Goal: Task Accomplishment & Management: Manage account settings

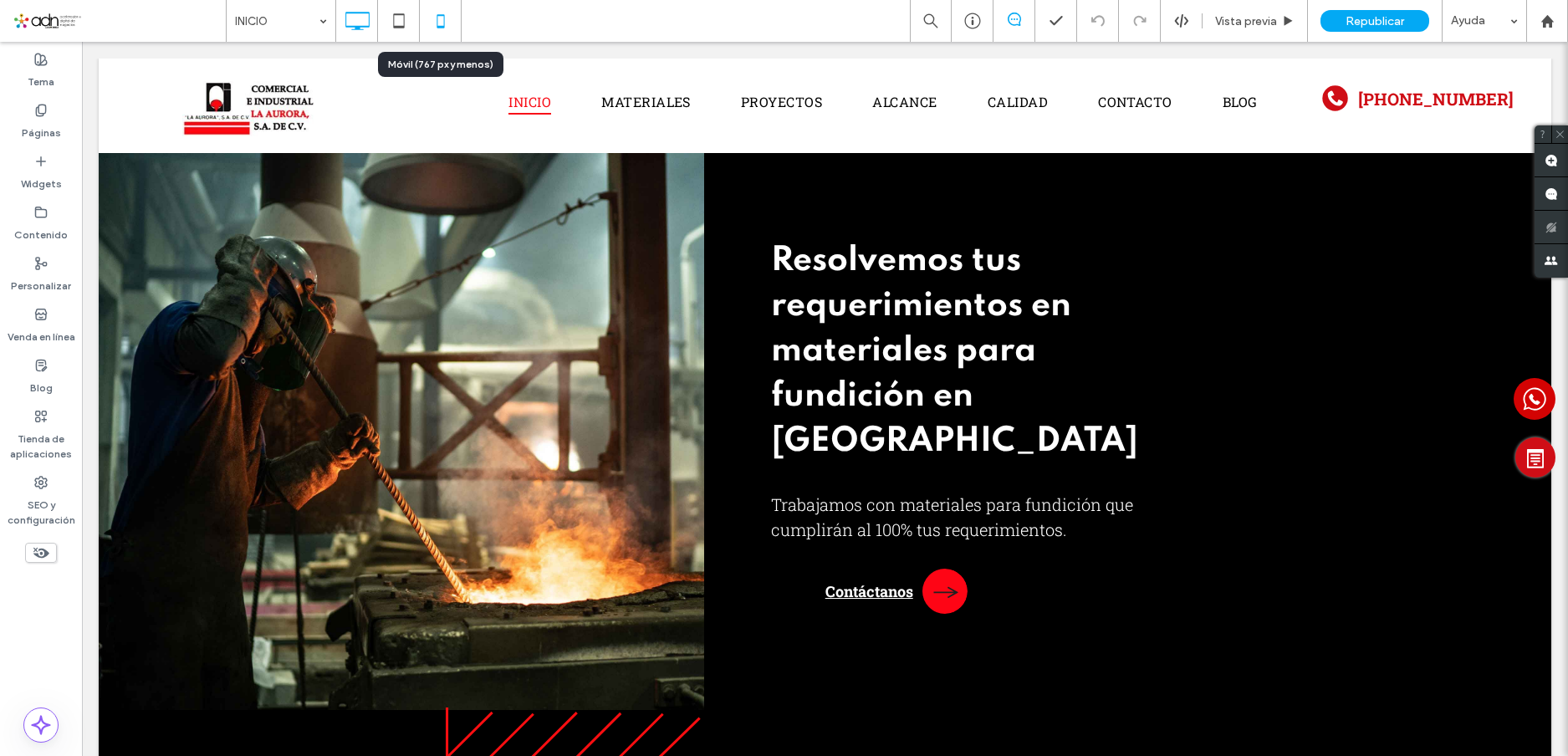
click at [442, 23] on icon at bounding box center [440, 21] width 34 height 34
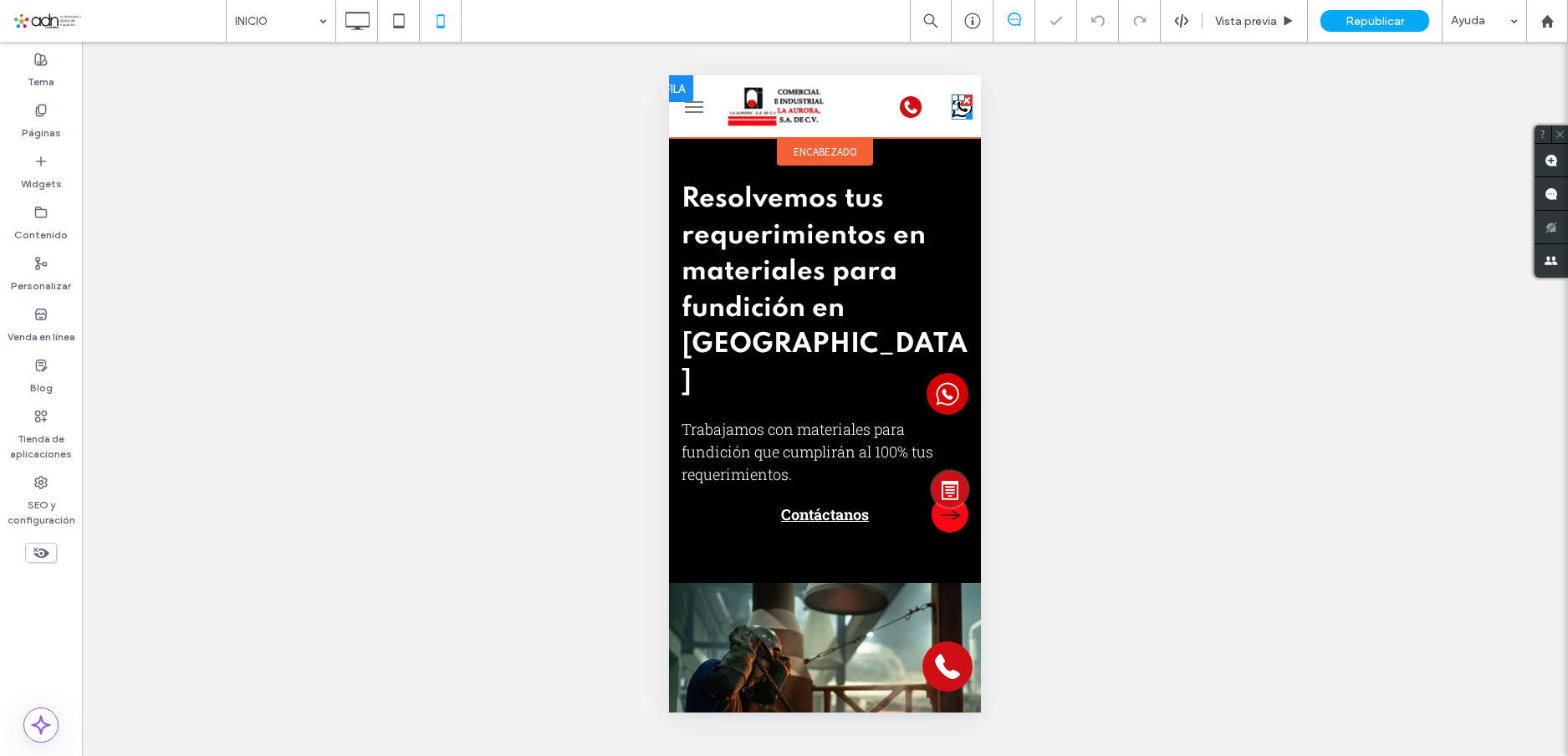
click at [952, 120] on link at bounding box center [962, 114] width 21 height 20
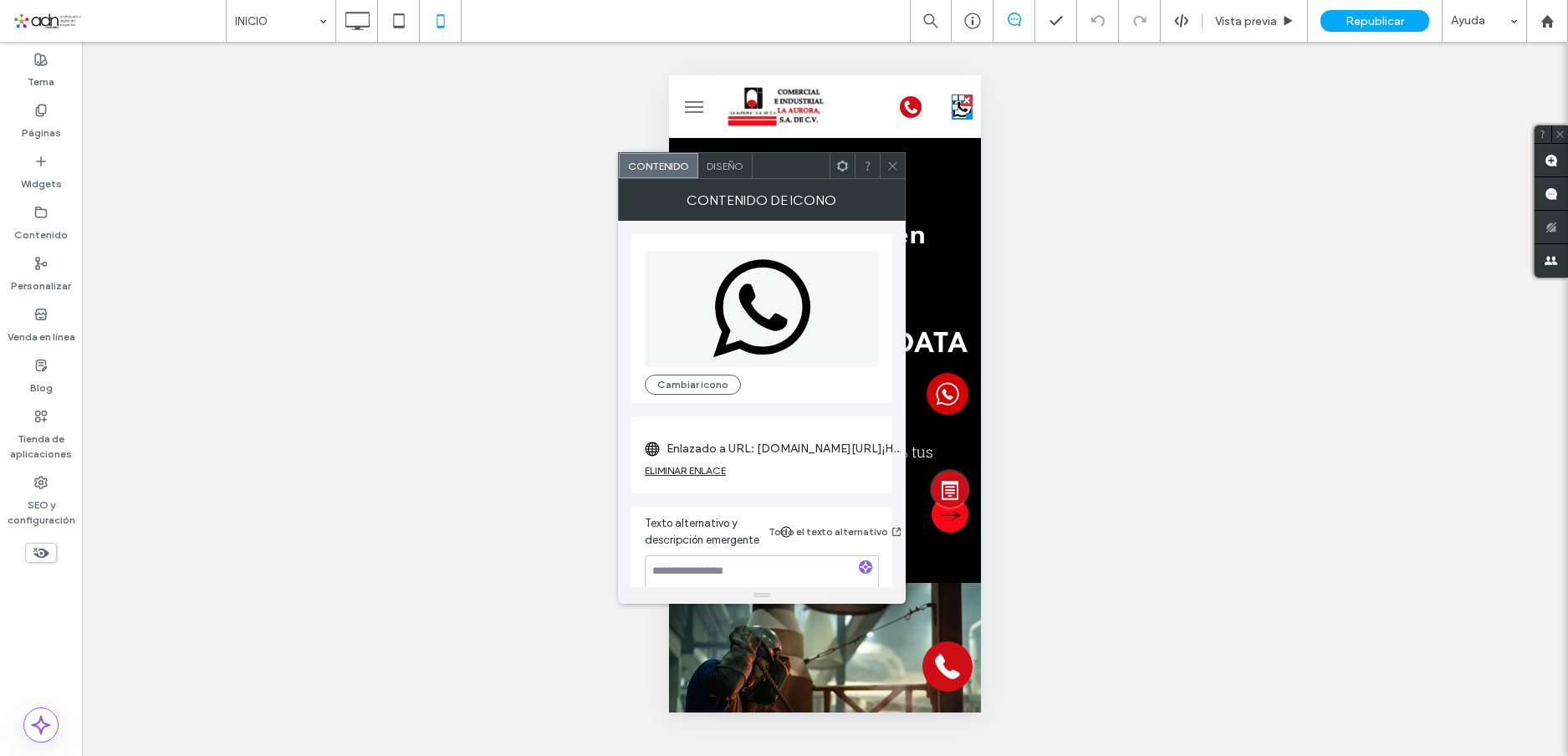
click at [893, 165] on use at bounding box center [892, 165] width 8 height 8
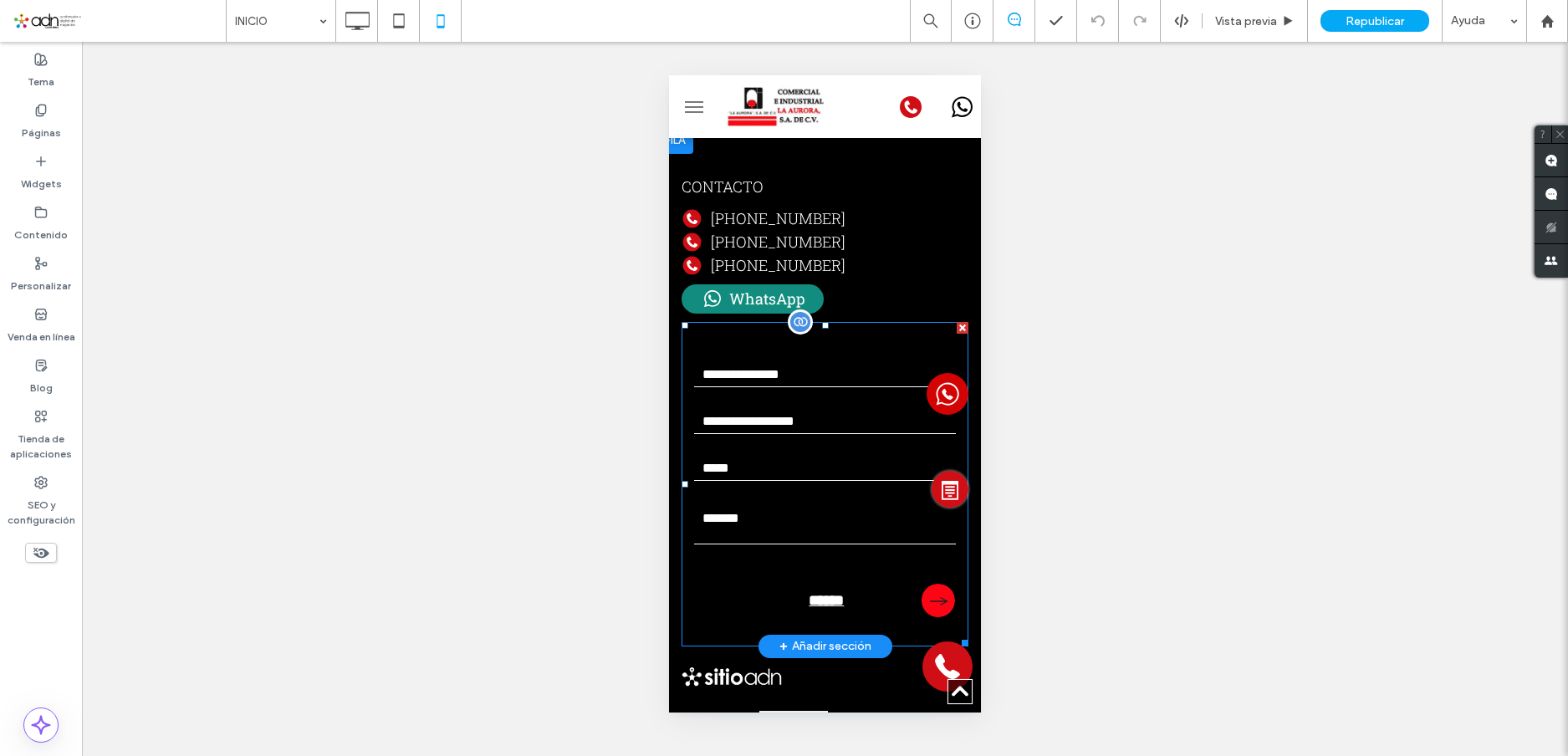
scroll to position [2259, 0]
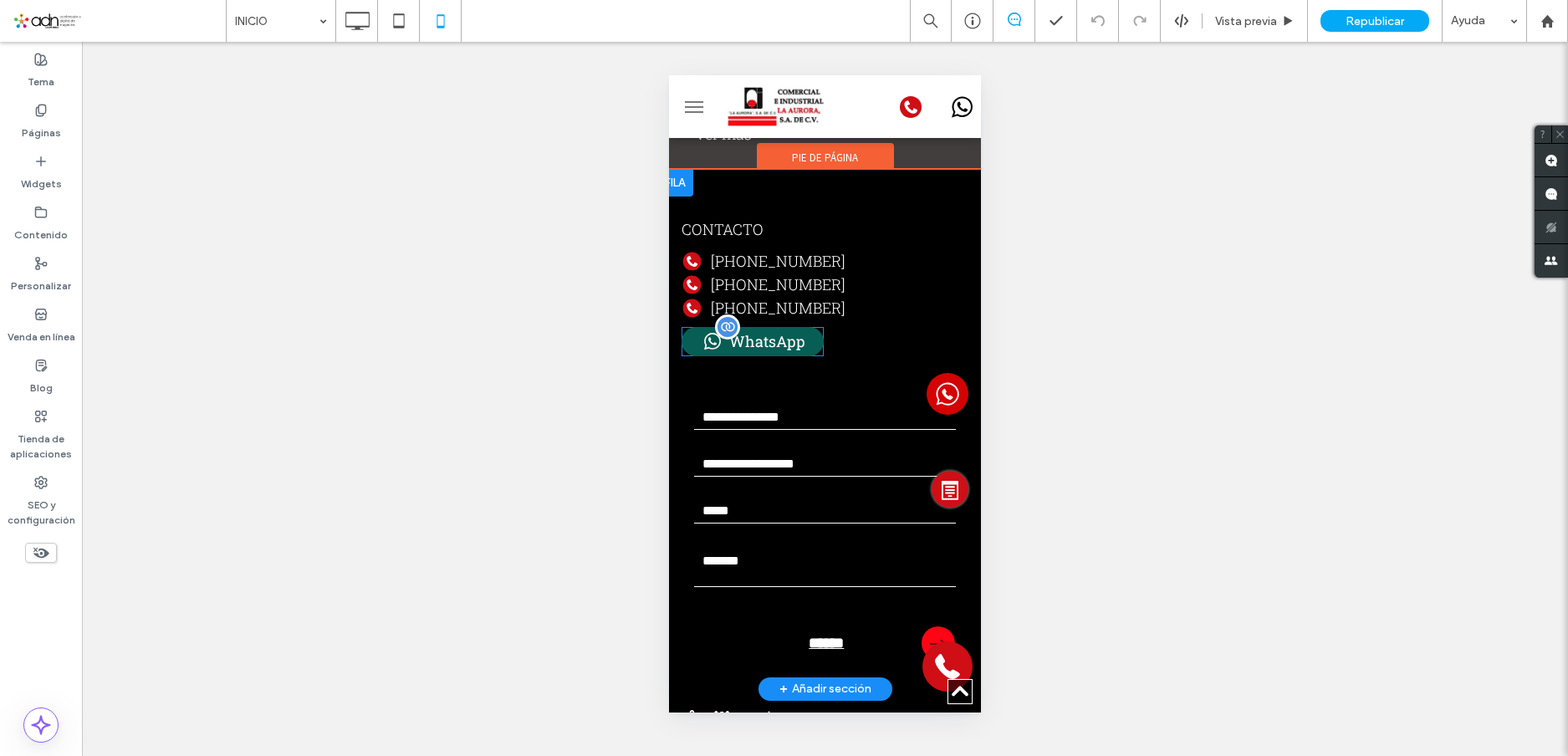
click at [712, 327] on span at bounding box center [753, 342] width 143 height 29
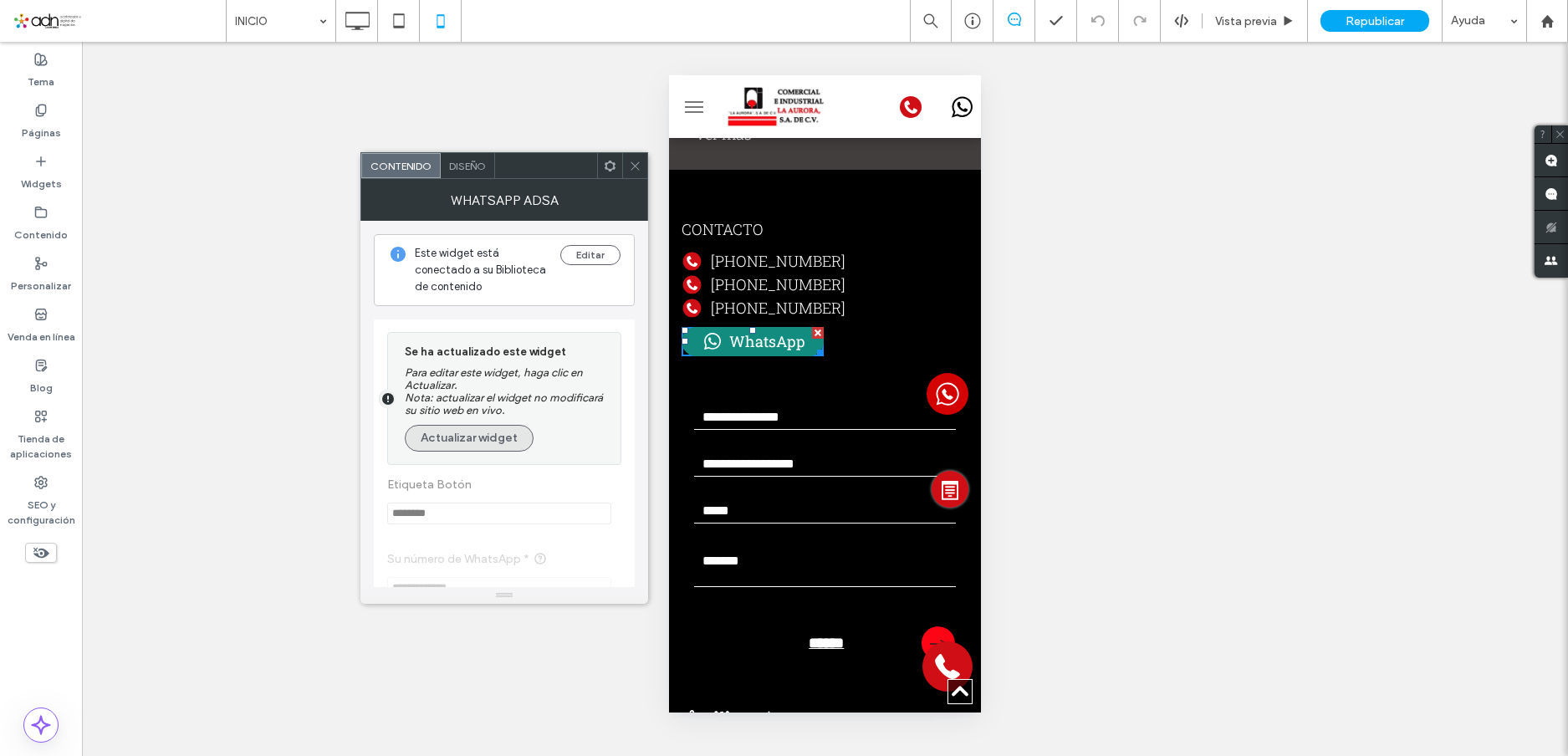
click at [471, 440] on button "Actualizar widget" at bounding box center [469, 438] width 129 height 27
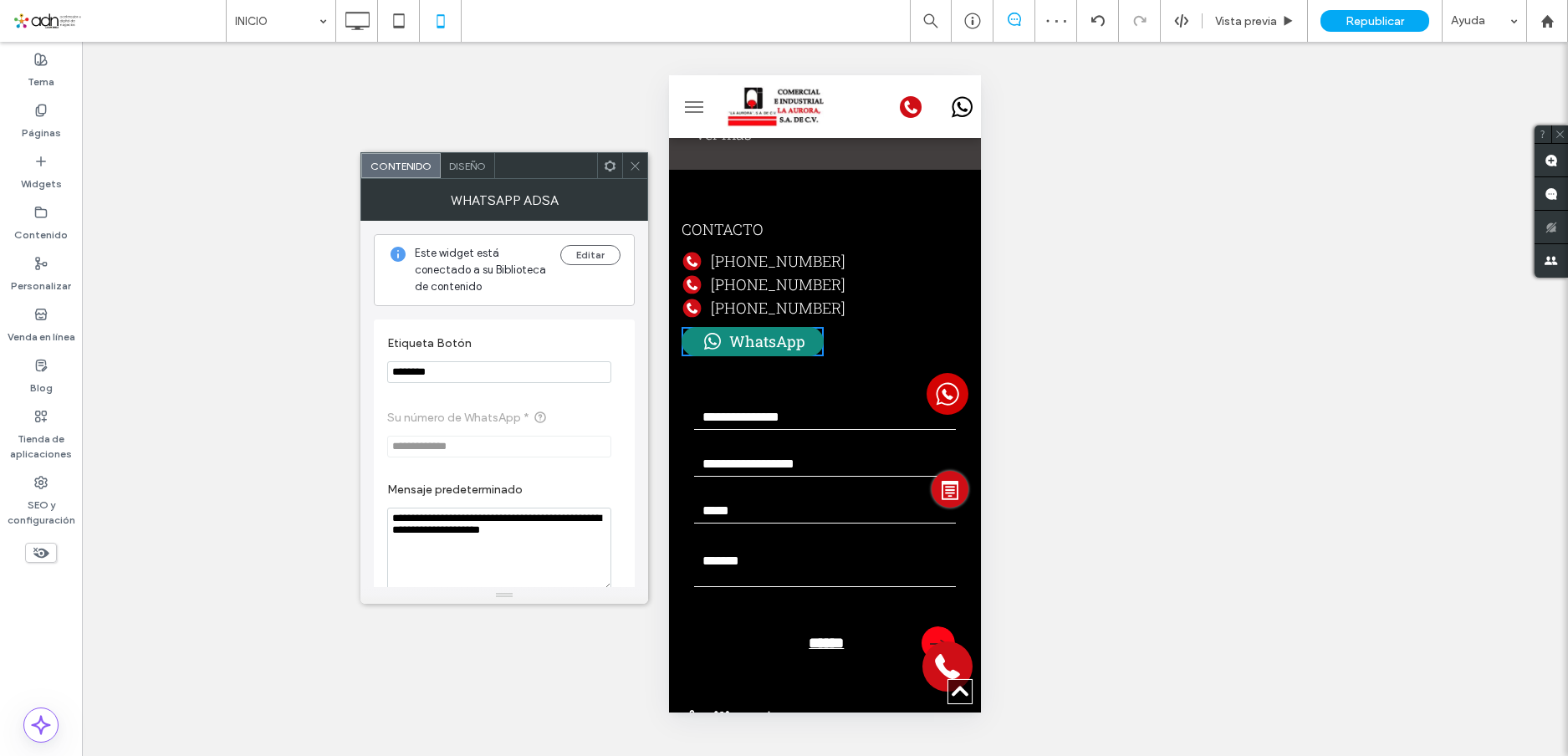
drag, startPoint x: 564, startPoint y: 535, endPoint x: 377, endPoint y: 514, distance: 188.2
click at [377, 514] on div "**********" at bounding box center [504, 498] width 261 height 357
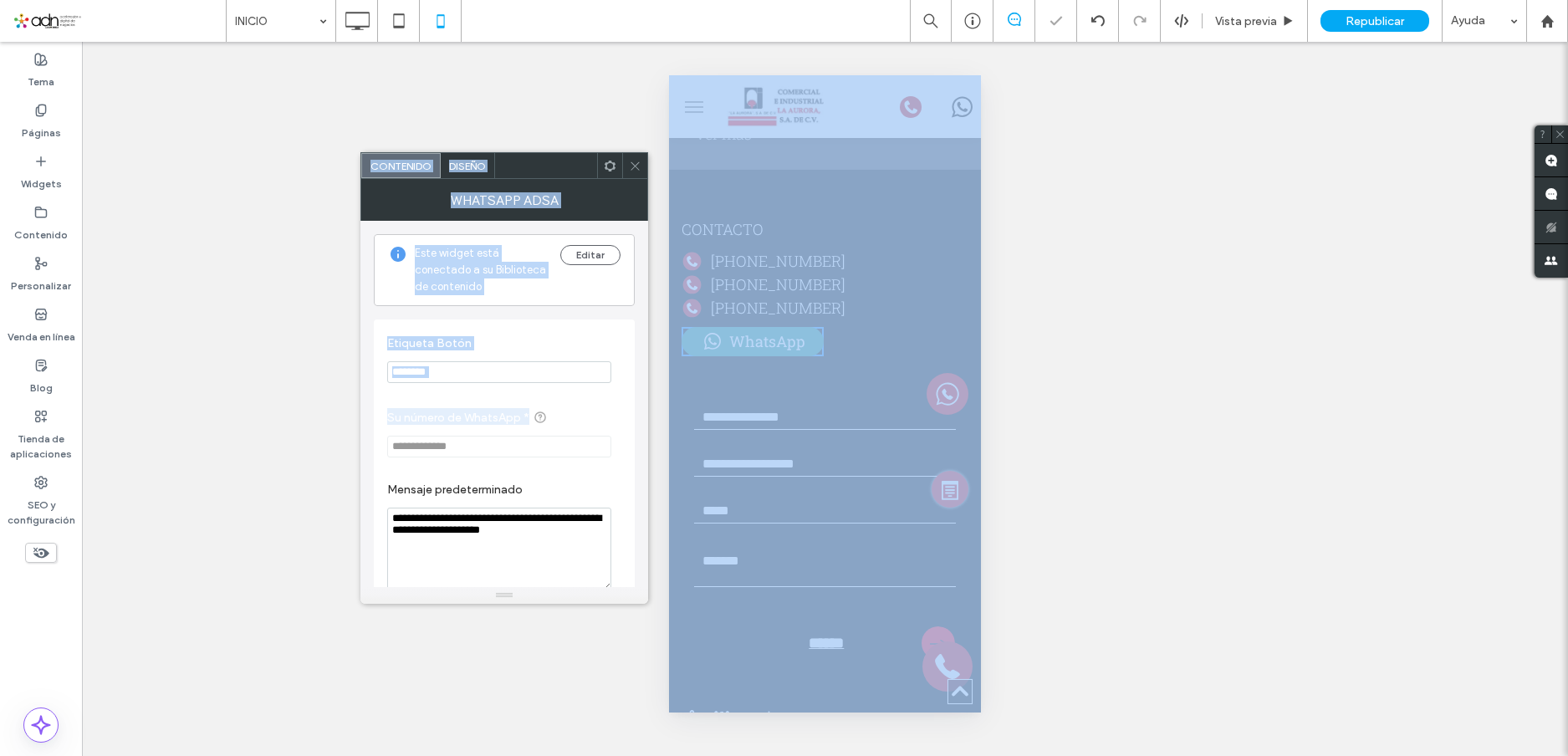
drag, startPoint x: 503, startPoint y: 446, endPoint x: 358, endPoint y: 446, distance: 145.0
click at [358, 446] on body ".wqwq-1{fill:#231f20;} .cls-1q, .cls-2q { fill-rule: evenodd; } .cls-2q { fill:…" at bounding box center [784, 378] width 1568 height 756
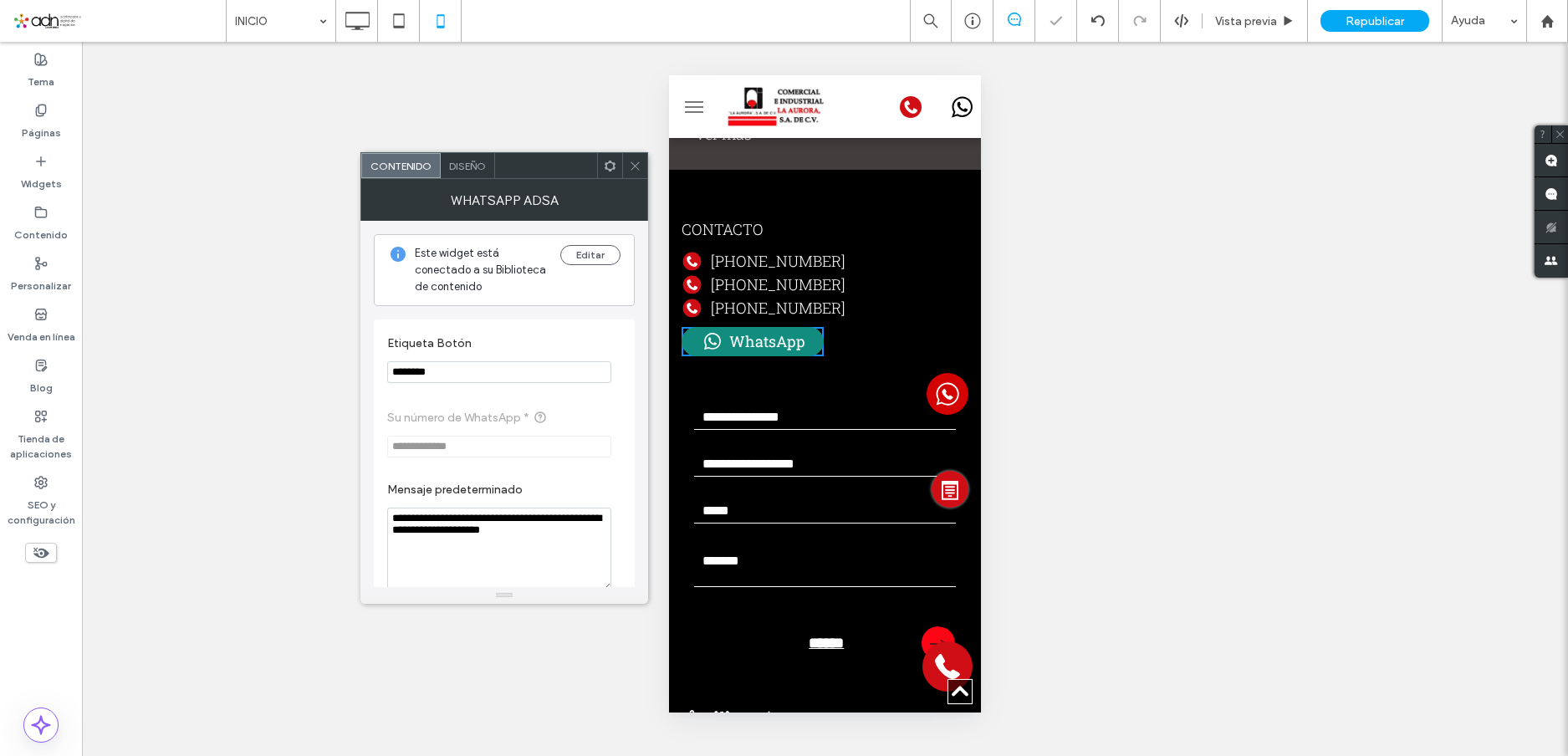
click at [358, 446] on div "Hacer visible? Sí Hacer visible? Sí Hacer visible? Sí Hacer visible? Sí" at bounding box center [825, 399] width 1487 height 715
drag, startPoint x: 450, startPoint y: 445, endPoint x: 390, endPoint y: 443, distance: 60.0
click at [390, 443] on span "**********" at bounding box center [504, 432] width 234 height 83
click at [465, 453] on span "**********" at bounding box center [504, 432] width 234 height 83
click at [464, 453] on span "**********" at bounding box center [504, 432] width 234 height 83
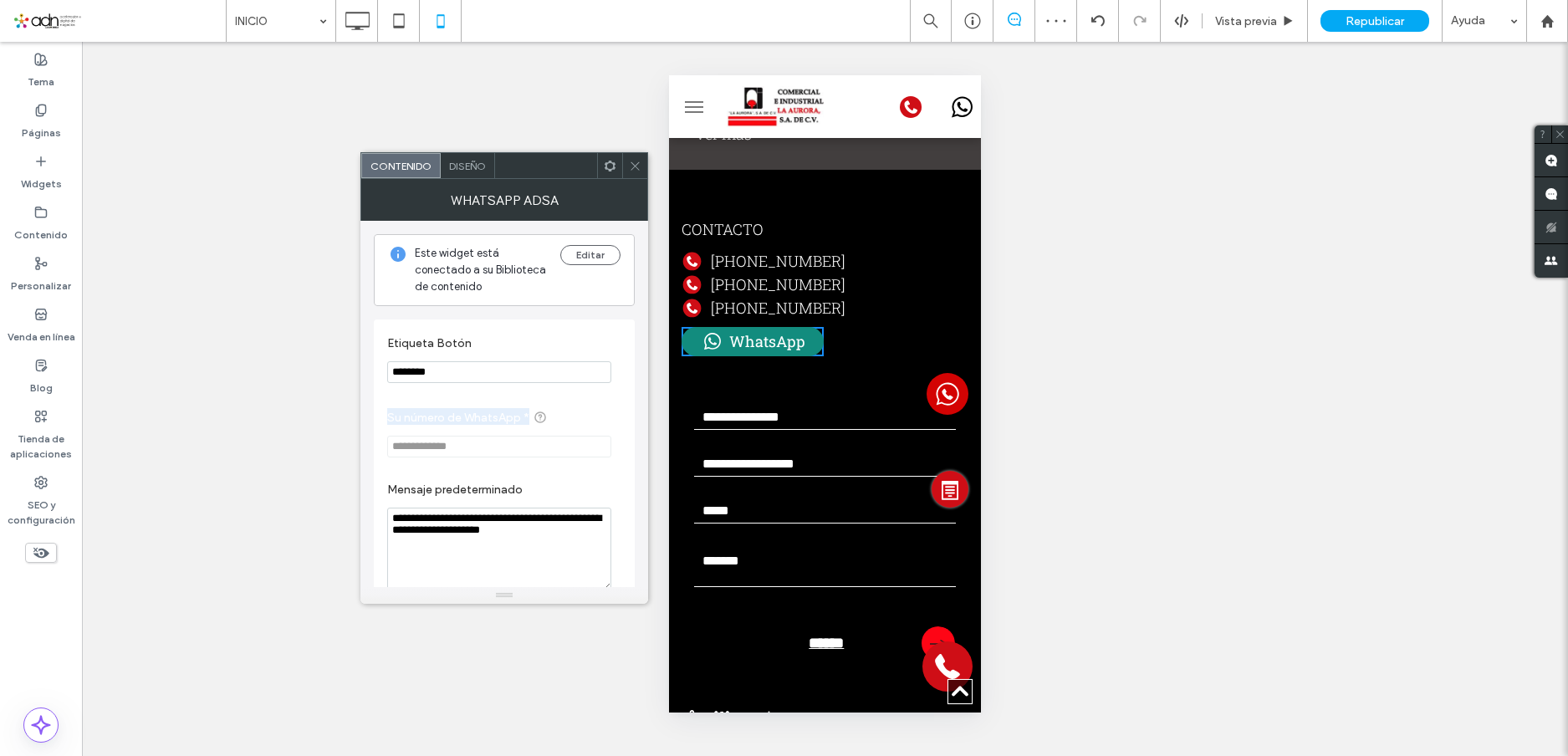
click at [464, 453] on span "**********" at bounding box center [504, 432] width 234 height 83
drag, startPoint x: 491, startPoint y: 445, endPoint x: 500, endPoint y: 445, distance: 9.0
click at [492, 445] on span "**********" at bounding box center [504, 432] width 234 height 83
drag, startPoint x: 479, startPoint y: 450, endPoint x: 390, endPoint y: 445, distance: 89.1
click at [390, 445] on span "**********" at bounding box center [504, 432] width 234 height 83
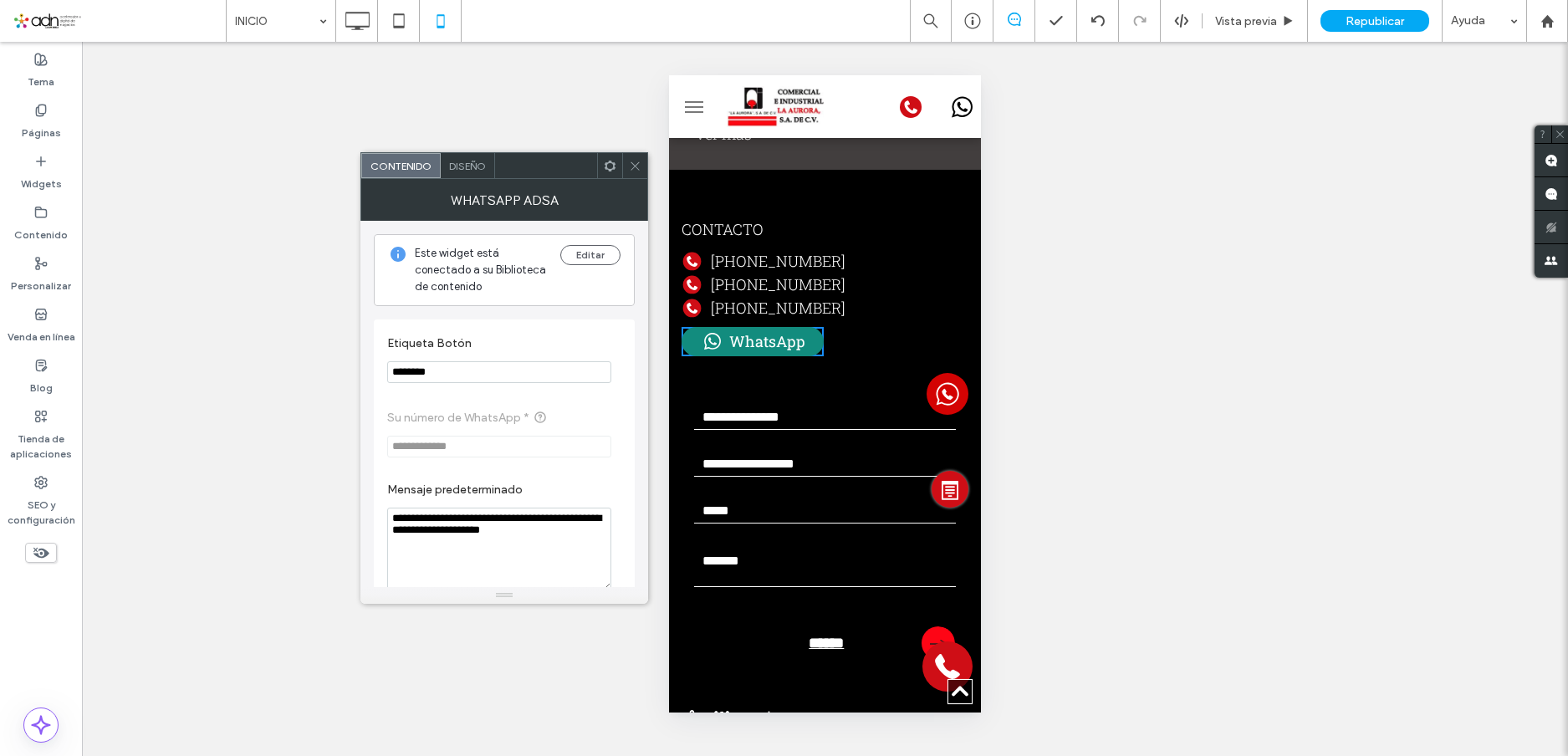
click at [630, 165] on icon at bounding box center [635, 166] width 13 height 13
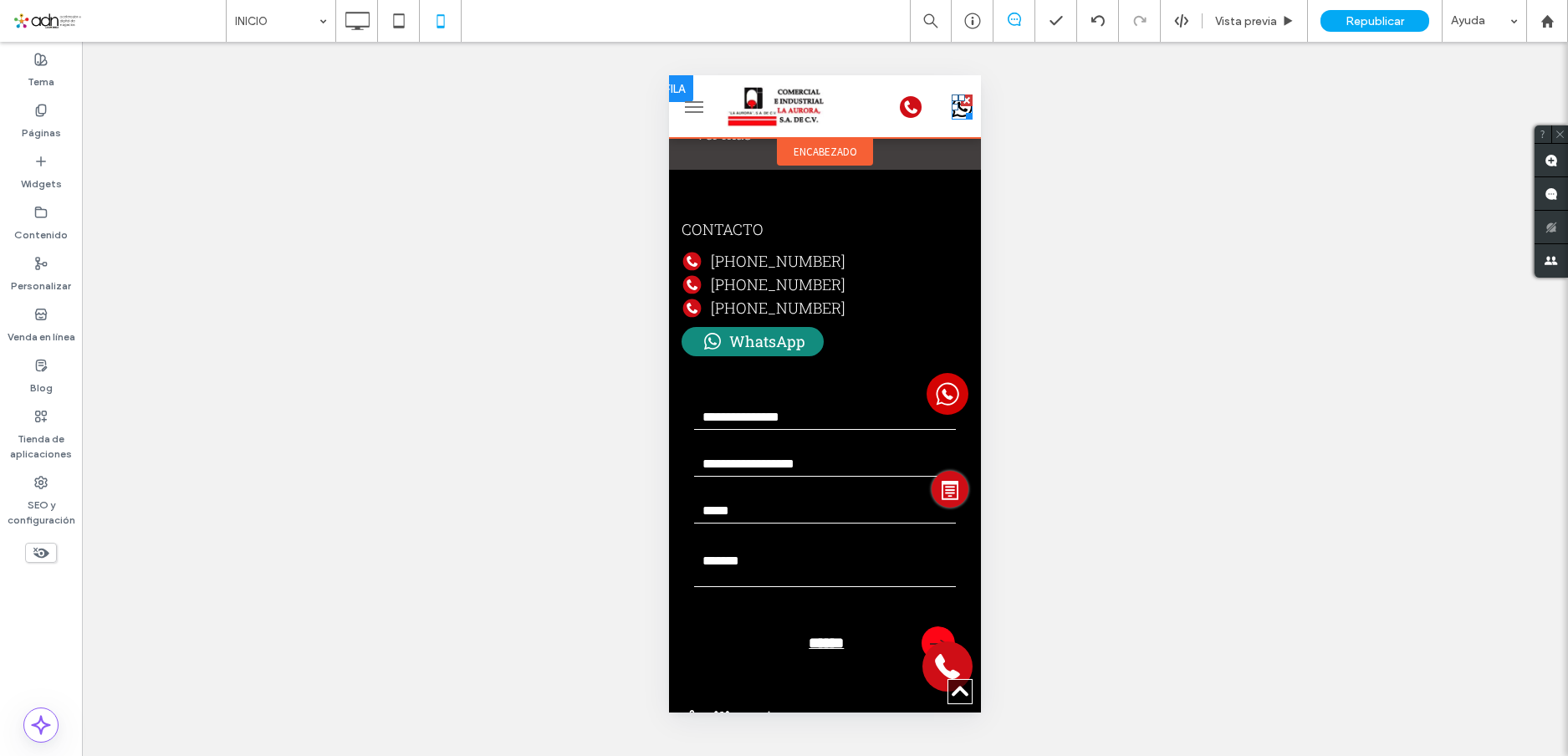
click at [952, 111] on icon at bounding box center [962, 106] width 21 height 25
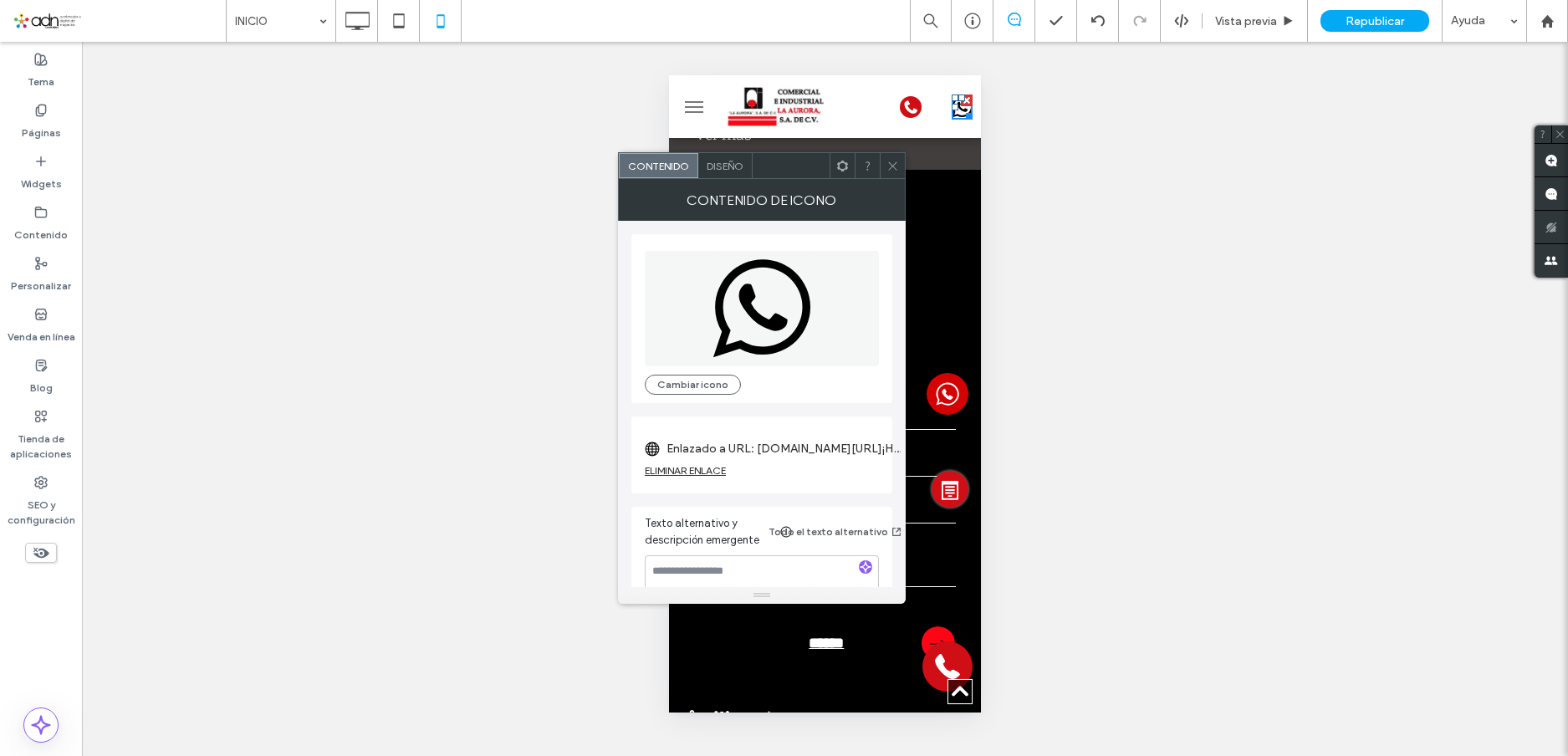
click at [772, 450] on label "Enlazado a URL: wa.me/5213335704492?text=¡Hola!%20Vi%20su%20sitio%20ADN.%20¿Pue…" at bounding box center [784, 449] width 234 height 31
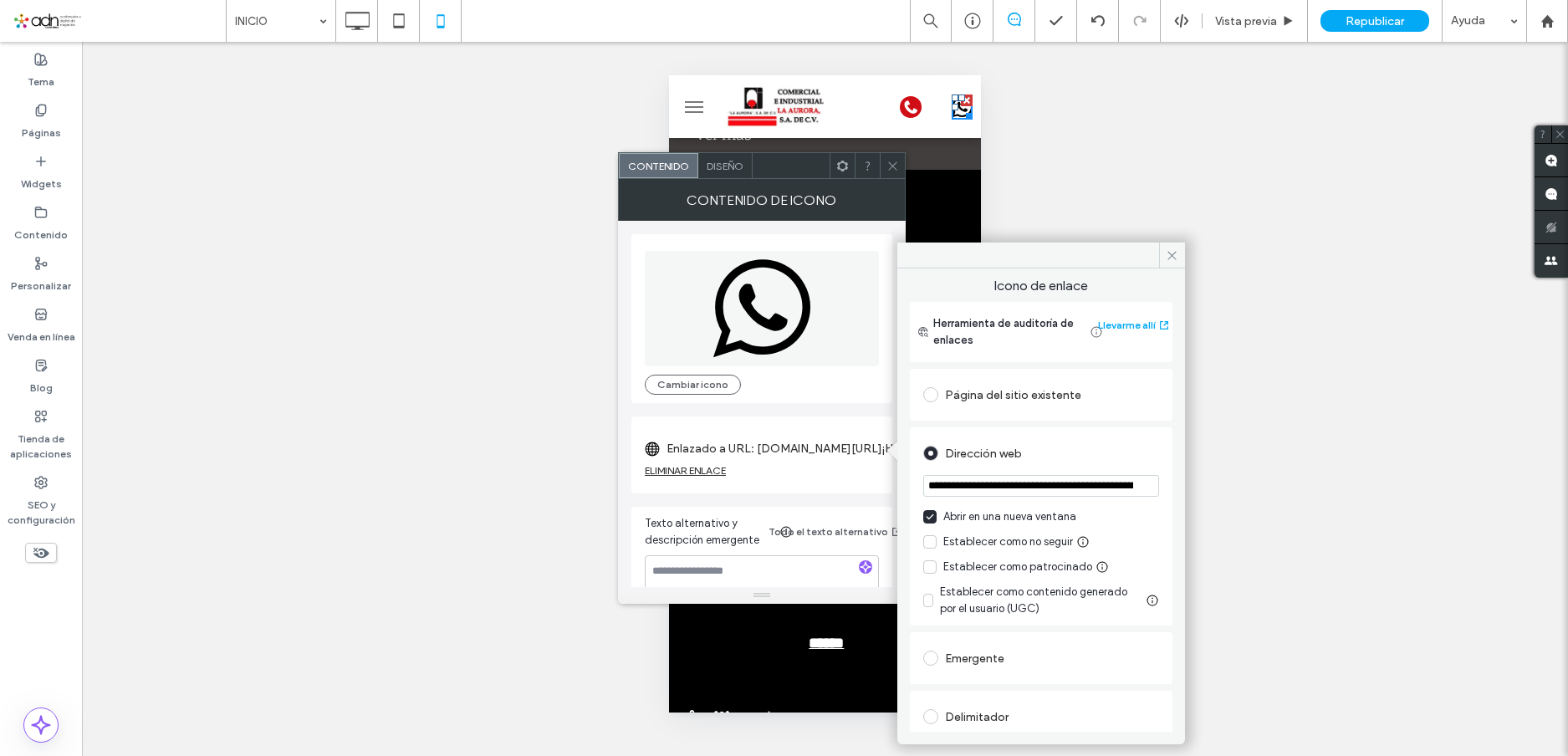
click at [1014, 490] on input "**********" at bounding box center [1042, 486] width 236 height 22
paste input "**********"
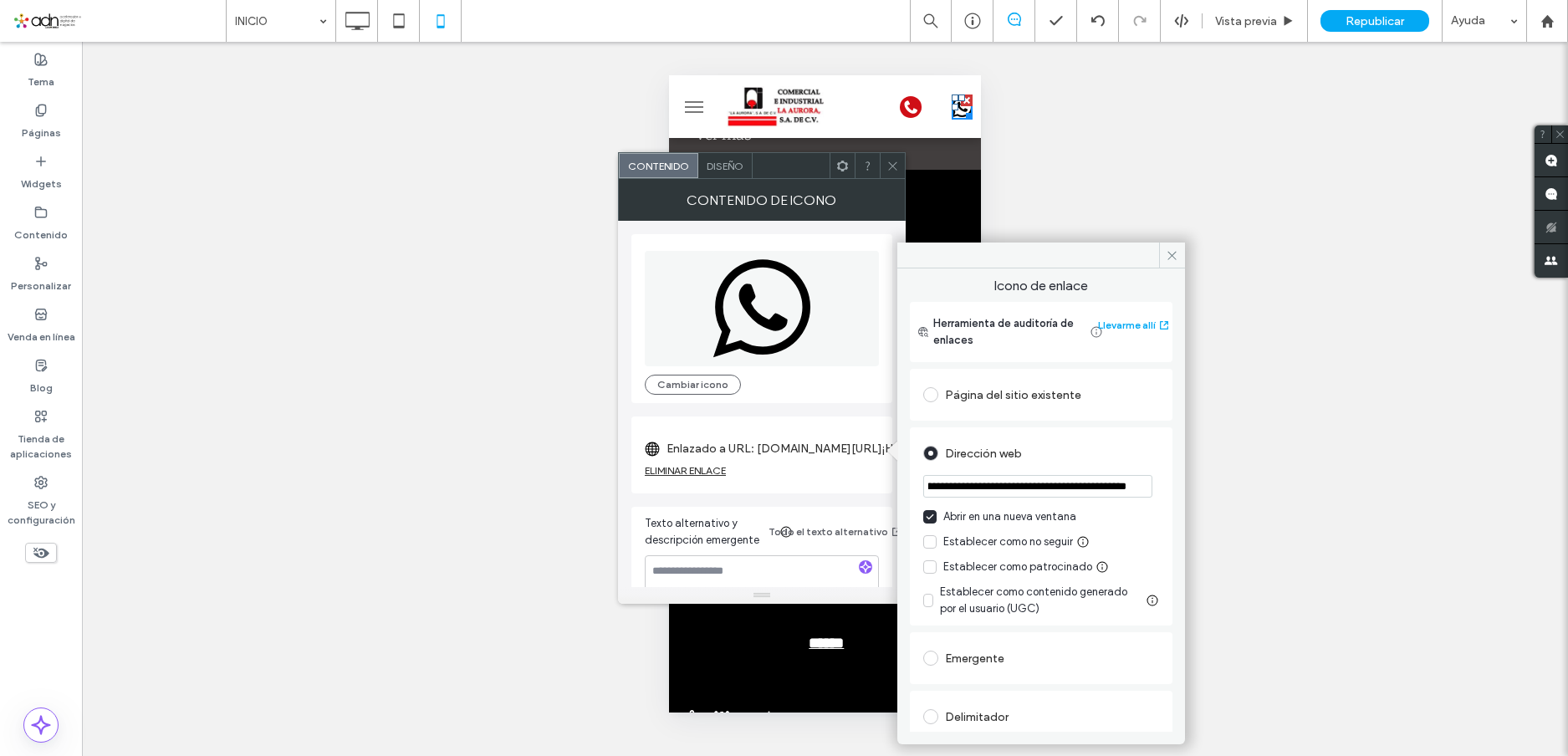
type input "**********"
click at [1119, 444] on div "Dirección web" at bounding box center [1042, 453] width 236 height 27
click at [1166, 253] on icon at bounding box center [1172, 256] width 13 height 13
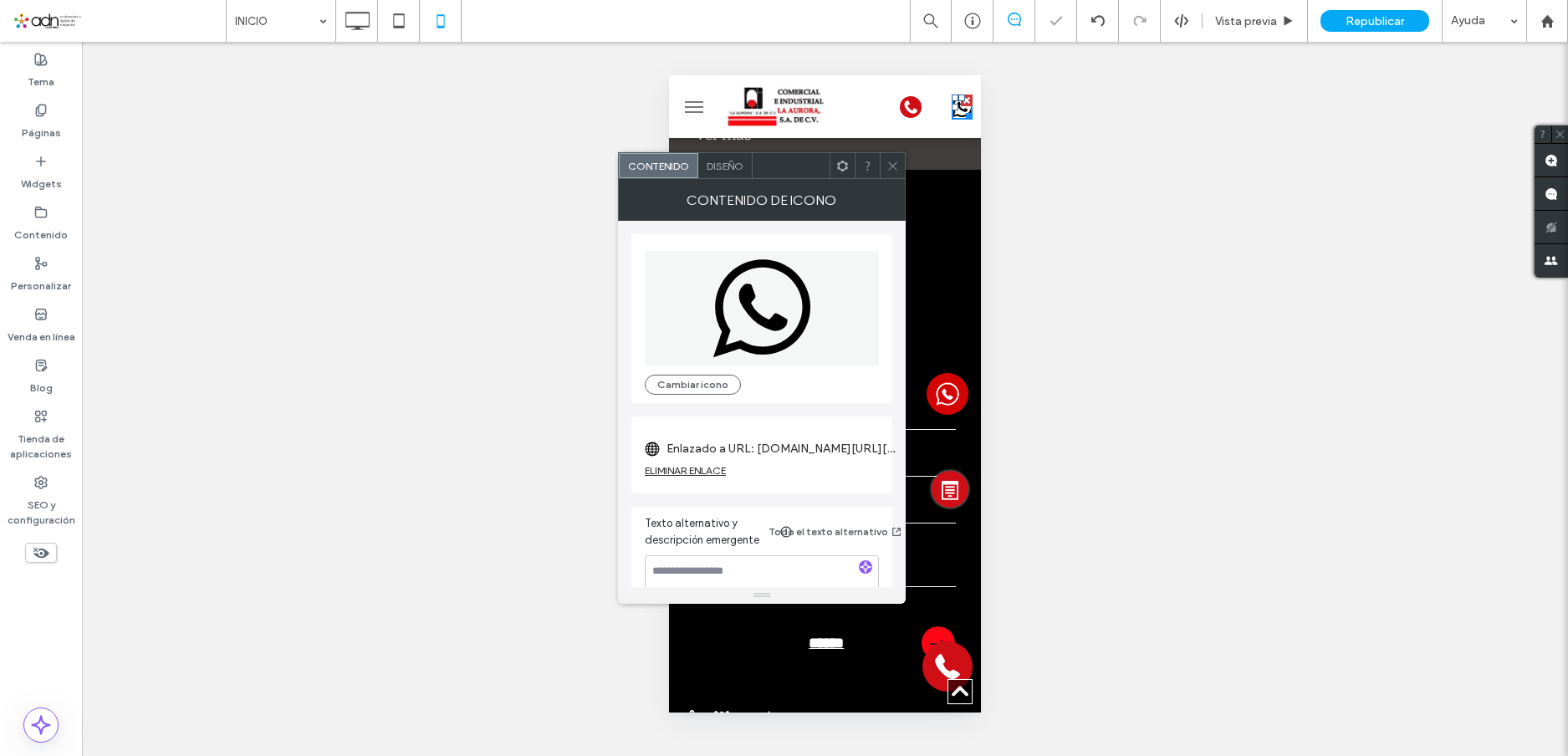
click at [891, 160] on icon at bounding box center [893, 166] width 13 height 13
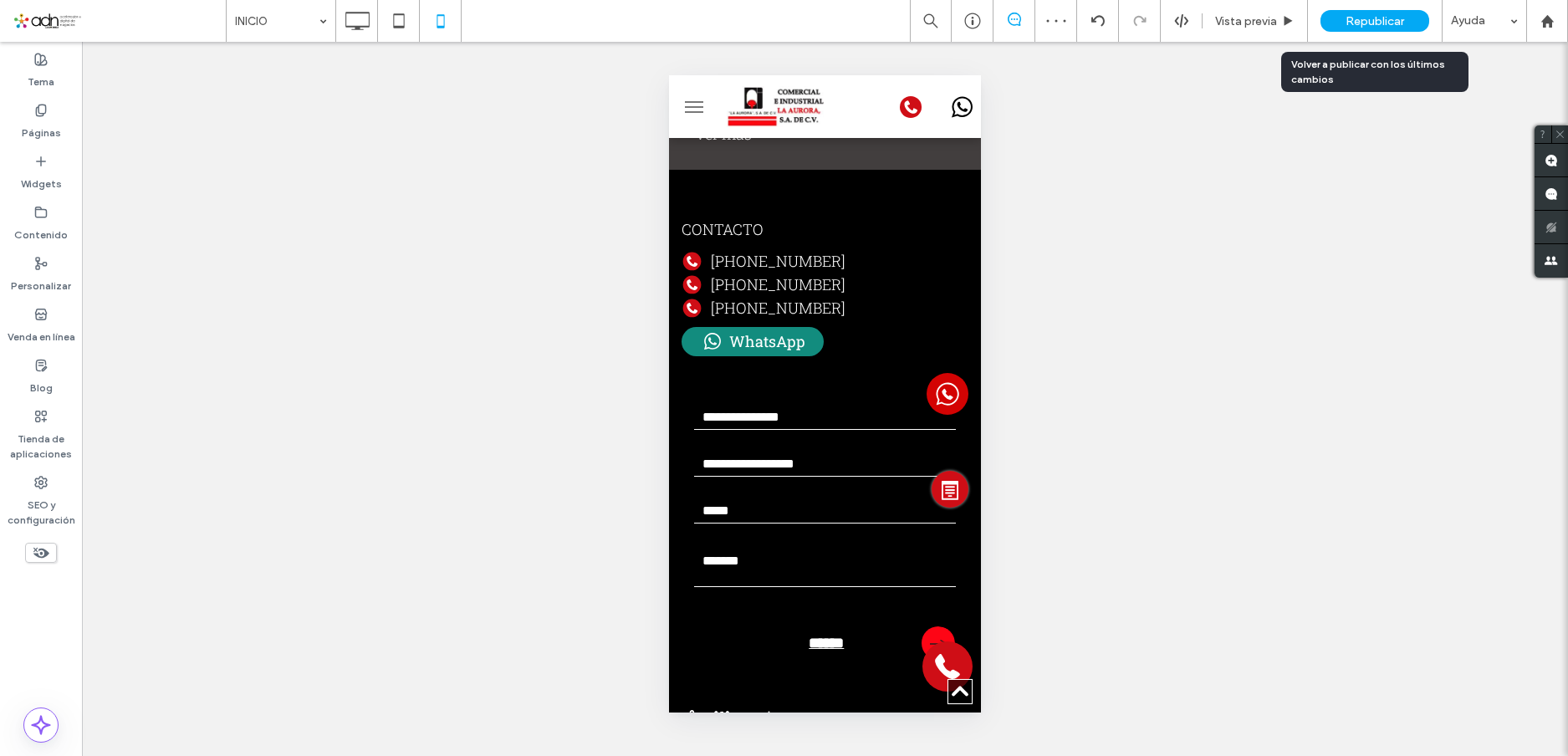
click at [1365, 16] on span "Republicar" at bounding box center [1375, 22] width 58 height 15
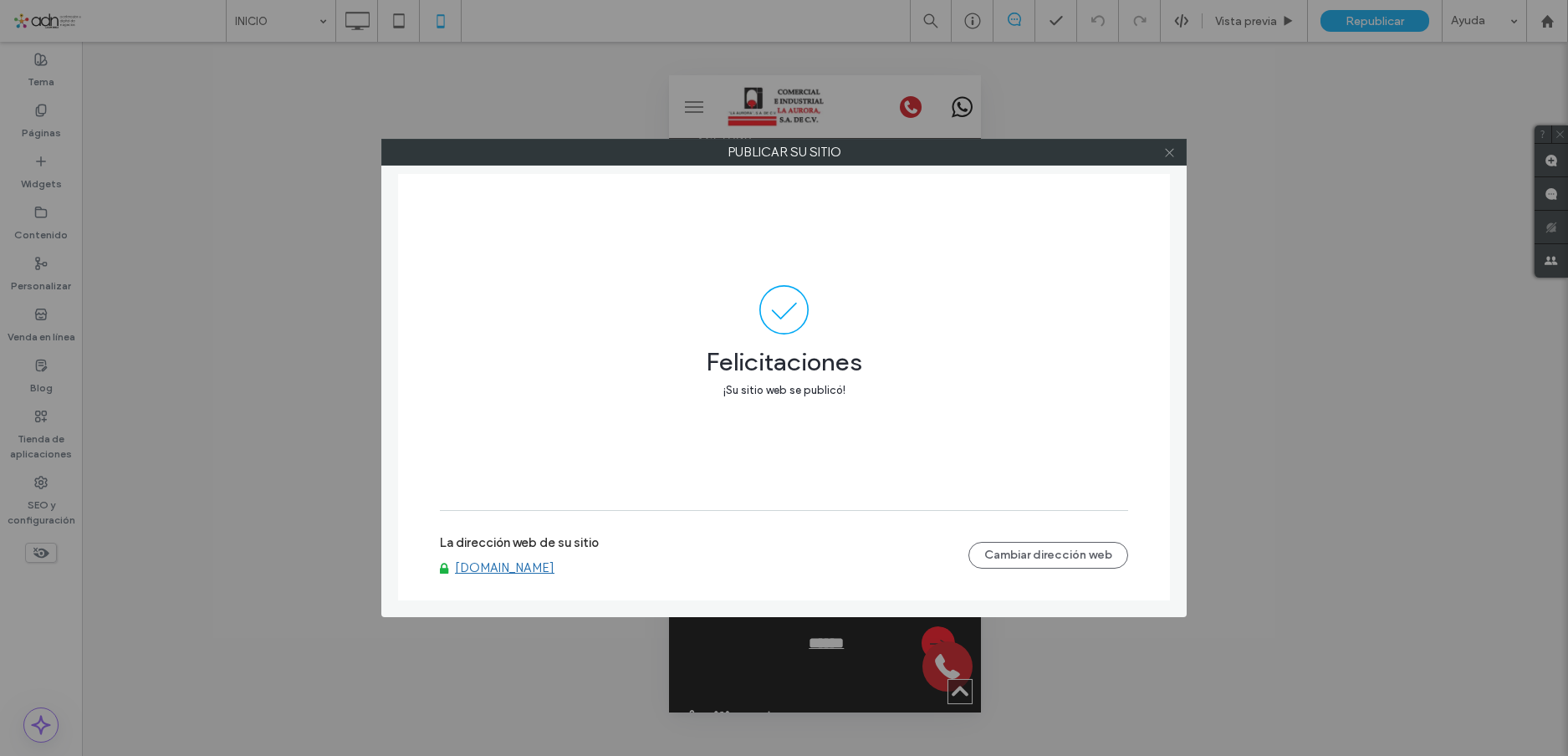
click at [1171, 154] on icon at bounding box center [1170, 153] width 13 height 13
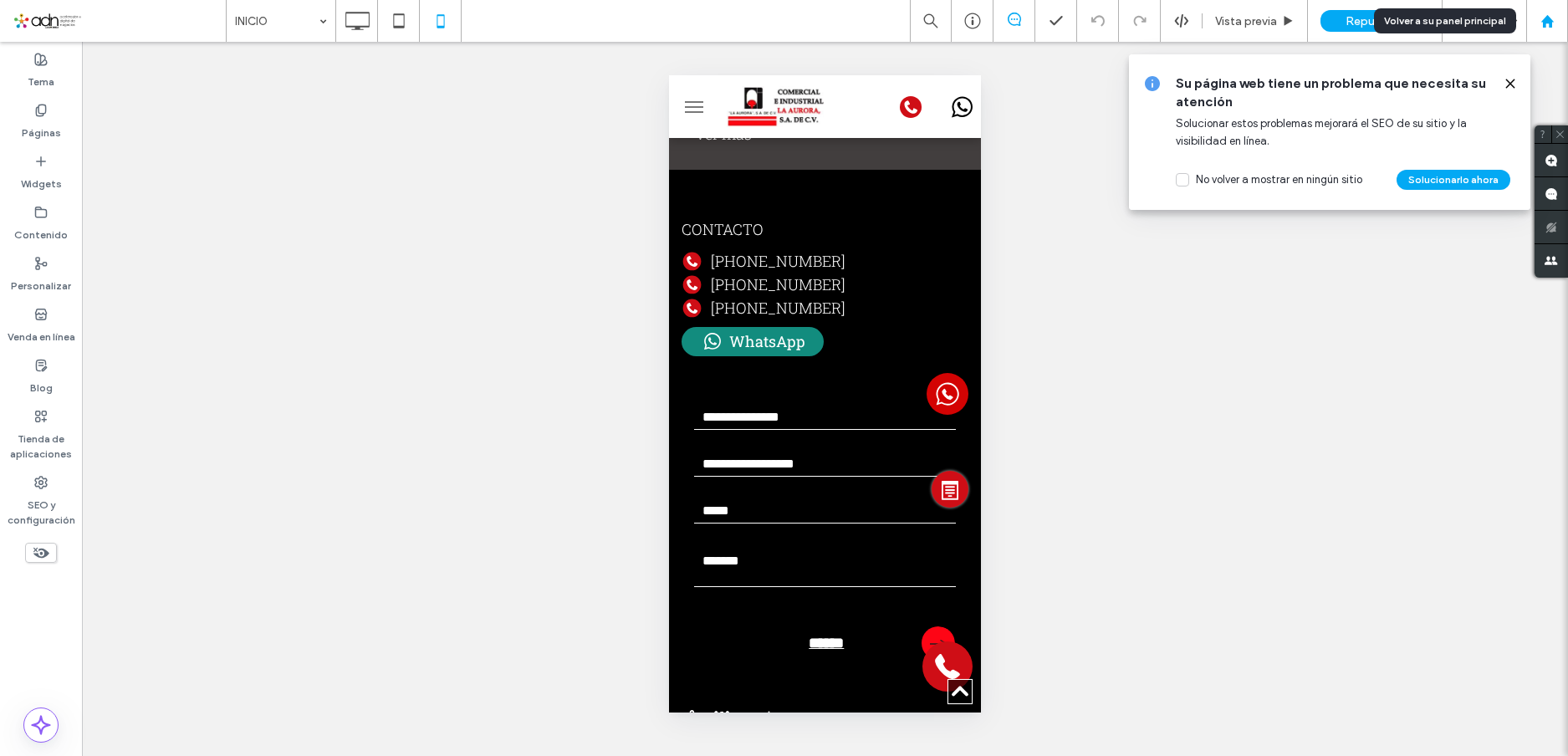
click at [1541, 24] on icon at bounding box center [1548, 22] width 15 height 15
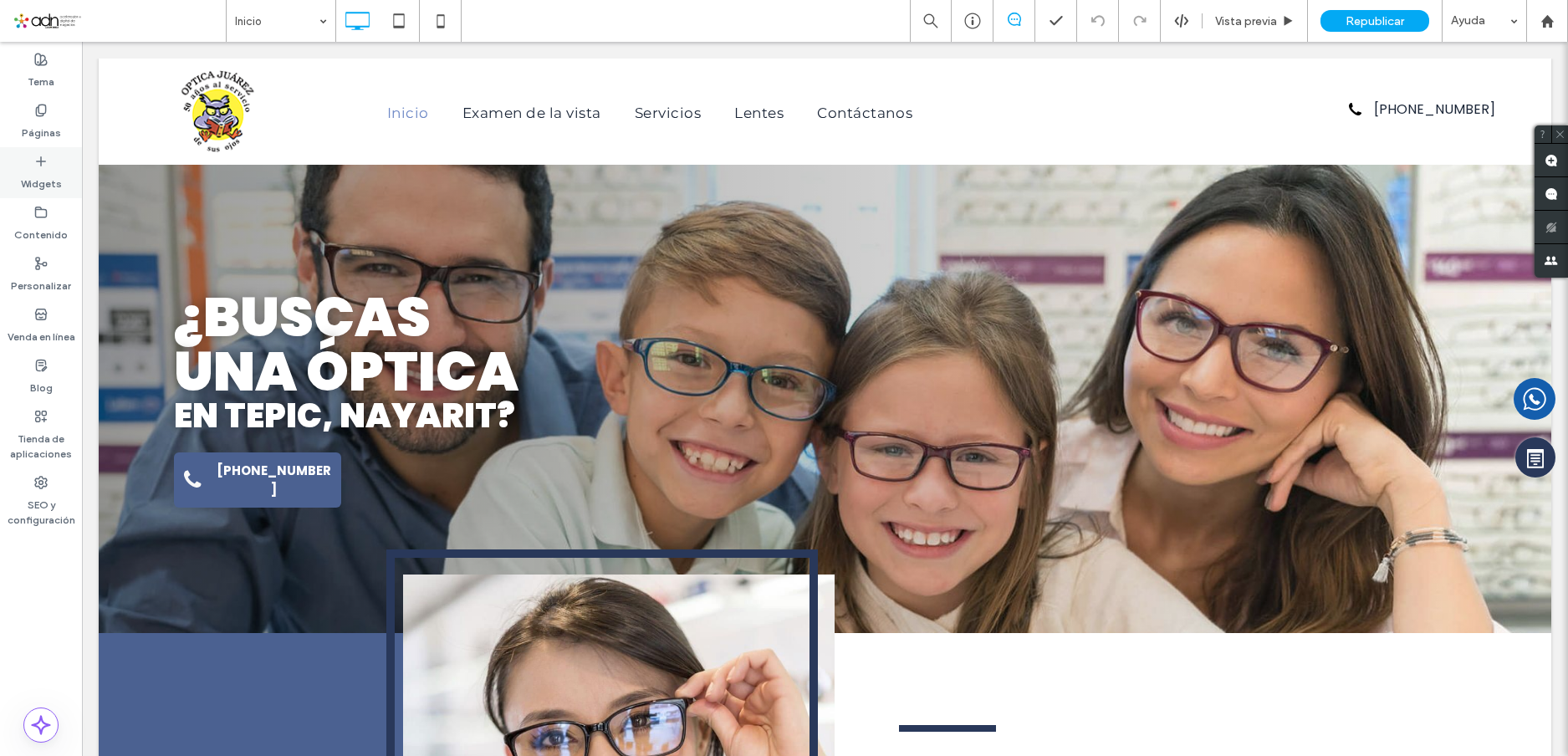
click at [42, 163] on icon at bounding box center [41, 161] width 14 height 14
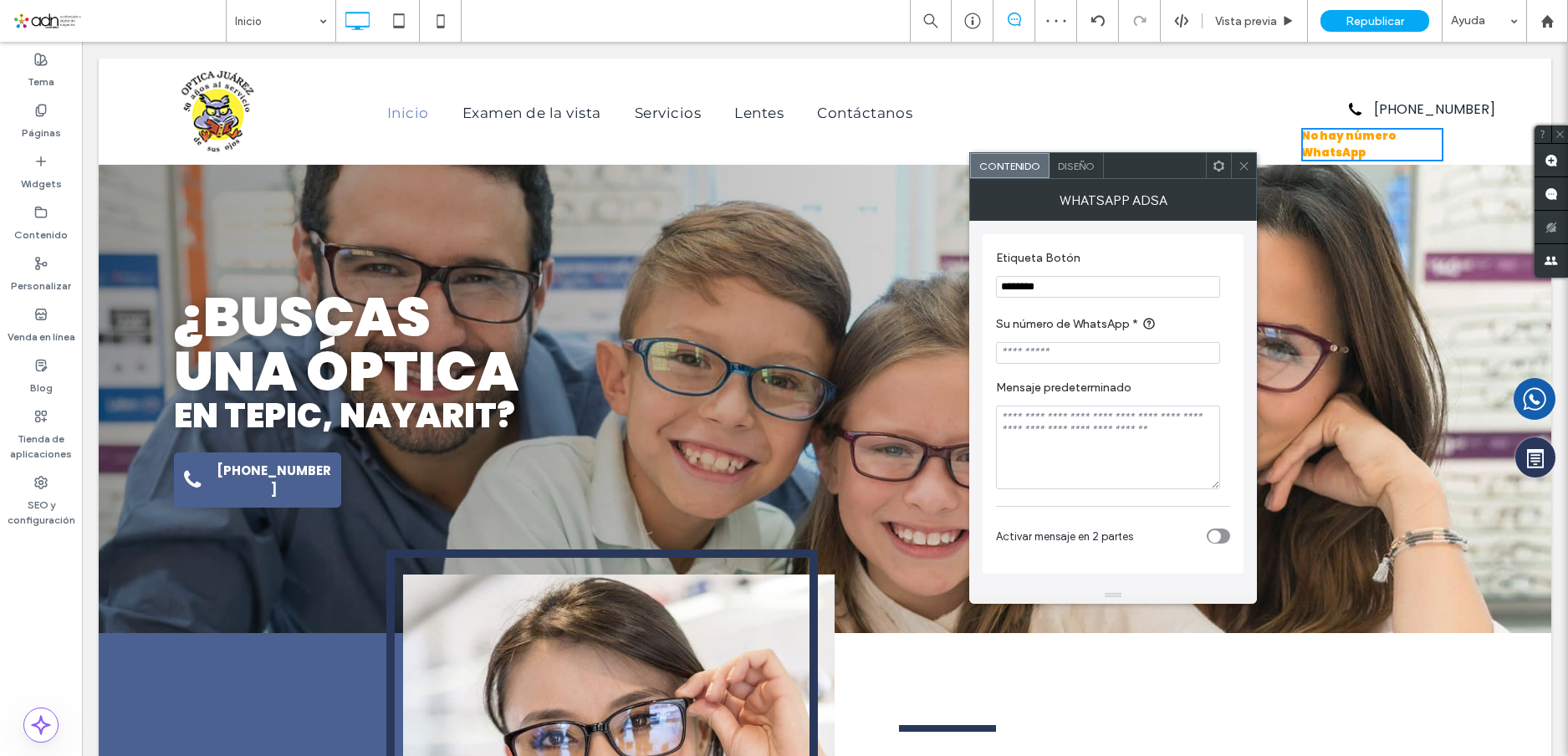
click at [1080, 163] on span "Diseño" at bounding box center [1076, 166] width 37 height 13
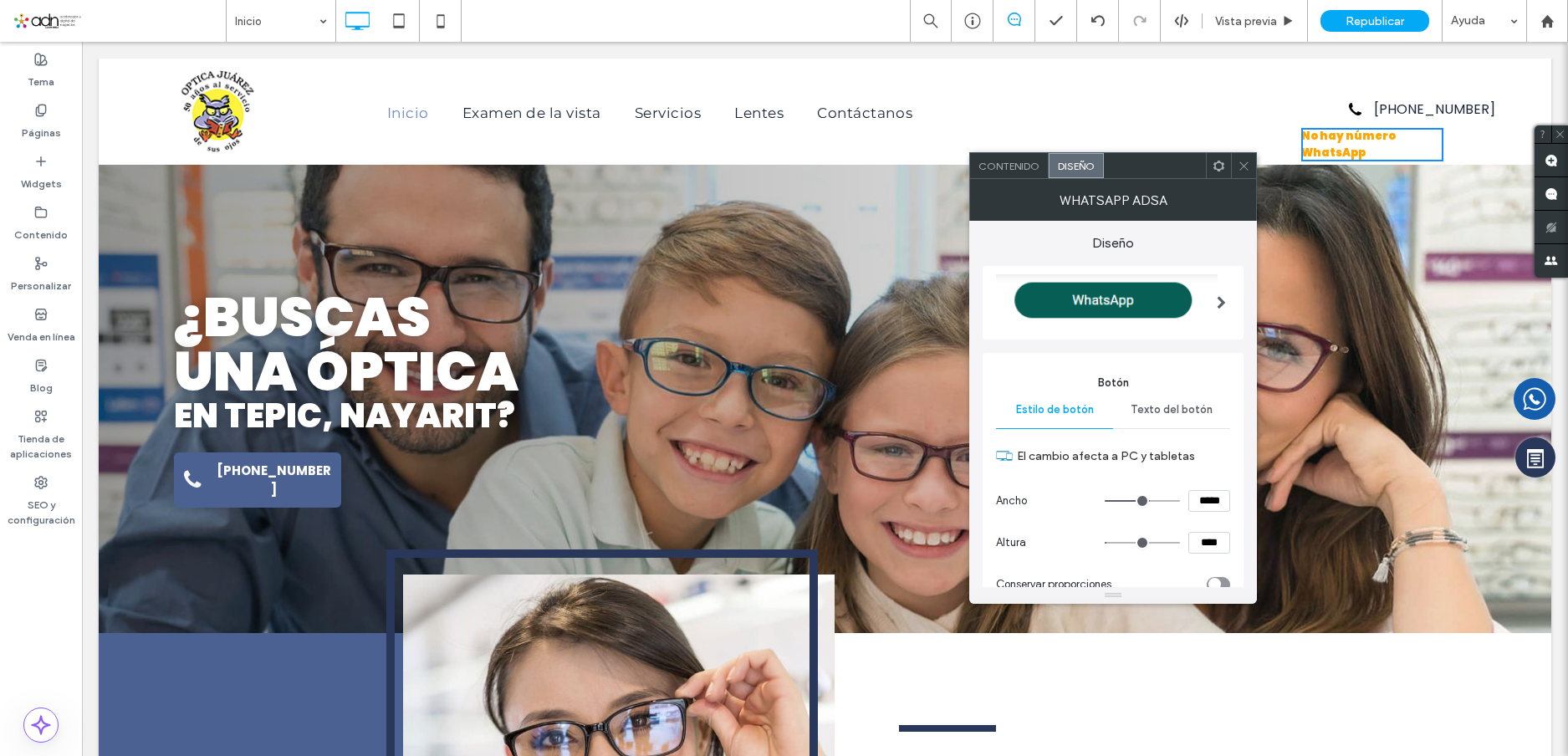
click at [1220, 297] on span at bounding box center [1222, 303] width 9 height 14
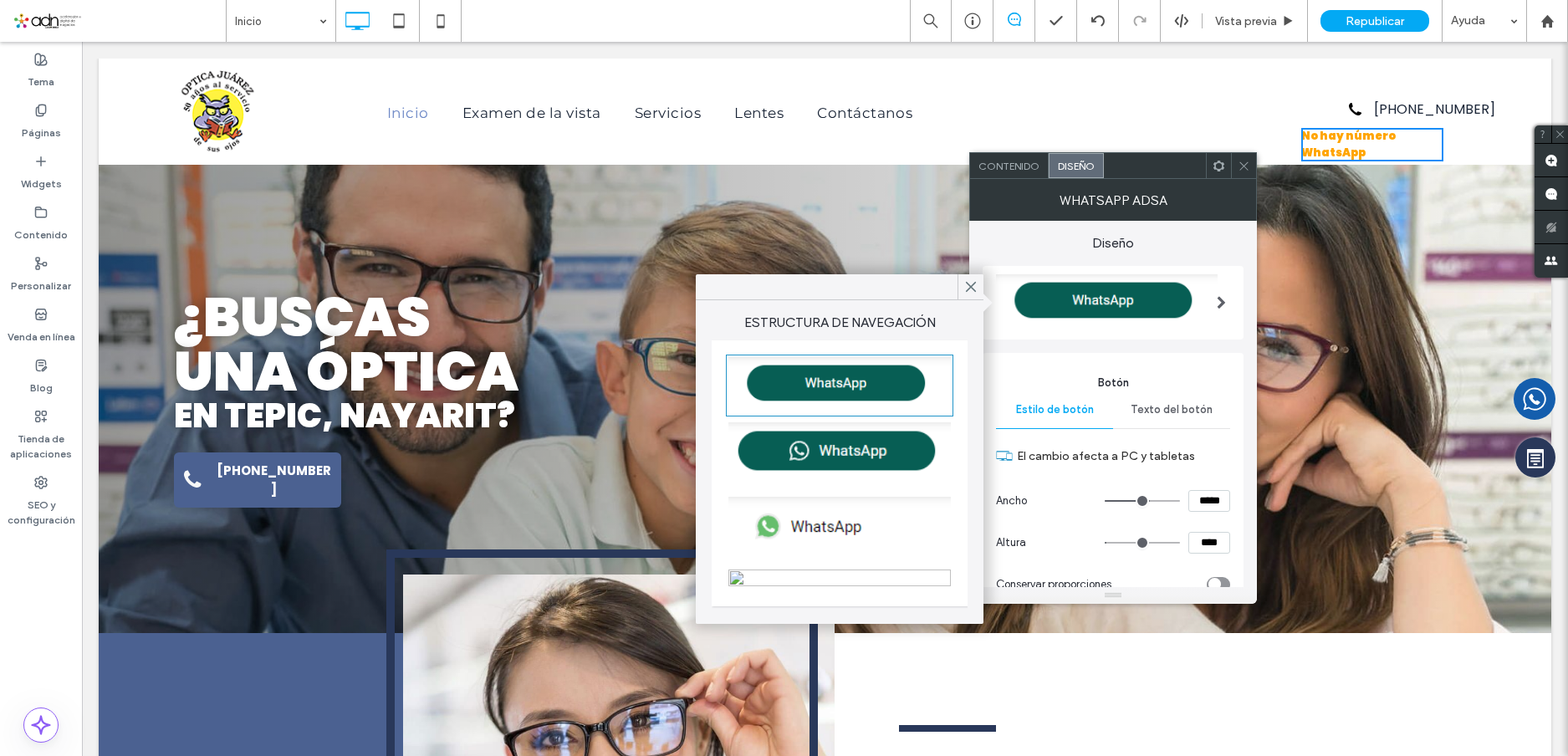
click at [797, 444] on img at bounding box center [839, 453] width 222 height 63
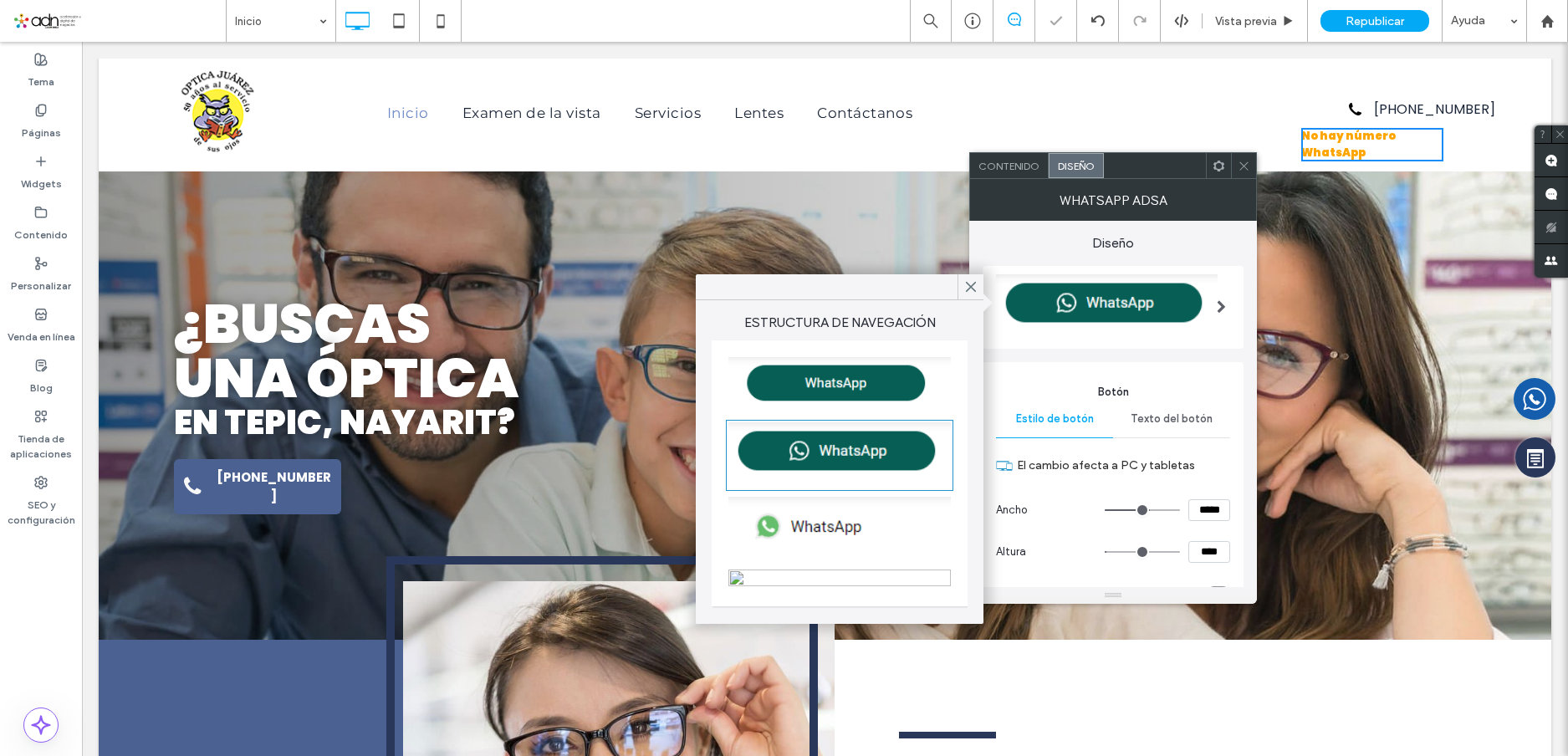
click at [1218, 168] on icon at bounding box center [1219, 166] width 13 height 13
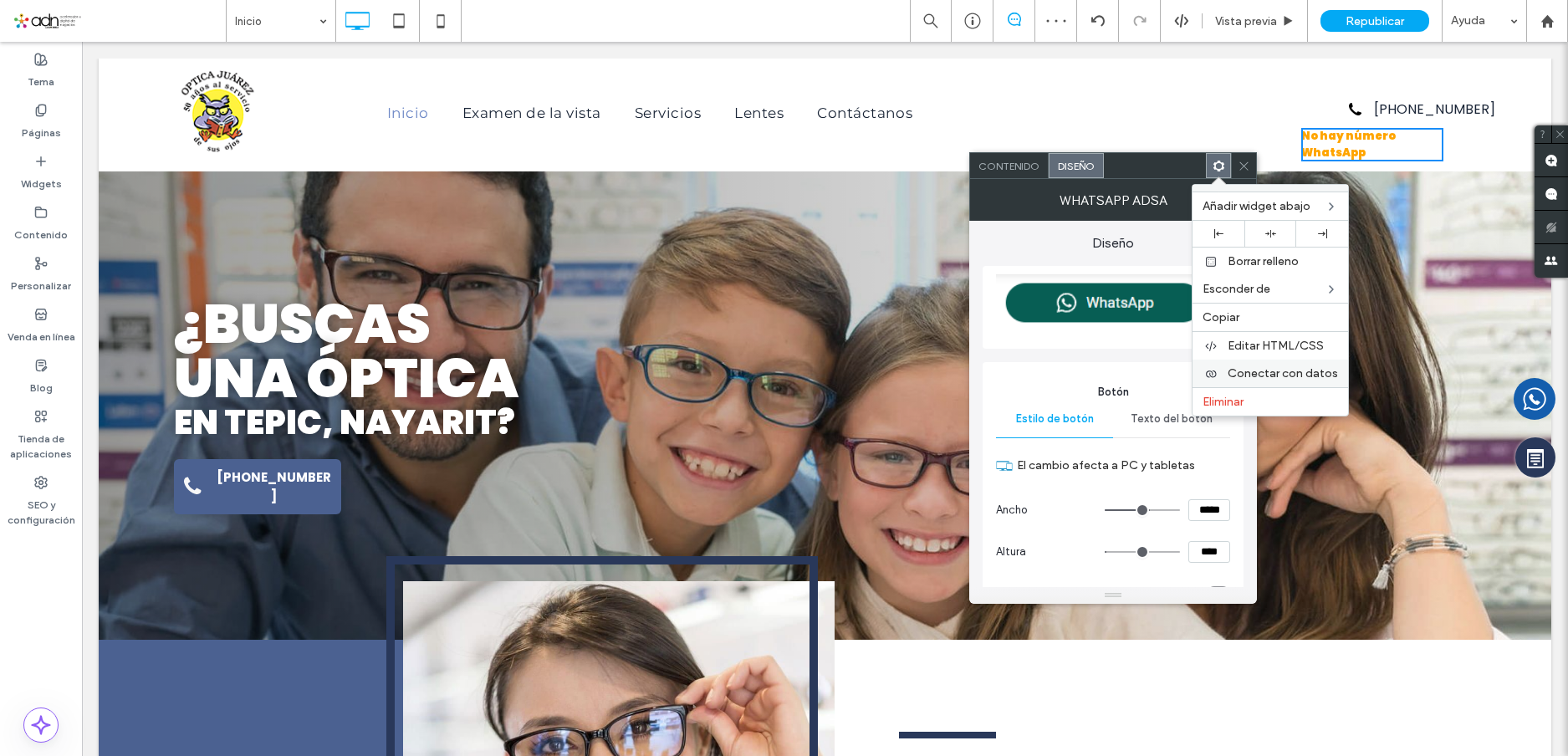
click at [1269, 373] on span "Conectar con datos" at bounding box center [1283, 374] width 111 height 15
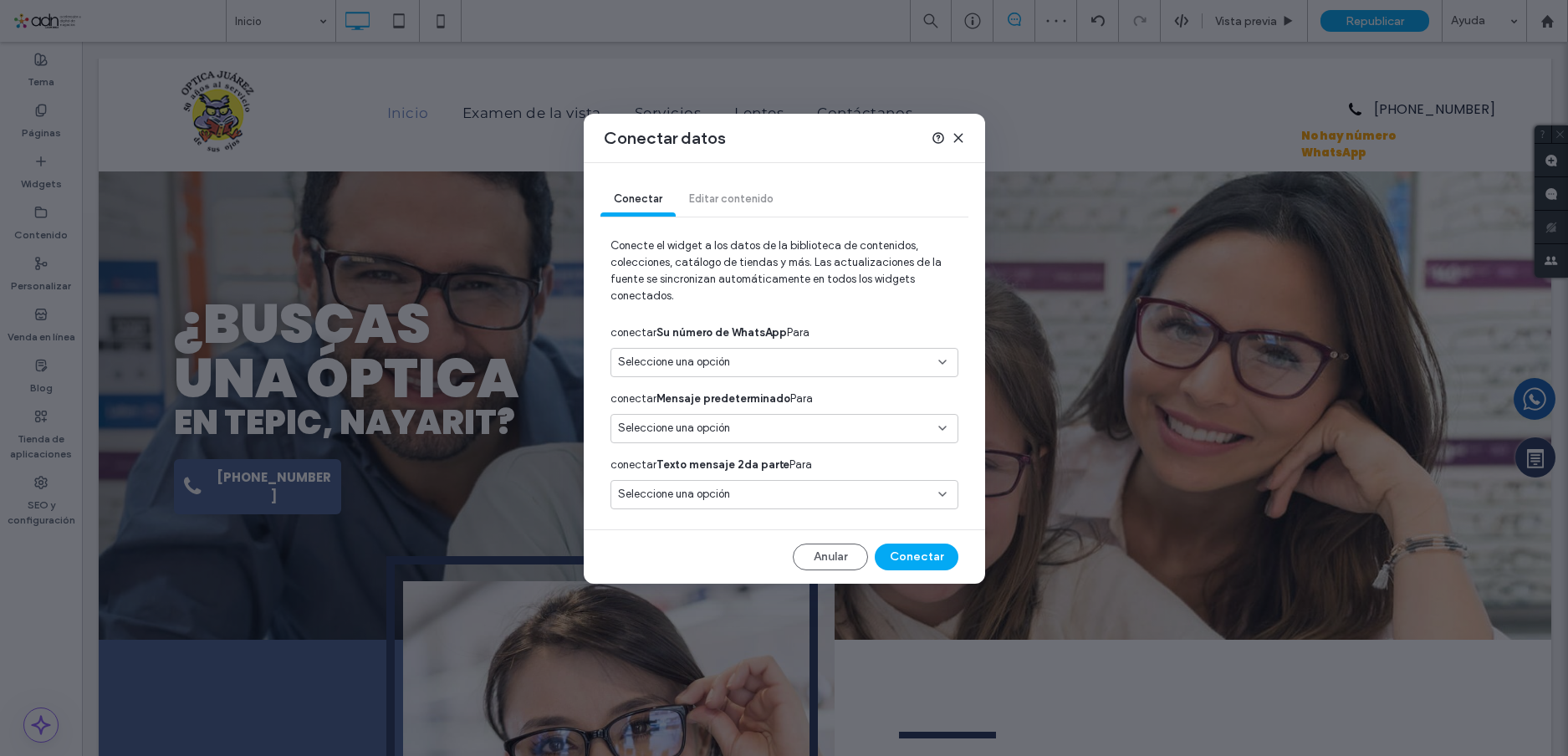
click at [696, 359] on span "Seleccione una opción" at bounding box center [673, 362] width 112 height 16
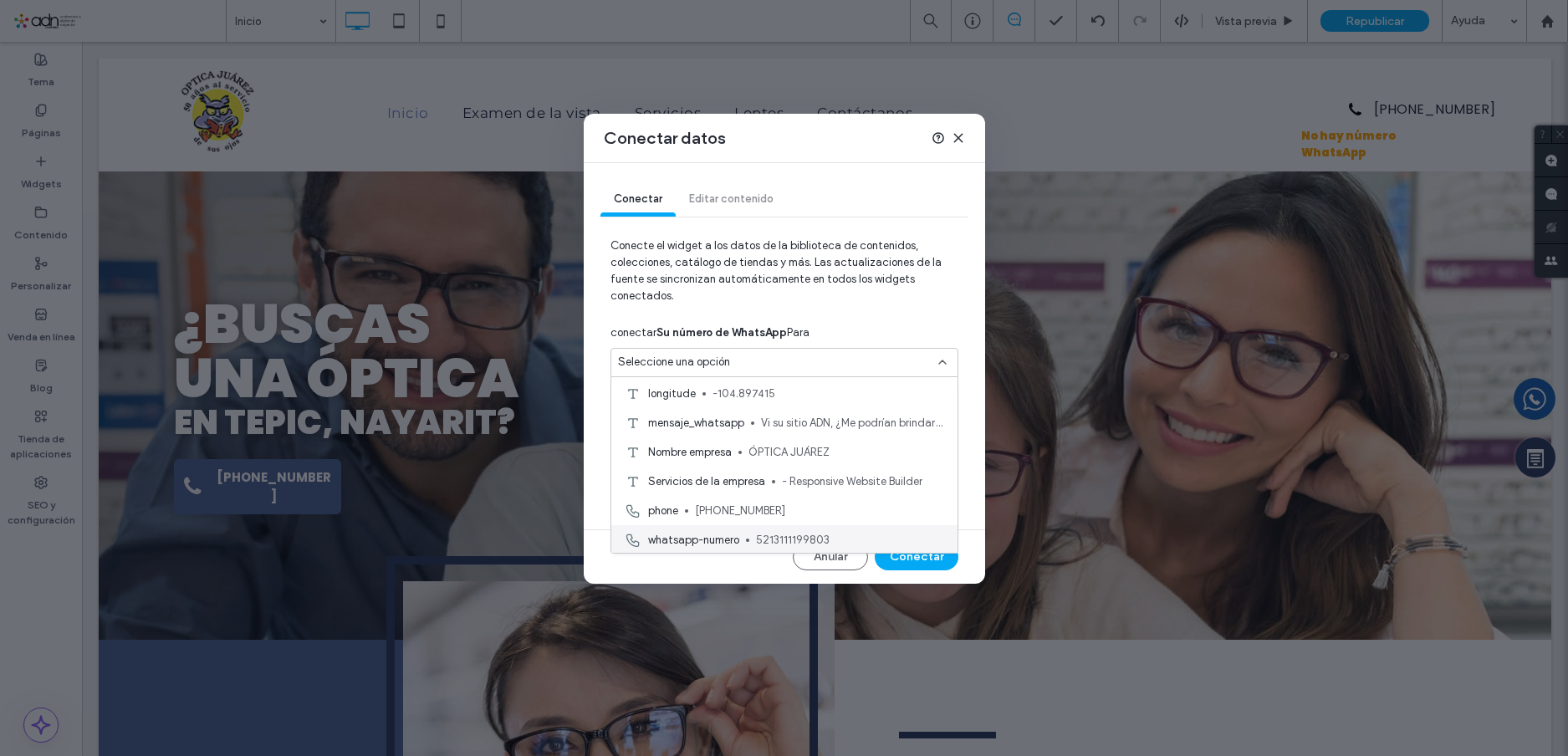
scroll to position [117, 0]
click at [706, 475] on span "whatsapp-numero" at bounding box center [694, 480] width 91 height 16
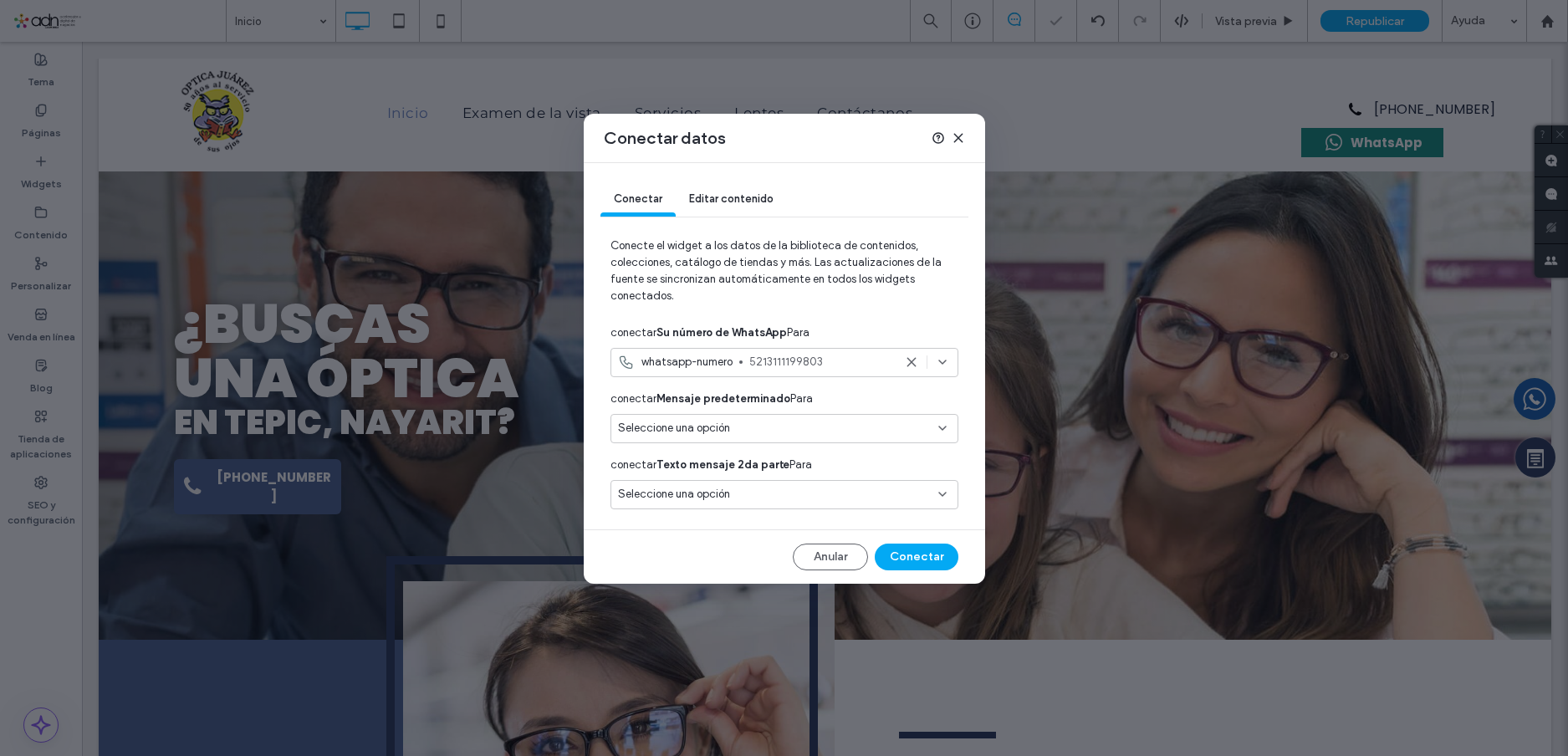
click at [737, 417] on div "Seleccione una opción" at bounding box center [784, 429] width 348 height 29
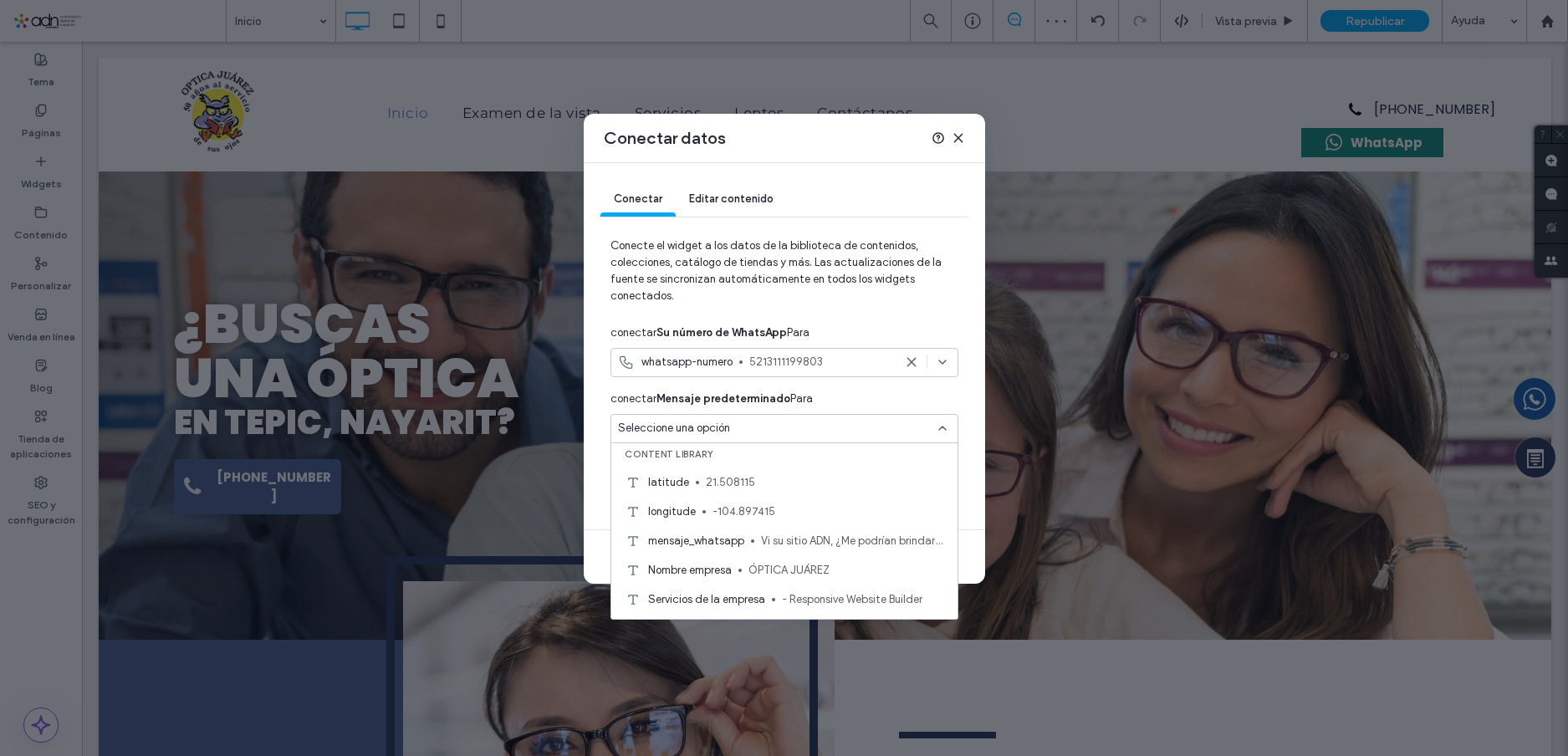
scroll to position [0, 0]
click at [748, 549] on div "mensaje_whatsapp Vi su sitio ADN, ¿Me podrían brindar más información sobre sus…" at bounding box center [784, 546] width 346 height 29
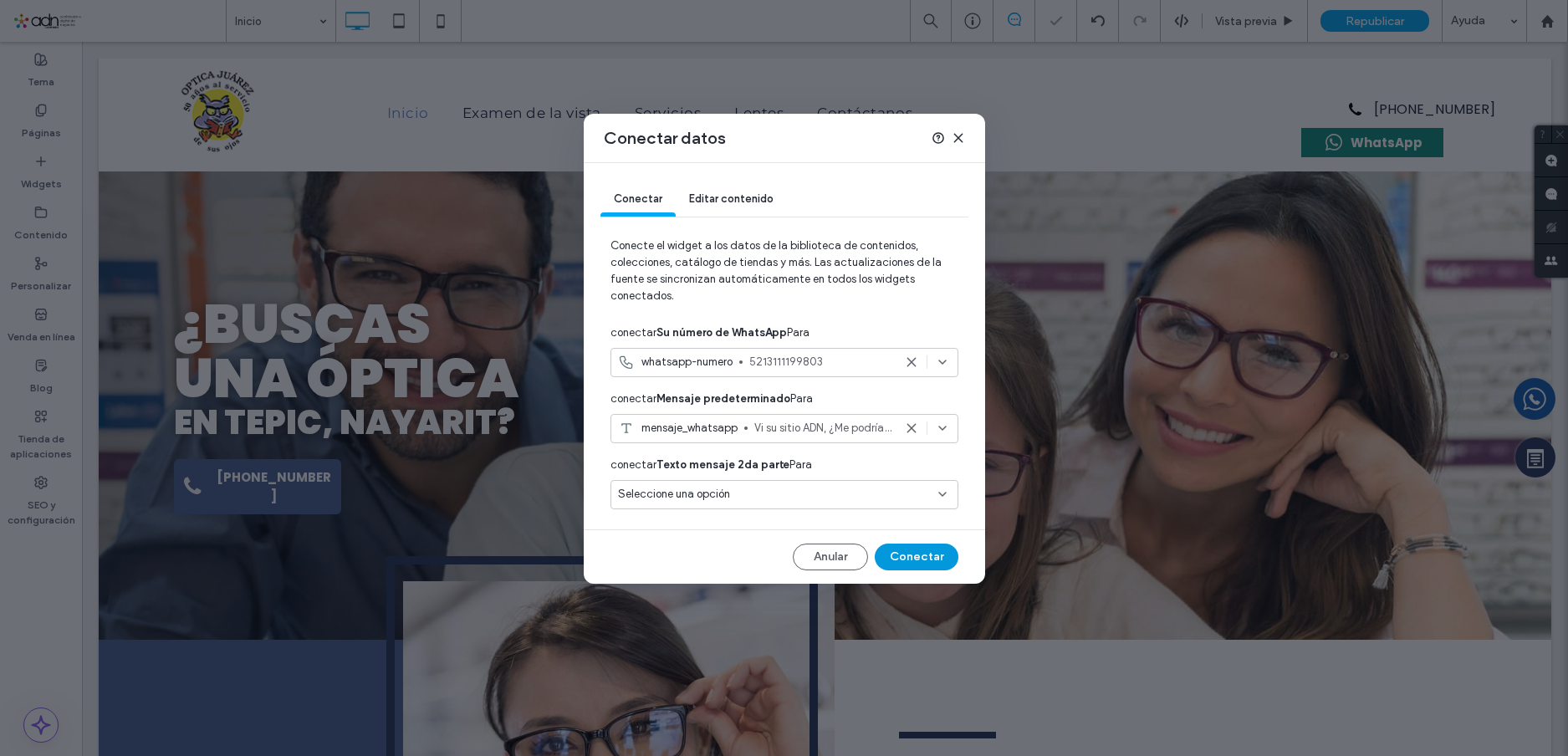
click at [922, 551] on button "Conectar" at bounding box center [916, 557] width 84 height 27
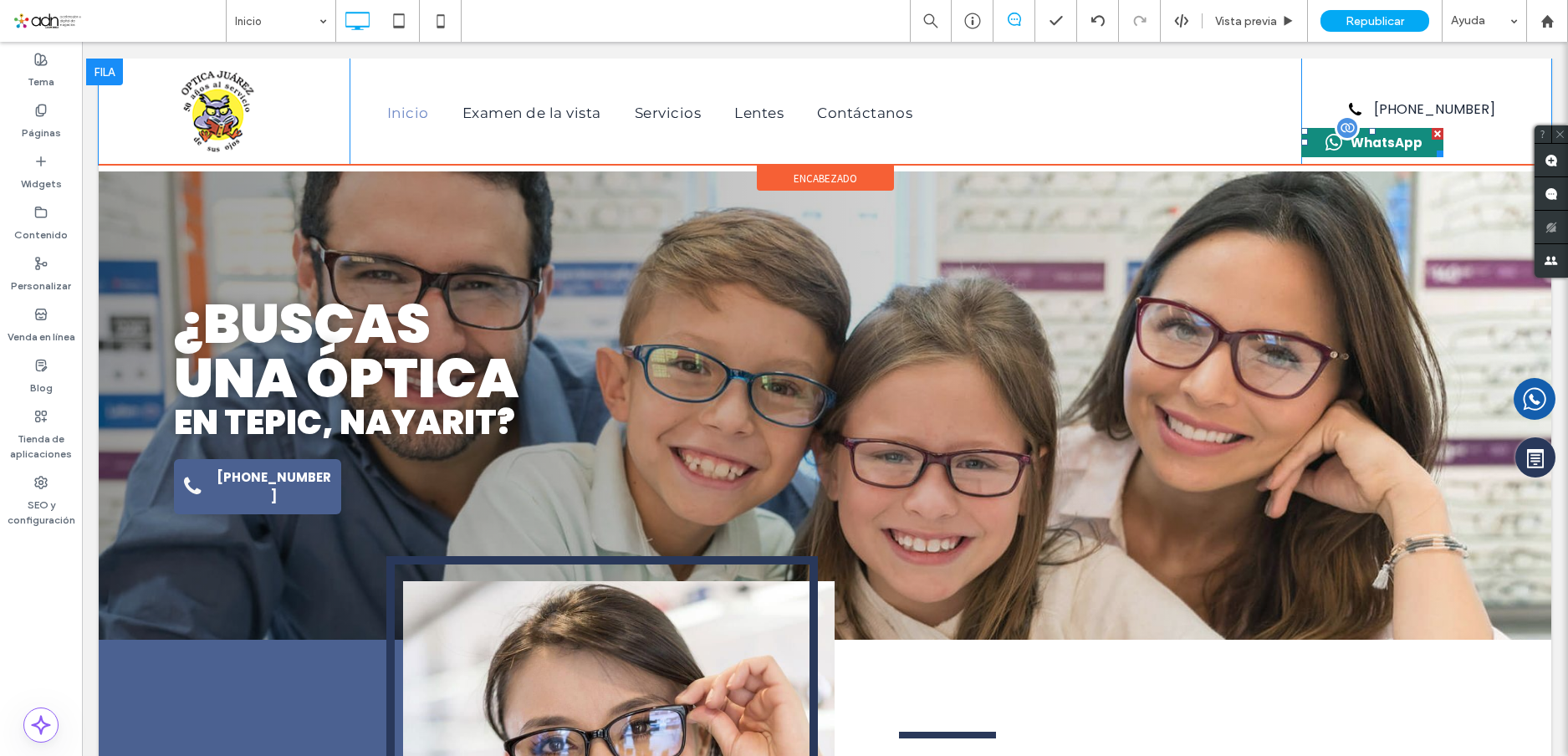
click at [1366, 145] on span at bounding box center [1372, 143] width 143 height 29
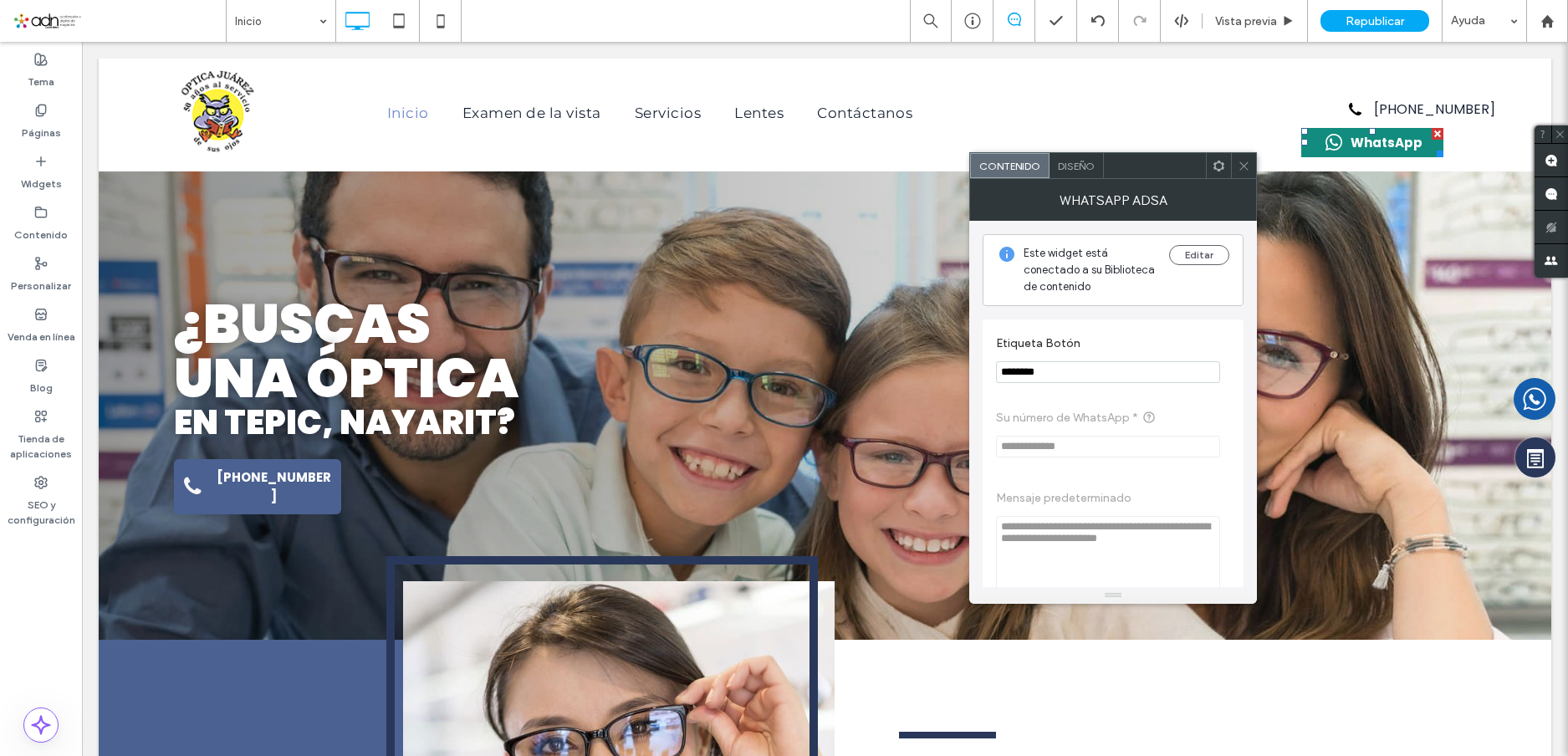
click at [1069, 158] on div "Diseño" at bounding box center [1076, 165] width 54 height 25
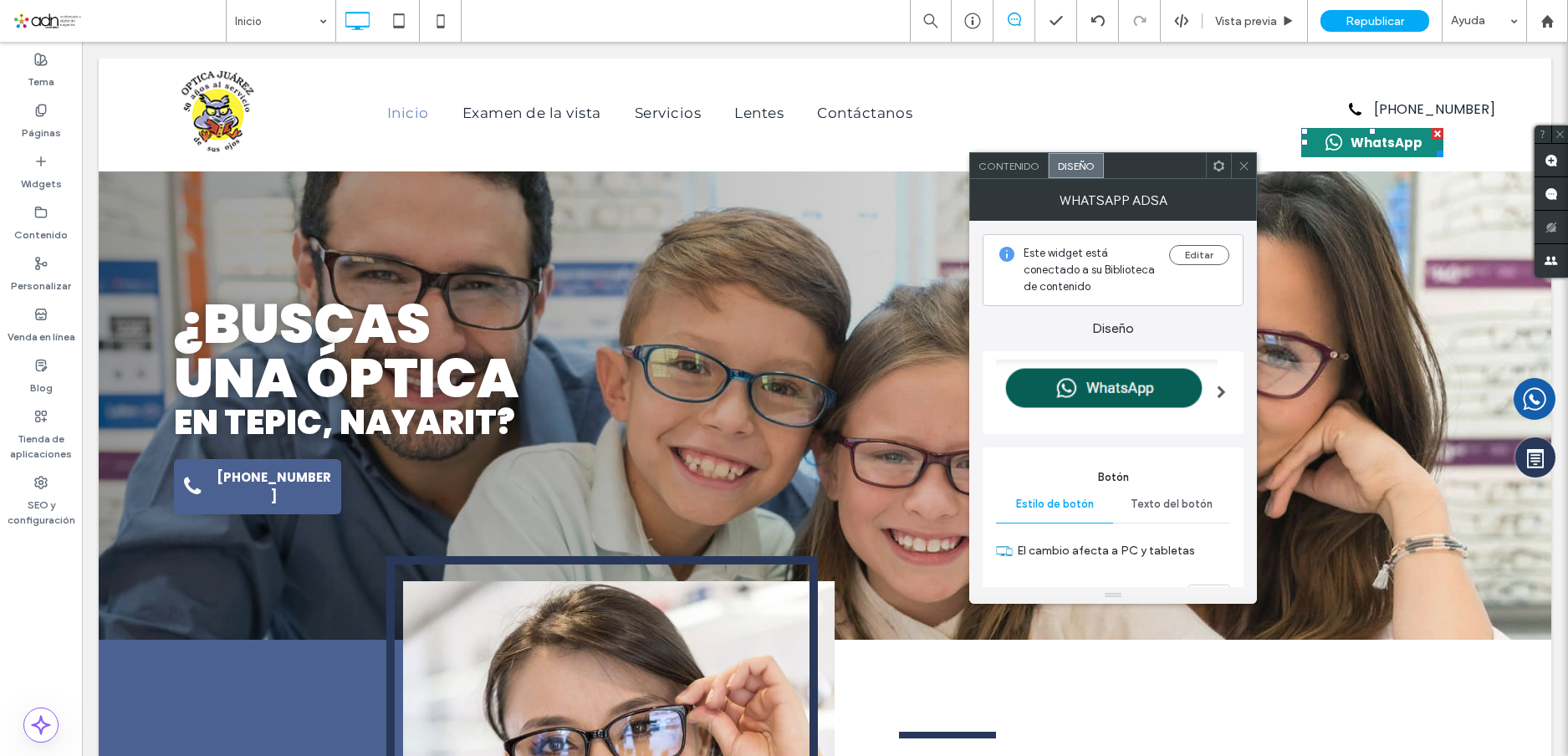
click at [1216, 173] on span at bounding box center [1219, 165] width 13 height 25
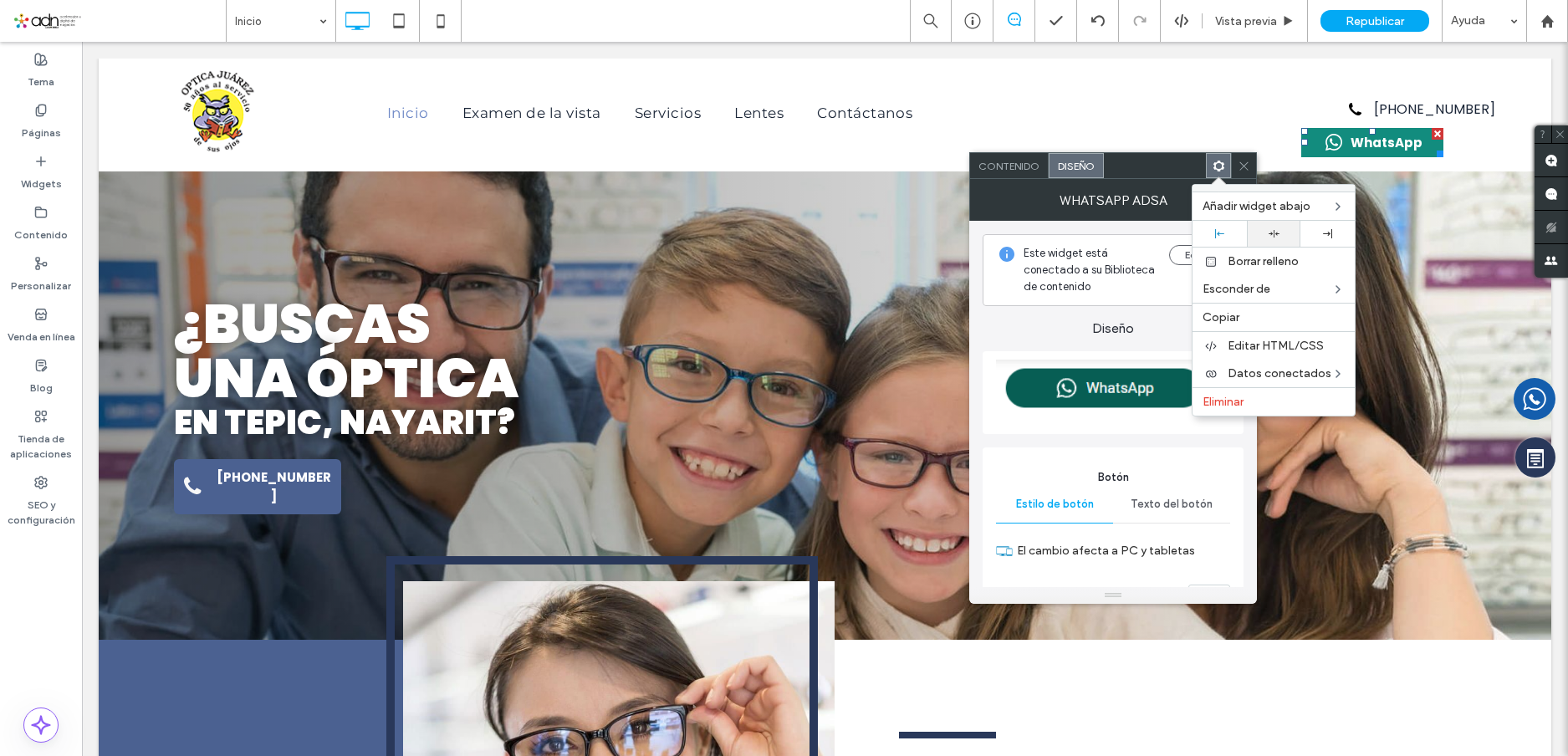
click at [1277, 236] on div at bounding box center [1274, 234] width 37 height 11
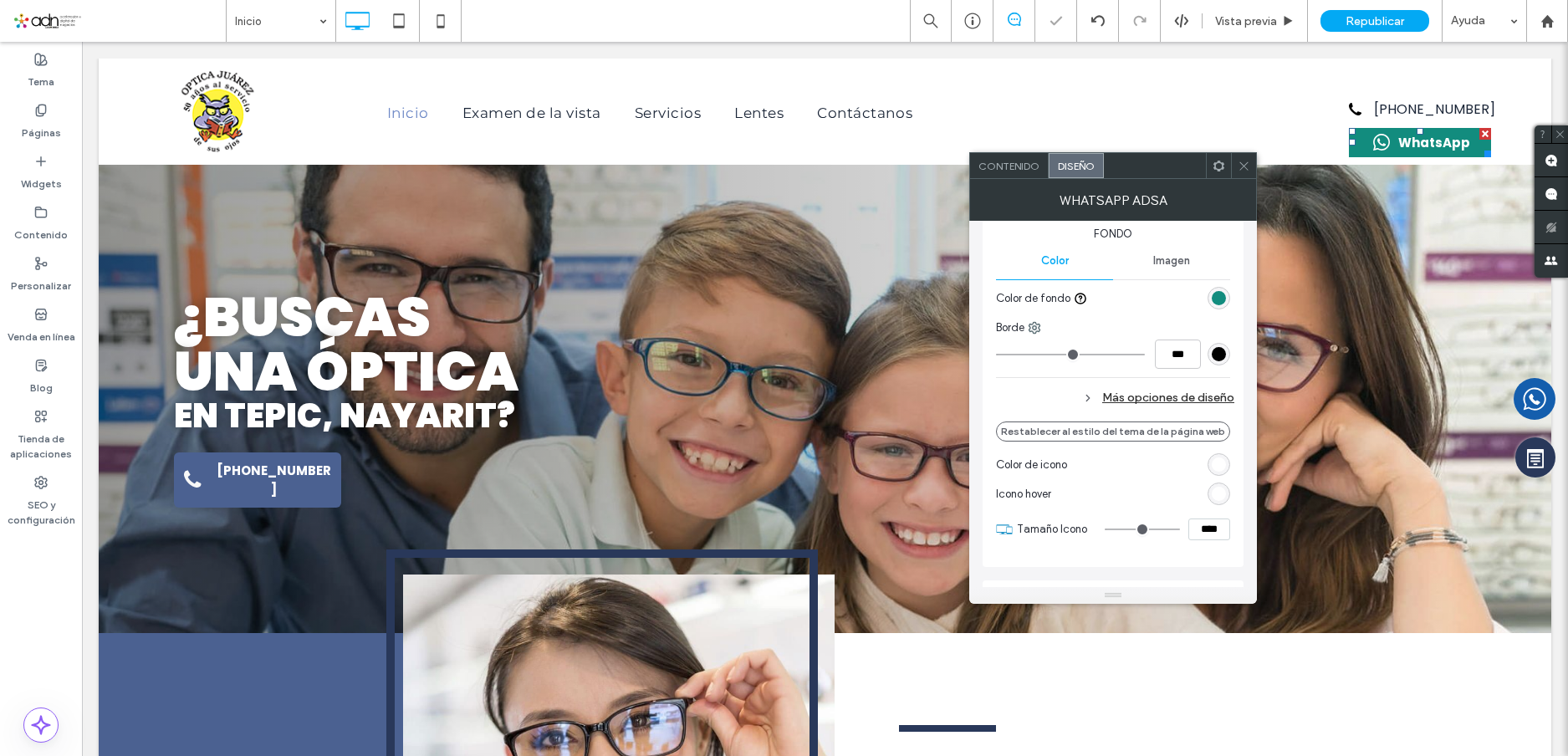
scroll to position [502, 0]
click at [1127, 393] on div "Más opciones de diseño" at bounding box center [1115, 396] width 238 height 23
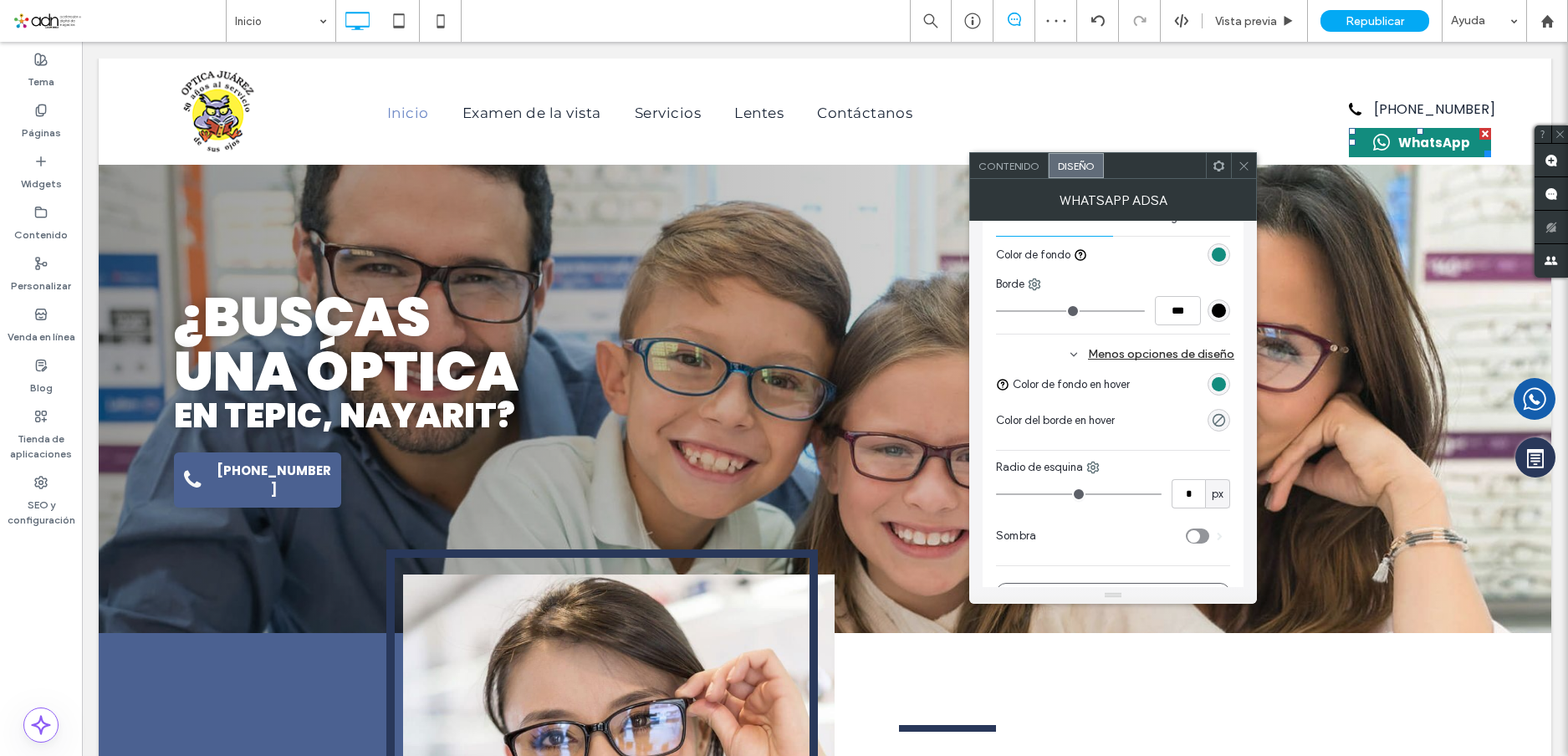
scroll to position [586, 0]
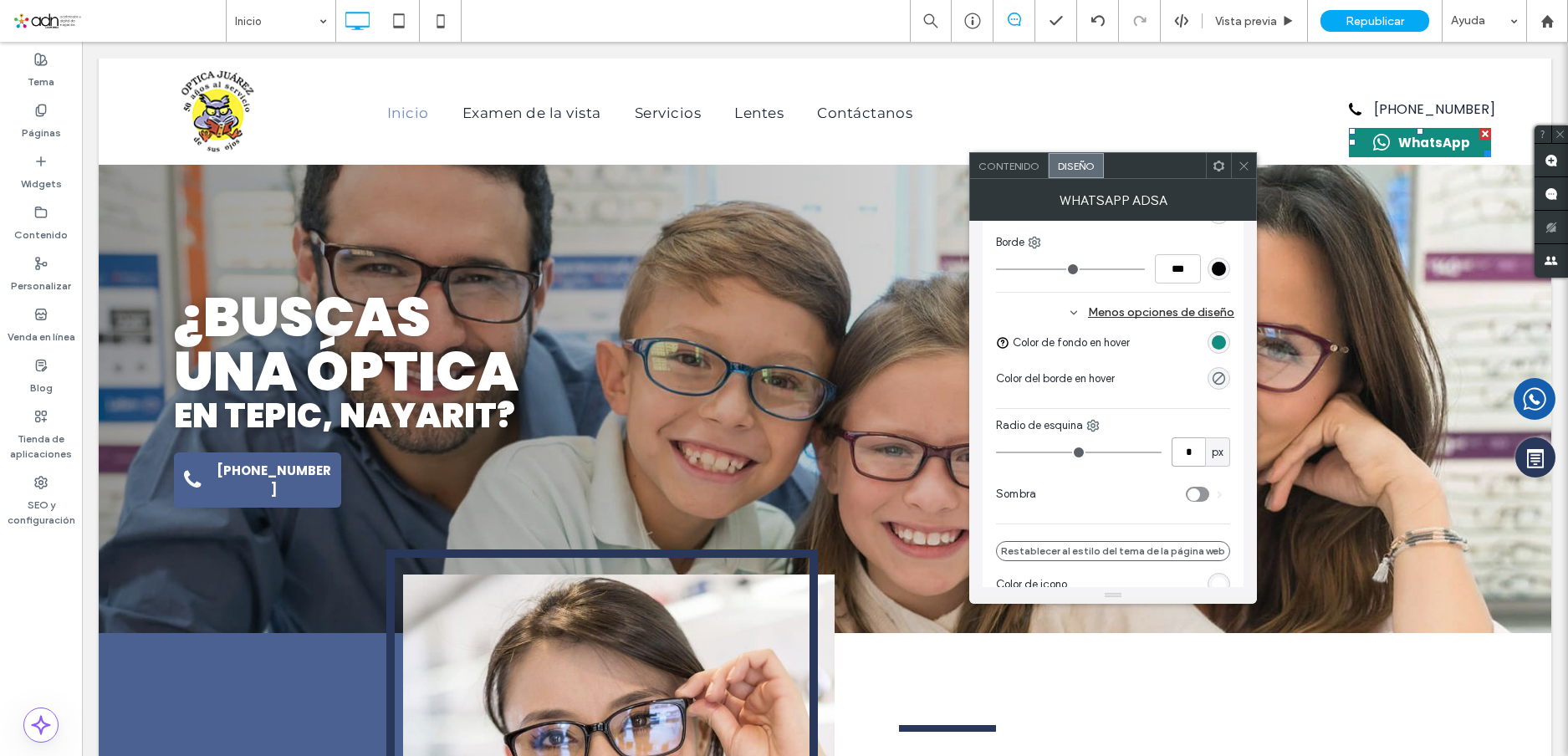
click at [1191, 449] on input "*" at bounding box center [1188, 453] width 34 height 29
type input "*"
click at [1060, 482] on label "Sombra" at bounding box center [1091, 495] width 190 height 34
click at [1191, 457] on input "*" at bounding box center [1188, 453] width 34 height 29
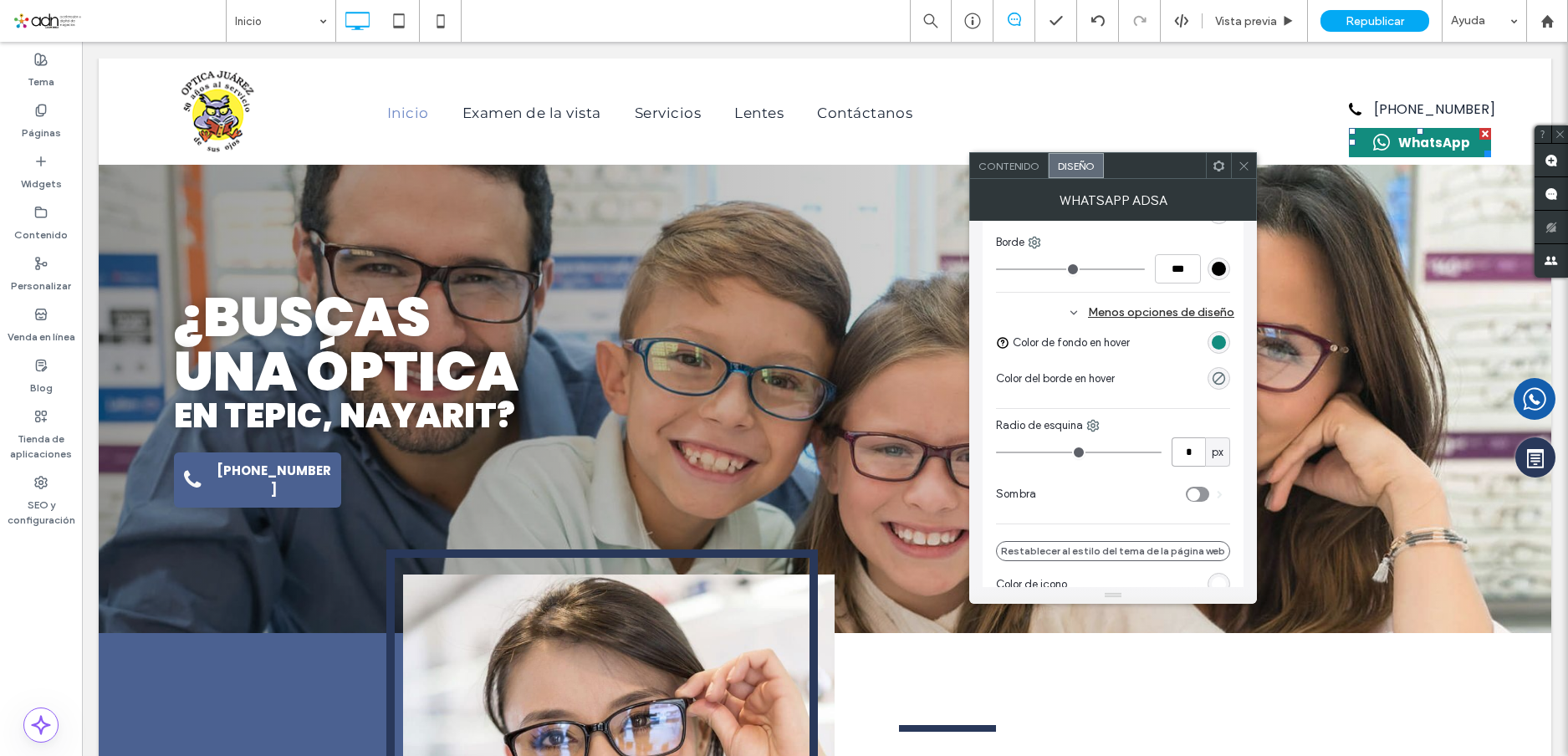
type input "*"
click at [1100, 507] on label "Sombra" at bounding box center [1091, 495] width 190 height 34
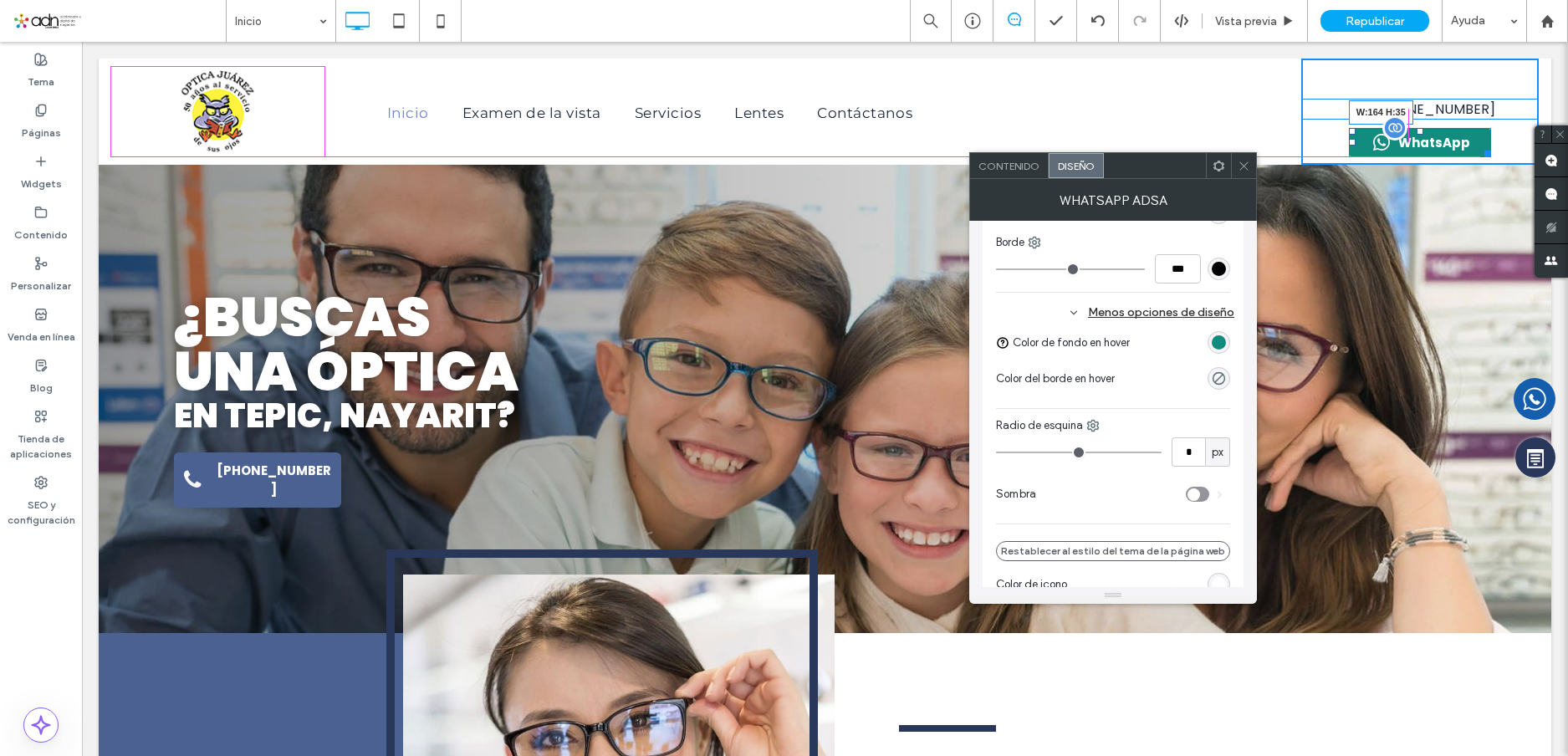
drag, startPoint x: 1477, startPoint y: 154, endPoint x: 1218, endPoint y: 491, distance: 425.0
click at [1478, 154] on div at bounding box center [1485, 151] width 13 height 13
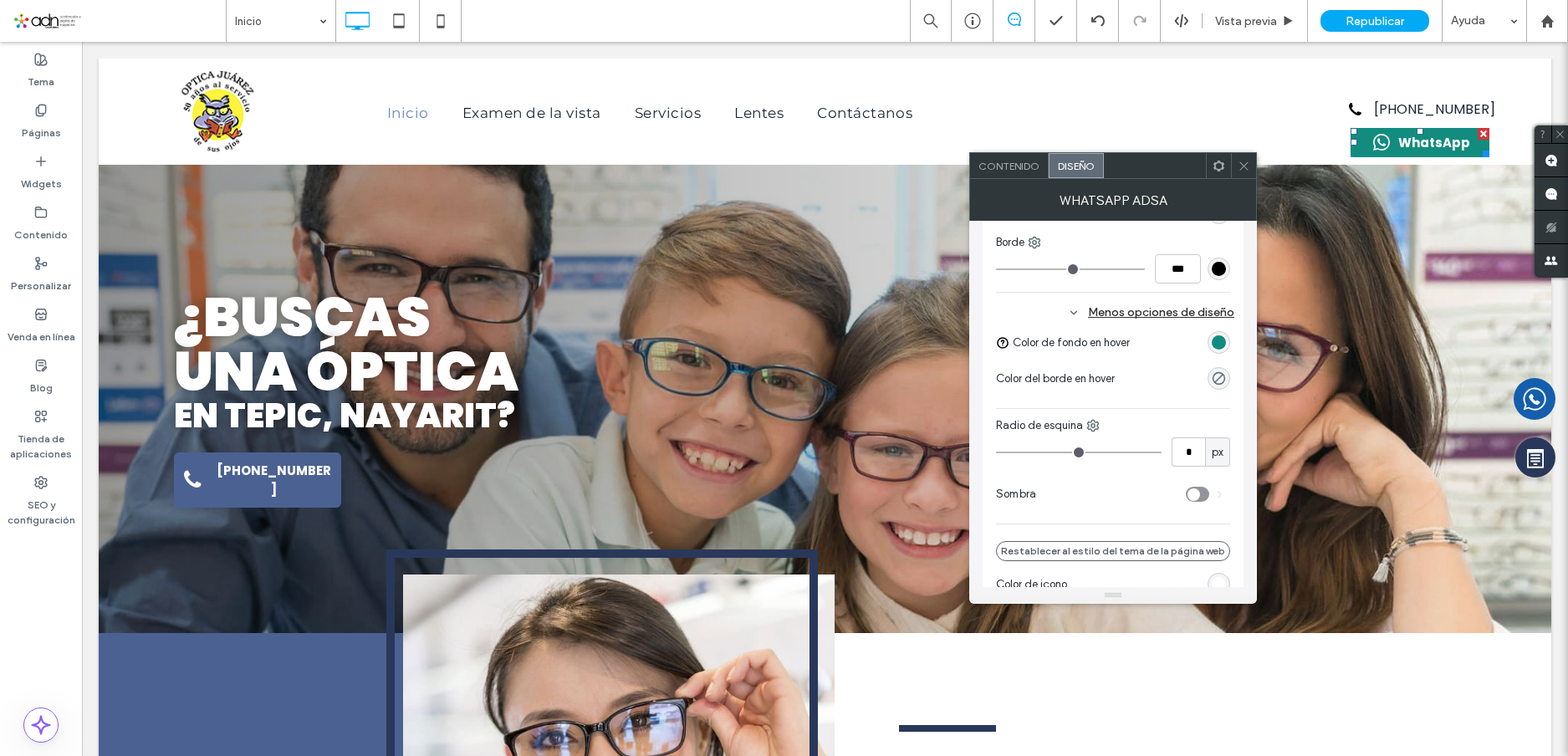
click at [1243, 162] on icon at bounding box center [1245, 166] width 13 height 13
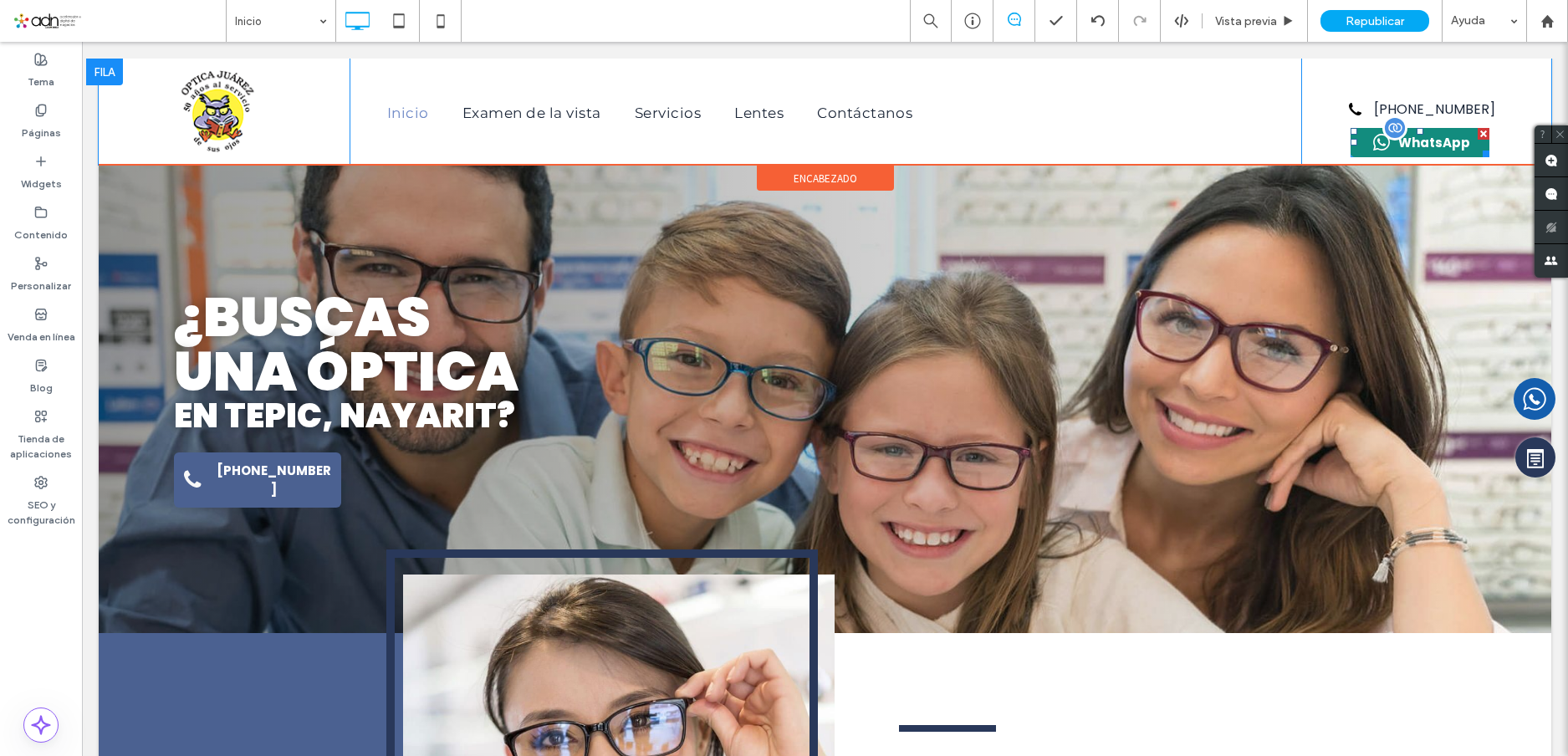
click at [1391, 148] on span at bounding box center [1420, 143] width 139 height 29
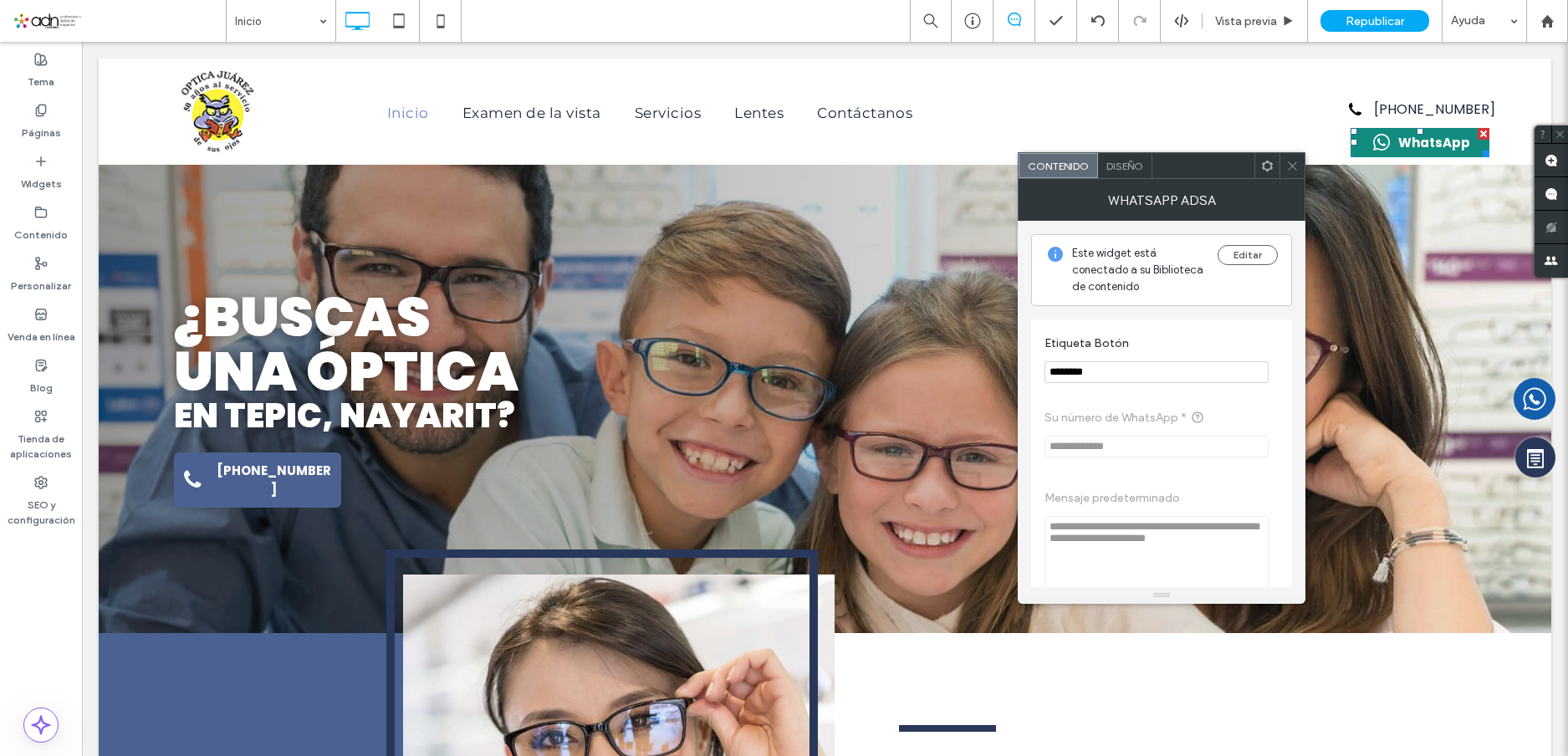
click at [1132, 165] on span "Diseño" at bounding box center [1125, 166] width 37 height 13
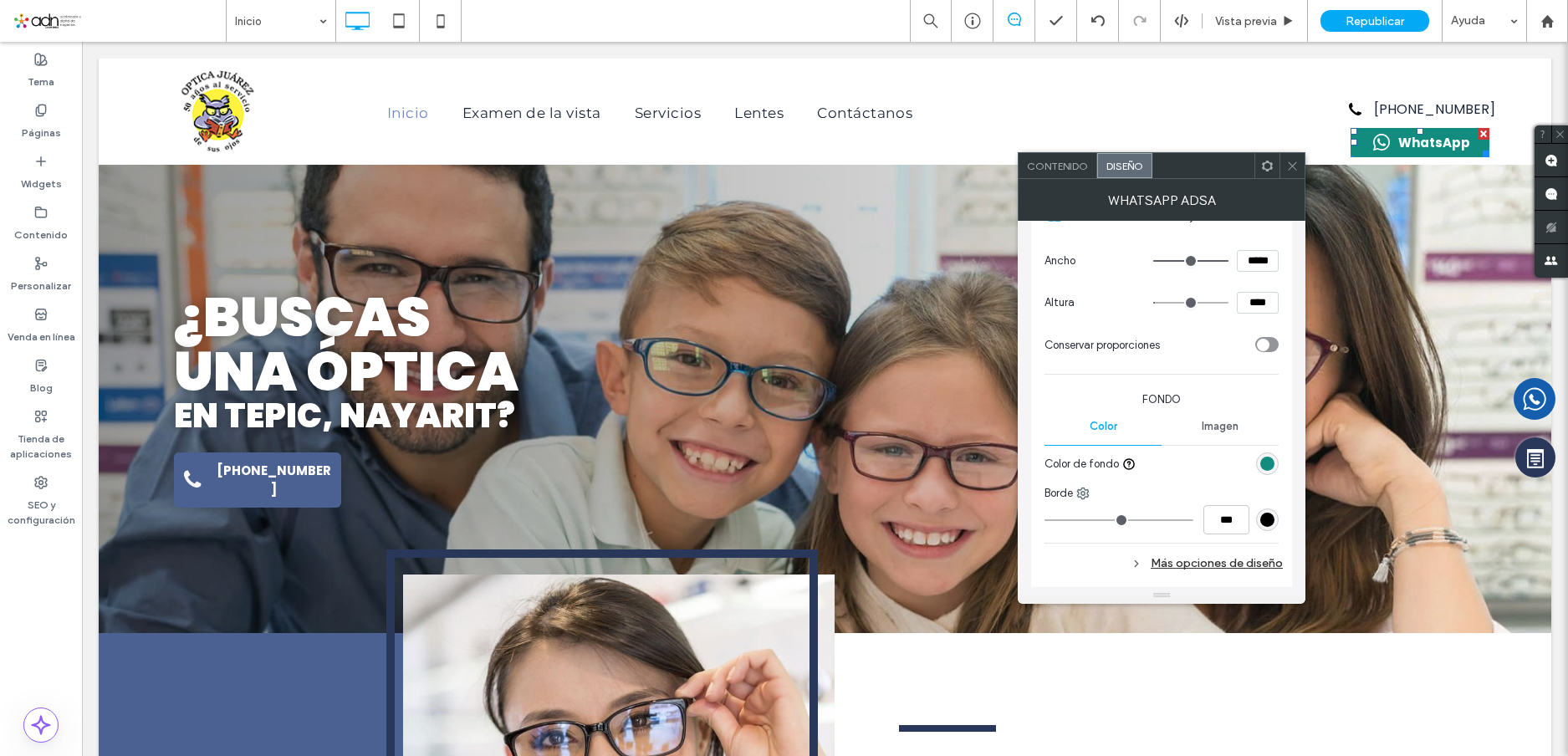
scroll to position [502, 0]
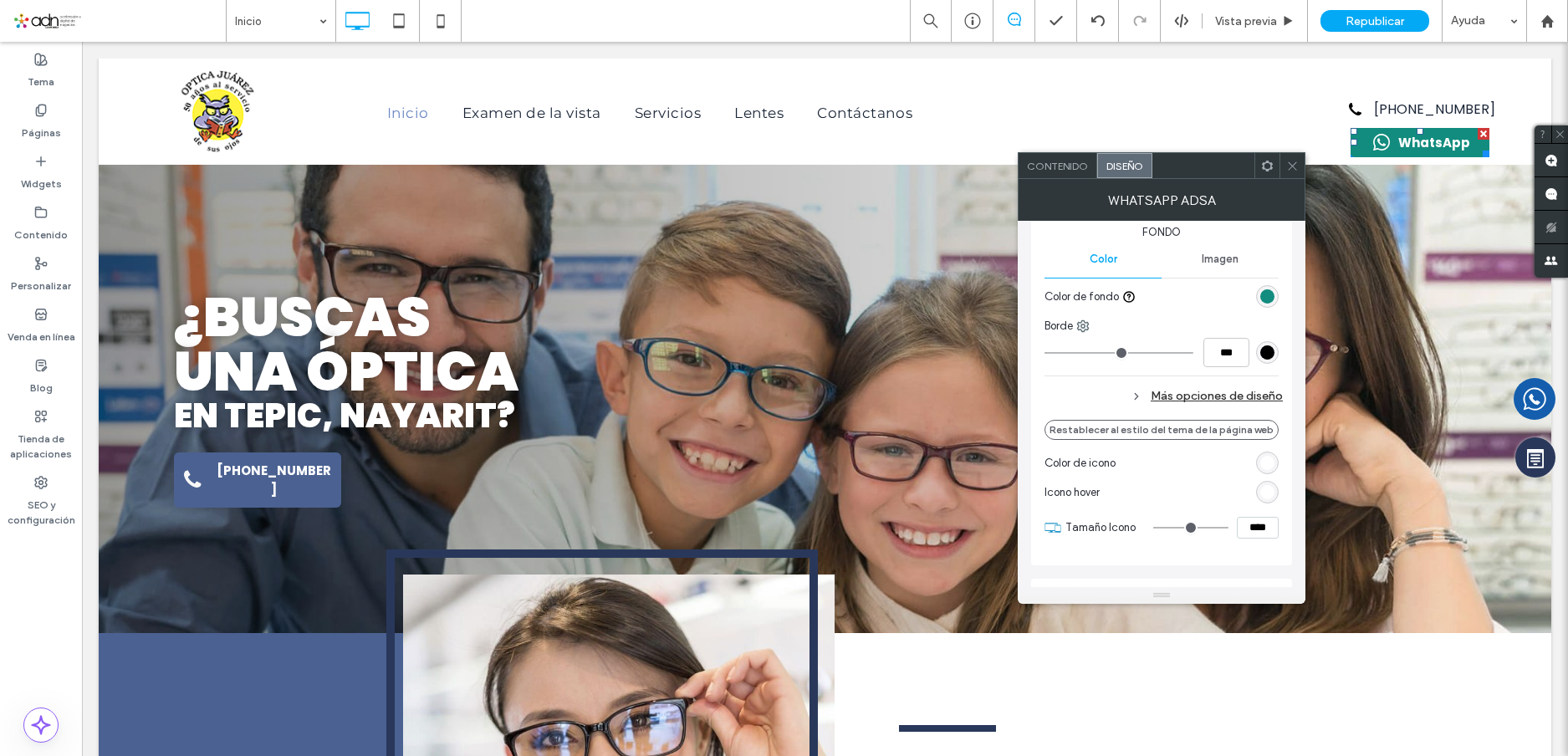
click at [1211, 391] on div "Más opciones de diseño" at bounding box center [1163, 396] width 238 height 23
click at [1244, 530] on input "*" at bounding box center [1236, 536] width 34 height 29
type input "**"
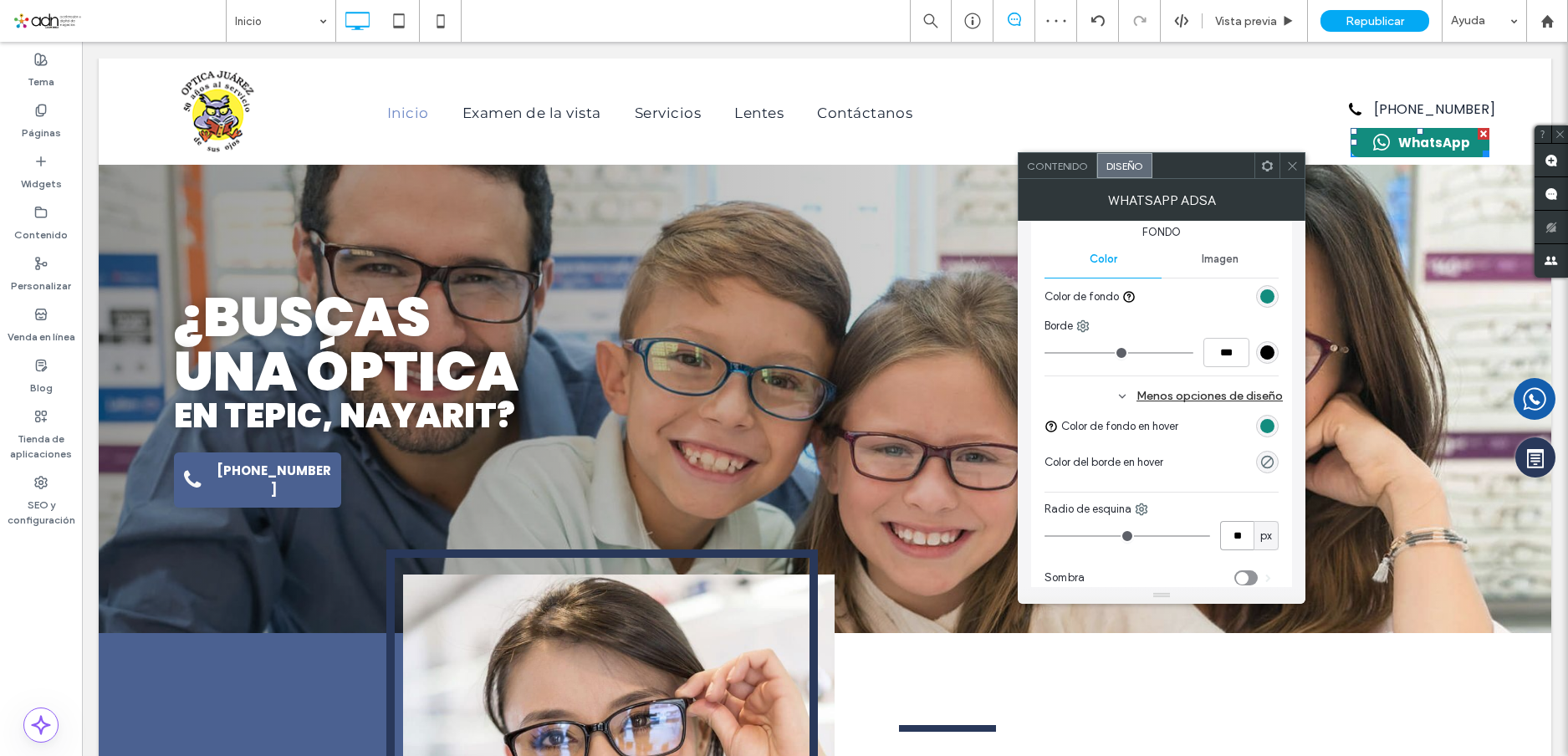
type input "**"
click at [1286, 175] on div at bounding box center [1291, 165] width 25 height 25
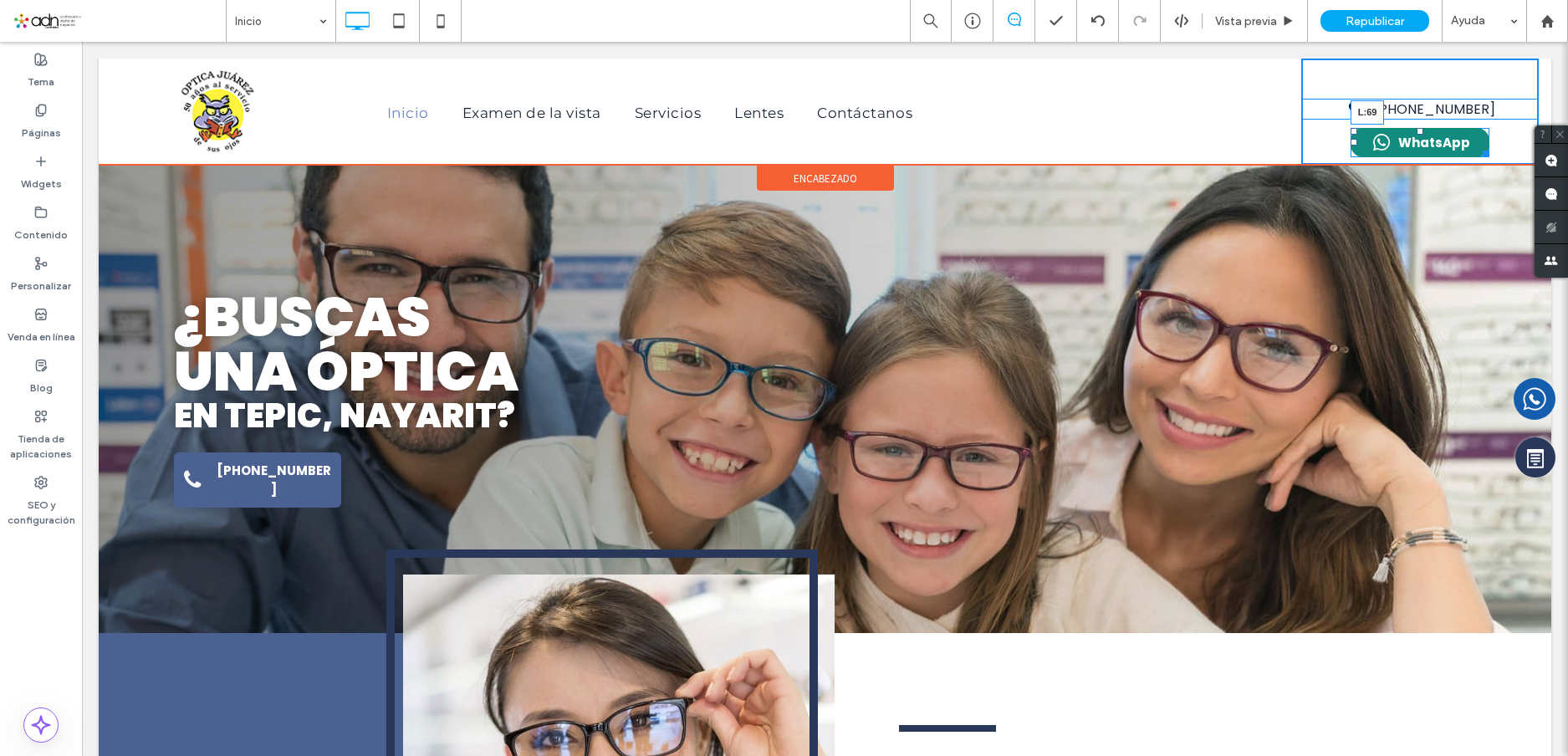
drag, startPoint x: 1340, startPoint y: 142, endPoint x: 1430, endPoint y: 181, distance: 98.1
click at [1351, 139] on div at bounding box center [1353, 142] width 6 height 6
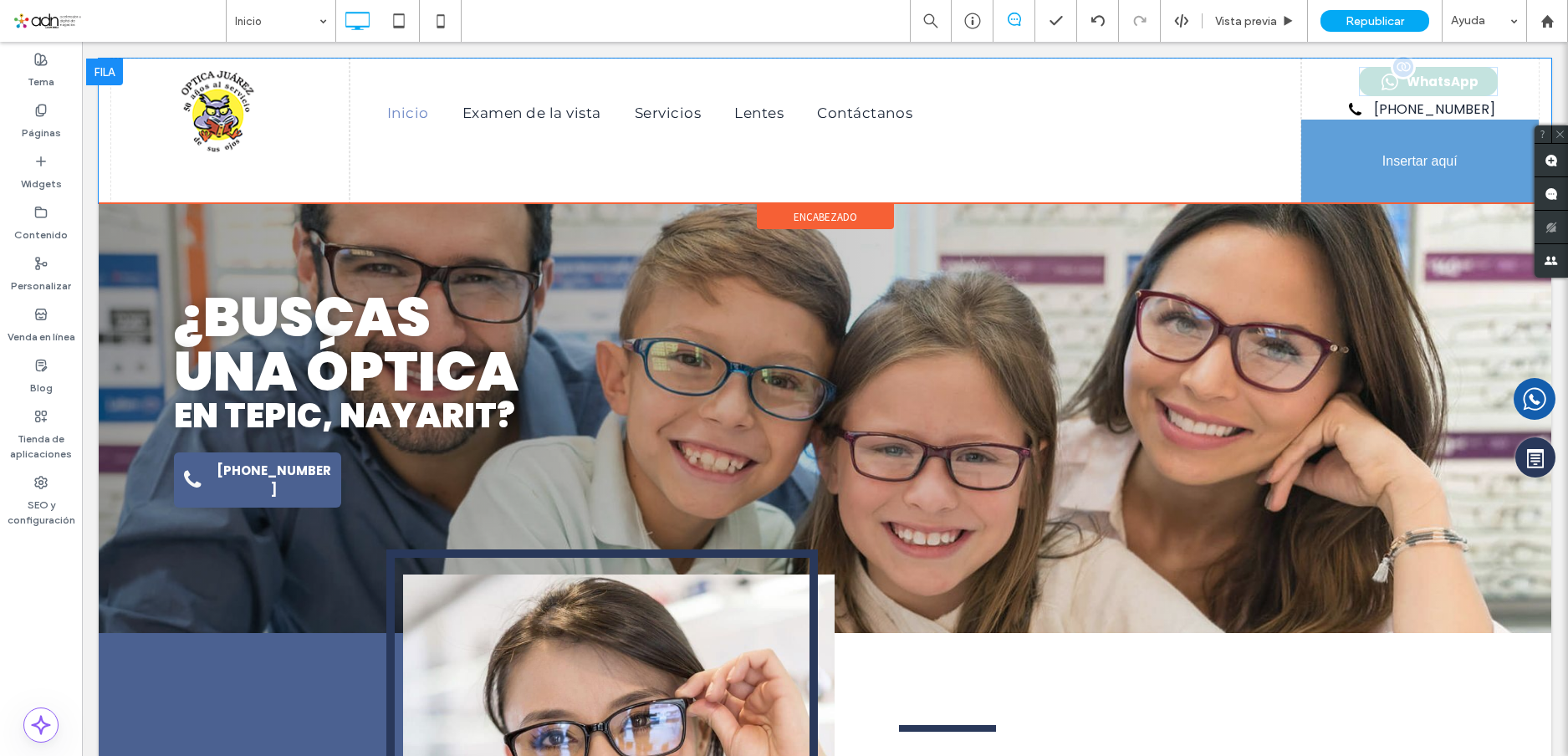
drag, startPoint x: 1426, startPoint y: 143, endPoint x: 1493, endPoint y: 188, distance: 80.7
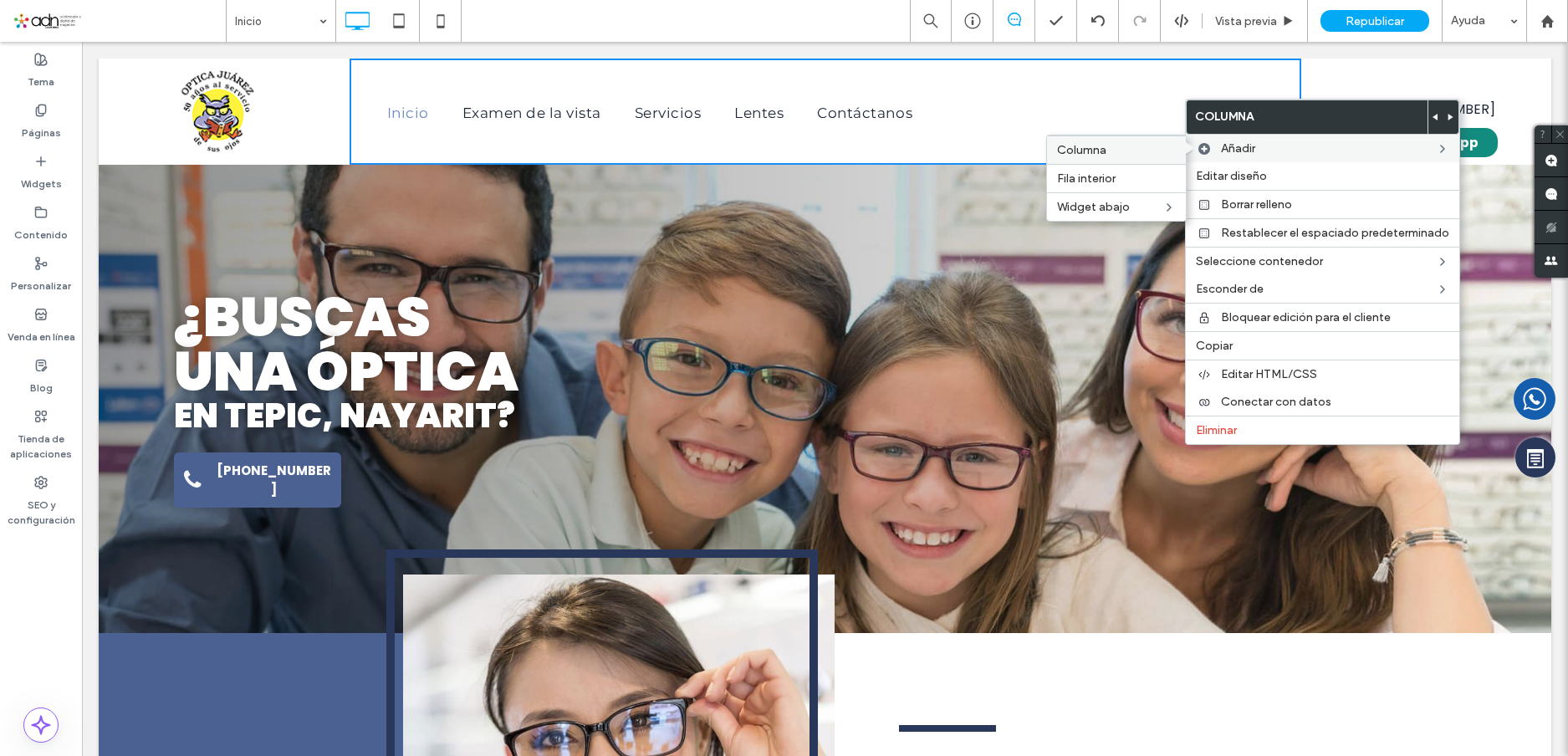
click at [1064, 144] on span "Columna" at bounding box center [1082, 151] width 49 height 15
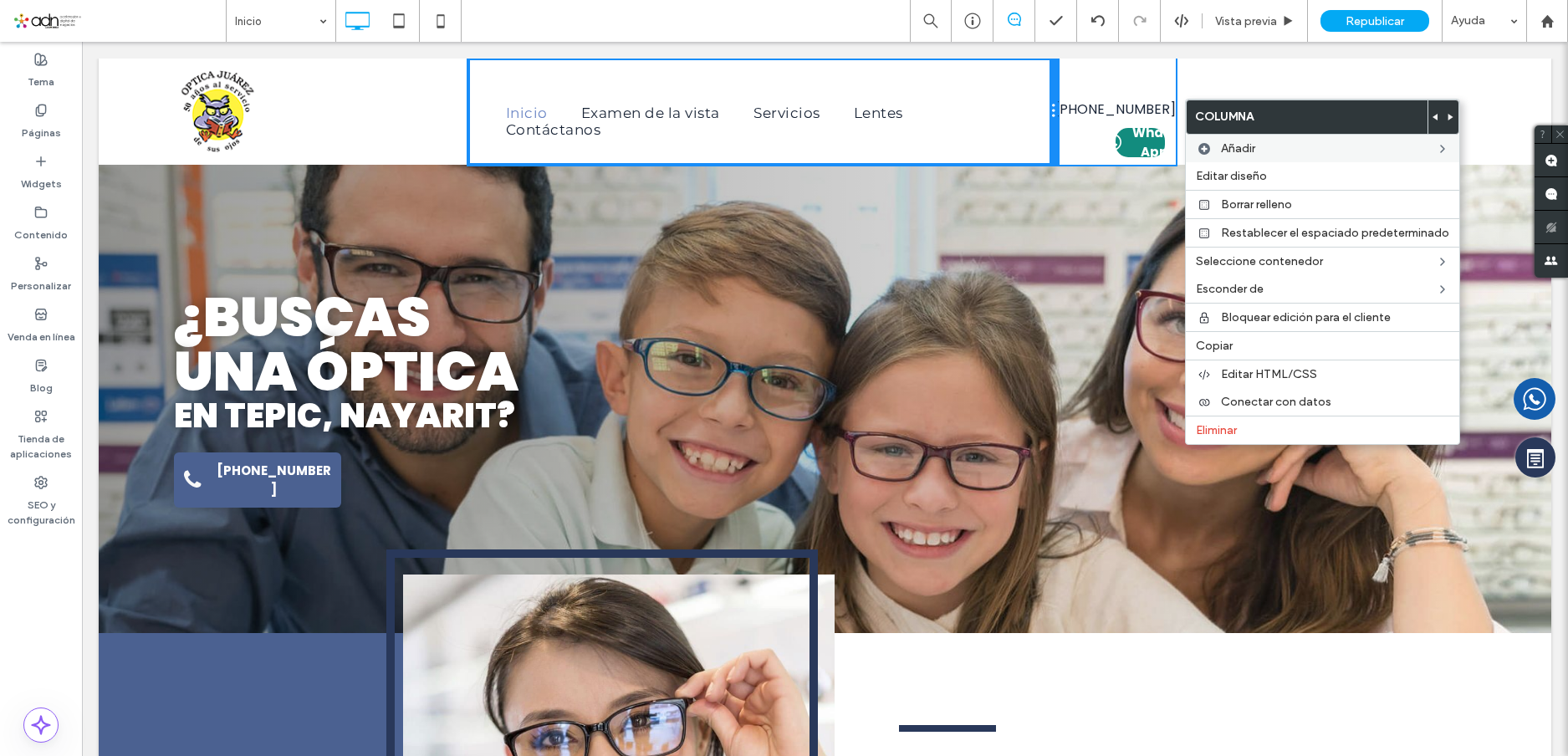
drag, startPoint x: 815, startPoint y: 110, endPoint x: 1210, endPoint y: 133, distance: 395.7
click at [1126, 93] on div "Click To Paste Inicio Examen de la vista Servicios Lentes Contáctanos Click To …" at bounding box center [825, 112] width 1427 height 106
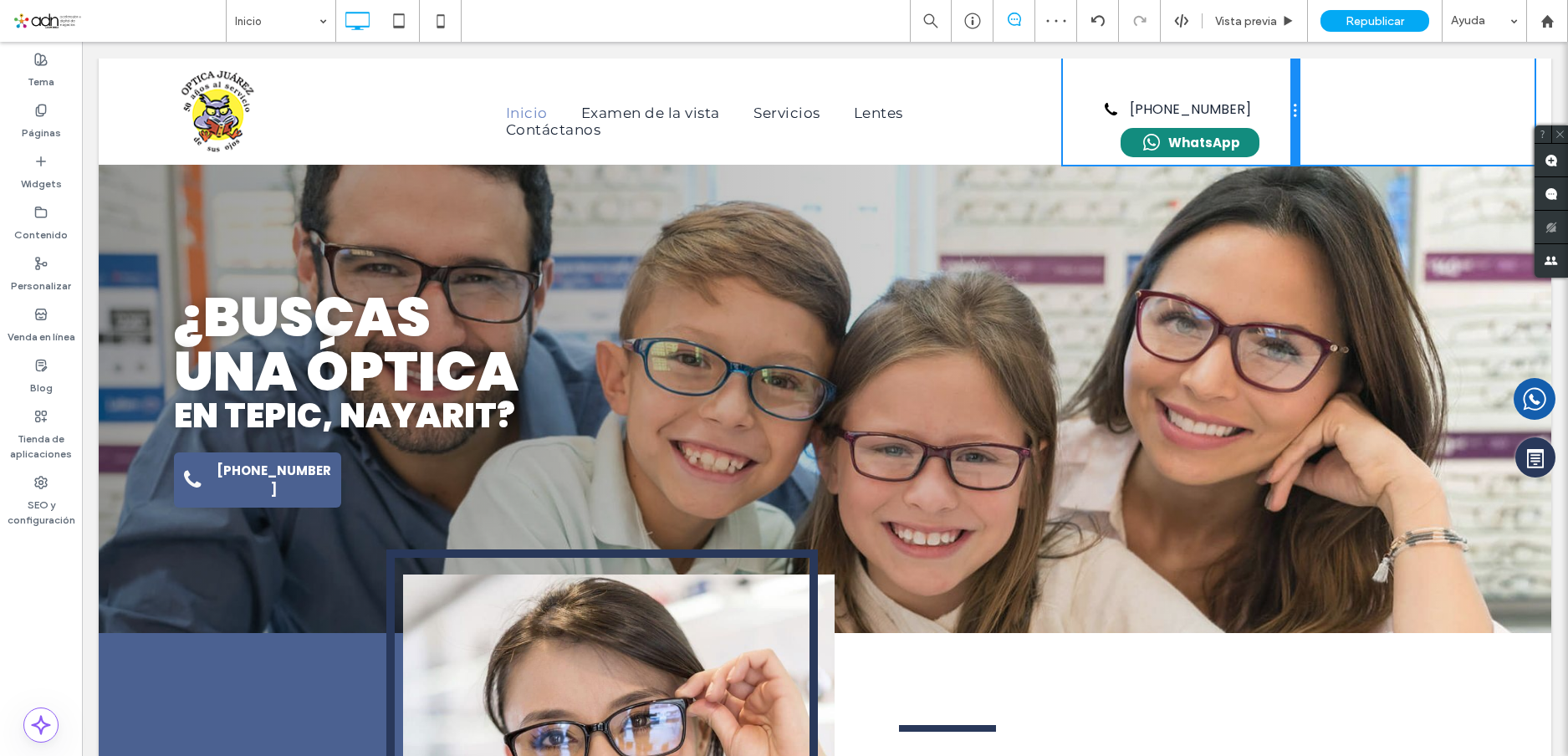
drag, startPoint x: 1171, startPoint y: 104, endPoint x: 1420, endPoint y: 147, distance: 252.7
click at [1340, 106] on div "Click To Paste Inicio Examen de la vista Servicios Lentes Contáctanos Click To …" at bounding box center [825, 112] width 1427 height 106
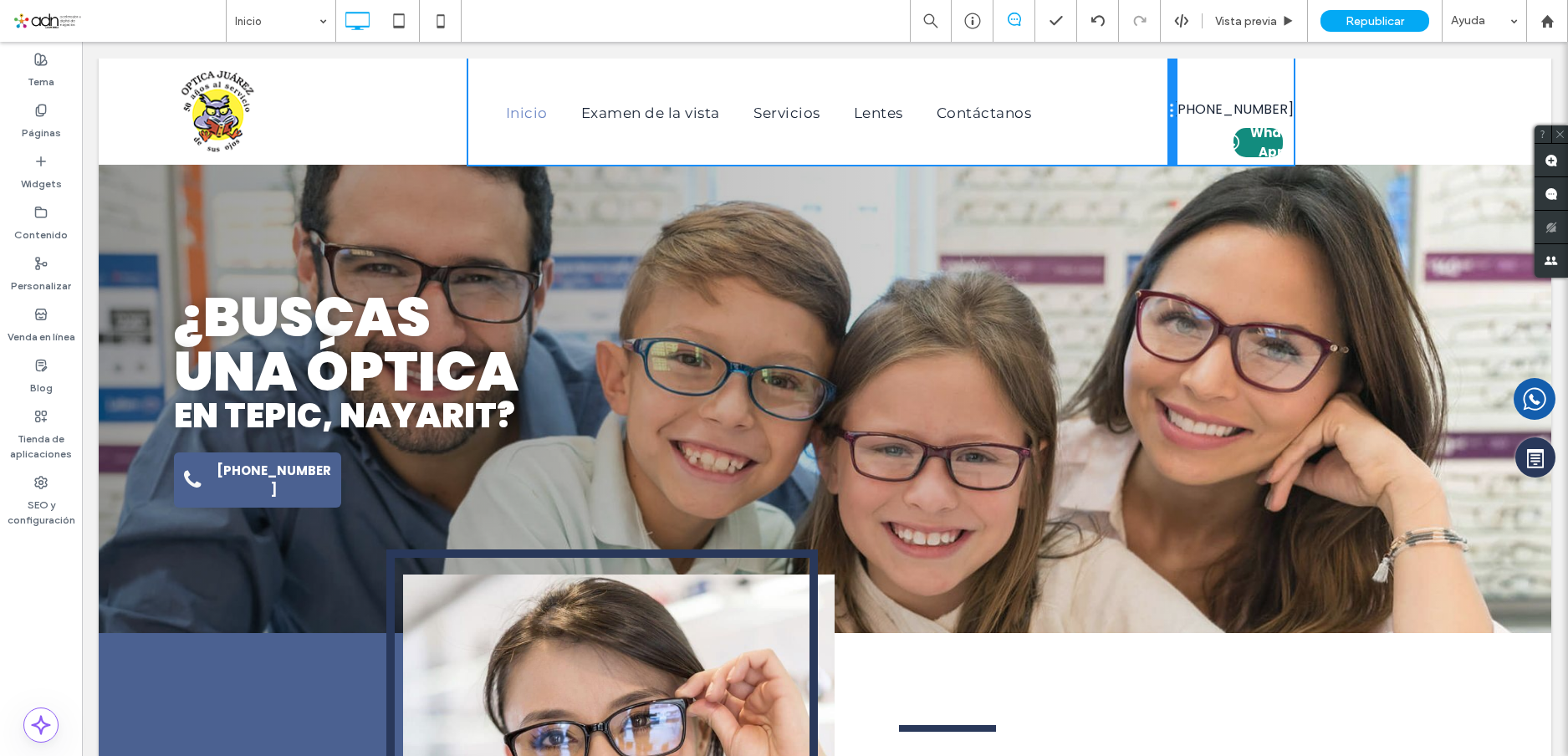
drag, startPoint x: 1051, startPoint y: 101, endPoint x: 1202, endPoint y: 142, distance: 156.5
click at [1120, 101] on div "Inicio Examen de la vista Servicios Lentes Contáctanos Click To Paste" at bounding box center [822, 112] width 707 height 106
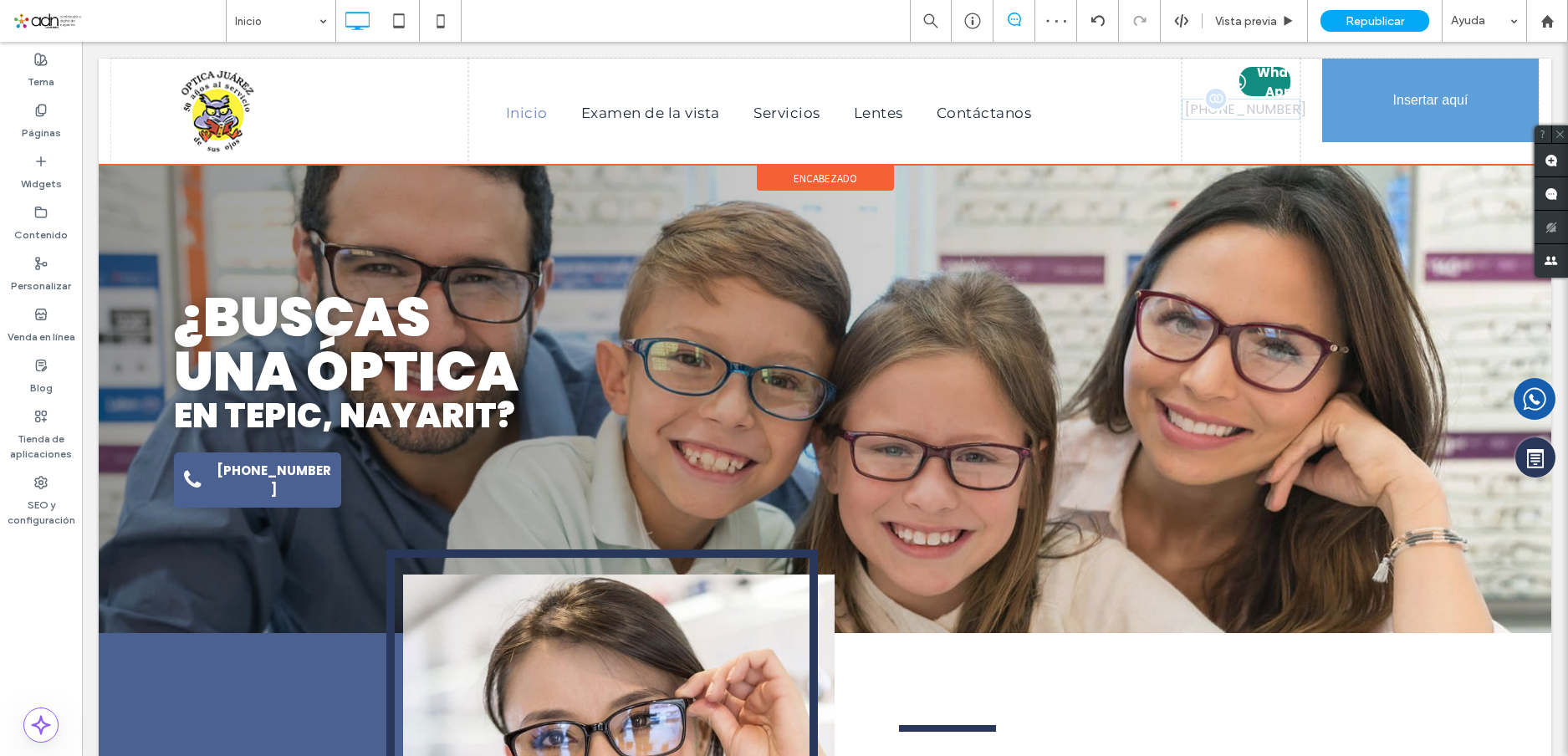
drag, startPoint x: 1229, startPoint y: 105, endPoint x: 1515, endPoint y: 140, distance: 288.1
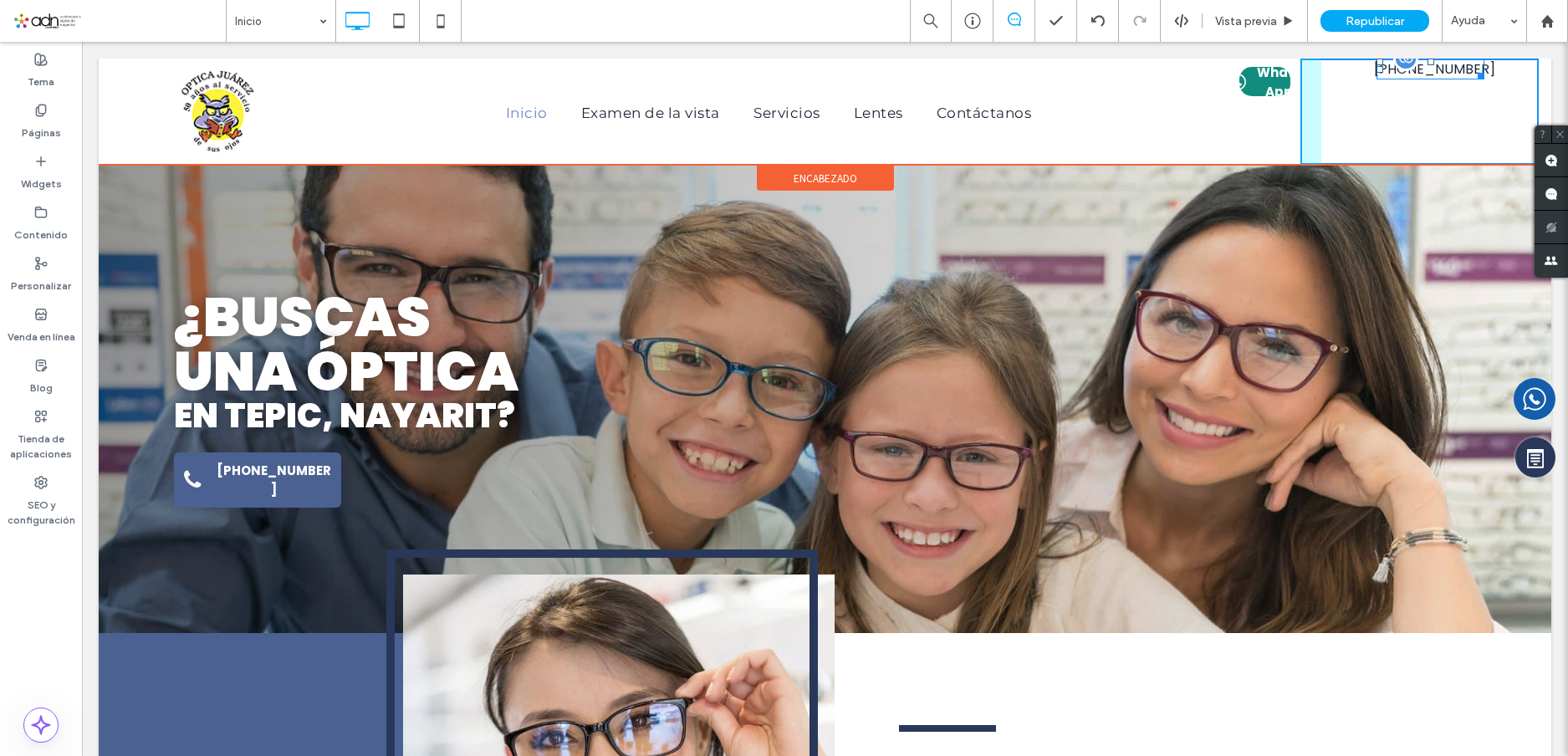
drag, startPoint x: 1368, startPoint y: 66, endPoint x: 1339, endPoint y: 87, distance: 35.8
click at [1377, 80] on div "311-214-7456 L:30" at bounding box center [1430, 69] width 107 height 21
drag, startPoint x: 1437, startPoint y: 75, endPoint x: 1575, endPoint y: 124, distance: 146.4
click at [1455, 80] on div at bounding box center [1448, 73] width 13 height 13
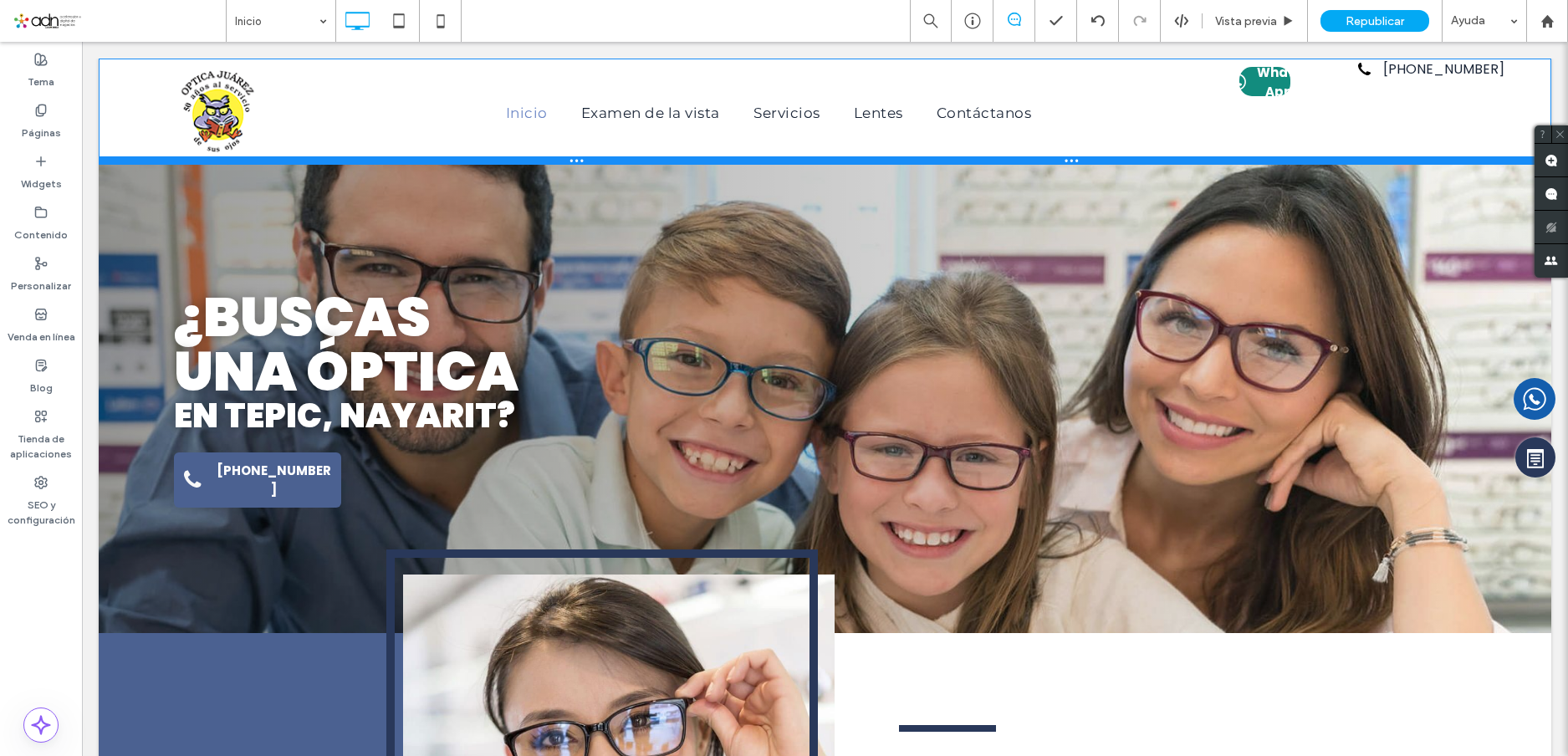
drag, startPoint x: 1254, startPoint y: 161, endPoint x: 1346, endPoint y: 180, distance: 93.9
click at [1264, 138] on div "Click To Paste Inicio Examen de la vista Servicios Lentes Contáctanos Click To …" at bounding box center [825, 112] width 1453 height 106
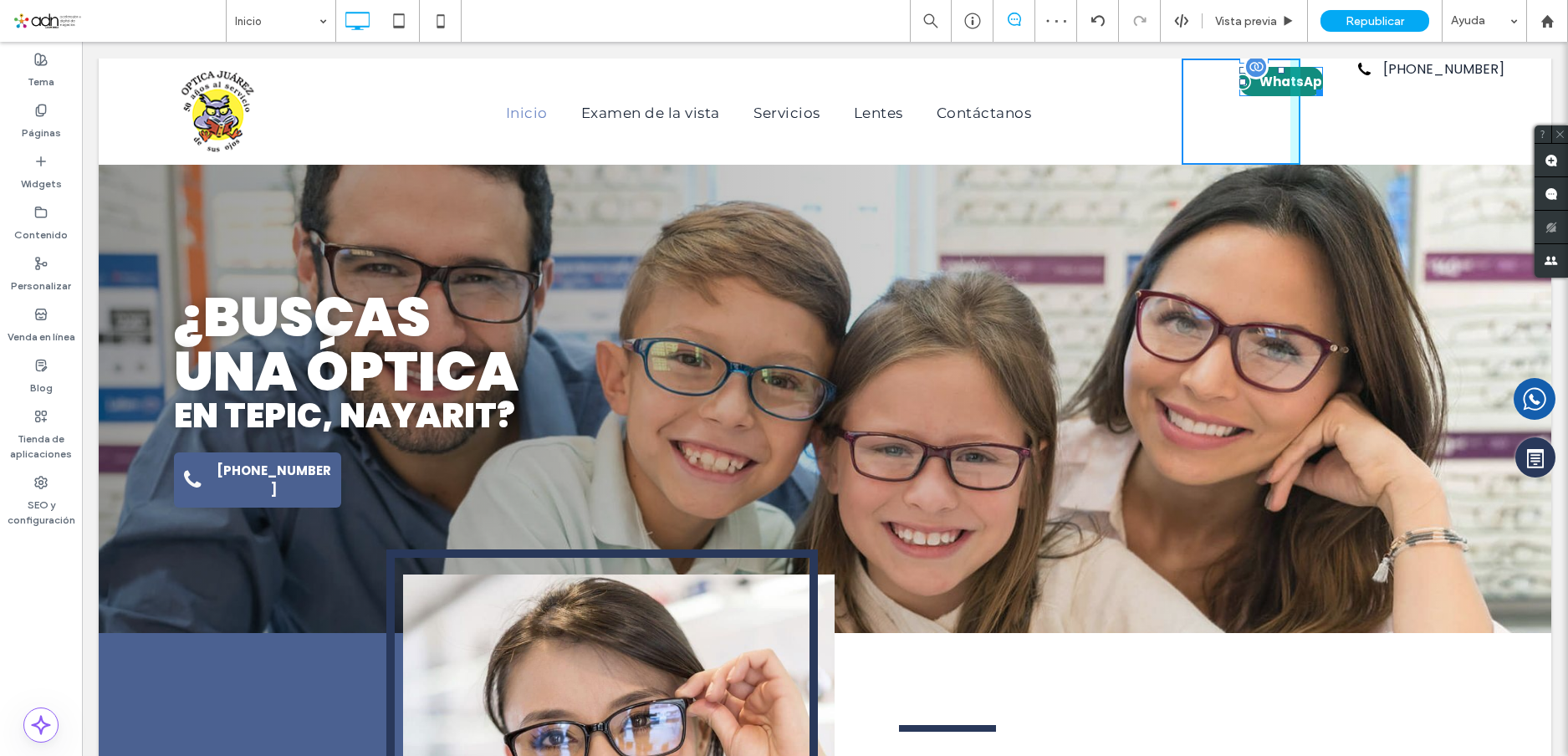
drag, startPoint x: 1234, startPoint y: 81, endPoint x: 1267, endPoint y: 132, distance: 60.7
click at [1240, 90] on div "WhatsApp L:7" at bounding box center [1282, 81] width 84 height 29
drag, startPoint x: 1277, startPoint y: 91, endPoint x: 1380, endPoint y: 140, distance: 114.1
click at [1298, 96] on div "Click To Paste Inicio Examen de la vista Servicios Lentes Contáctanos Click To …" at bounding box center [825, 112] width 1427 height 106
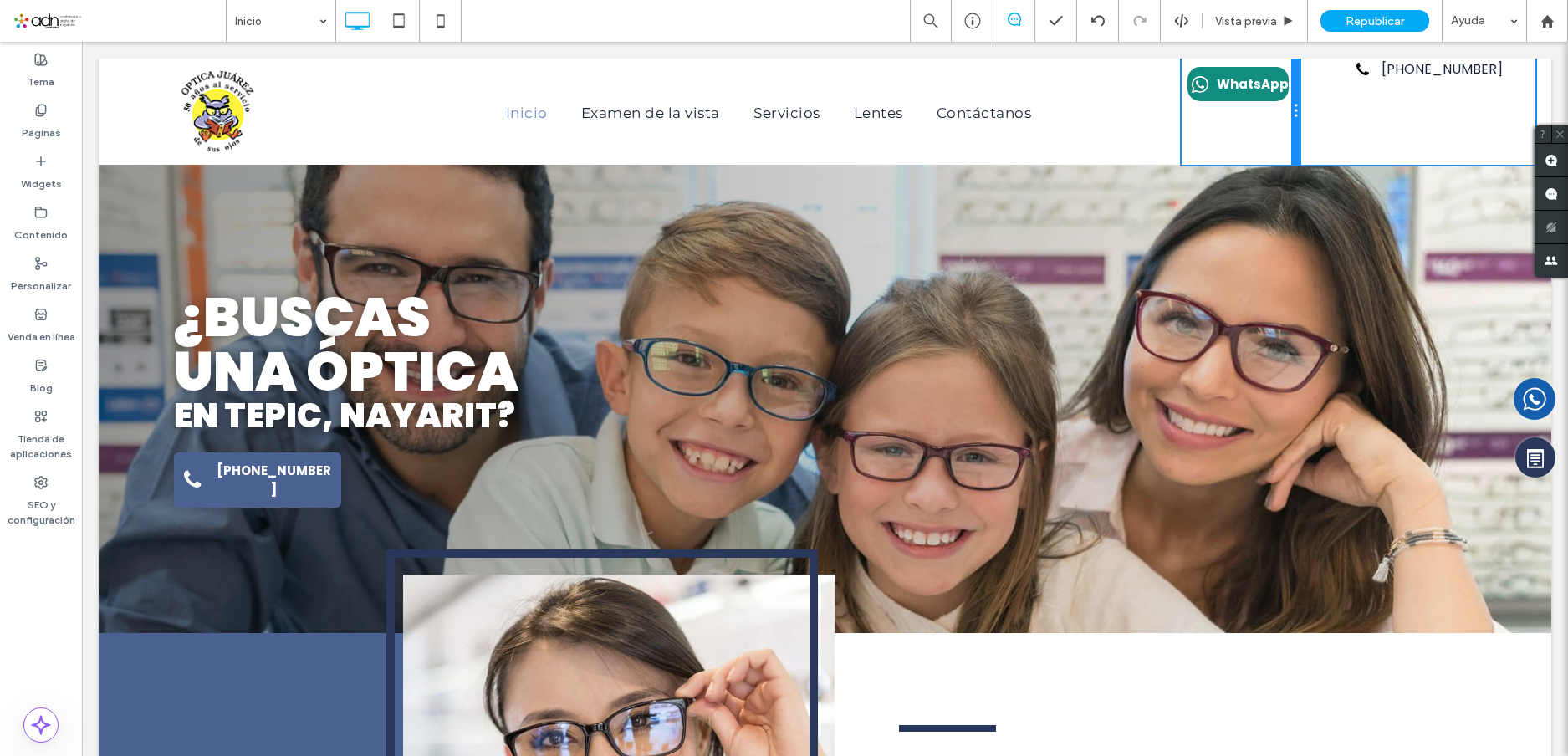
drag, startPoint x: 1289, startPoint y: 123, endPoint x: 1430, endPoint y: 154, distance: 144.4
click at [1346, 117] on div "Click To Paste Inicio Examen de la vista Servicios Lentes Contáctanos Click To …" at bounding box center [825, 112] width 1427 height 106
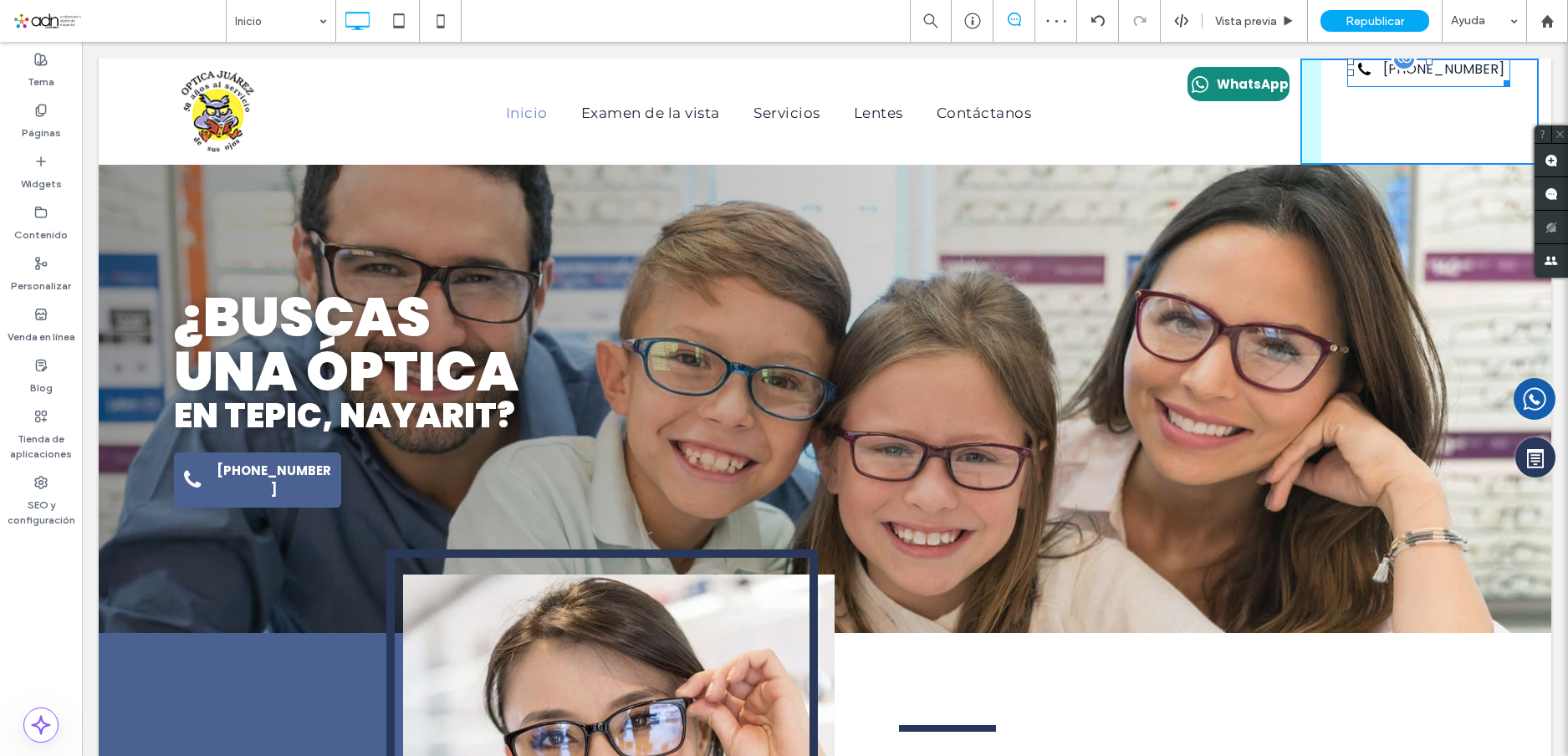
drag, startPoint x: 1497, startPoint y: 83, endPoint x: 1539, endPoint y: 131, distance: 63.8
click at [1498, 87] on div at bounding box center [1504, 80] width 13 height 13
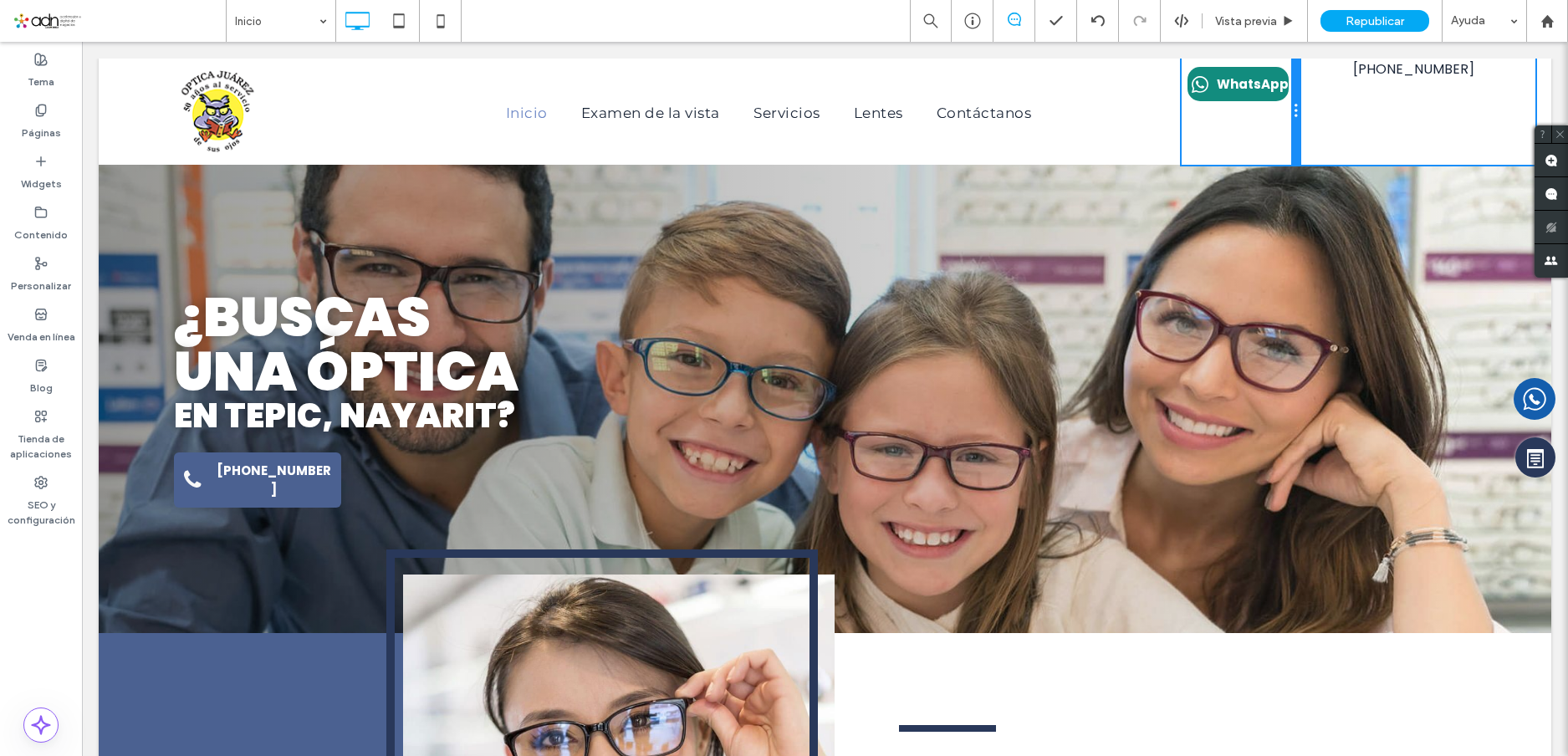
drag, startPoint x: 1289, startPoint y: 113, endPoint x: 1390, endPoint y: 147, distance: 106.6
click at [1310, 106] on div "Click To Paste Inicio Examen de la vista Servicios Lentes Contáctanos Click To …" at bounding box center [825, 112] width 1427 height 106
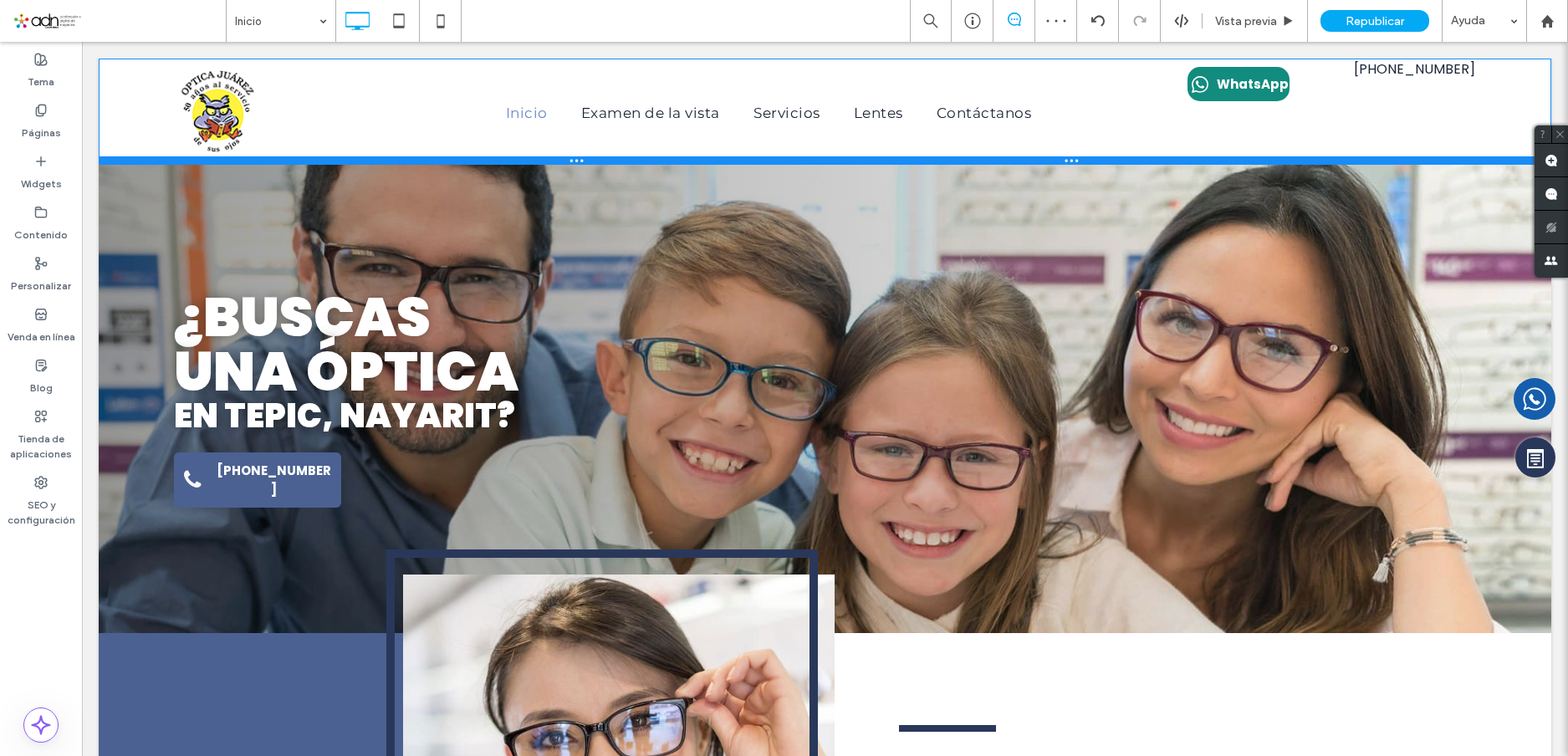
drag, startPoint x: 1183, startPoint y: 163, endPoint x: 1272, endPoint y: 165, distance: 89.0
click at [1191, 122] on div "Click To Paste Inicio Examen de la vista Servicios Lentes Contáctanos Click To …" at bounding box center [825, 112] width 1453 height 106
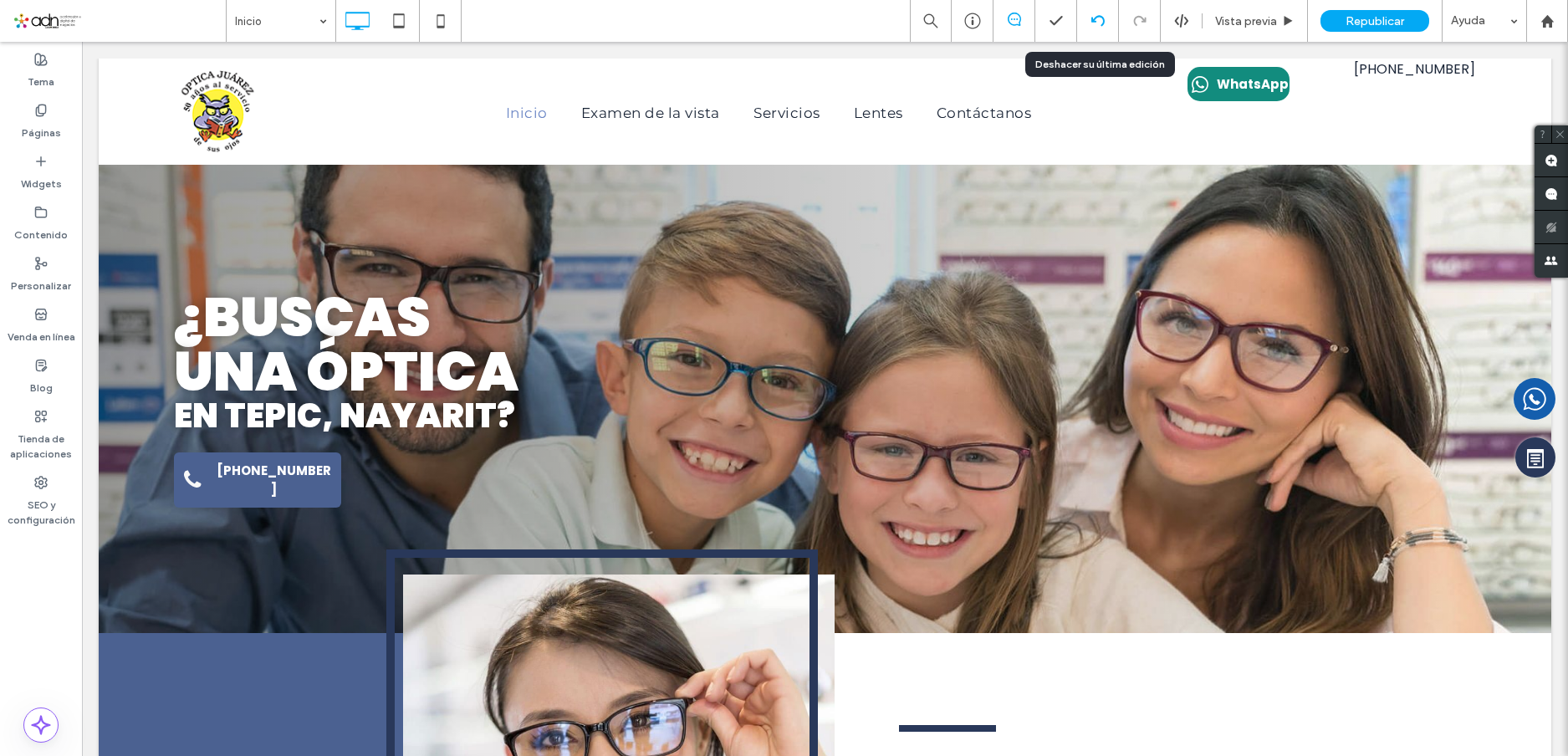
click at [1101, 21] on icon at bounding box center [1098, 21] width 14 height 14
click at [1109, 29] on div at bounding box center [1098, 21] width 42 height 42
click at [1107, 28] on div at bounding box center [1098, 21] width 42 height 42
click at [1098, 30] on div at bounding box center [1098, 21] width 42 height 42
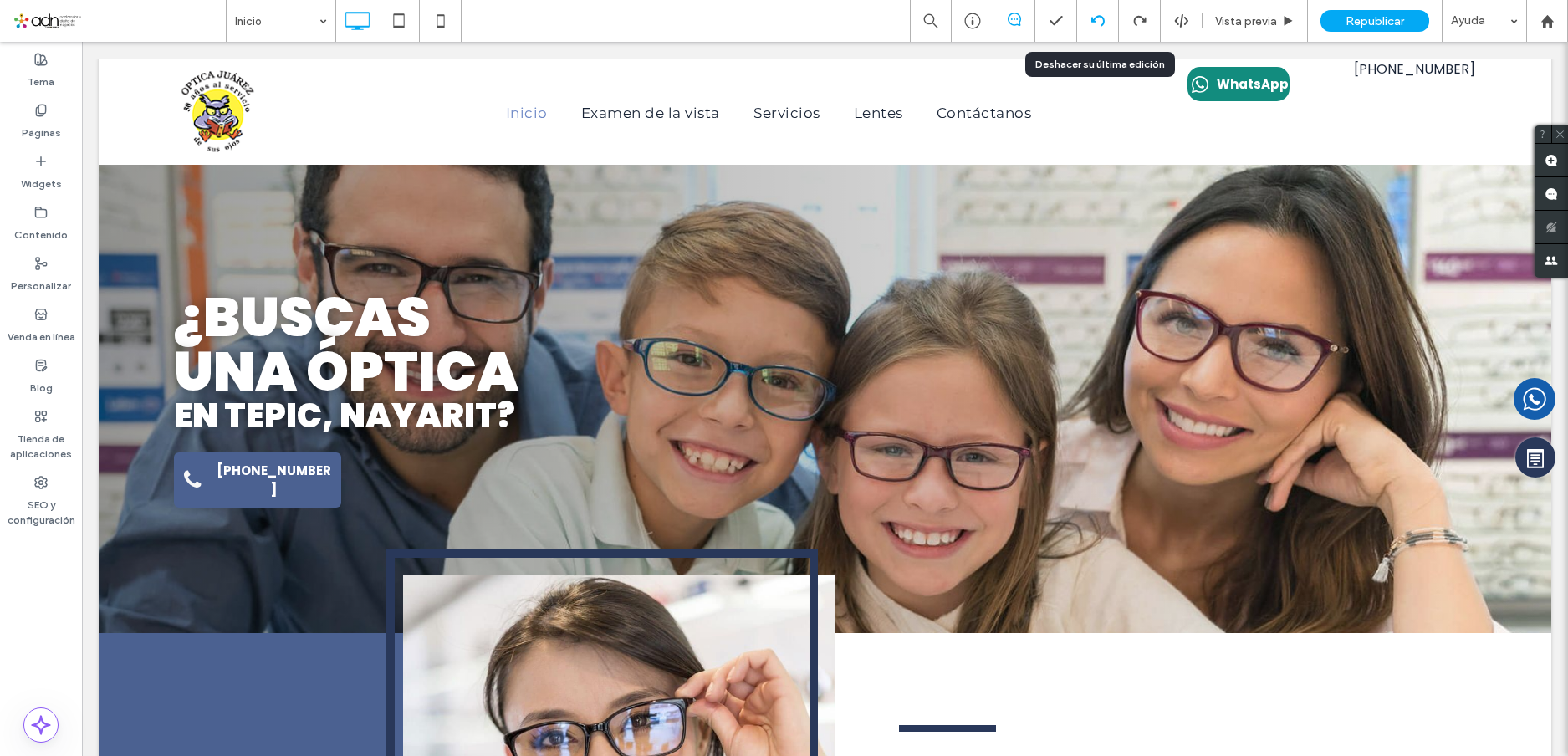
click at [1095, 13] on div at bounding box center [1098, 21] width 42 height 42
click at [1097, 25] on icon at bounding box center [1098, 21] width 14 height 14
click at [1098, 18] on icon at bounding box center [1098, 21] width 14 height 14
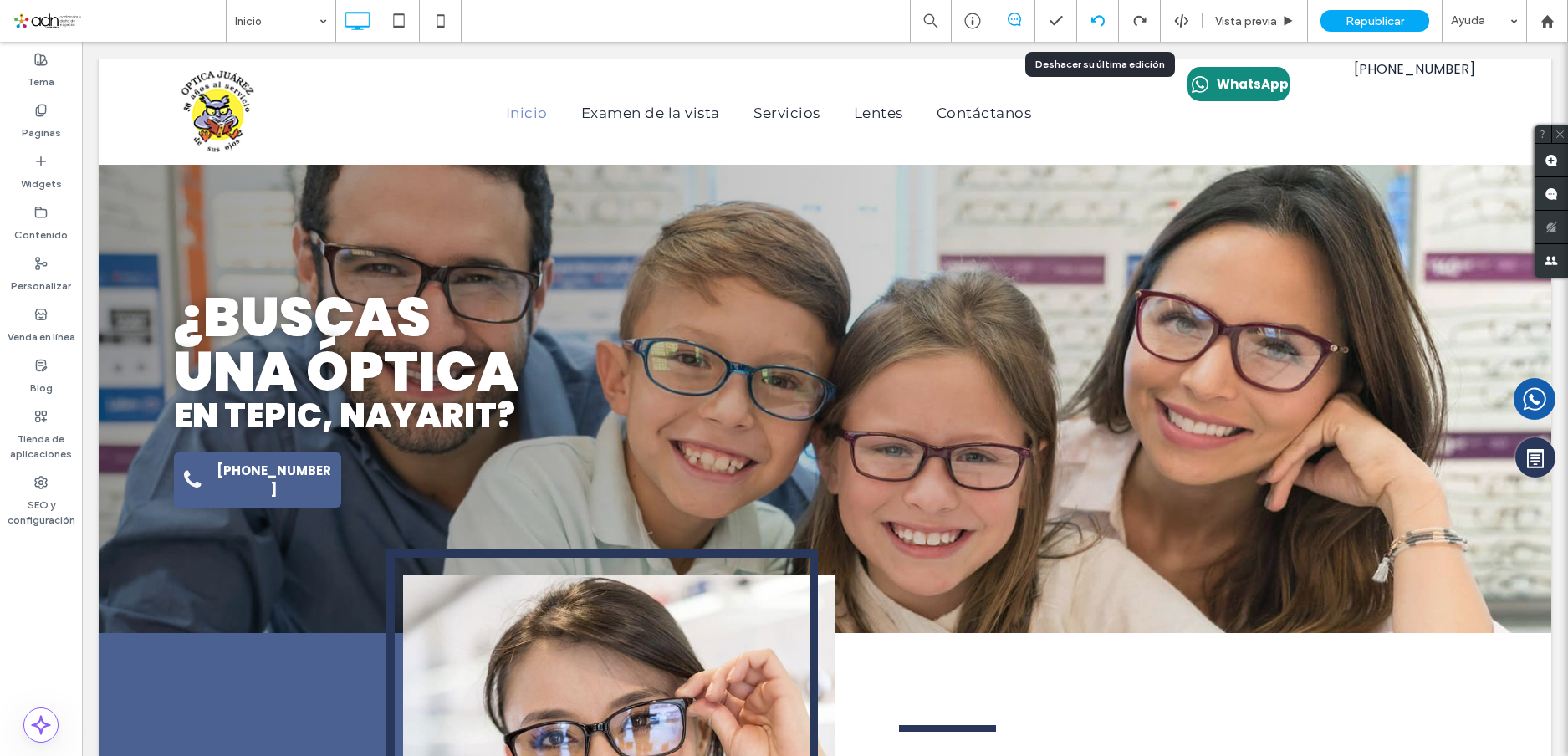
click at [1098, 18] on icon at bounding box center [1098, 21] width 14 height 14
click at [1097, 16] on use at bounding box center [1097, 20] width 14 height 11
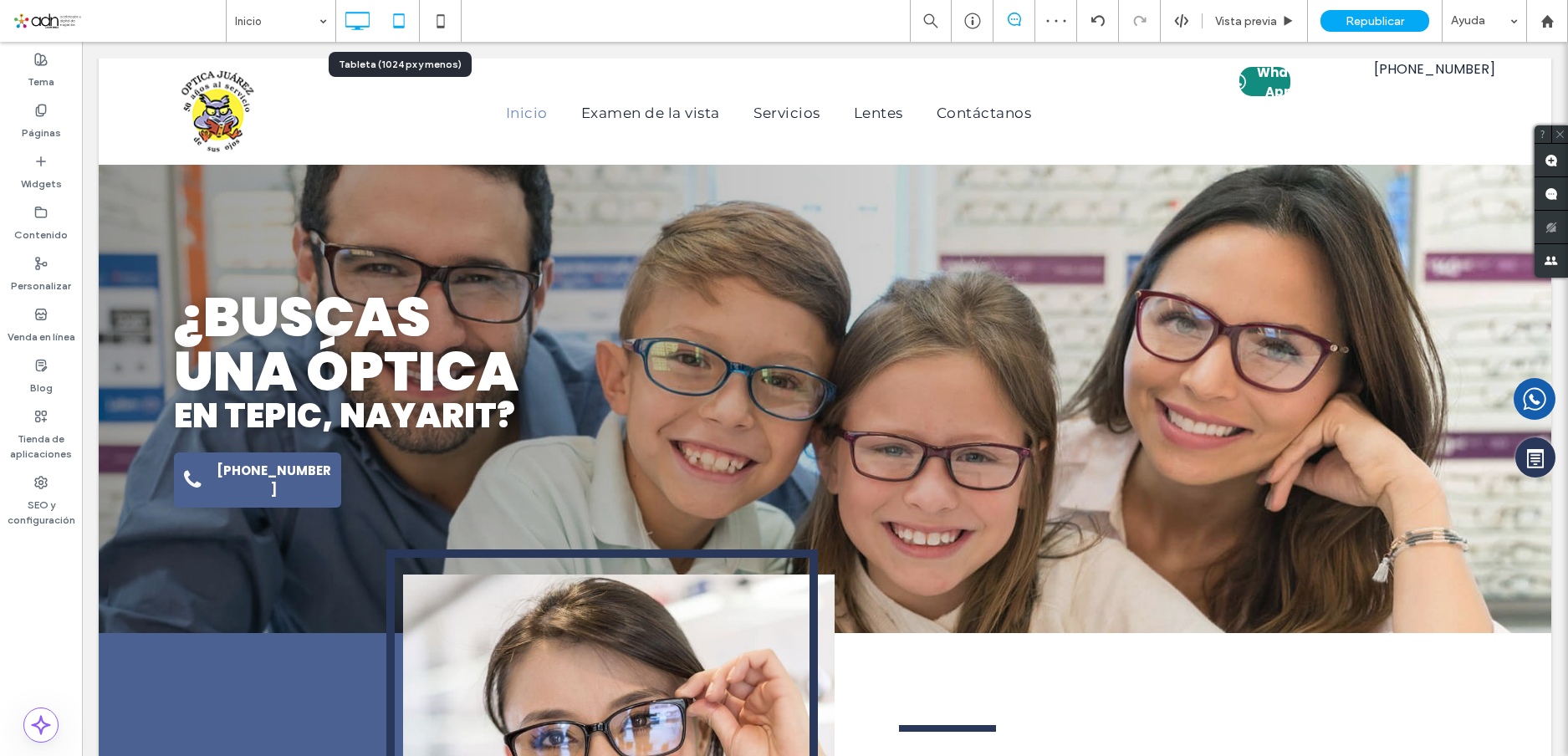
click at [387, 25] on icon at bounding box center [398, 21] width 34 height 34
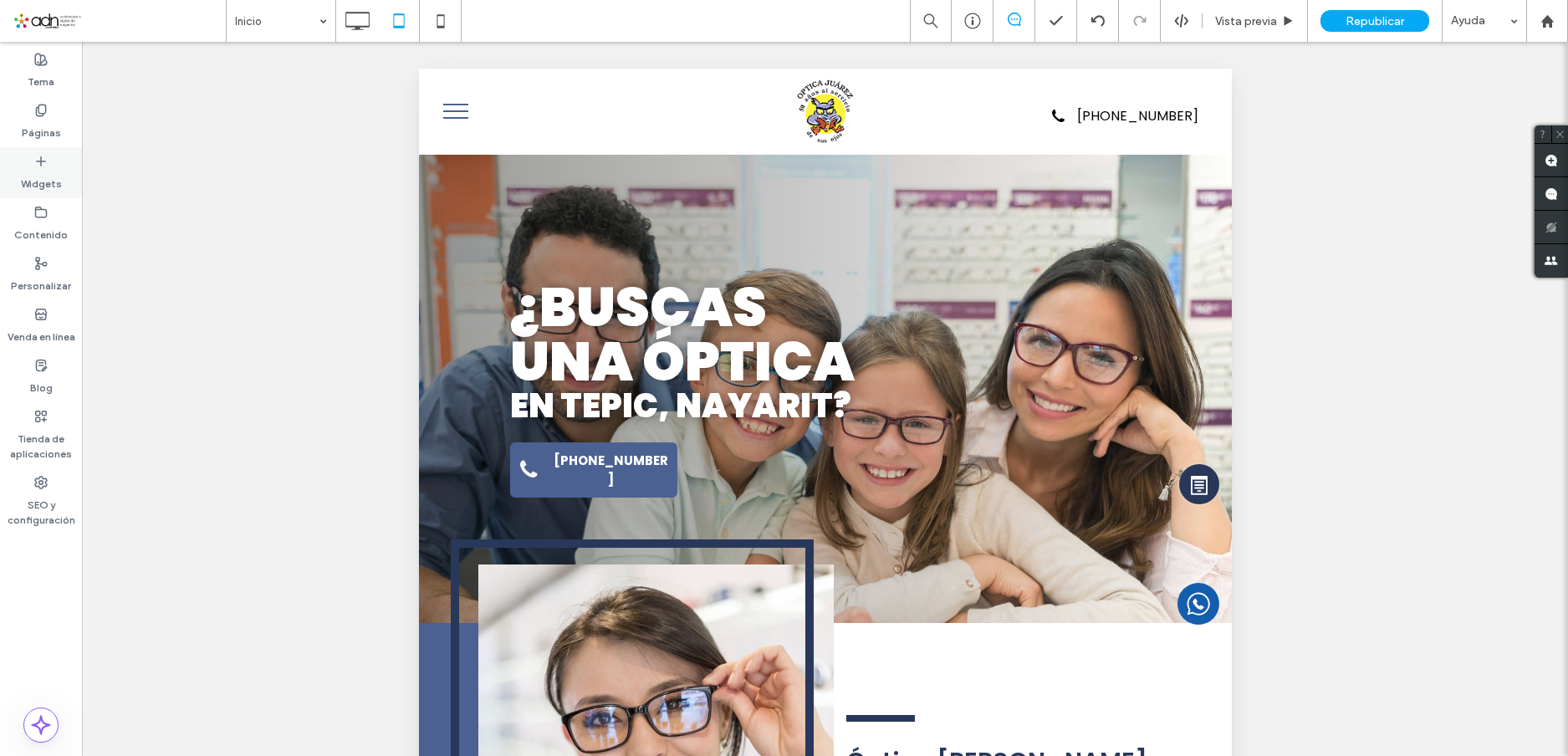
click at [35, 165] on icon at bounding box center [41, 161] width 14 height 14
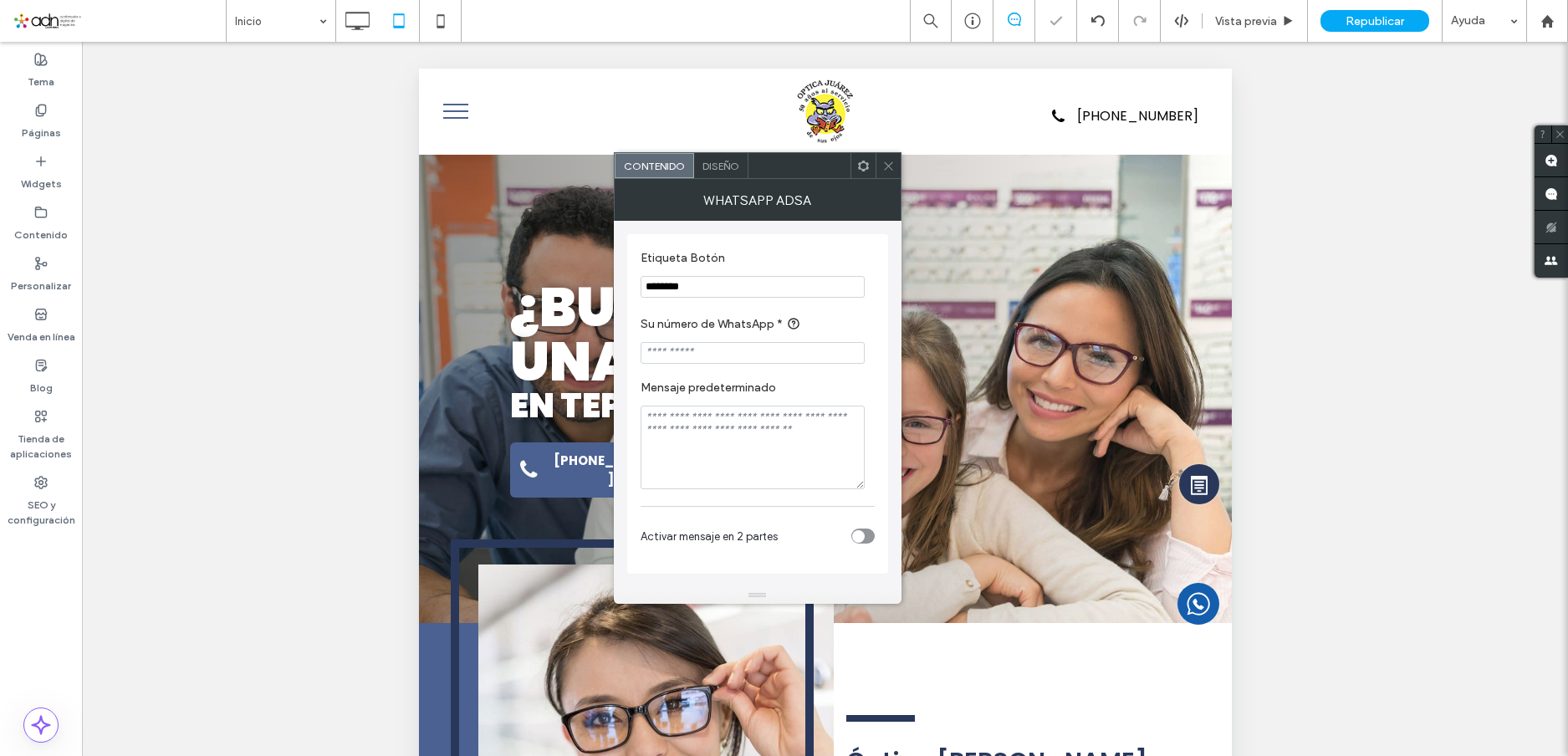
click at [863, 171] on use at bounding box center [863, 165] width 11 height 11
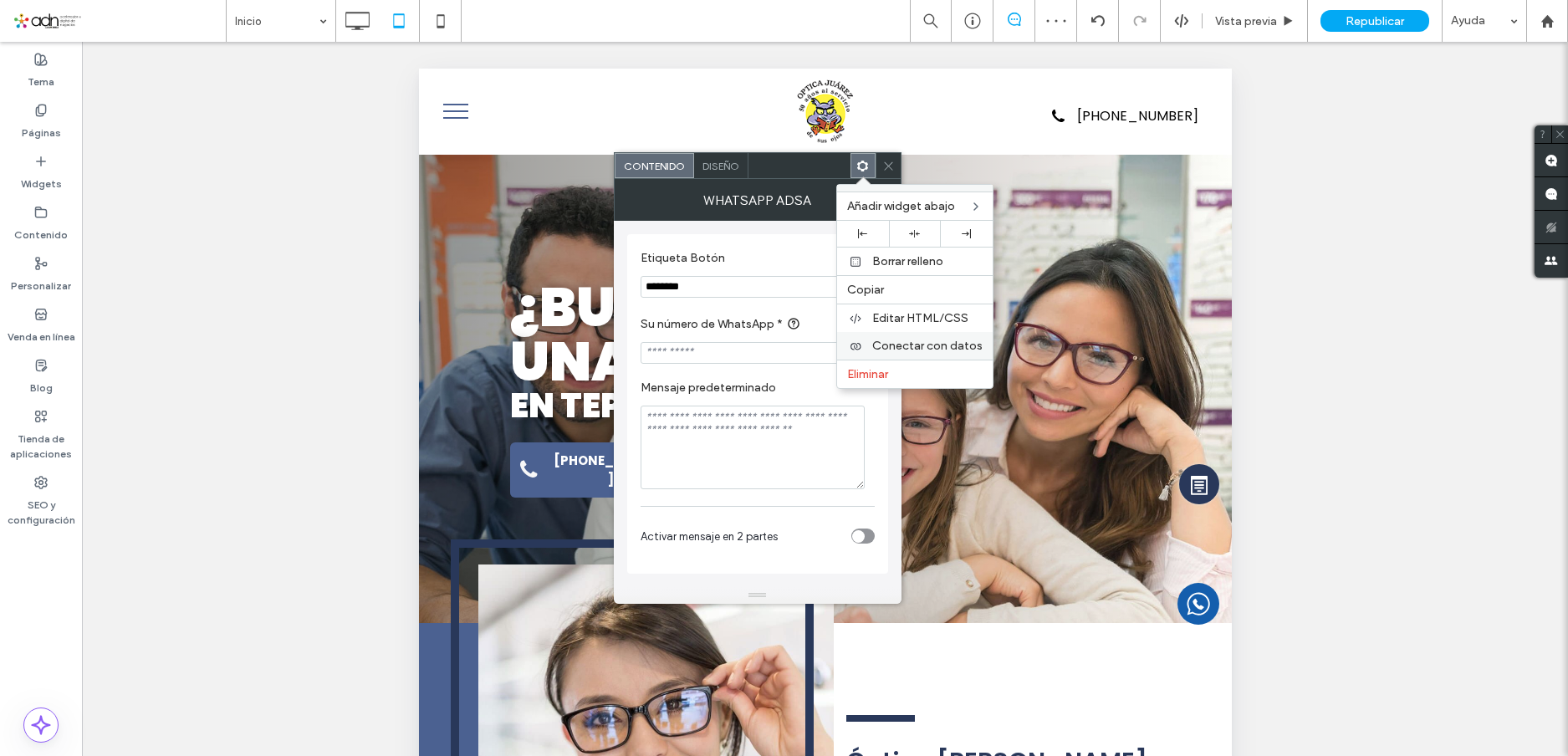
click at [916, 347] on span "Conectar con datos" at bounding box center [927, 346] width 111 height 15
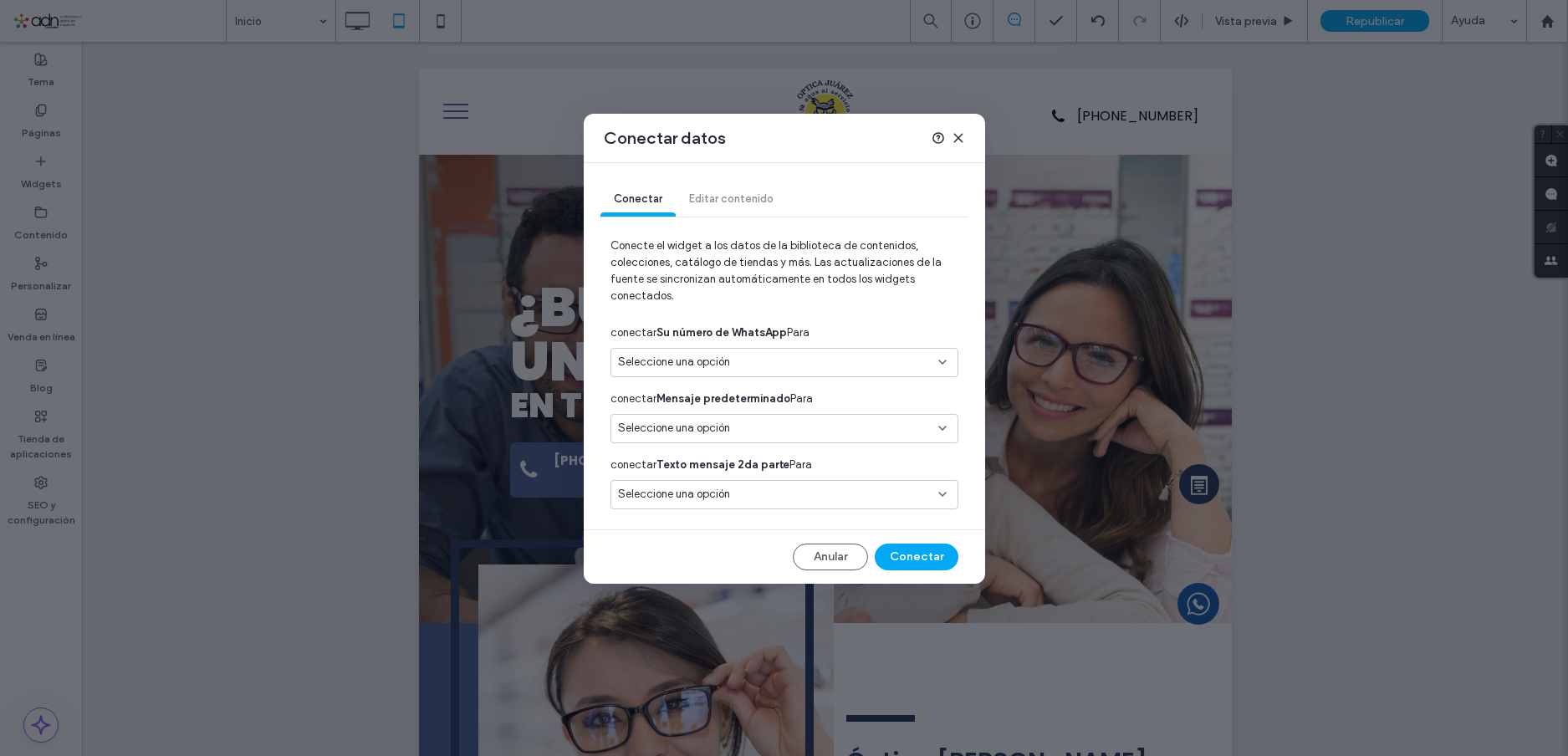
click at [821, 361] on div "Seleccione una opción" at bounding box center [774, 362] width 313 height 16
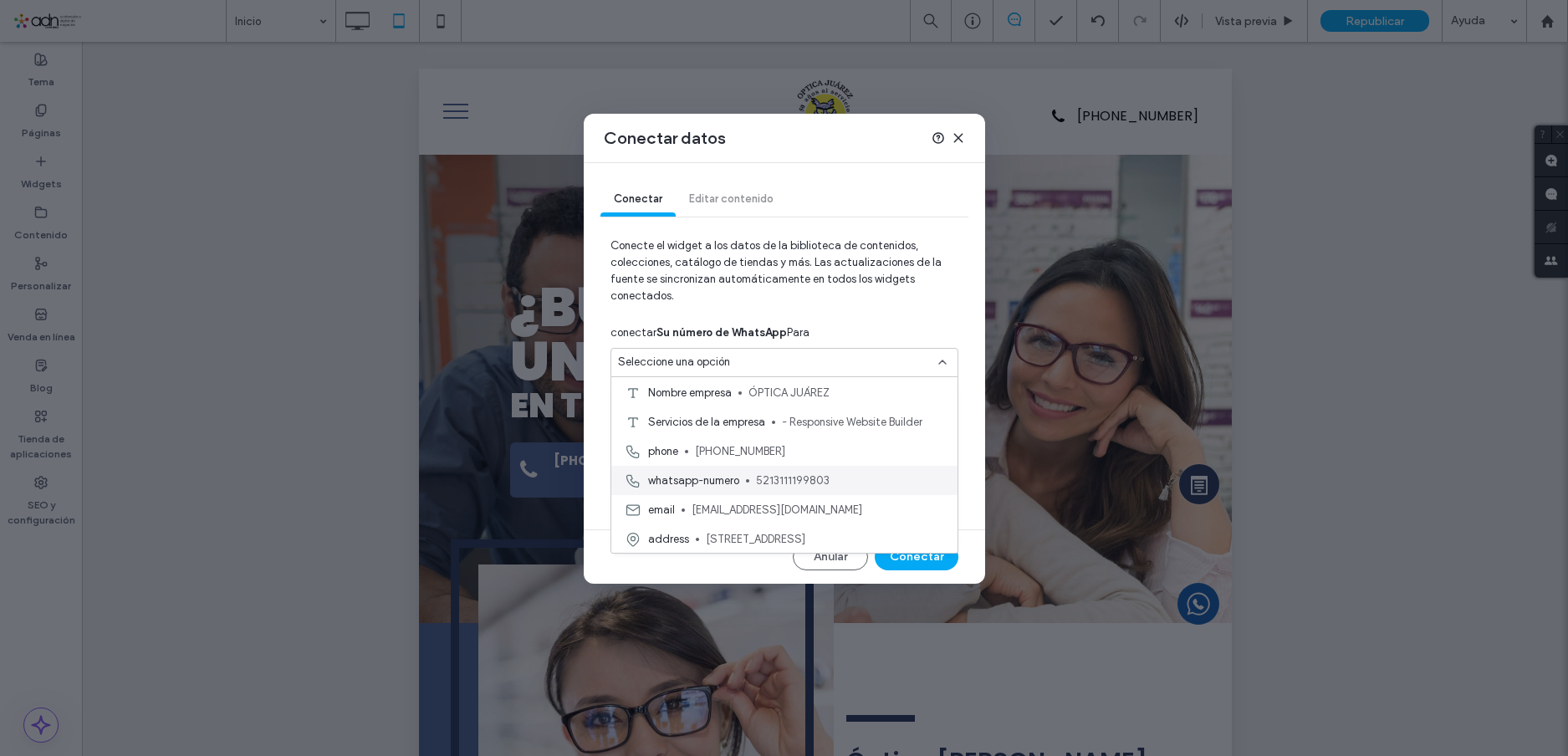
scroll to position [117, 0]
click at [736, 479] on span "whatsapp-numero" at bounding box center [694, 480] width 91 height 16
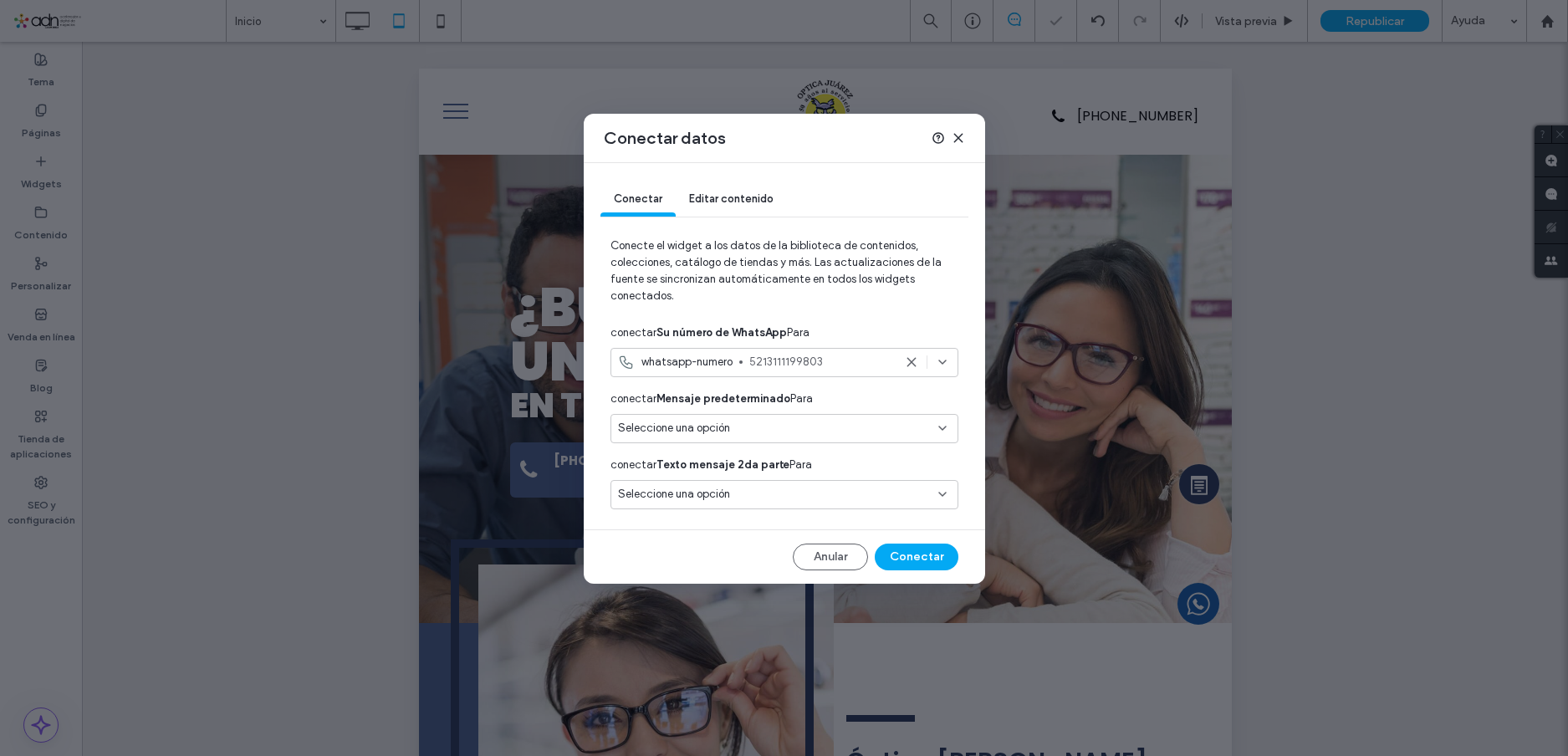
click at [730, 430] on span "Seleccione una opción" at bounding box center [673, 428] width 112 height 16
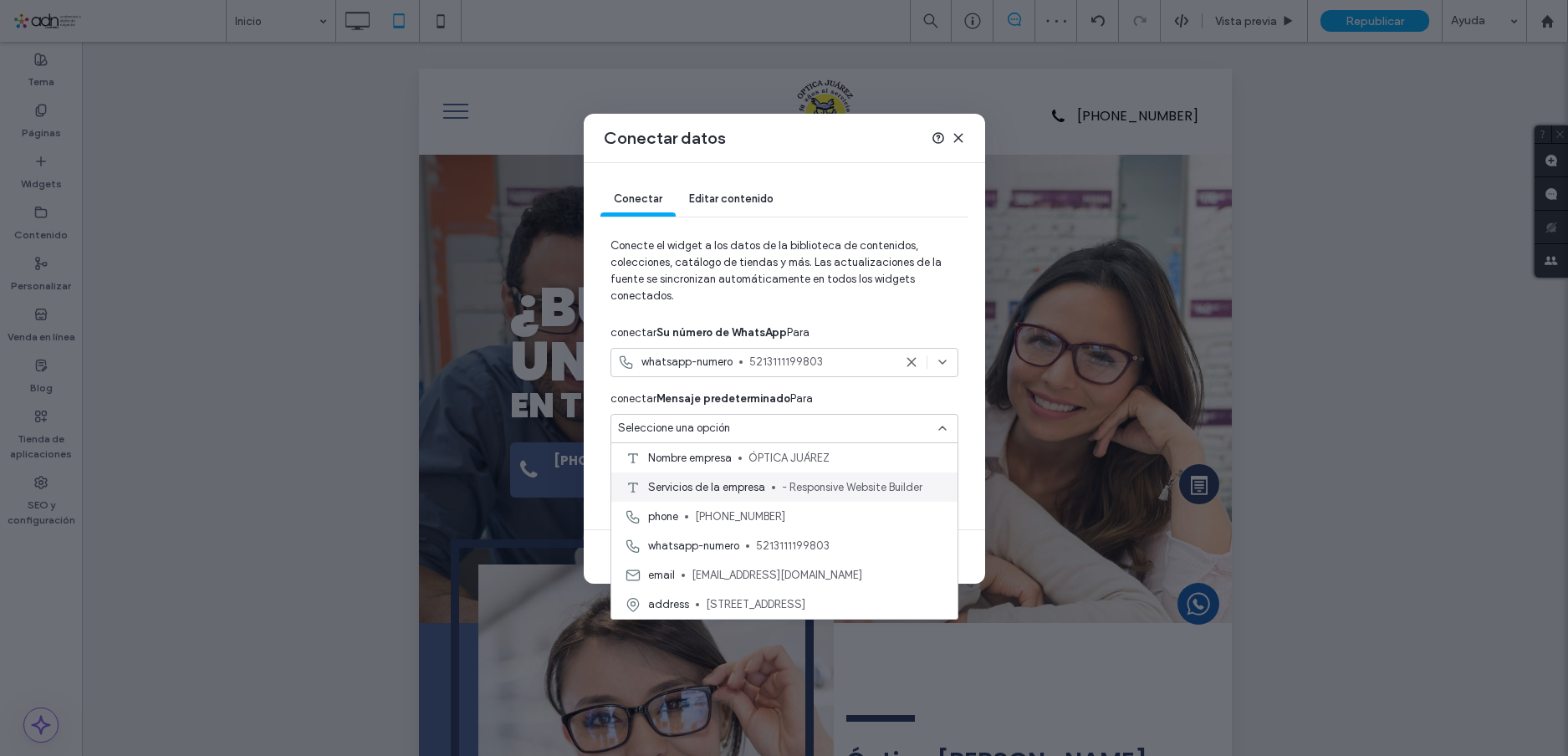
scroll to position [34, 0]
click at [773, 516] on span "Vi su sitio ADN, ¿Me podrían brindar más información sobre sus servicios?" at bounding box center [853, 513] width 183 height 16
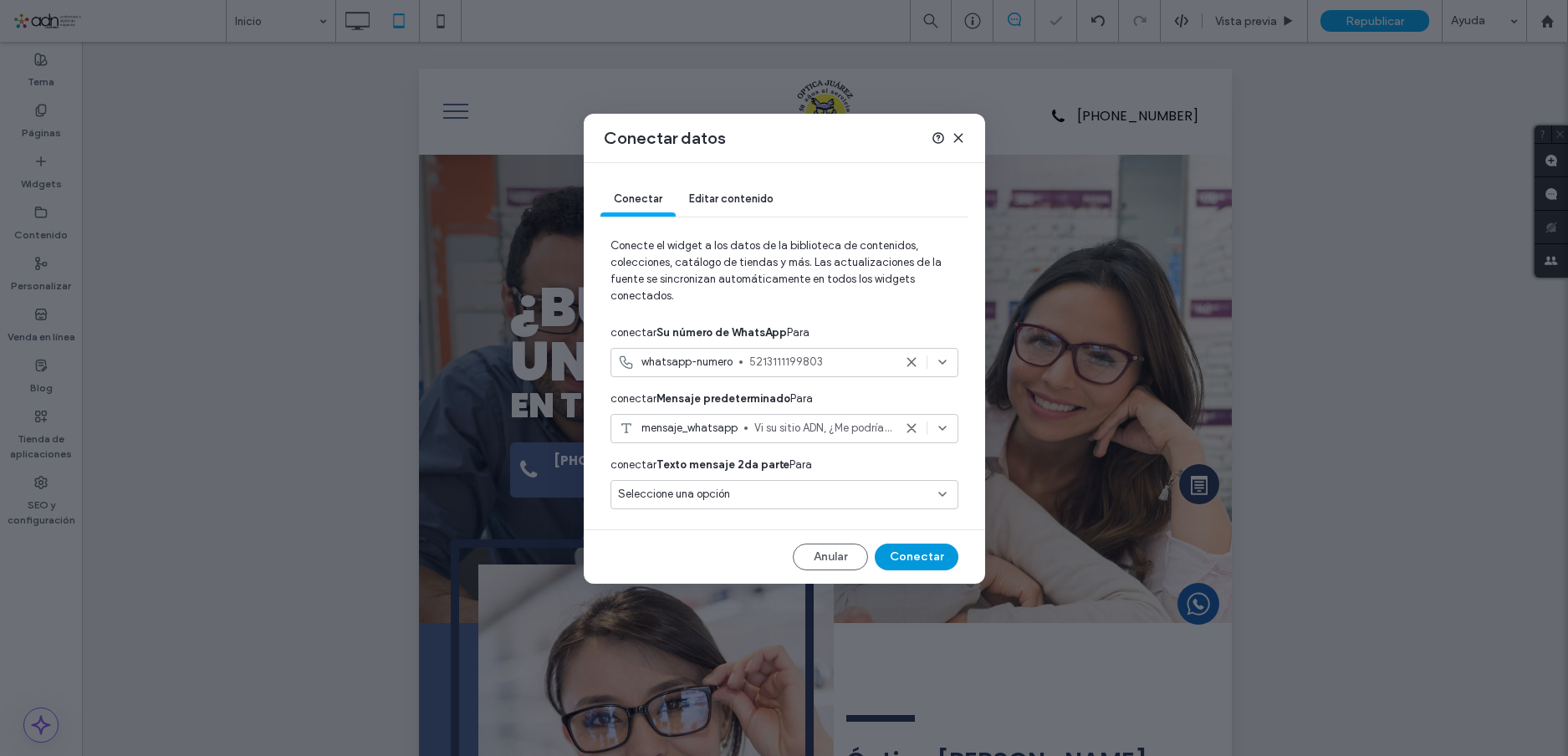
click at [917, 562] on button "Conectar" at bounding box center [916, 557] width 84 height 27
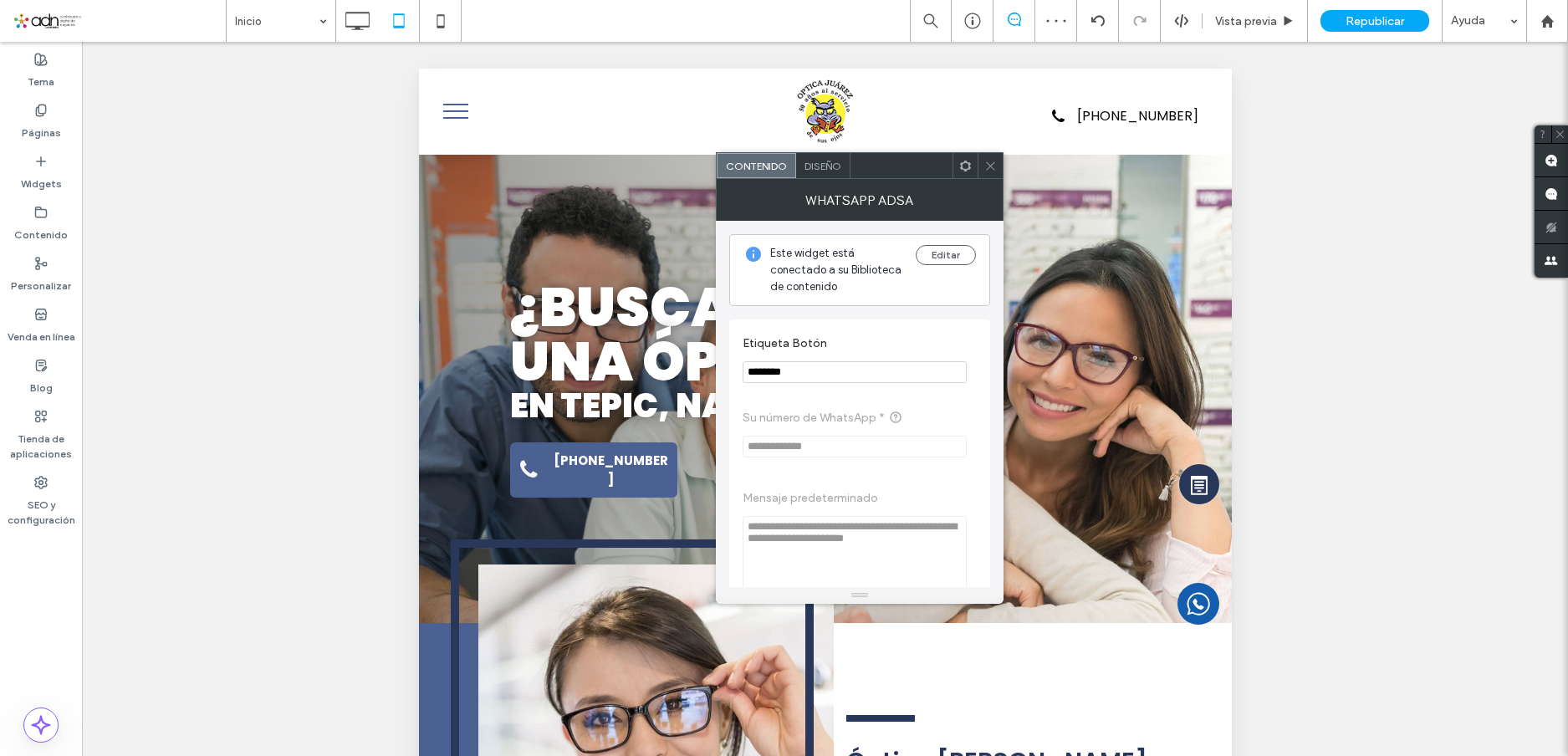
click at [833, 162] on span "Diseño" at bounding box center [823, 166] width 37 height 13
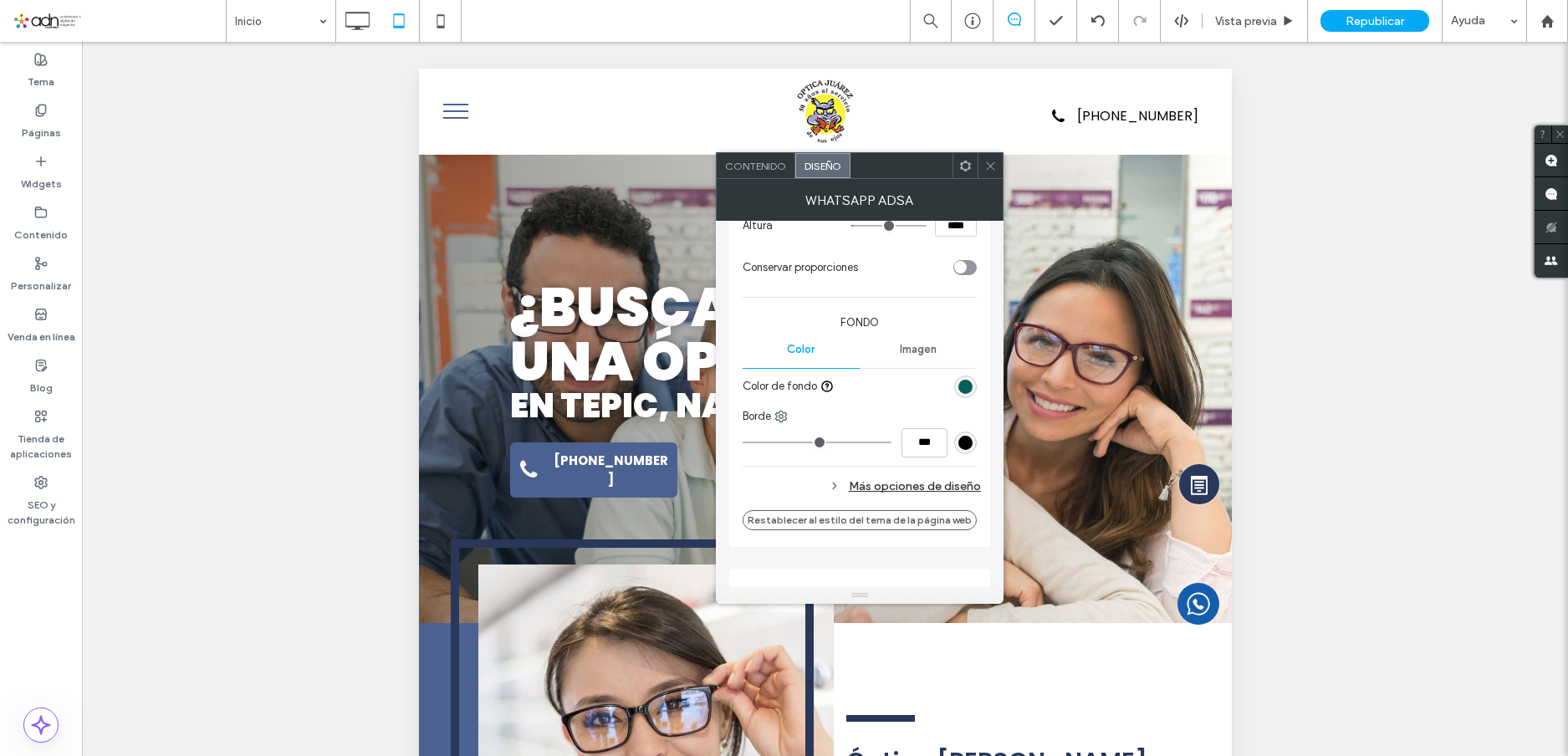
scroll to position [502, 0]
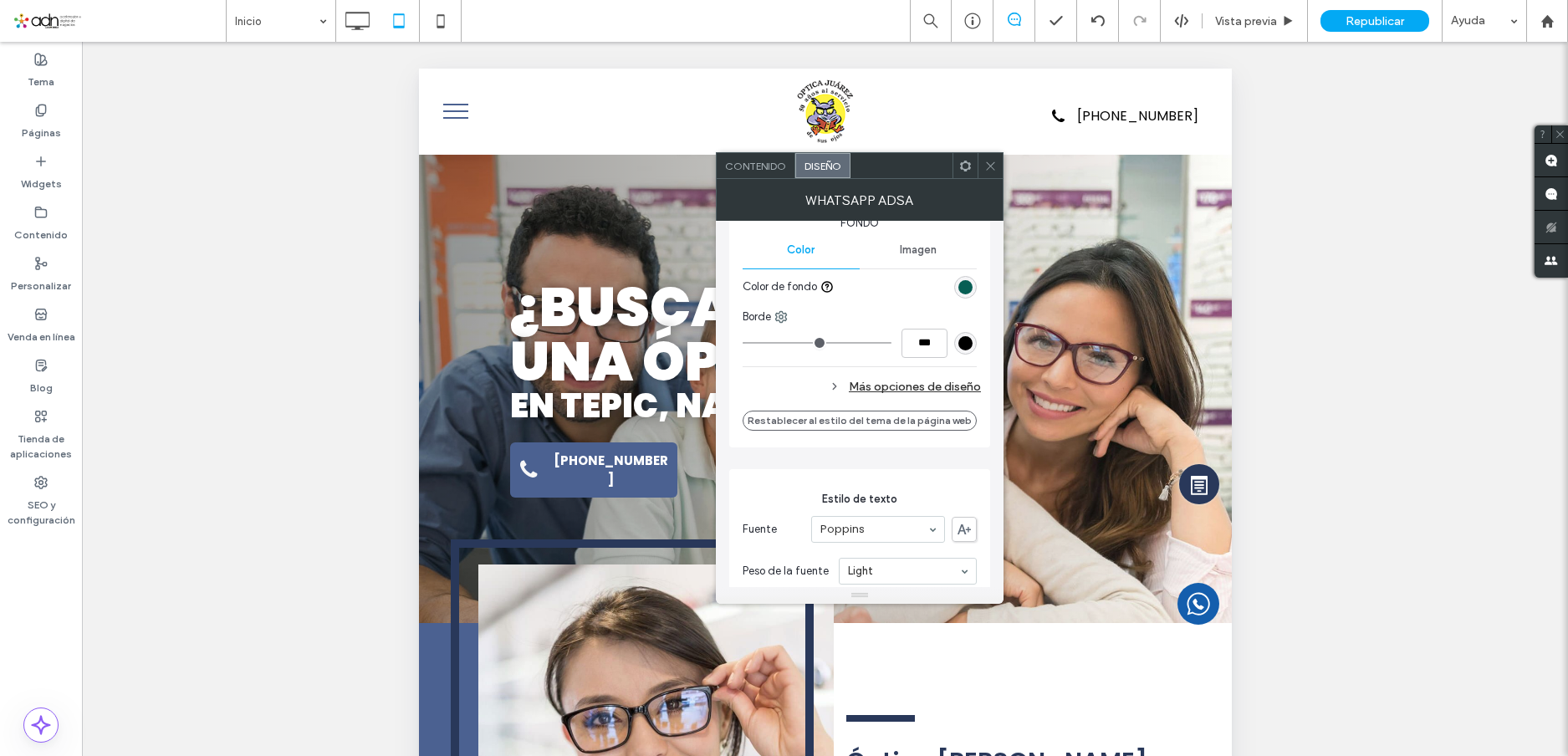
click at [886, 385] on div "Más opciones de diseño" at bounding box center [862, 387] width 238 height 23
click at [939, 523] on input "*" at bounding box center [935, 527] width 34 height 29
type input "**"
click at [989, 170] on icon at bounding box center [991, 166] width 13 height 13
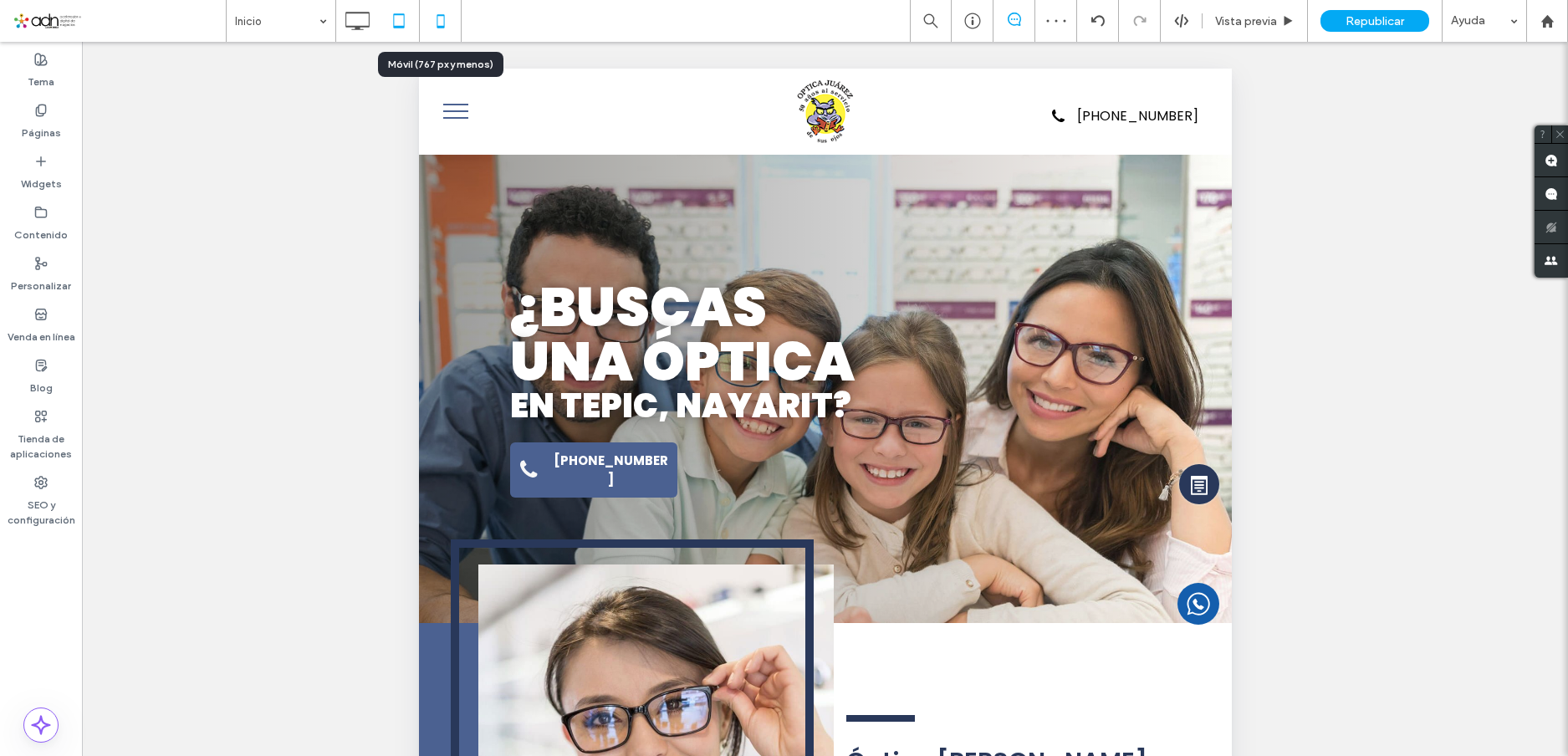
click at [435, 25] on icon at bounding box center [440, 21] width 34 height 34
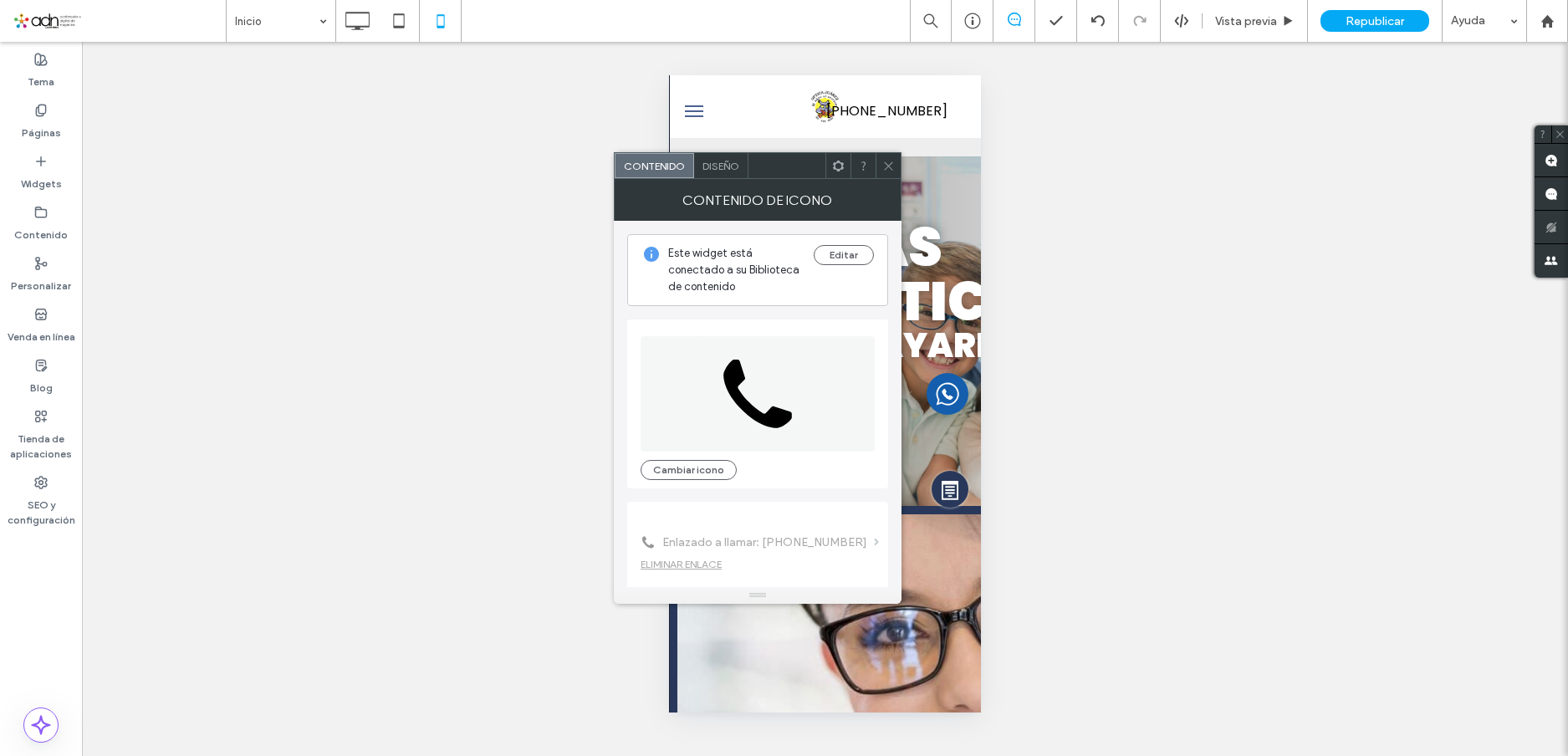
scroll to position [149, 0]
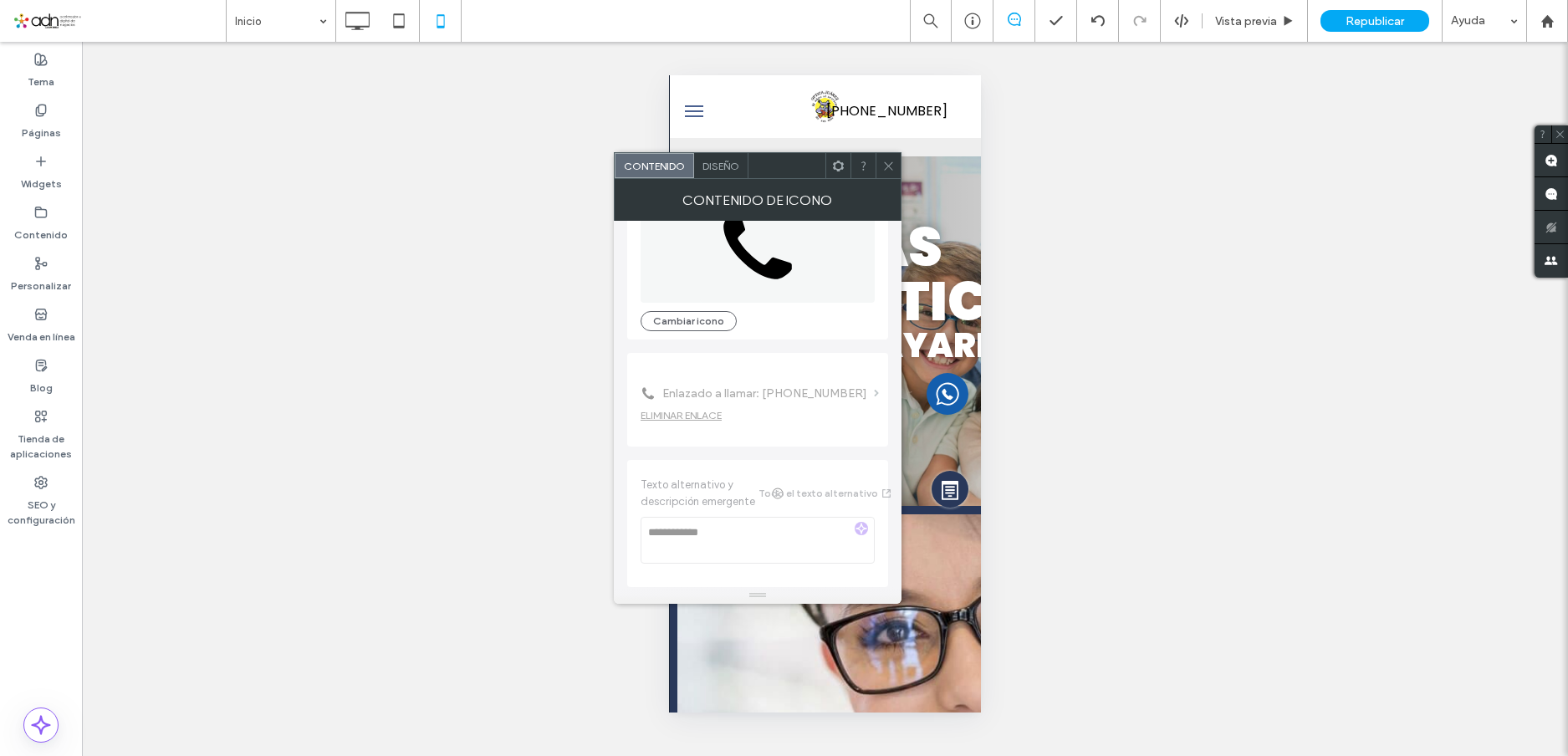
click at [887, 165] on icon at bounding box center [889, 166] width 13 height 13
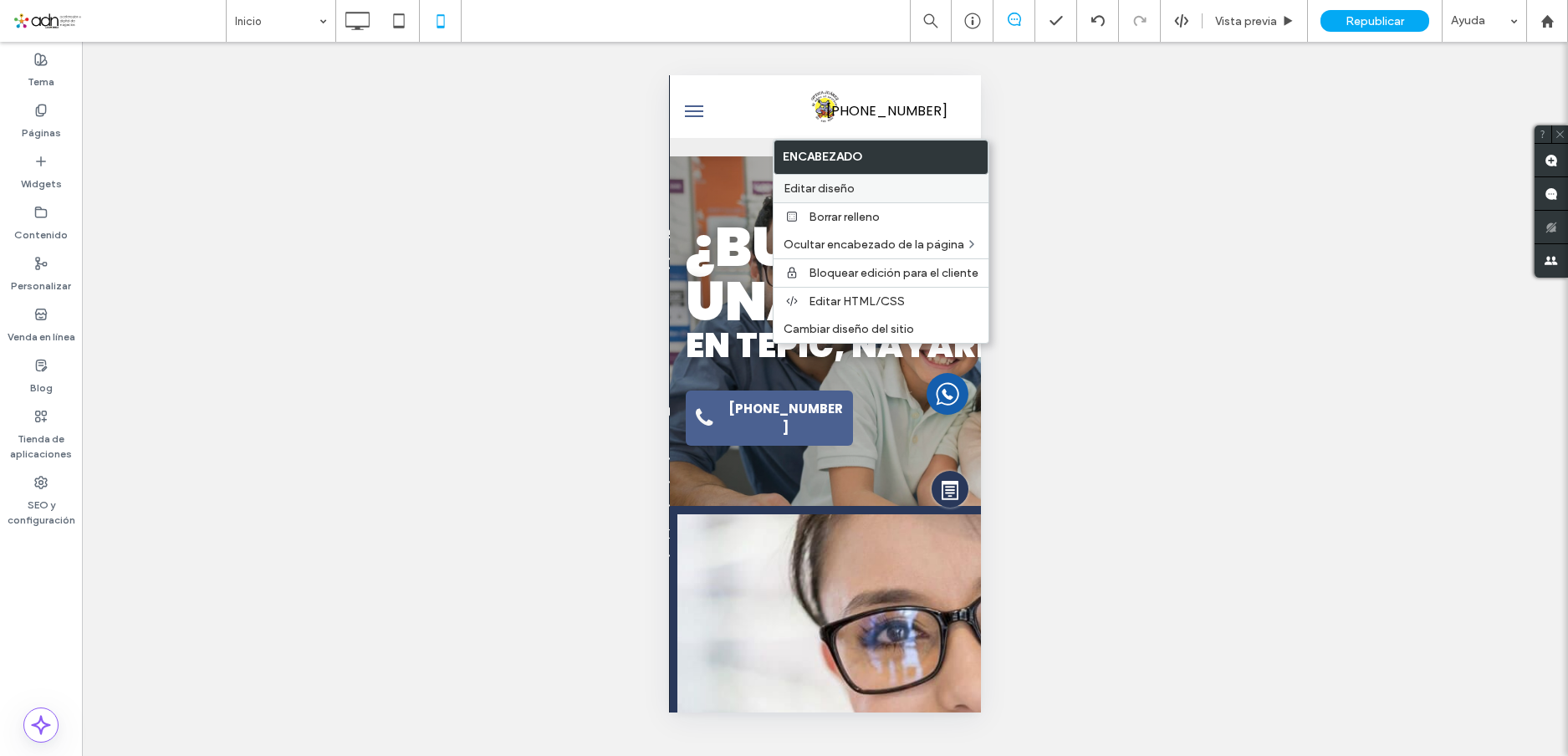
click at [844, 193] on span "Editar diseño" at bounding box center [820, 189] width 71 height 15
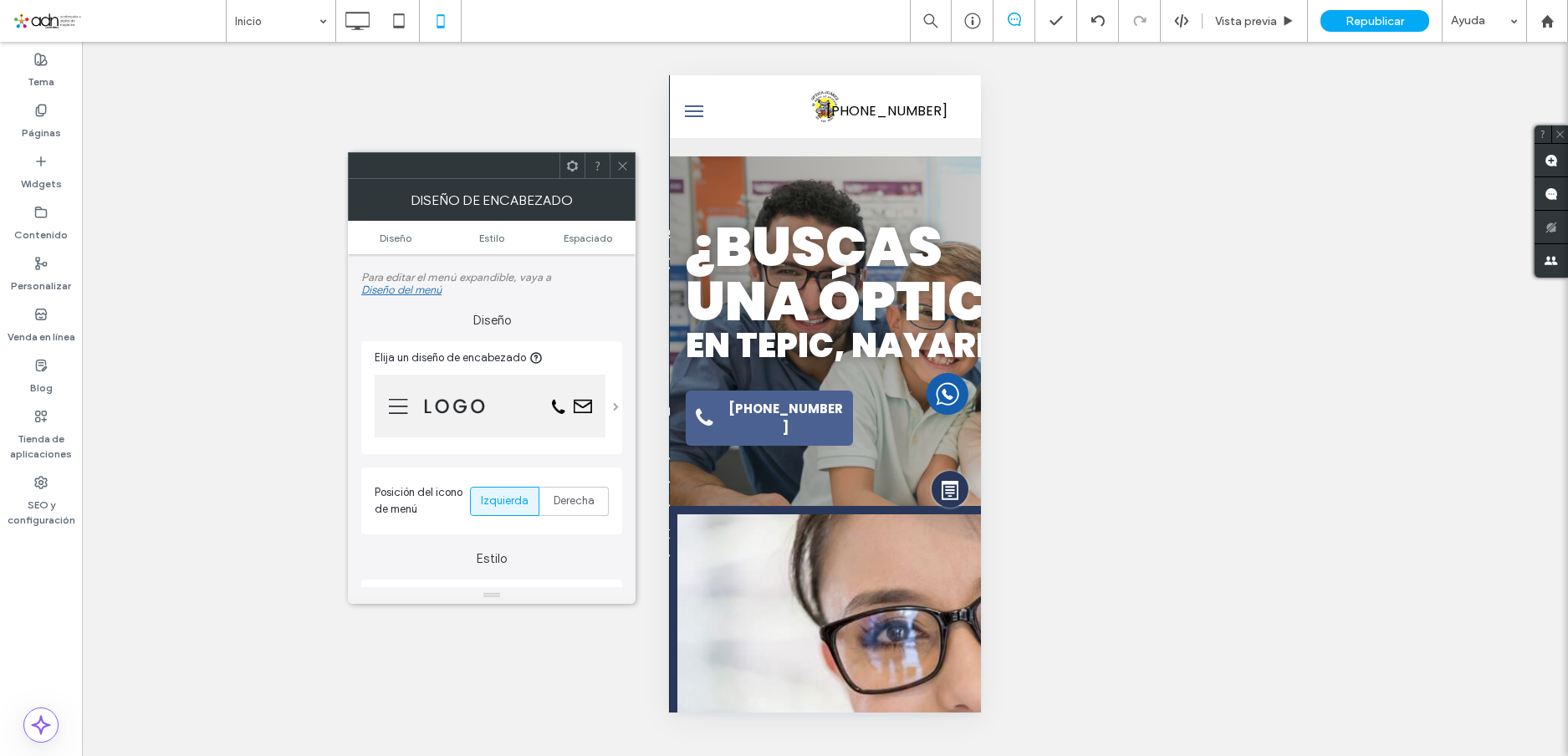
click at [613, 405] on span at bounding box center [616, 406] width 5 height 8
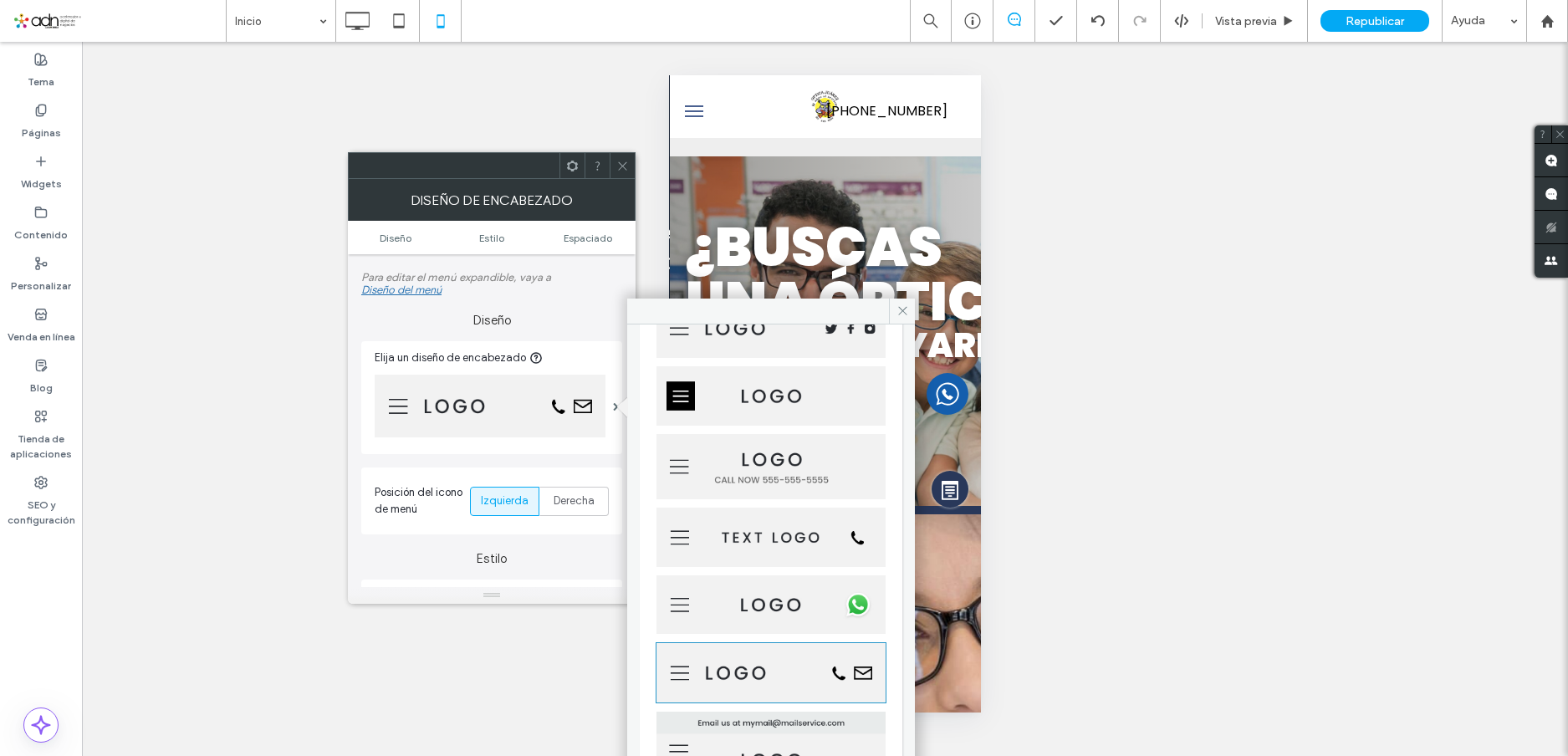
scroll to position [335, 0]
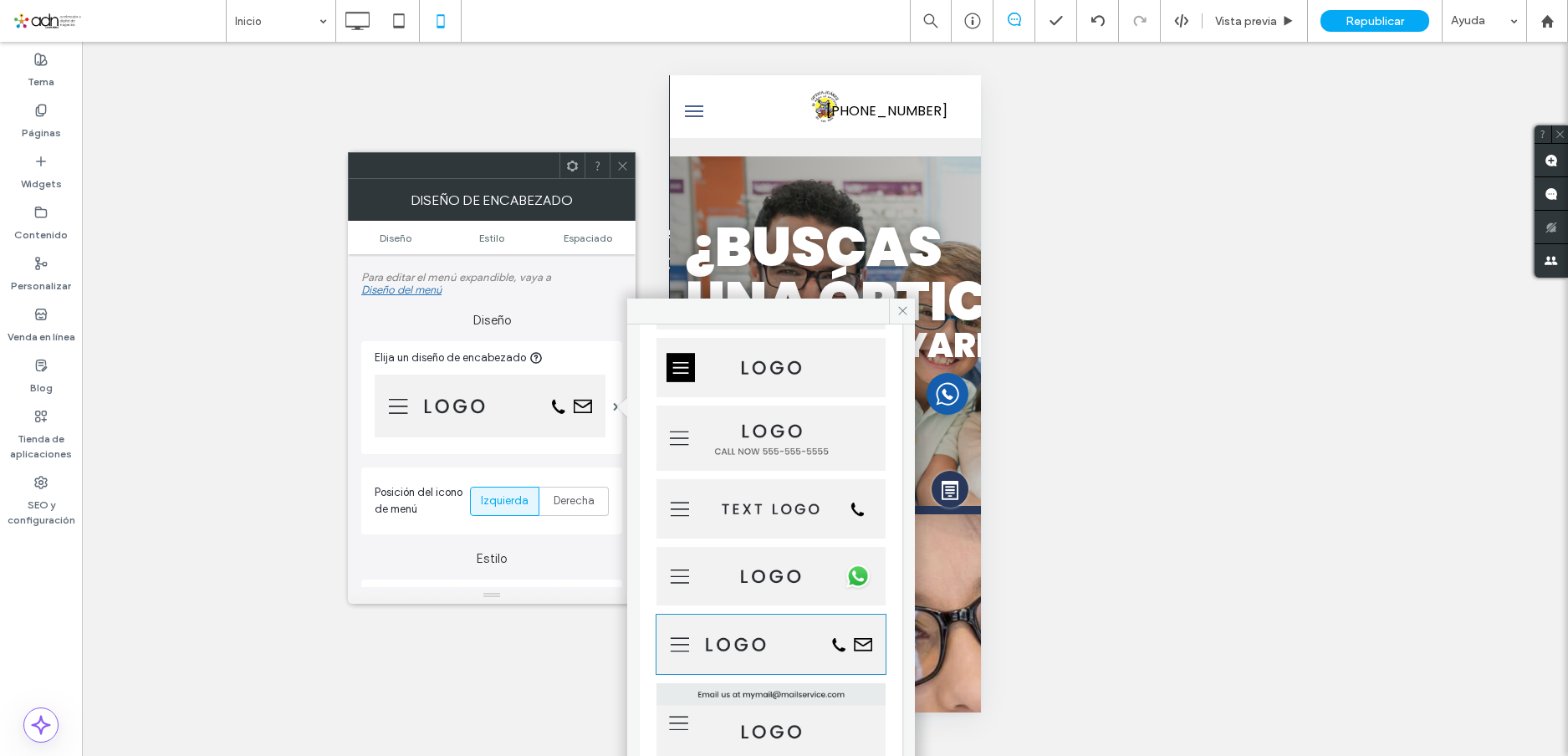
click at [750, 621] on img at bounding box center [771, 644] width 231 height 61
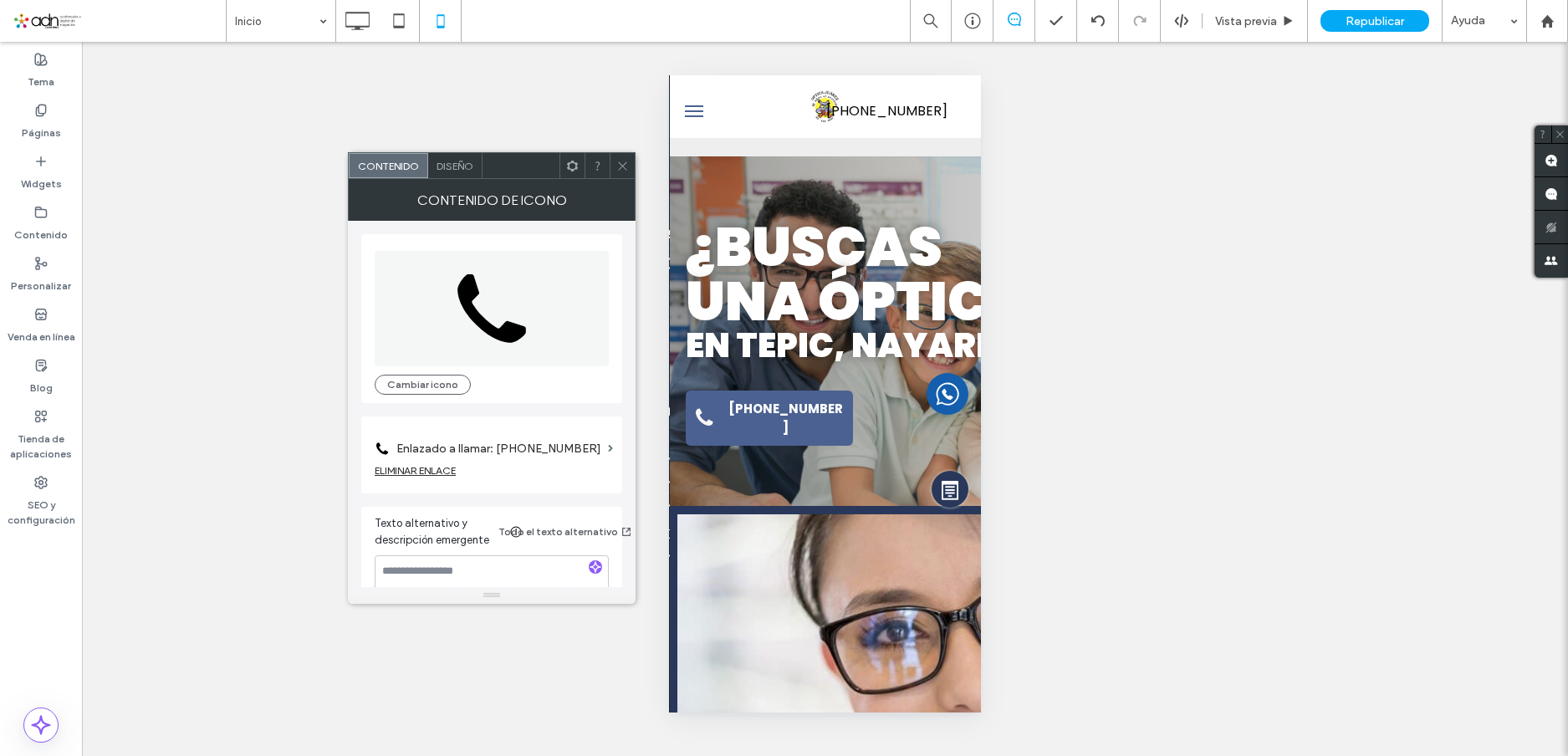
click at [551, 446] on label "Enlazado a llamar: 555-555-5555" at bounding box center [499, 449] width 205 height 31
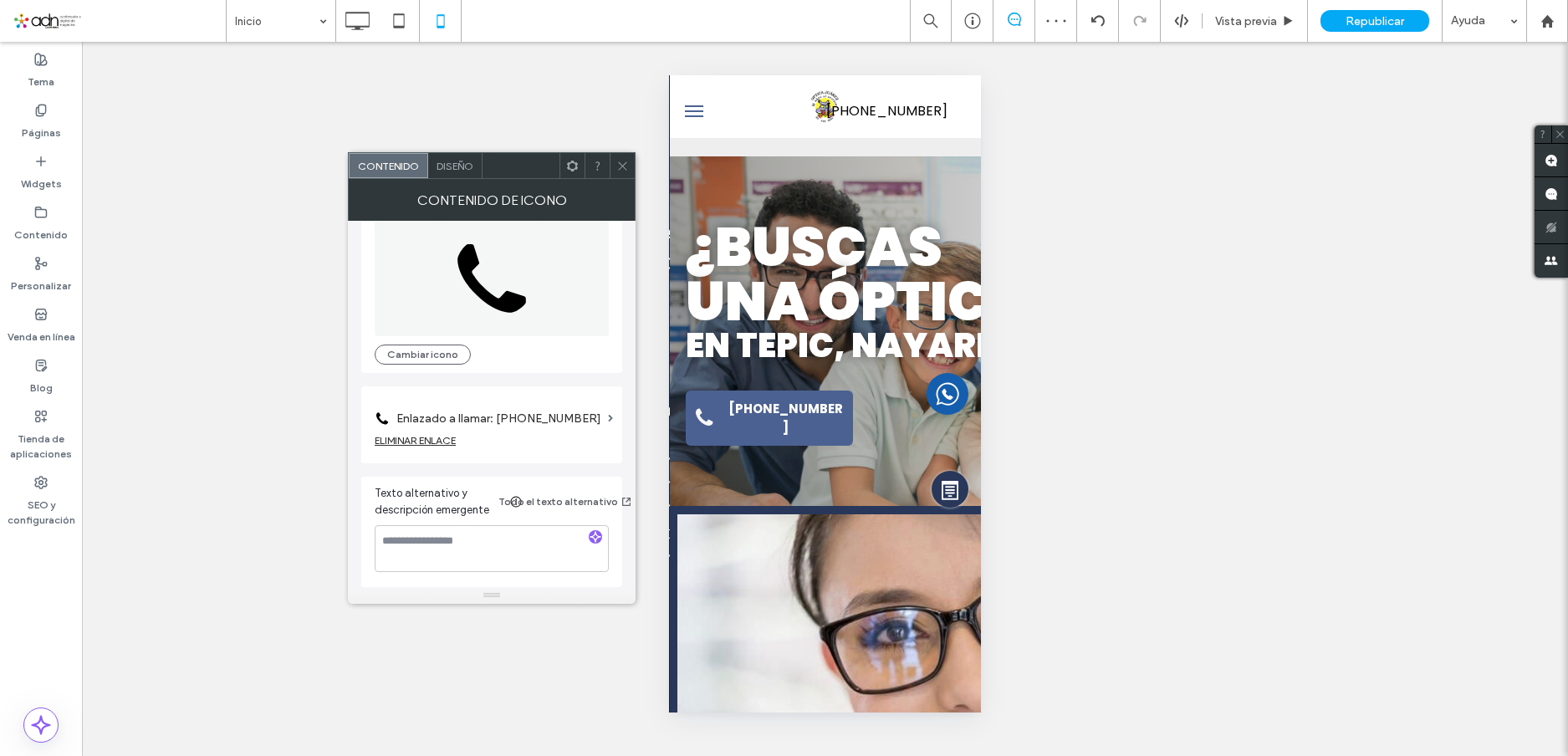
scroll to position [0, 0]
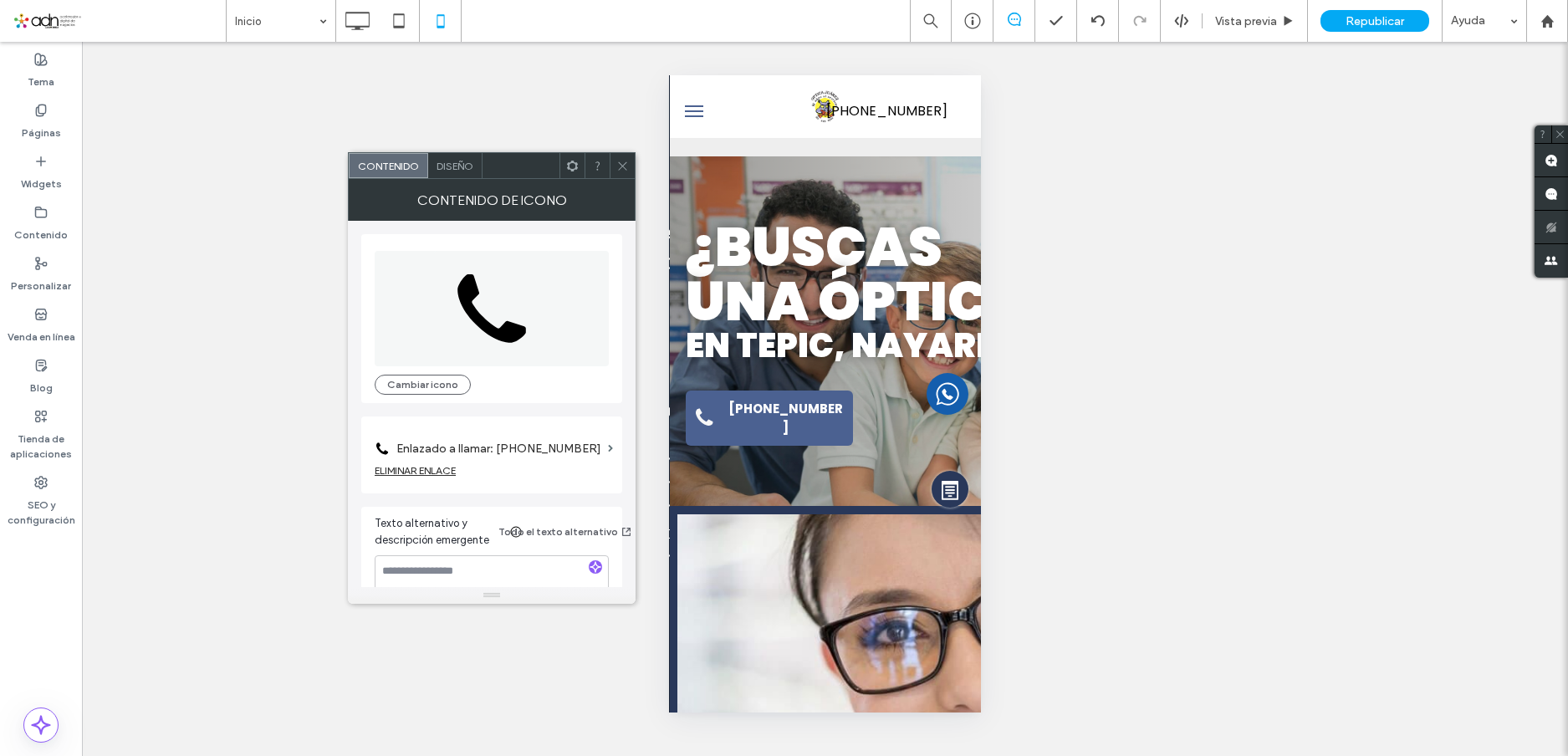
click at [459, 164] on span "Diseño" at bounding box center [455, 166] width 37 height 13
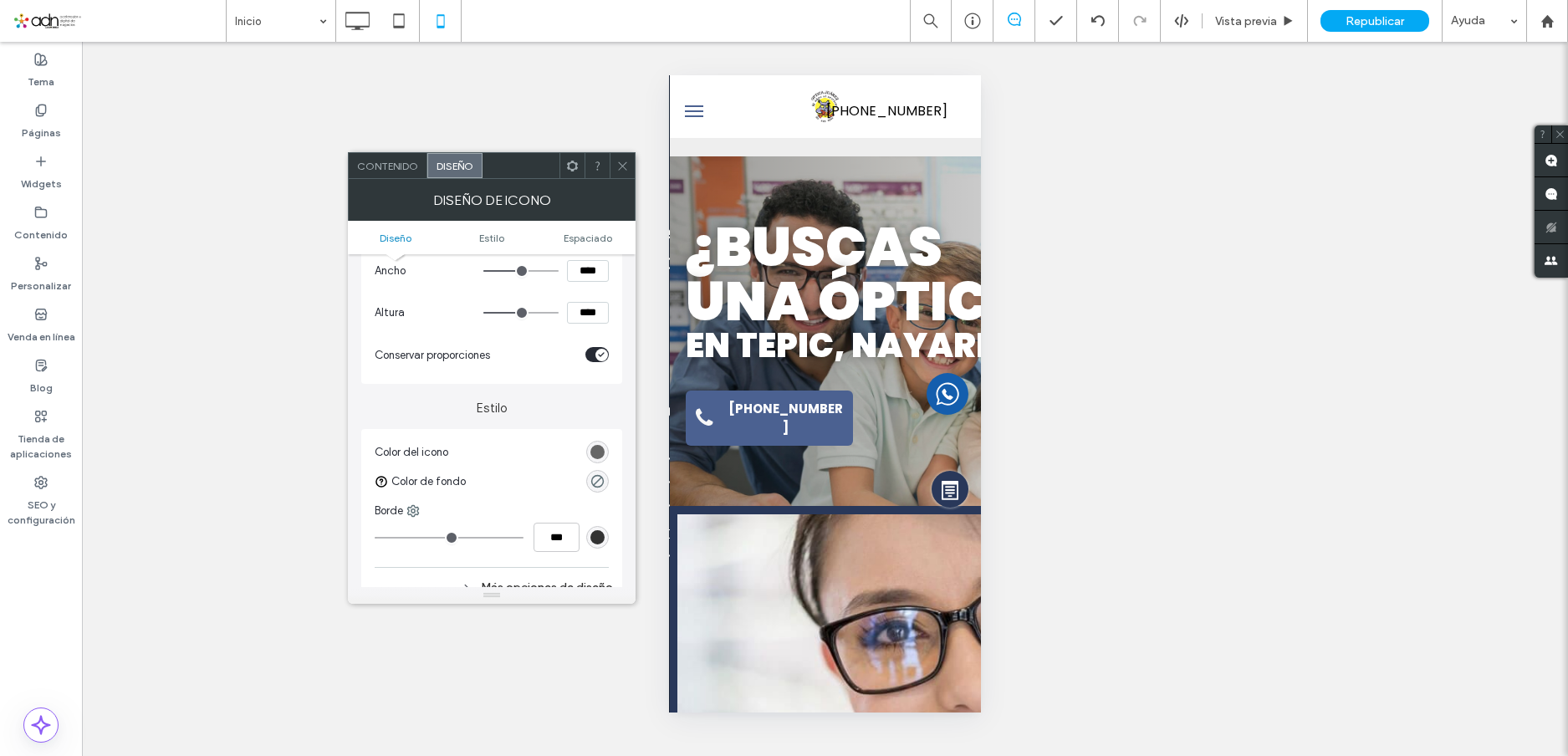
scroll to position [251, 0]
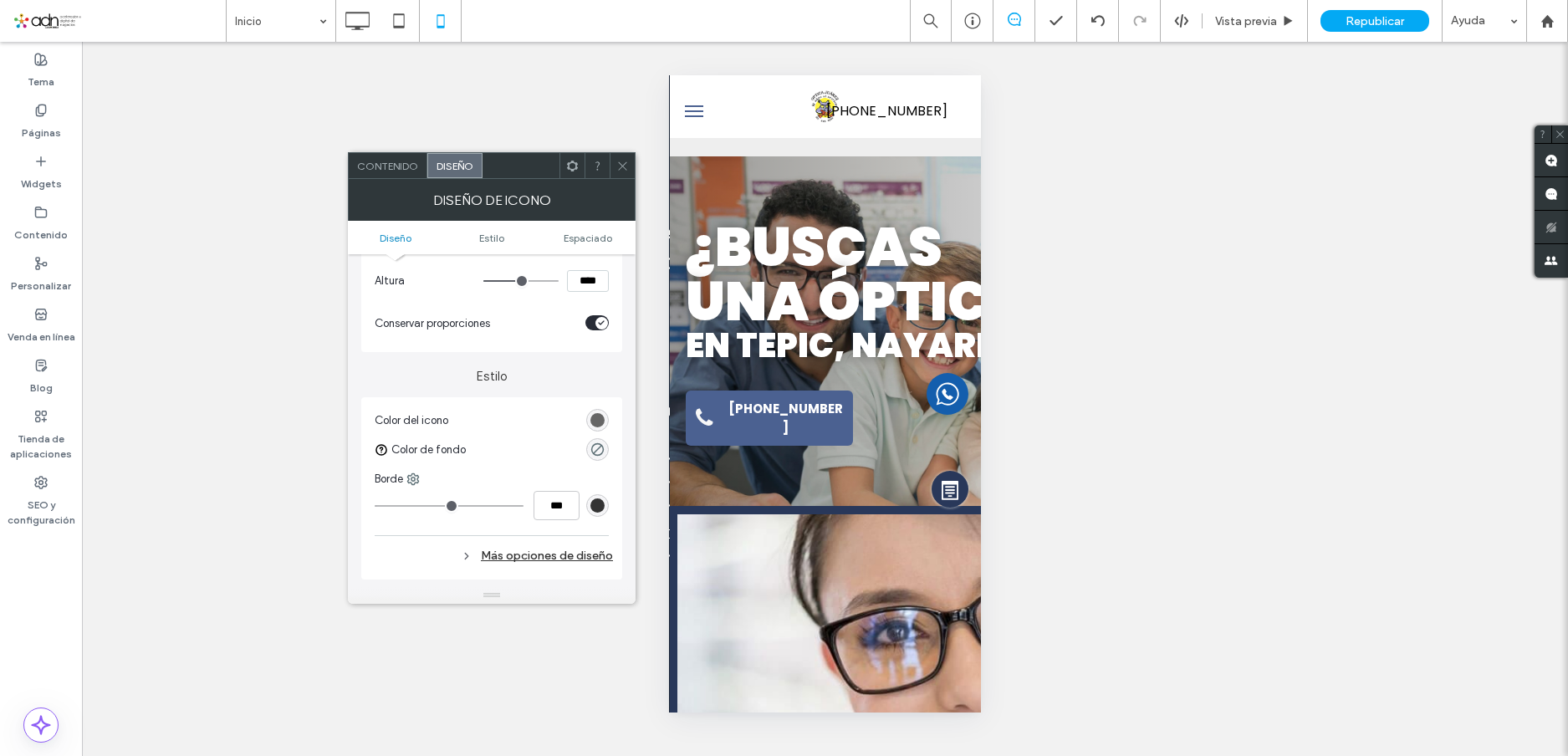
click at [600, 419] on div "rgb(102, 102, 102)" at bounding box center [598, 421] width 15 height 15
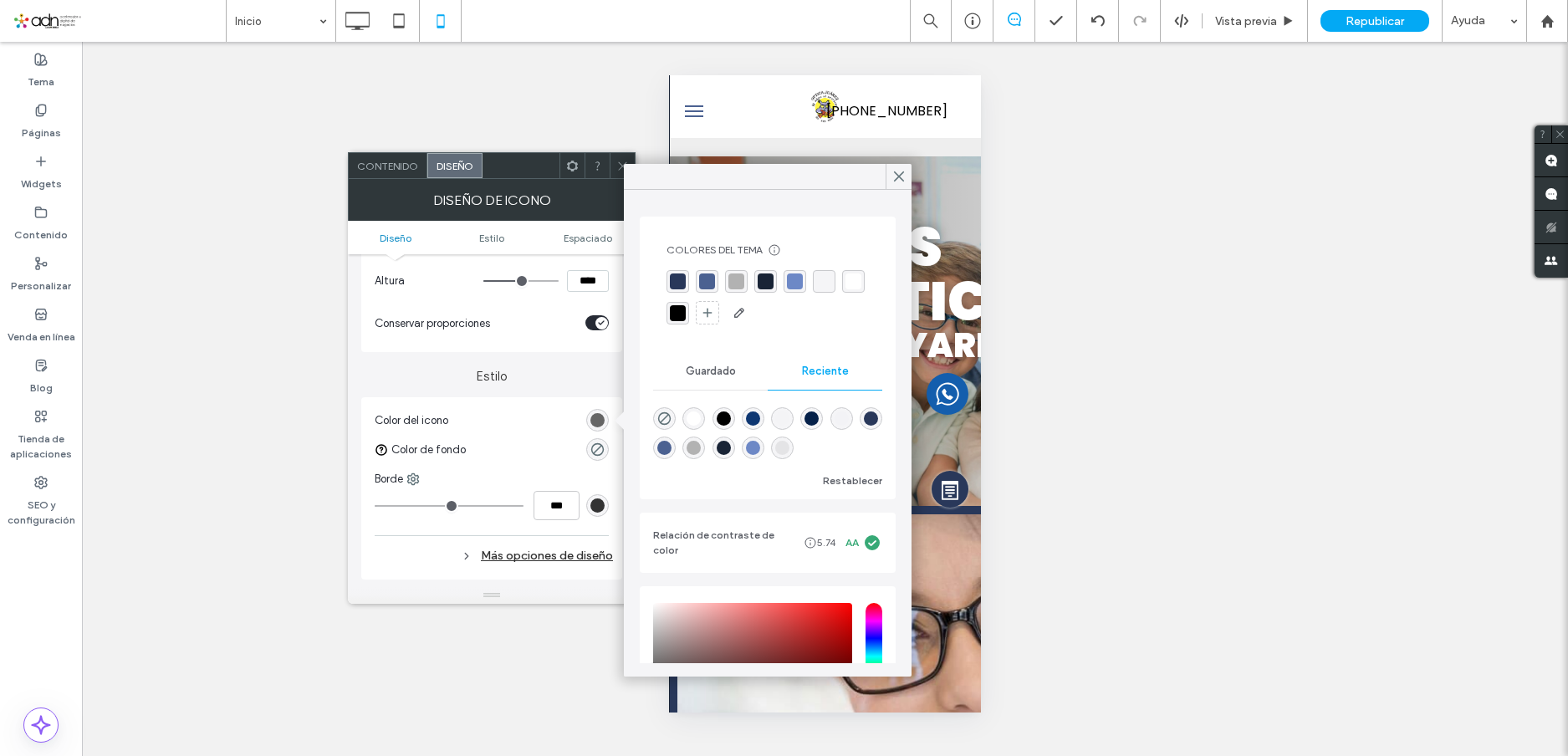
click at [686, 319] on div "rgba(0, 0, 0, 1)" at bounding box center [677, 313] width 16 height 16
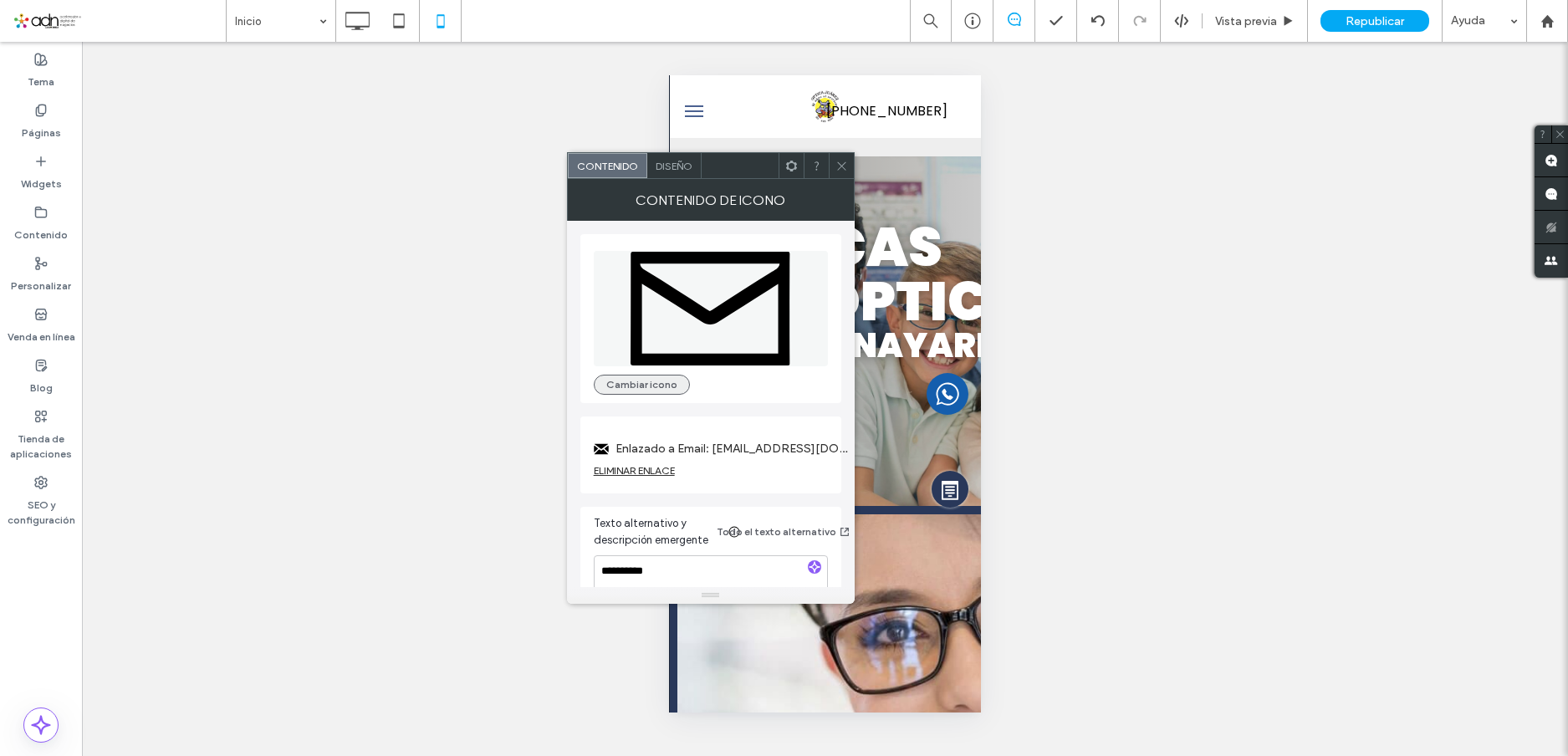
click at [636, 379] on button "Cambiar icono" at bounding box center [641, 385] width 96 height 20
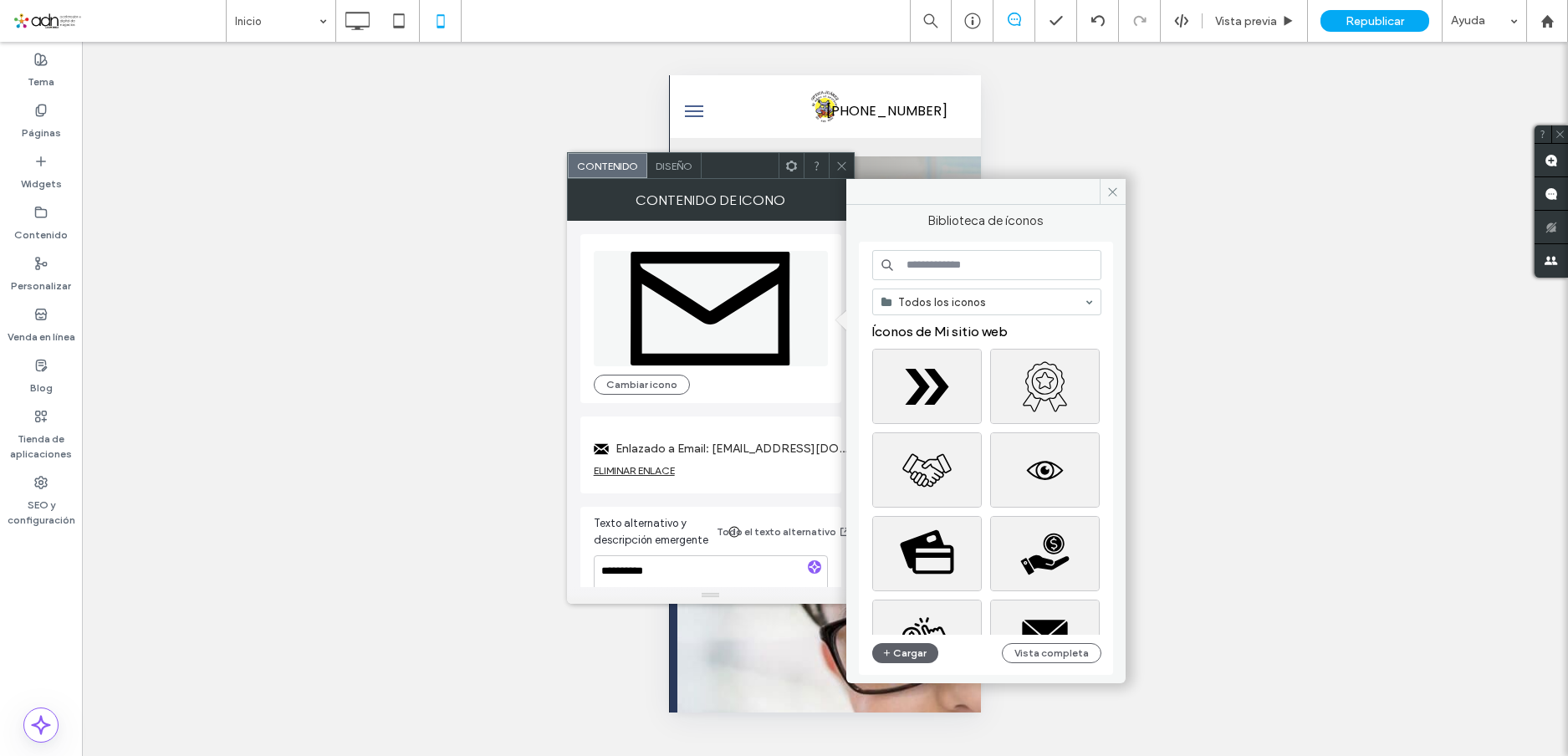
click at [952, 274] on input at bounding box center [987, 265] width 229 height 30
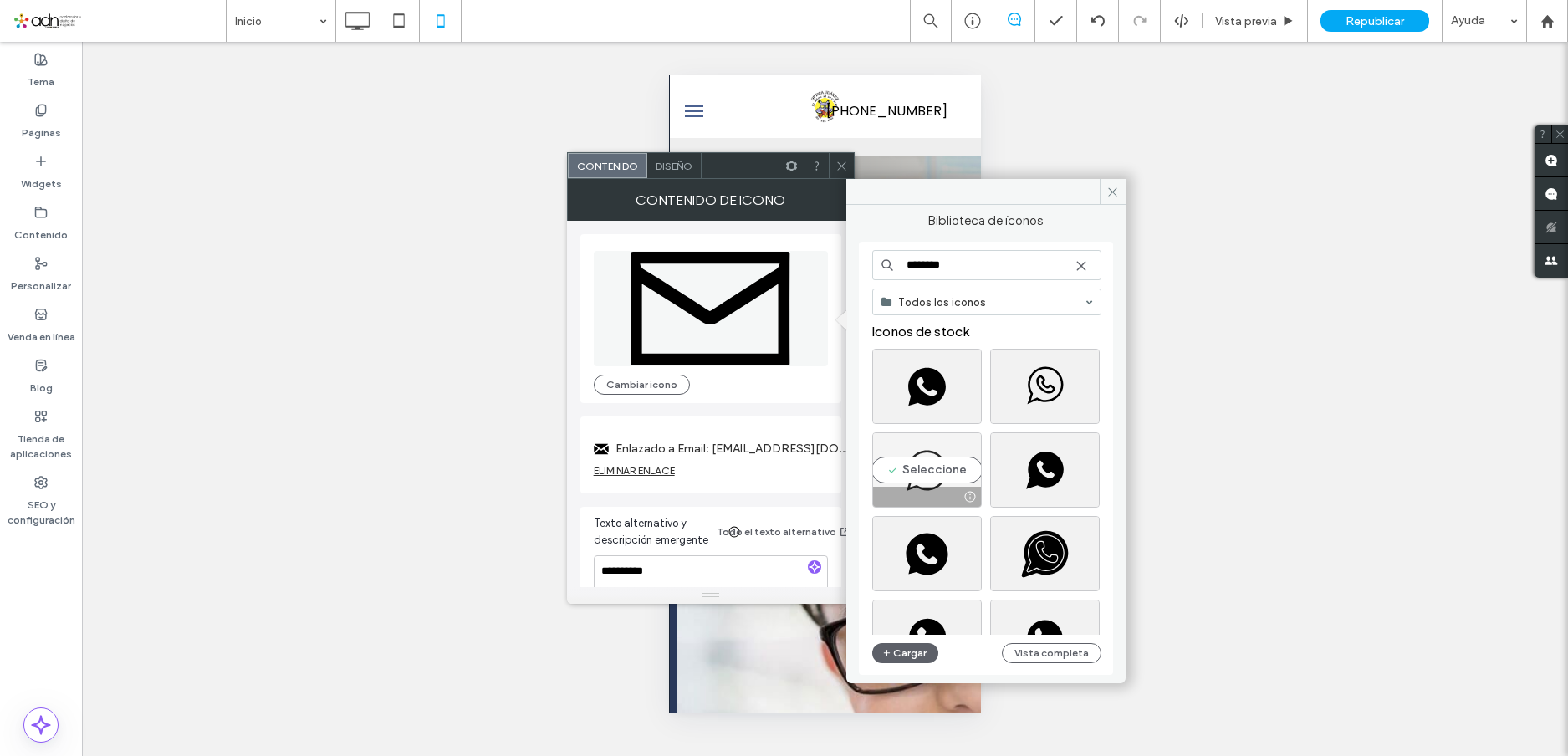
type input "********"
click at [937, 470] on div "Seleccione" at bounding box center [927, 470] width 110 height 75
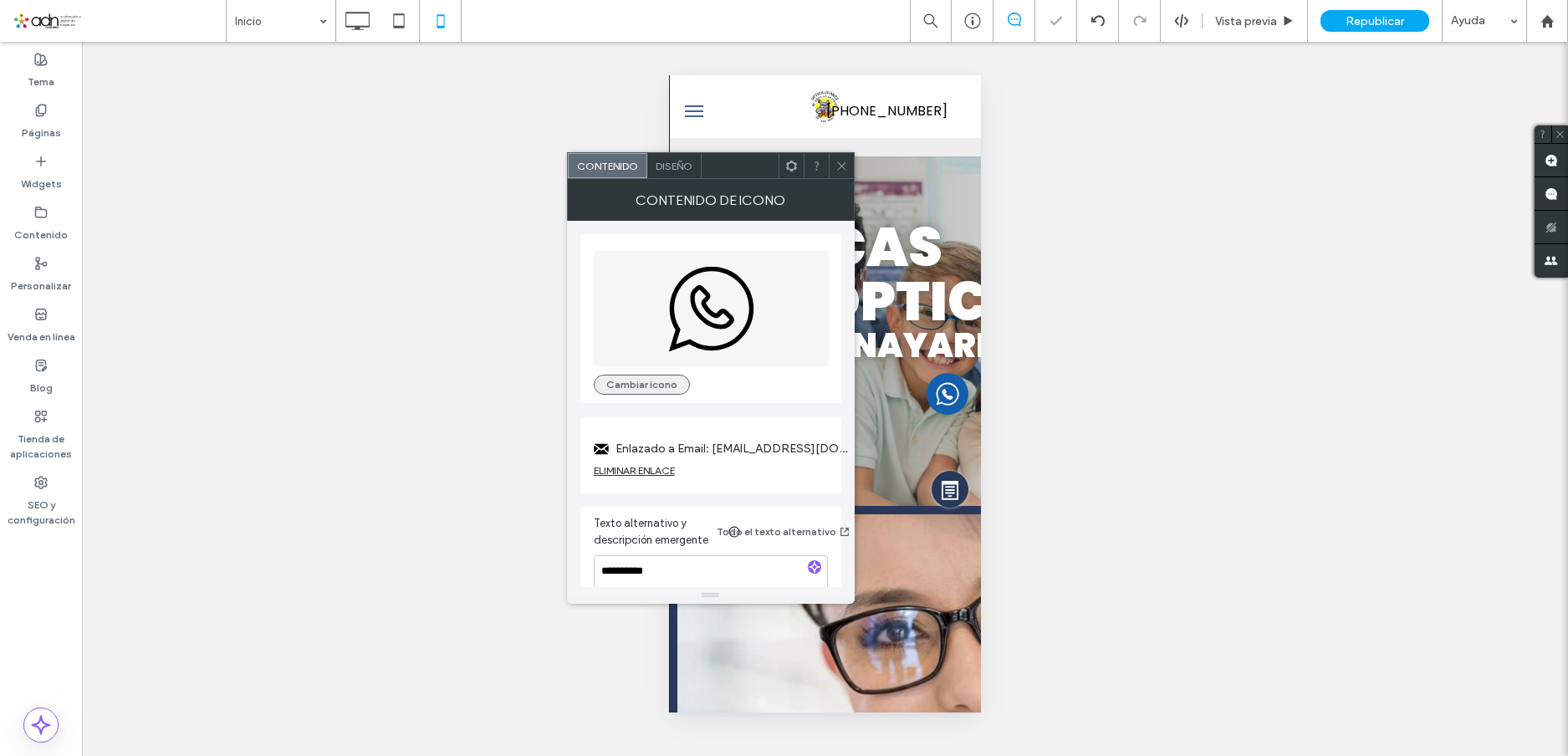
click at [659, 380] on button "Cambiar icono" at bounding box center [641, 385] width 96 height 20
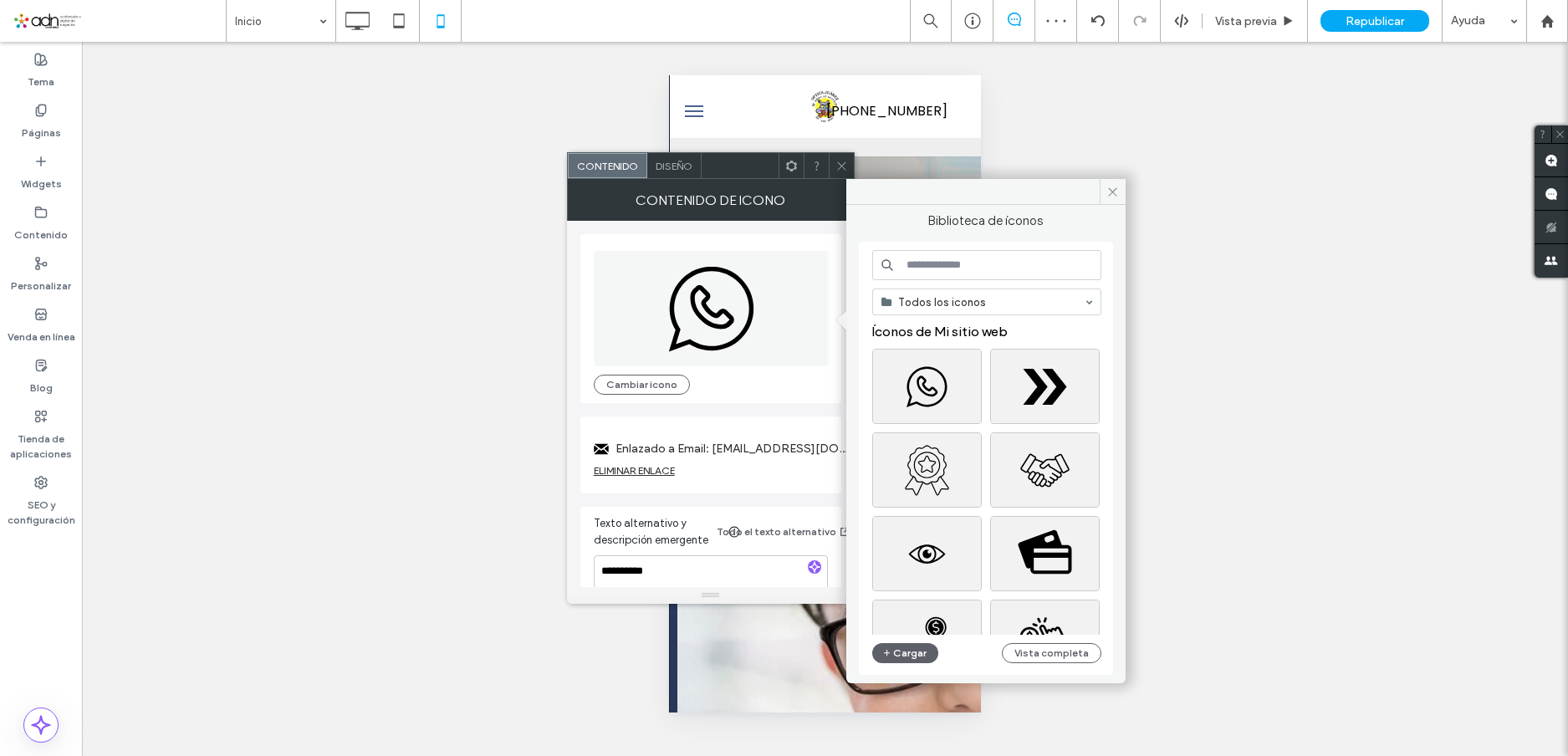
click at [957, 268] on input at bounding box center [987, 265] width 229 height 30
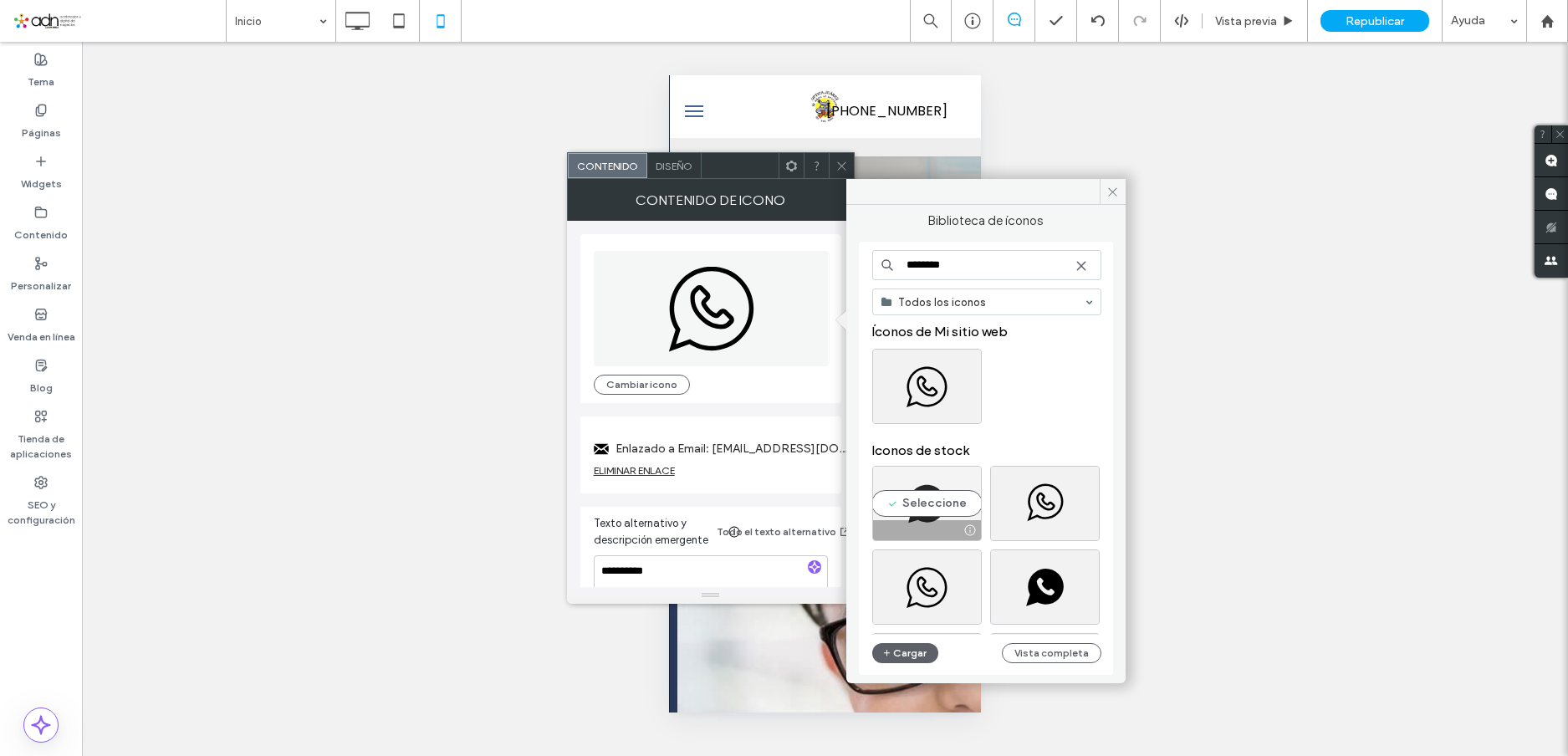
type input "********"
click at [943, 506] on div "Seleccione" at bounding box center [927, 504] width 110 height 75
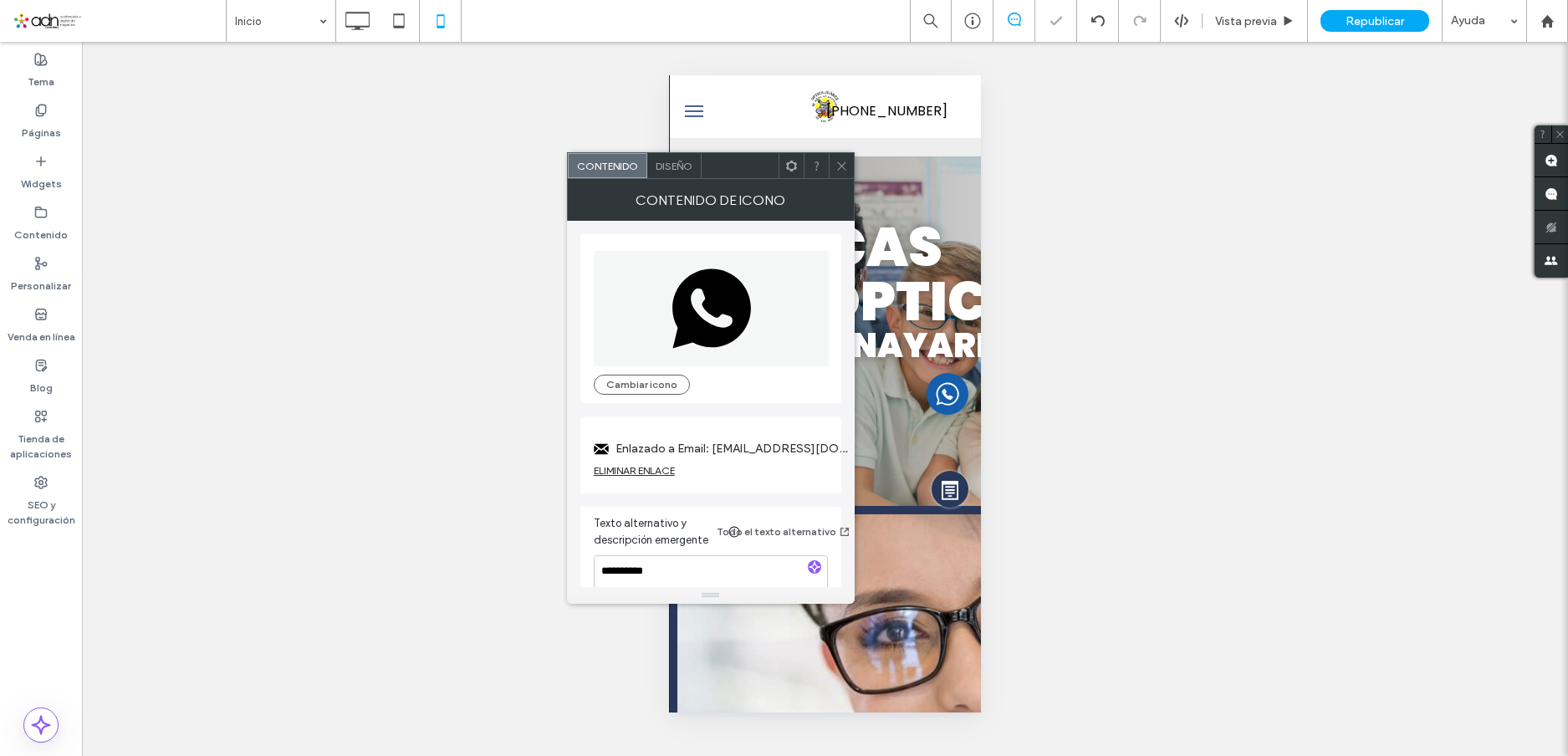
click at [742, 450] on label "Enlazado a Email: mymail@mailservice.com" at bounding box center [733, 449] width 234 height 31
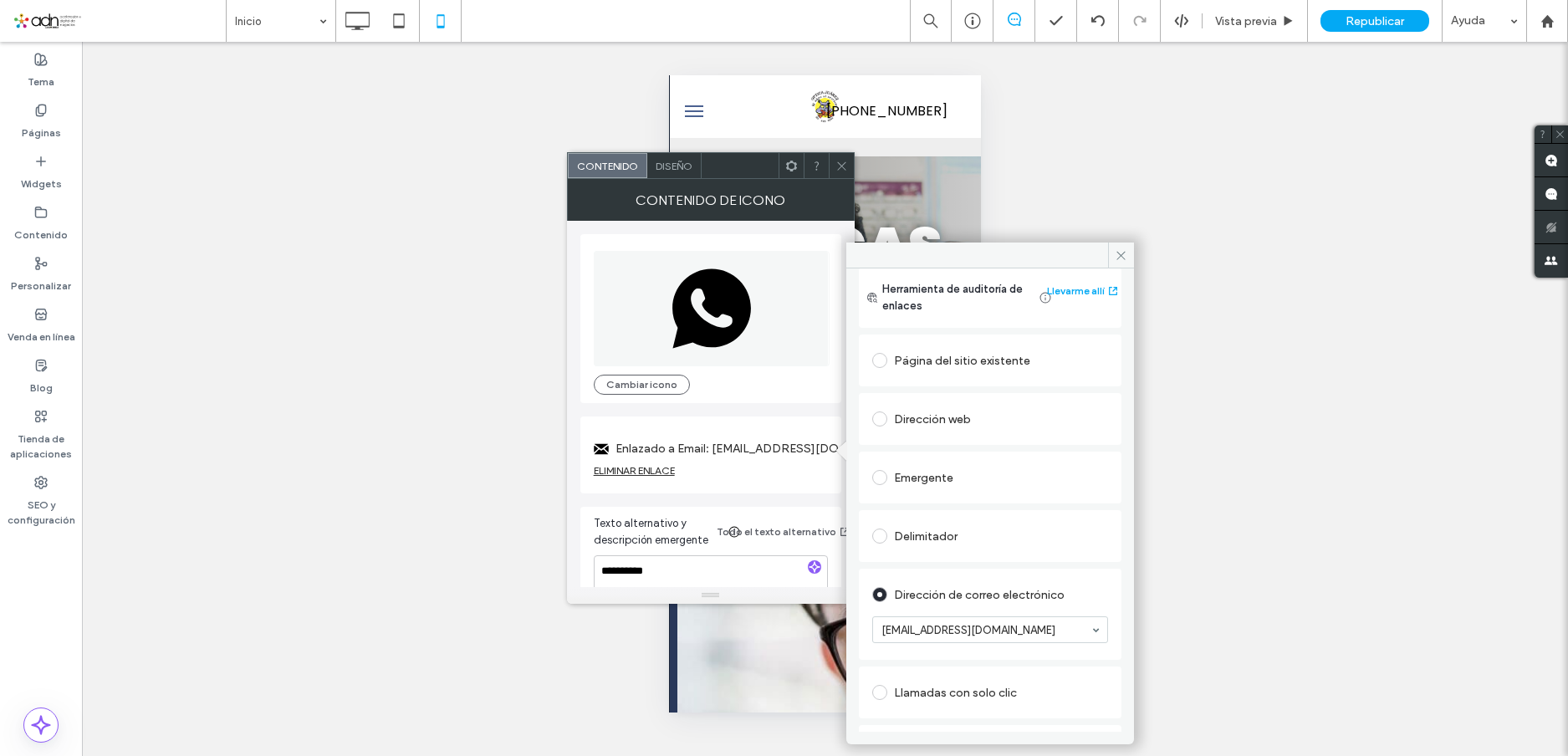
scroll to position [0, 0]
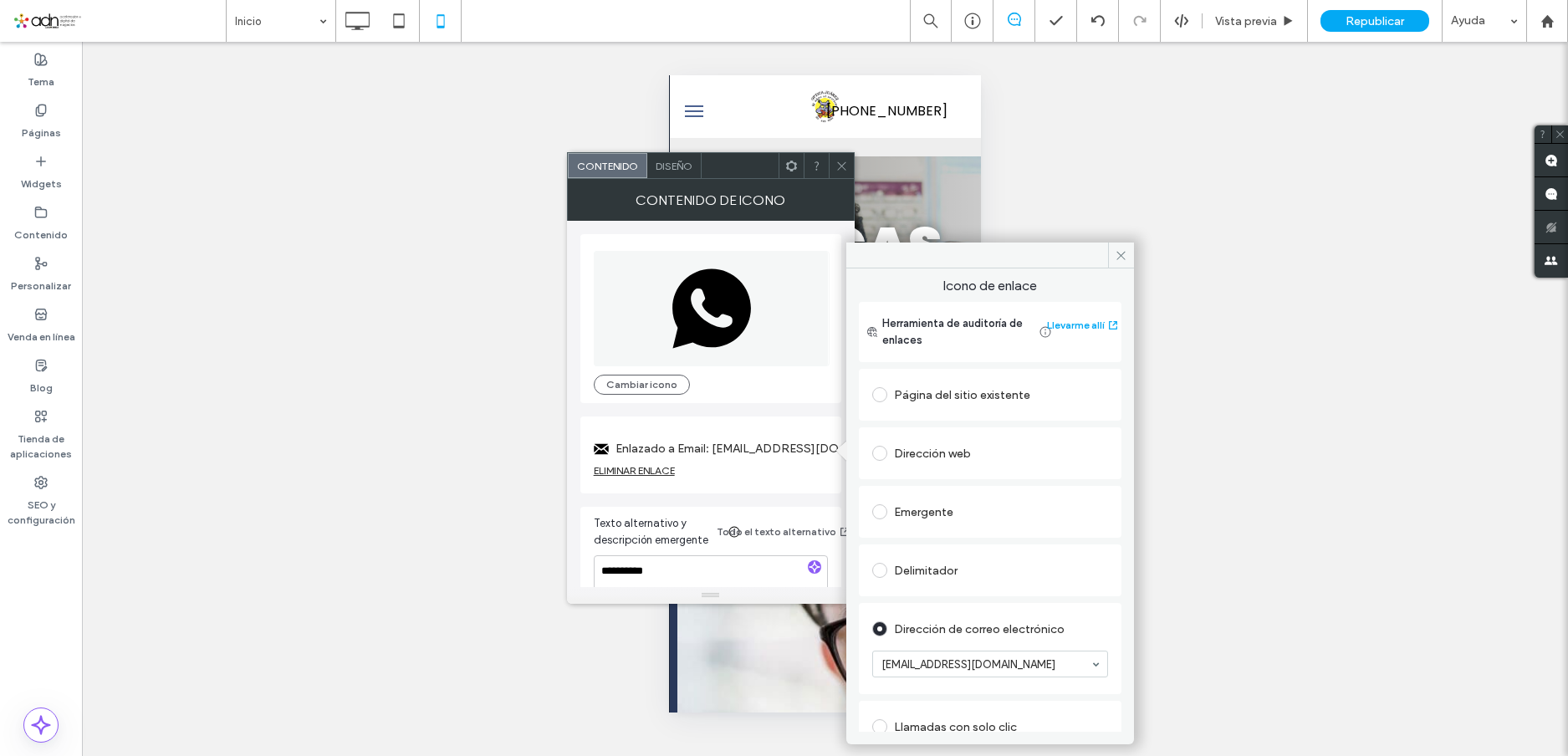
click at [948, 451] on div "Dirección web" at bounding box center [991, 453] width 236 height 27
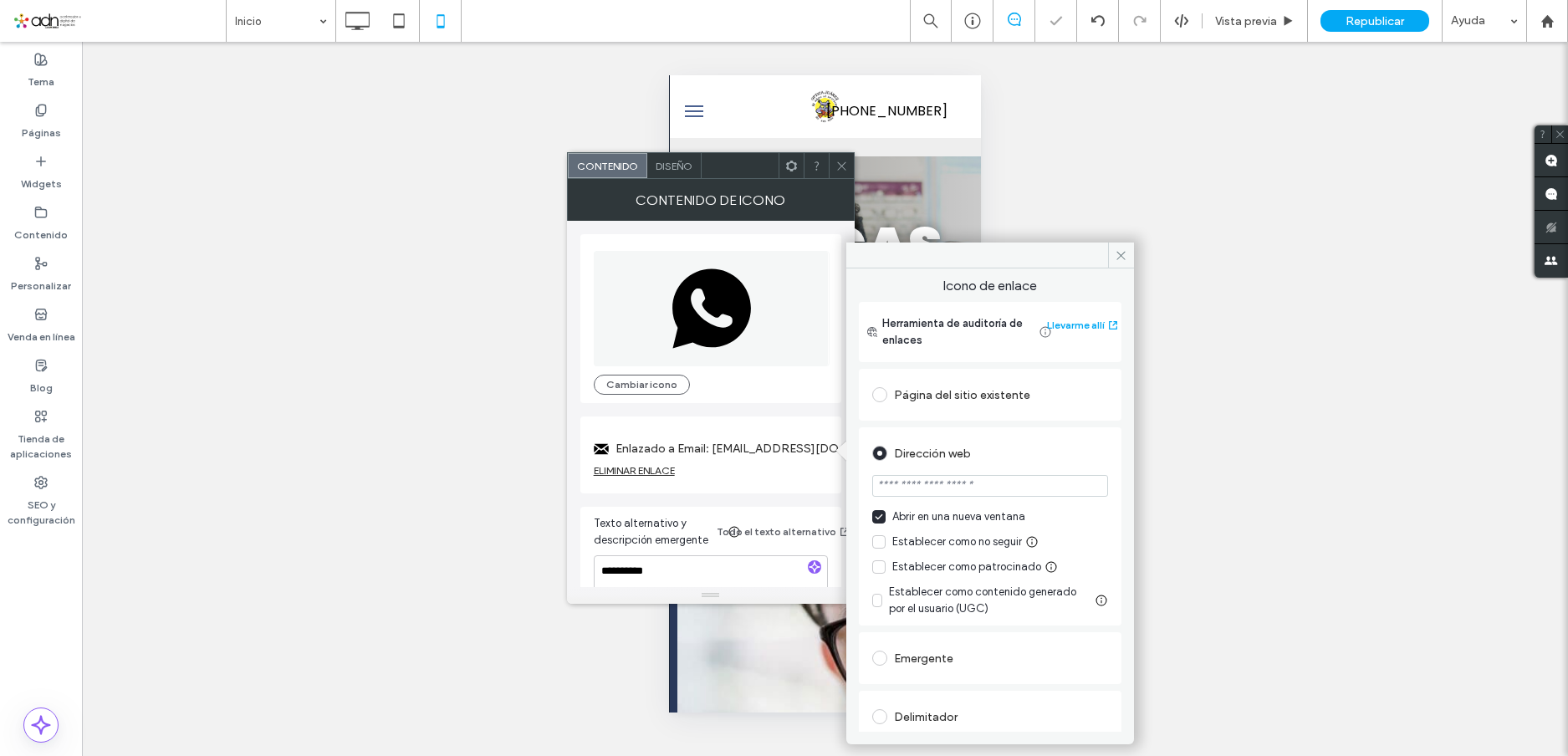
click at [973, 484] on input "url" at bounding box center [991, 486] width 236 height 22
paste input "**********"
type input "**********"
click at [1097, 447] on div "Dirección web" at bounding box center [991, 453] width 236 height 27
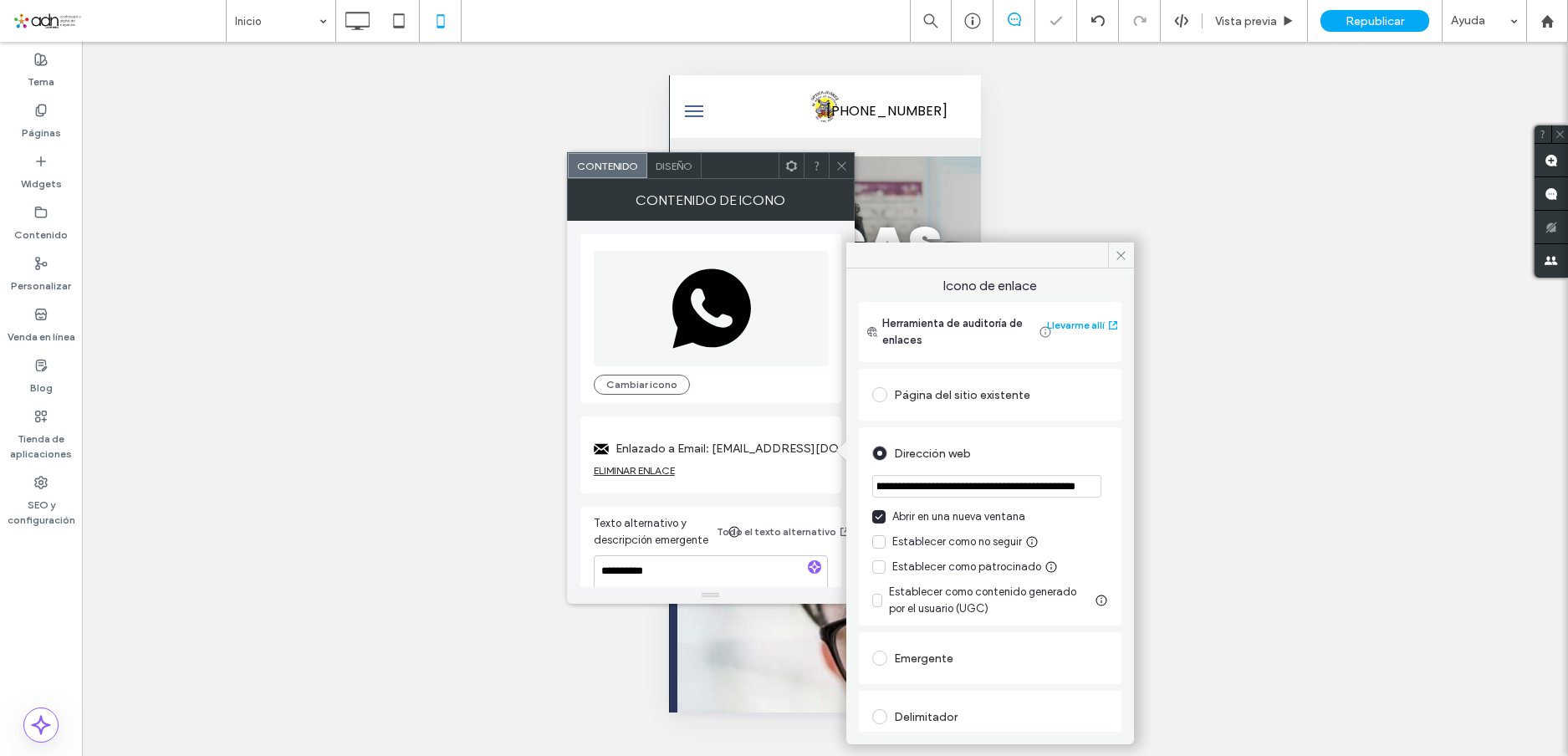
scroll to position [0, 0]
click at [679, 170] on span "Diseño" at bounding box center [674, 166] width 37 height 13
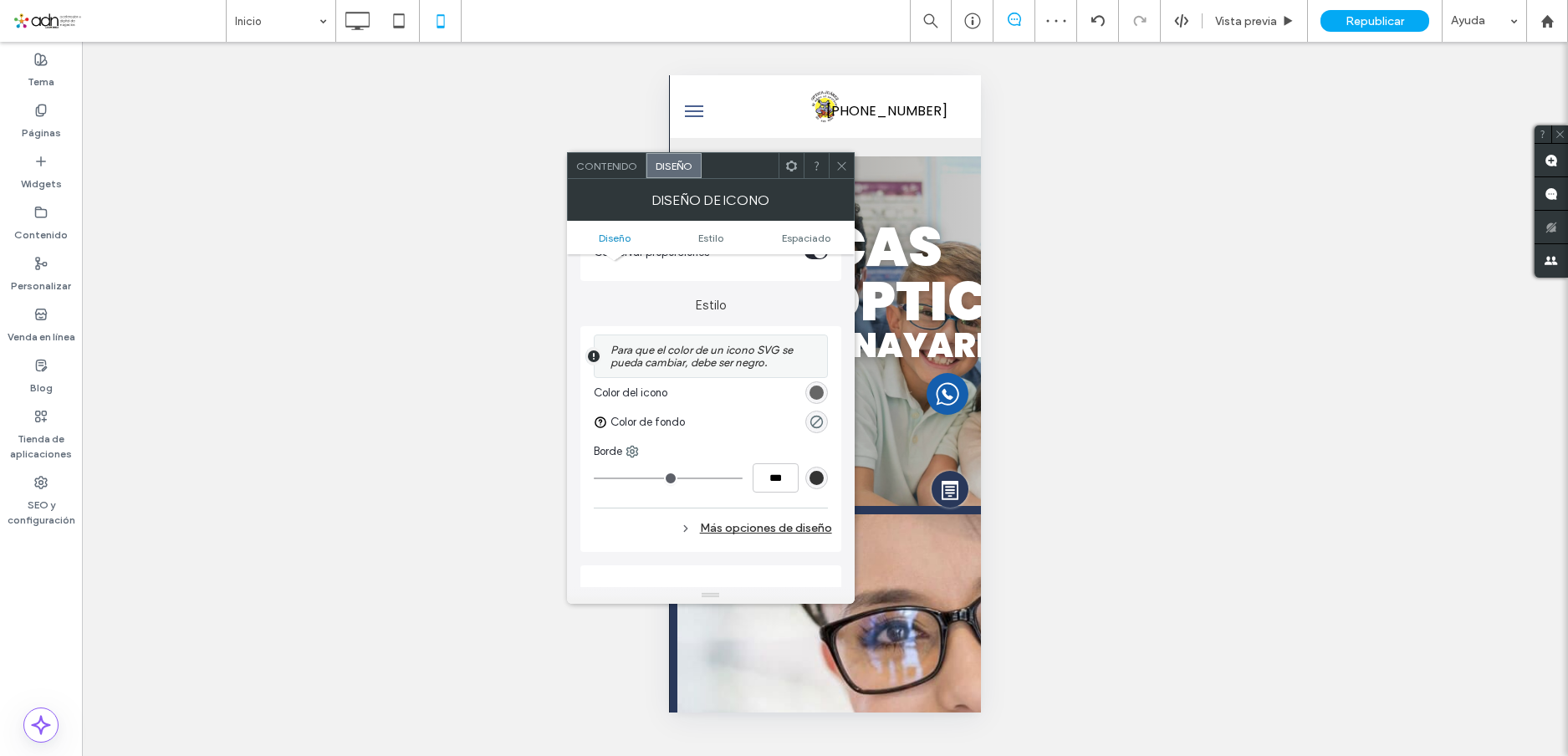
scroll to position [335, 0]
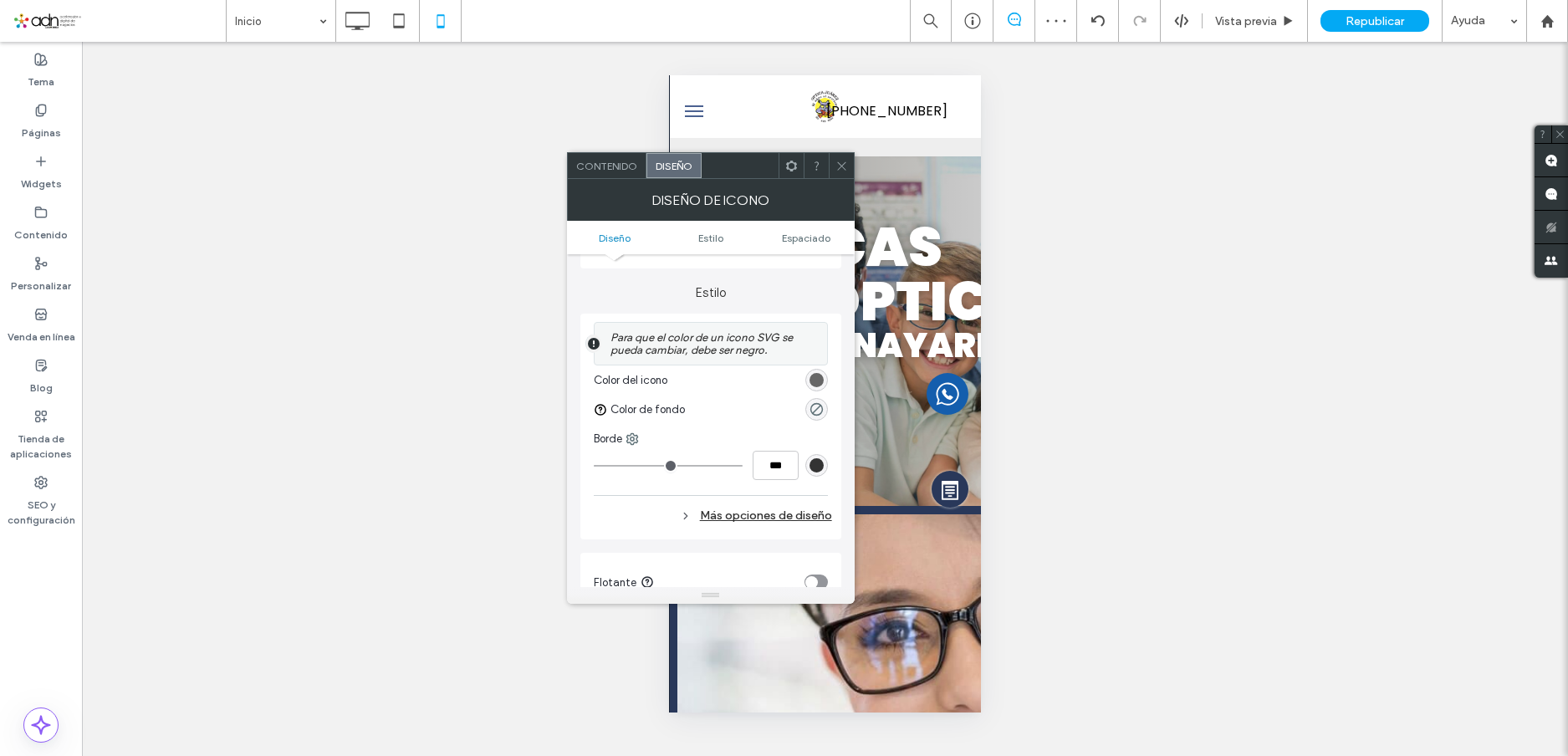
click at [820, 378] on div "rgb(102, 102, 102)" at bounding box center [817, 380] width 15 height 15
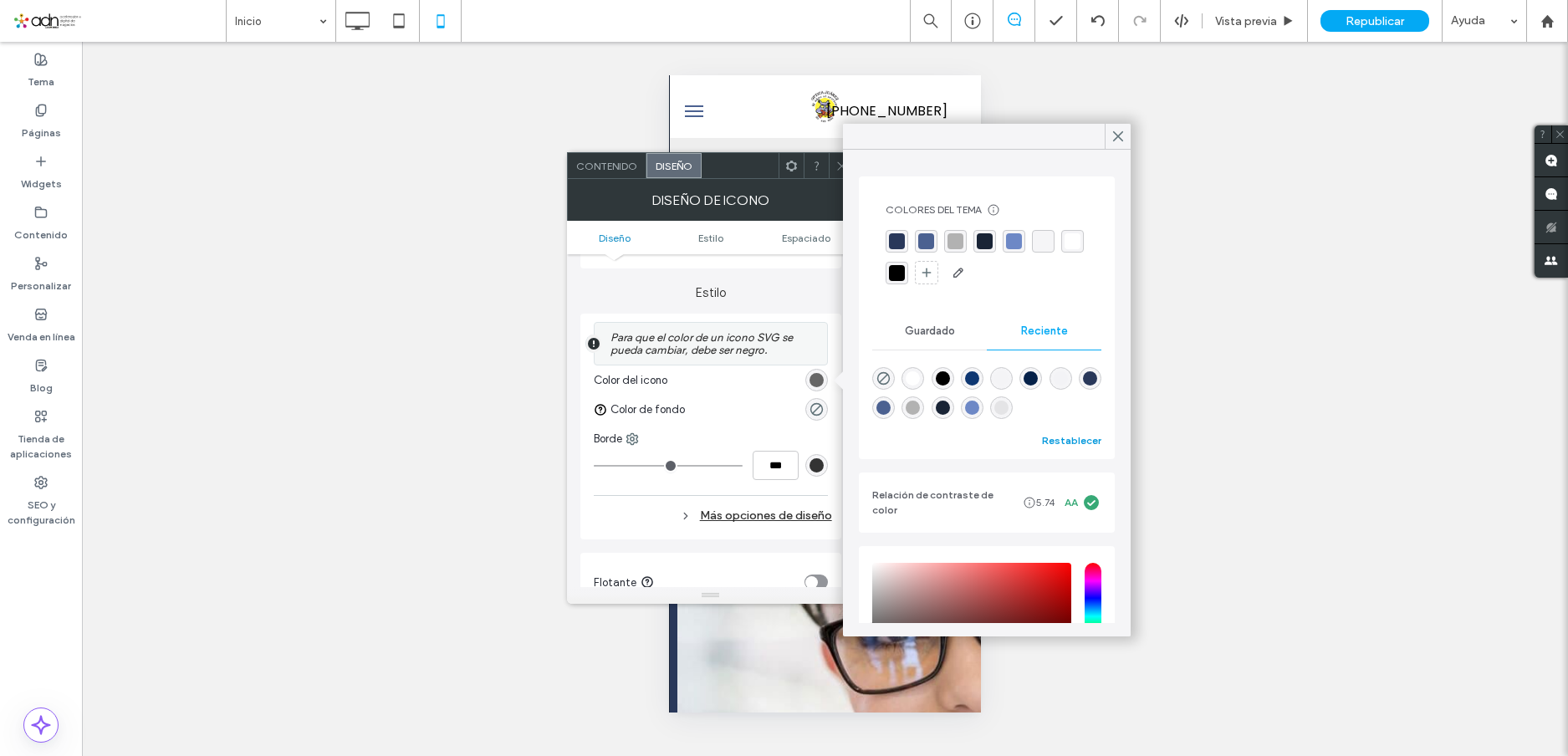
scroll to position [154, 0]
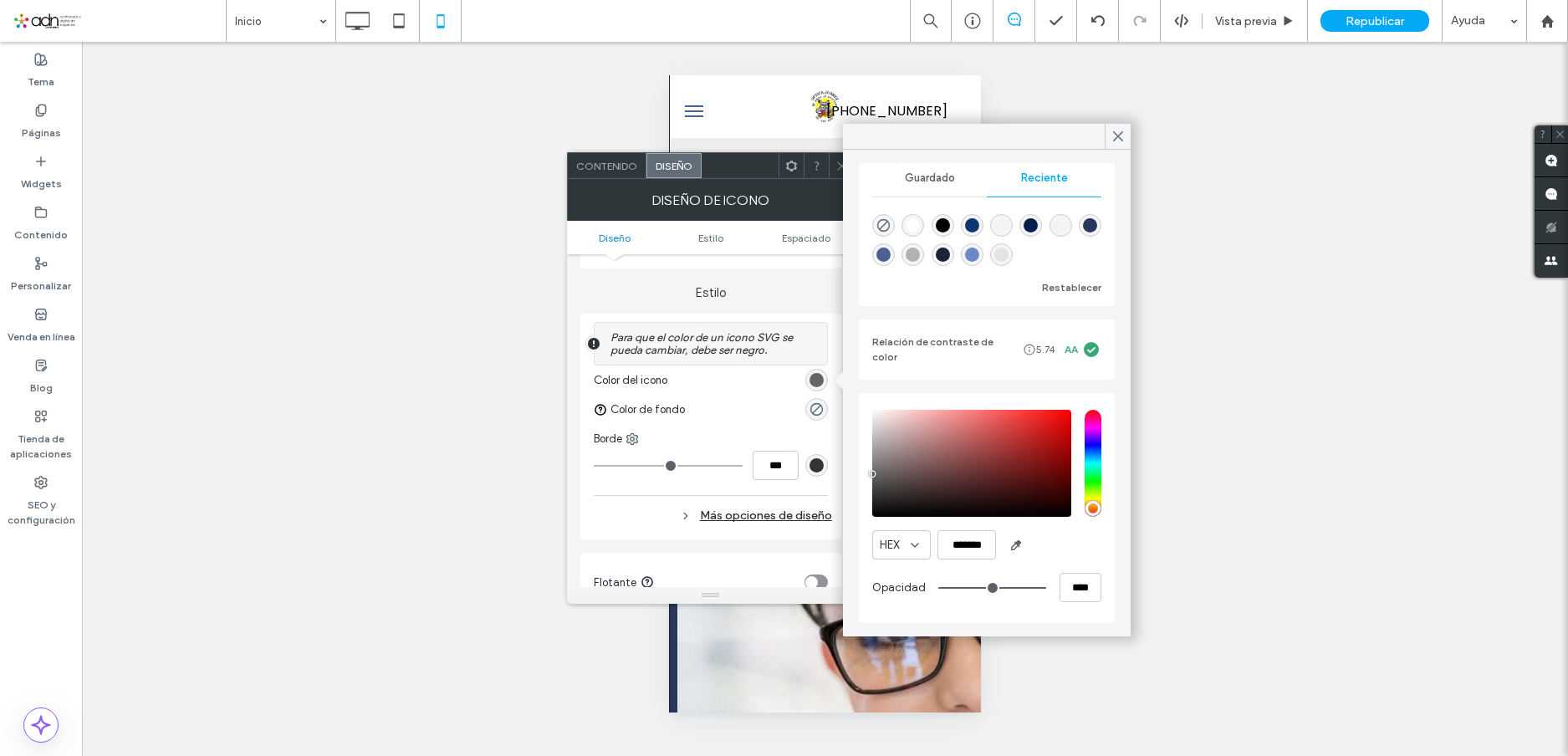
type input "***"
click at [1085, 479] on input "hue" at bounding box center [1093, 463] width 16 height 107
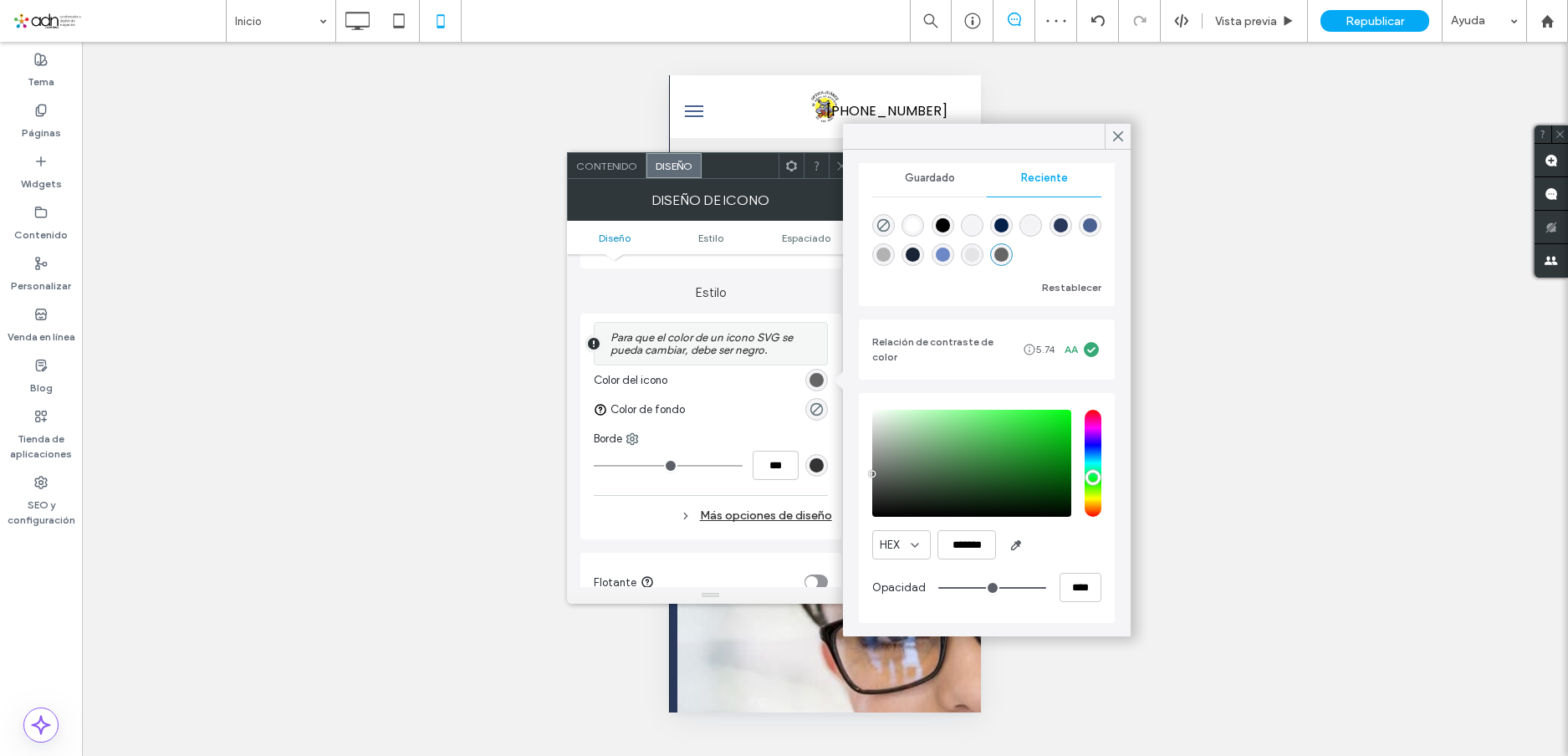
click at [1038, 424] on div "saturation and value" at bounding box center [972, 463] width 199 height 107
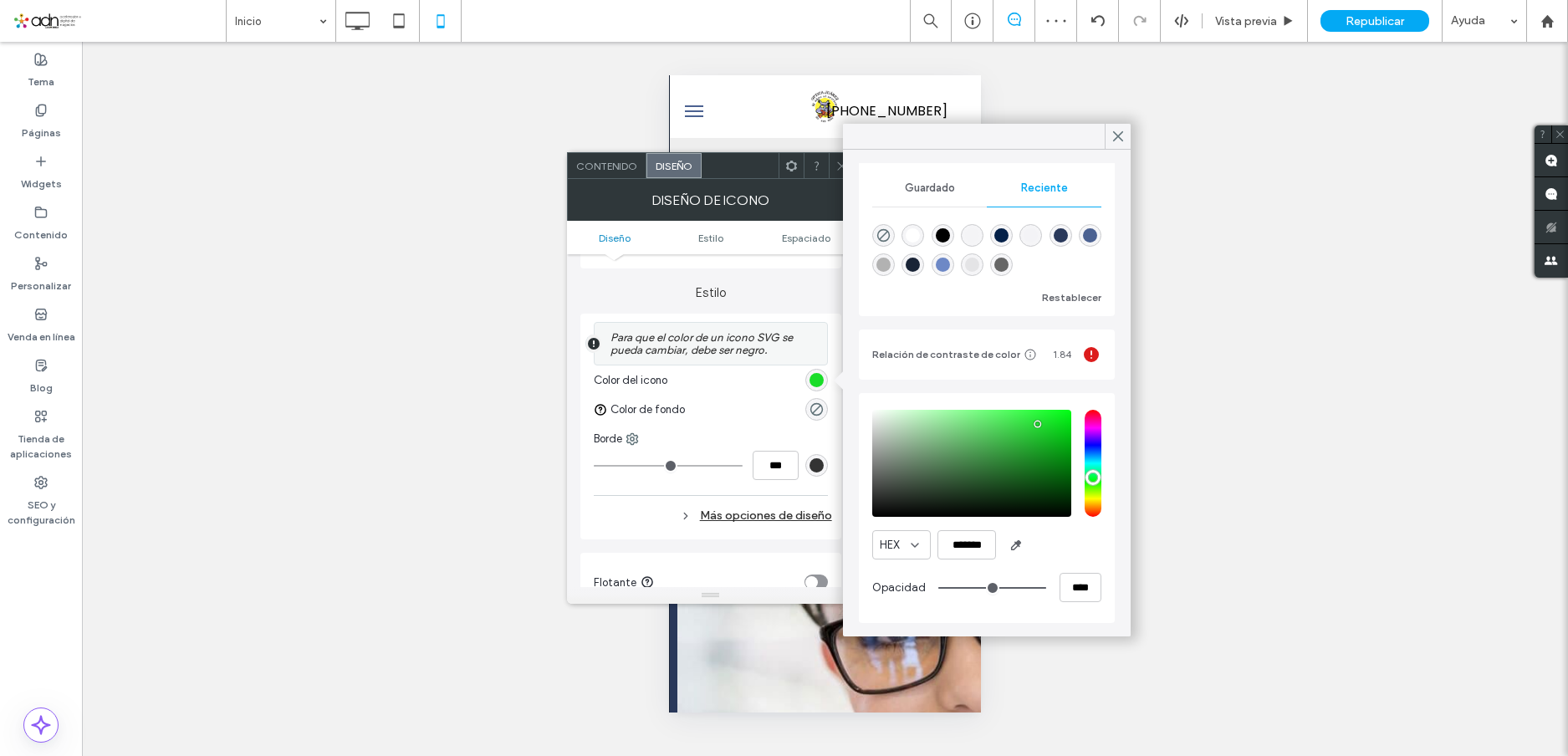
type input "*******"
click at [1120, 134] on use at bounding box center [1118, 137] width 8 height 9
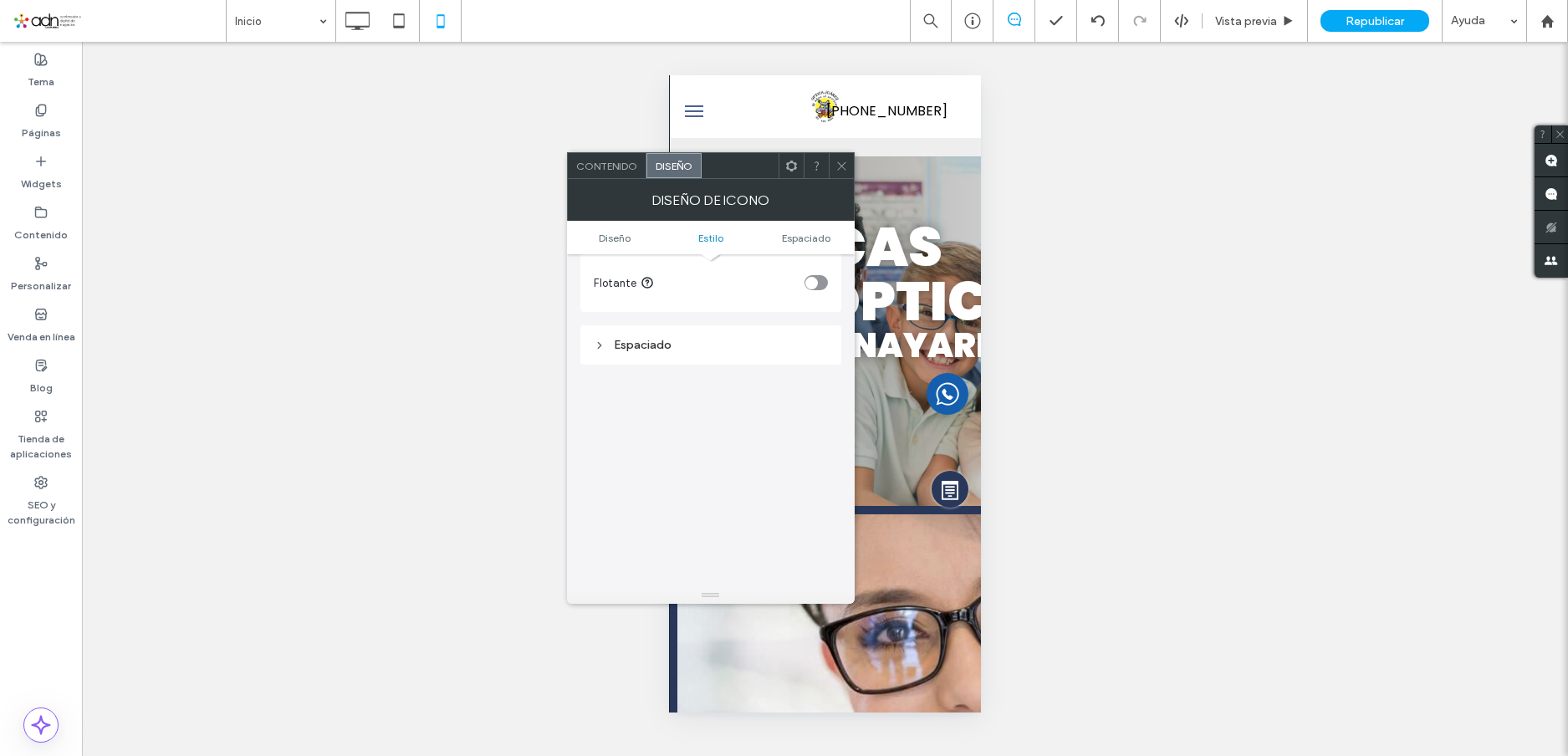
scroll to position [692, 0]
click at [842, 162] on icon at bounding box center [842, 166] width 13 height 13
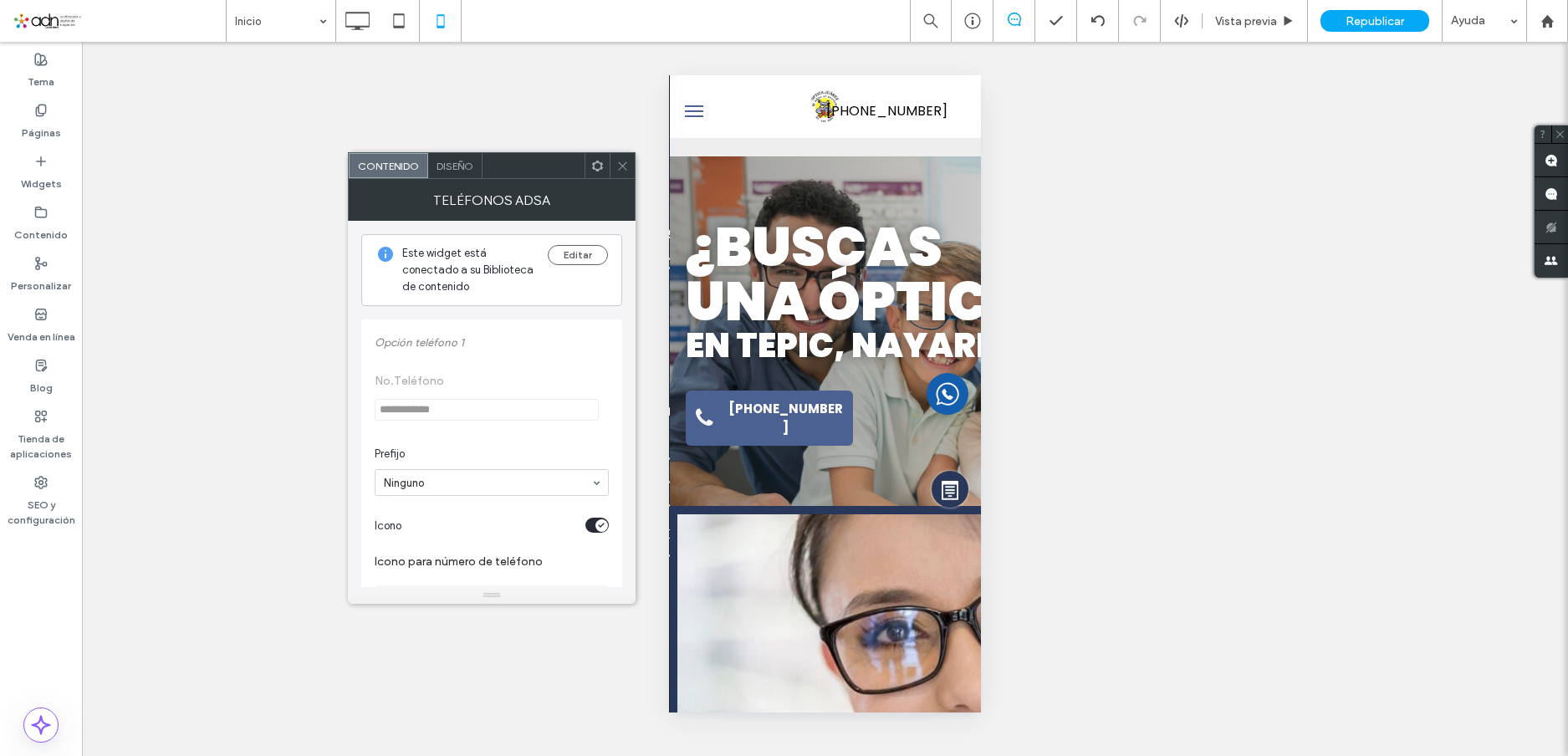
click at [594, 158] on span at bounding box center [598, 165] width 13 height 25
click at [558, 245] on button "Editar" at bounding box center [578, 255] width 60 height 20
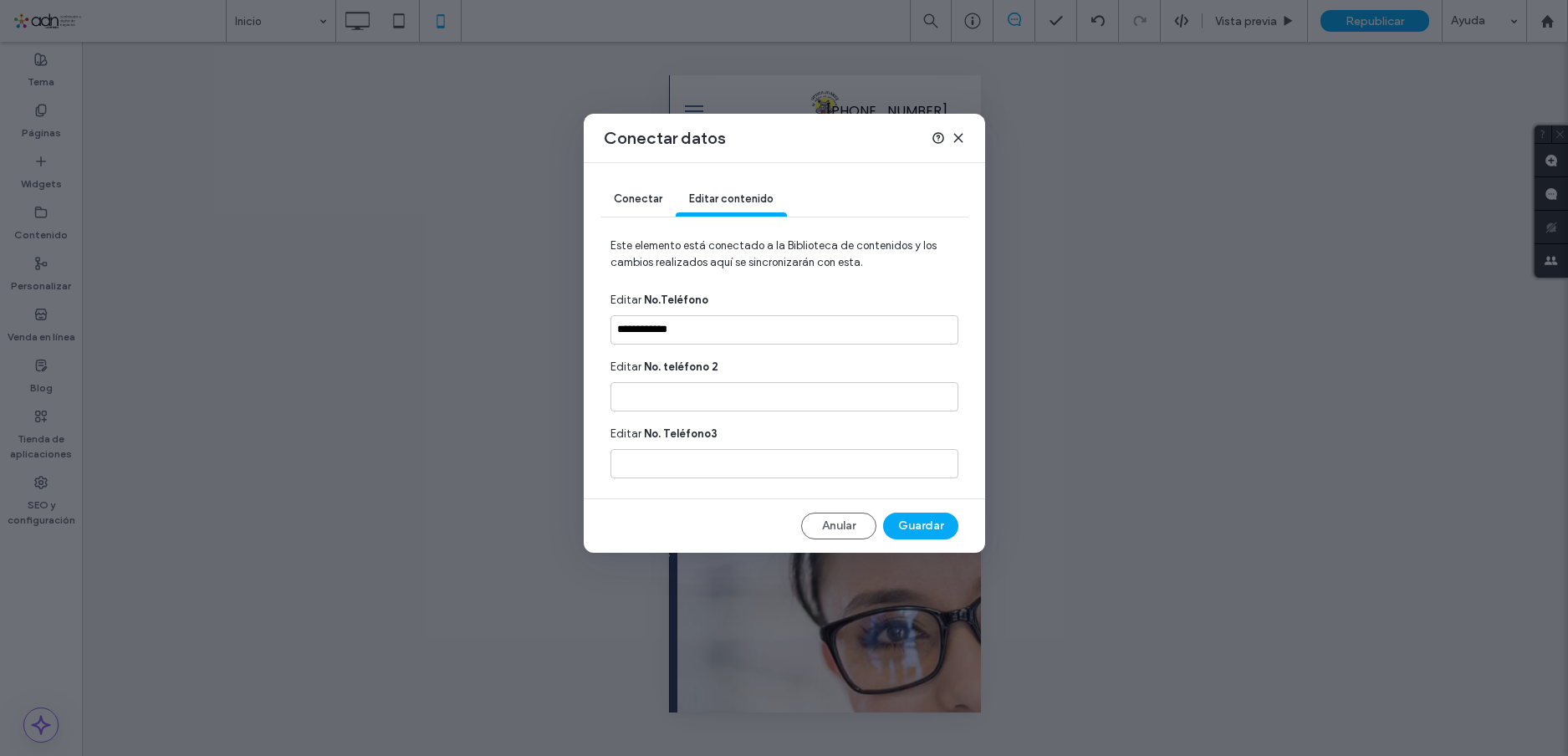
click at [641, 197] on span "Conectar" at bounding box center [638, 199] width 48 height 13
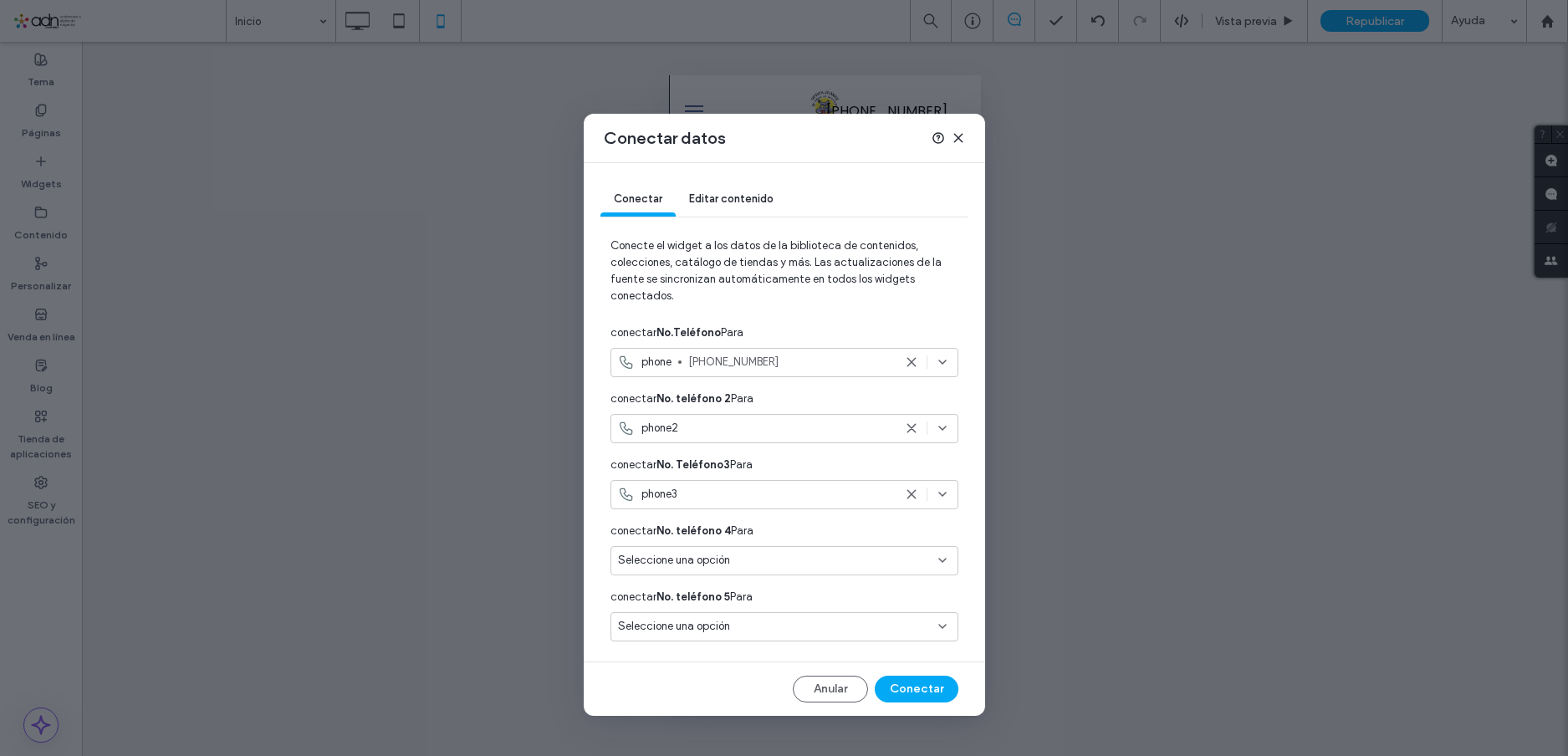
click at [913, 426] on icon at bounding box center [911, 428] width 14 height 14
click at [906, 491] on icon at bounding box center [911, 495] width 14 height 14
click at [956, 133] on icon at bounding box center [959, 138] width 14 height 14
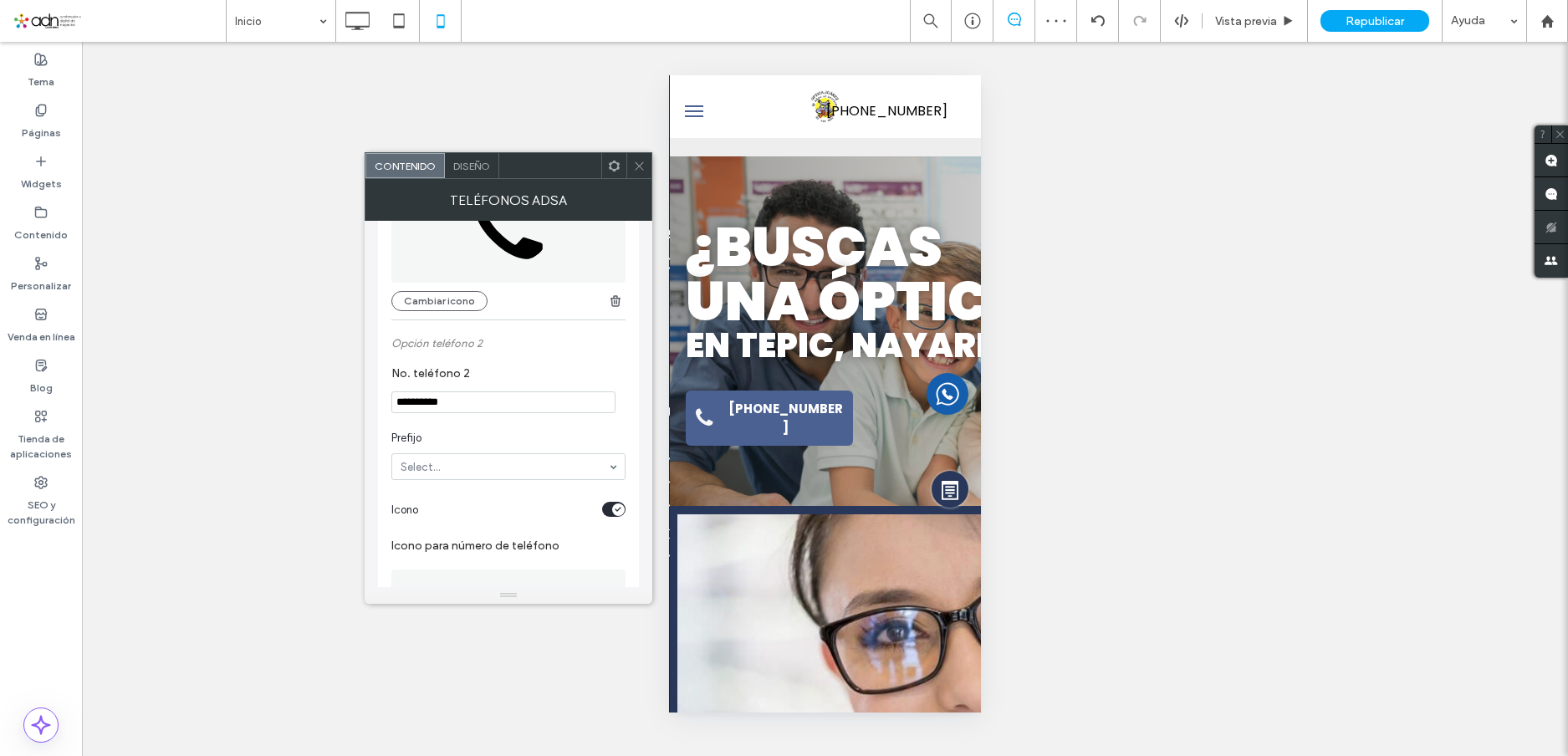
scroll to position [502, 0]
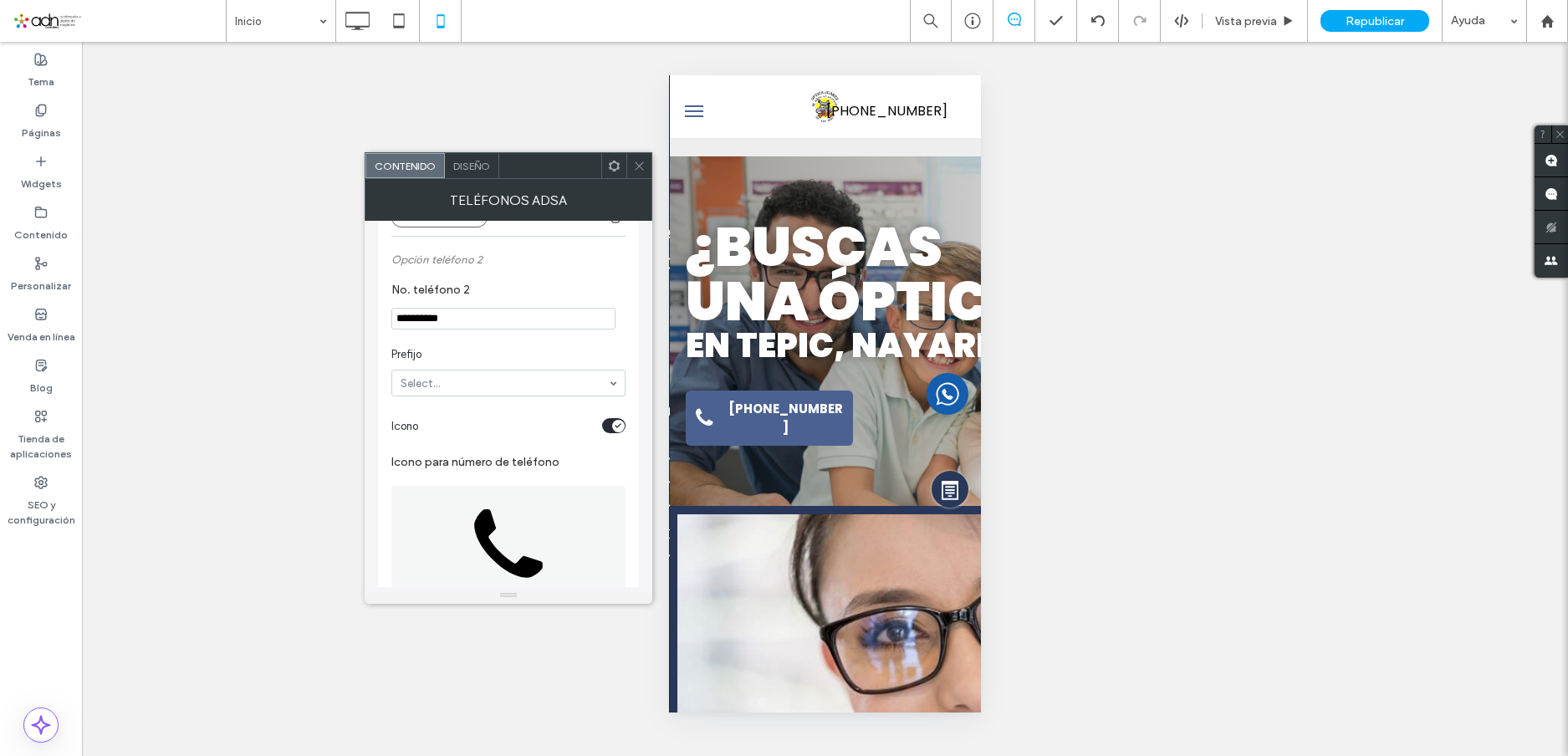
drag, startPoint x: 396, startPoint y: 314, endPoint x: 361, endPoint y: 319, distance: 35.4
click at [361, 319] on body ".wqwq-1{fill:#231f20;} .cls-1q, .cls-2q { fill-rule: evenodd; } .cls-2q { fill:…" at bounding box center [784, 378] width 1568 height 756
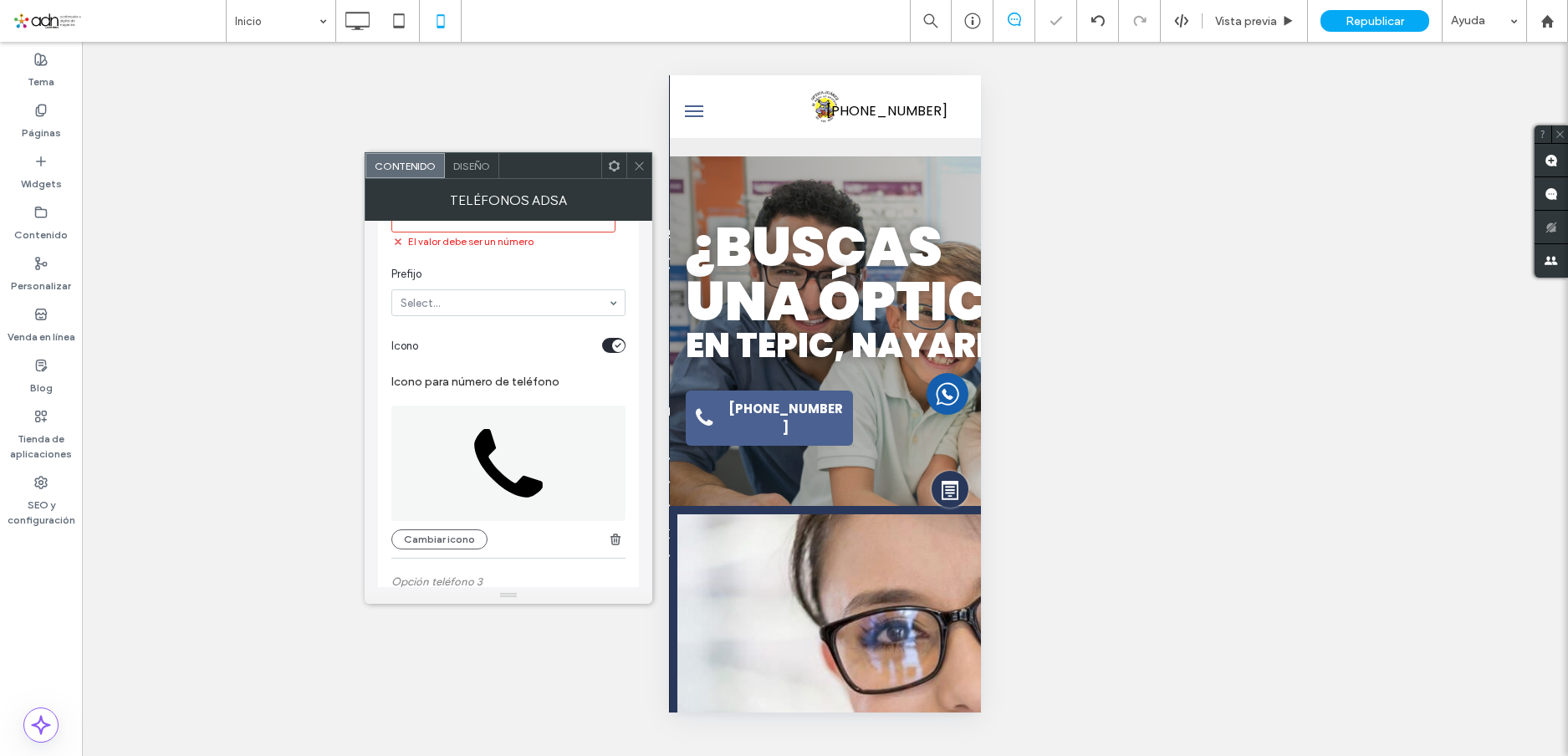
scroll to position [836, 0]
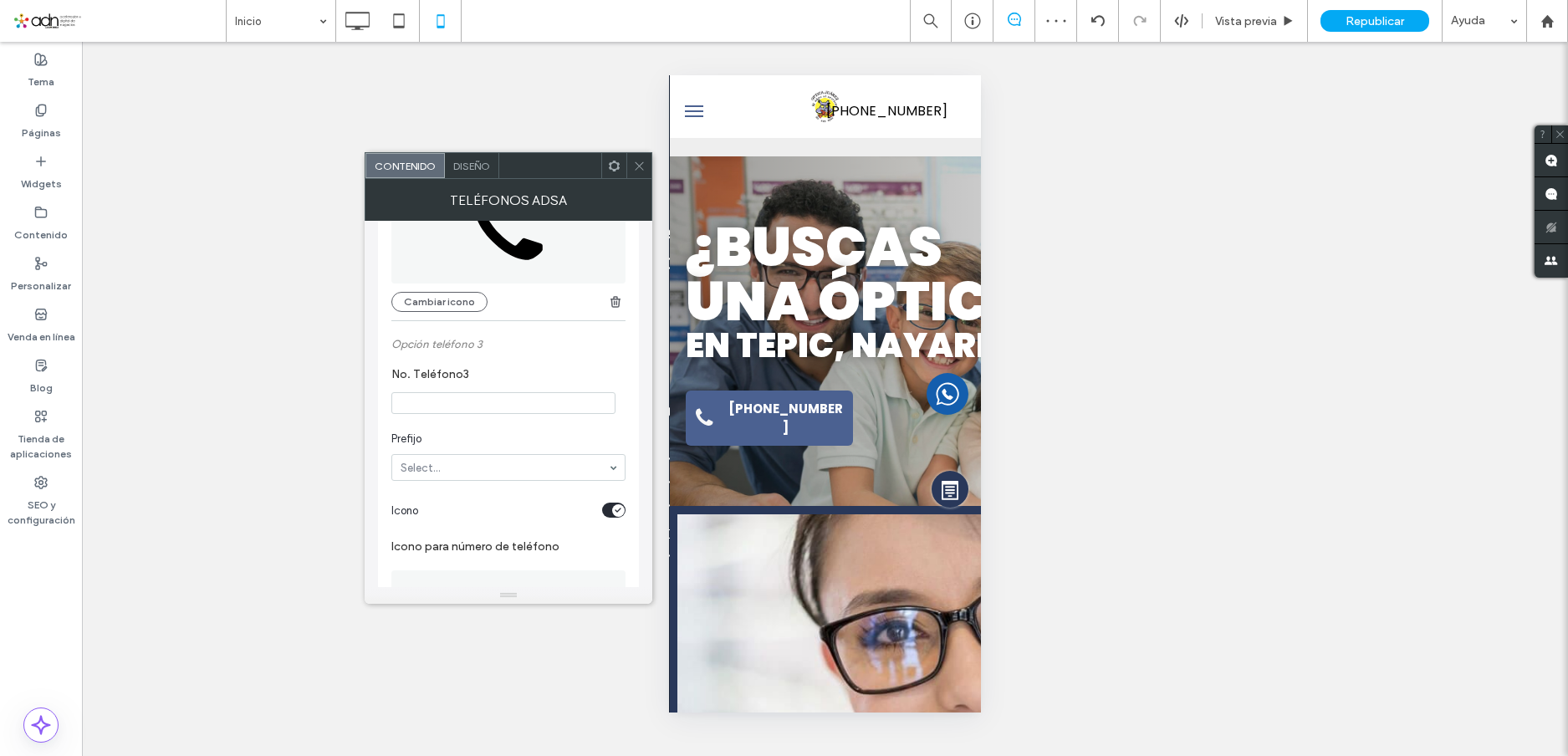
drag, startPoint x: 499, startPoint y: 397, endPoint x: 318, endPoint y: 399, distance: 181.0
click at [318, 399] on body ".wqwq-1{fill:#231f20;} .cls-1q, .cls-2q { fill-rule: evenodd; } .cls-2q { fill:…" at bounding box center [784, 378] width 1568 height 756
click at [639, 168] on icon at bounding box center [640, 166] width 13 height 13
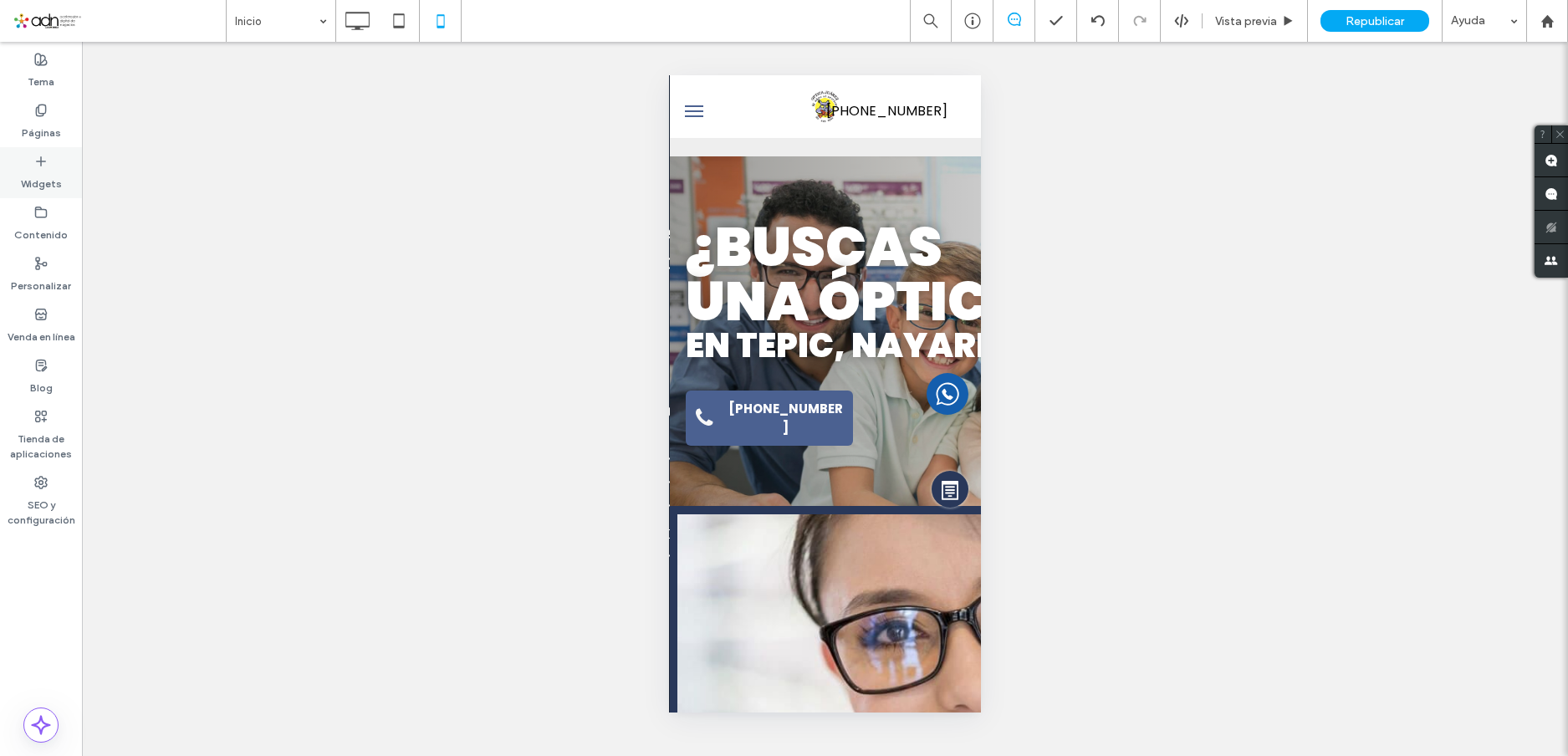
click at [48, 171] on label "Widgets" at bounding box center [41, 180] width 41 height 24
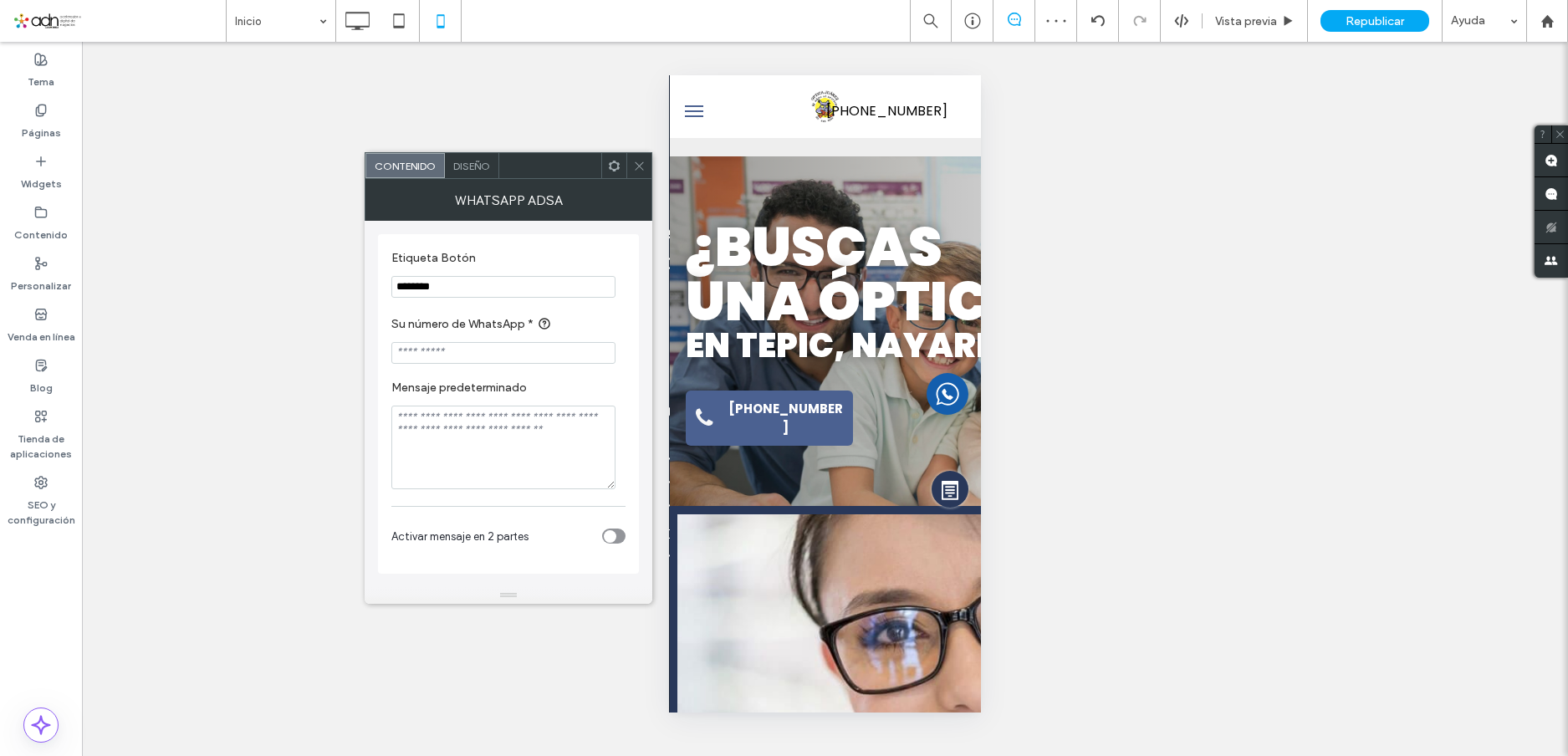
click at [613, 167] on icon at bounding box center [614, 166] width 13 height 13
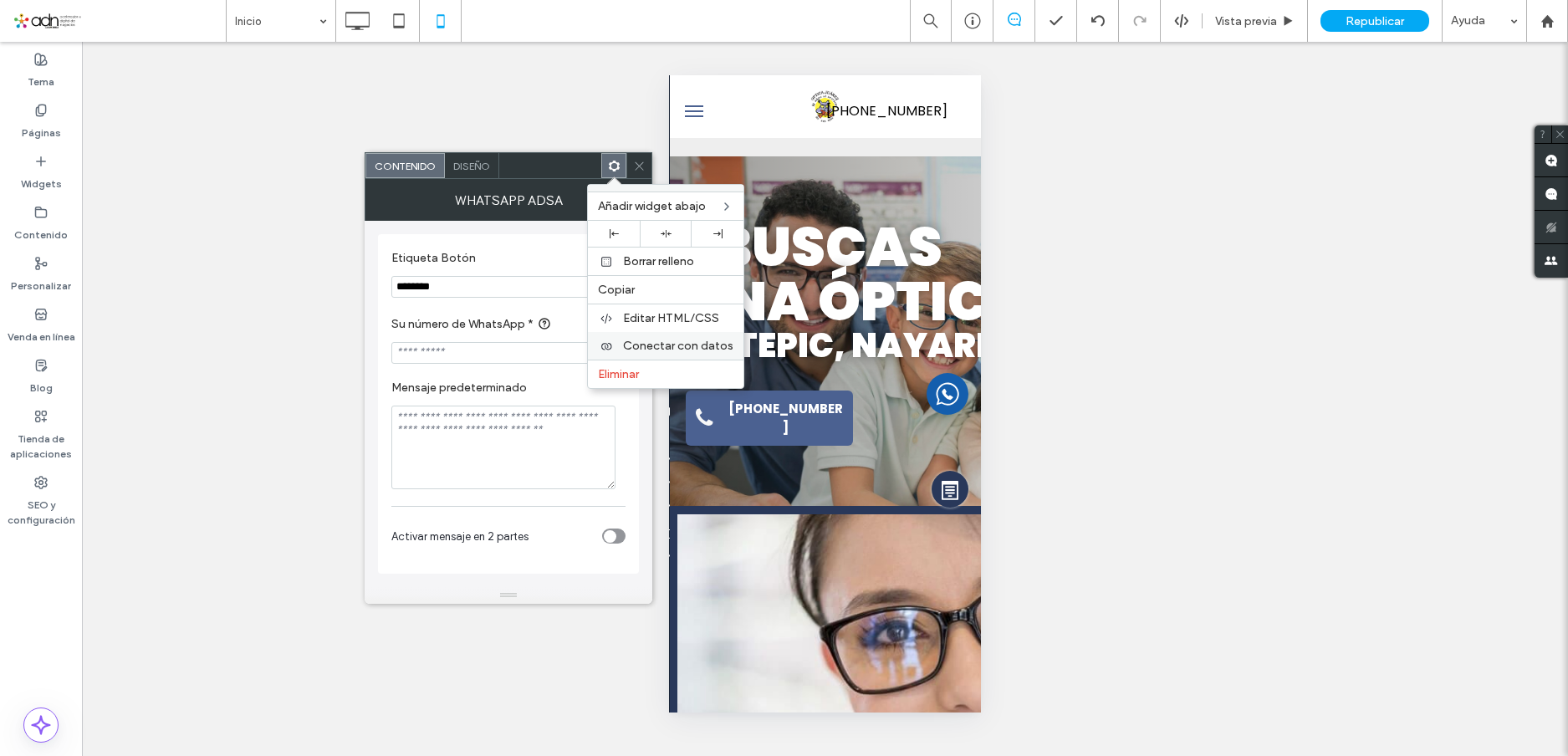
click at [662, 338] on div "Conectar con datos" at bounding box center [665, 346] width 155 height 27
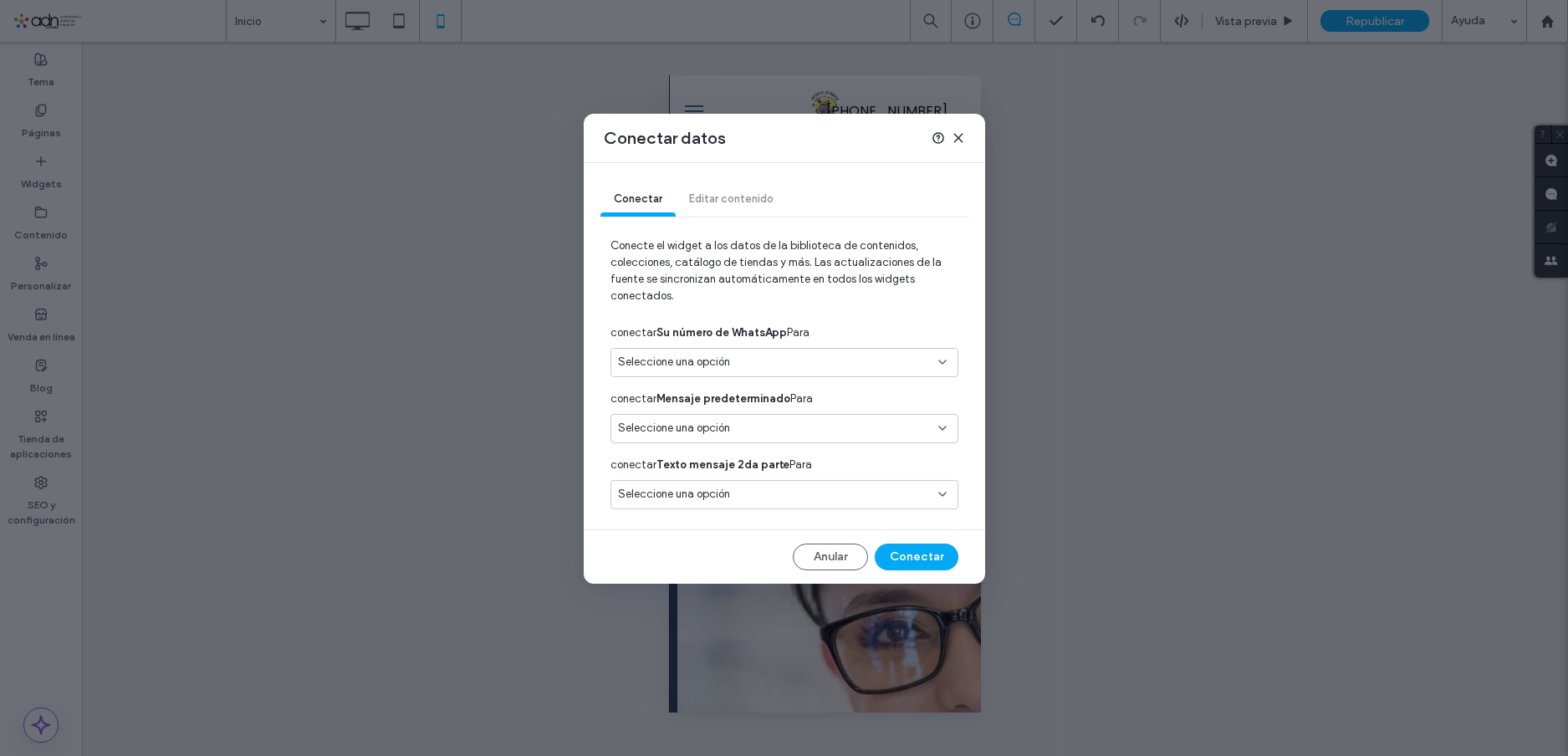
click at [753, 350] on div "Seleccione una opción" at bounding box center [784, 363] width 348 height 29
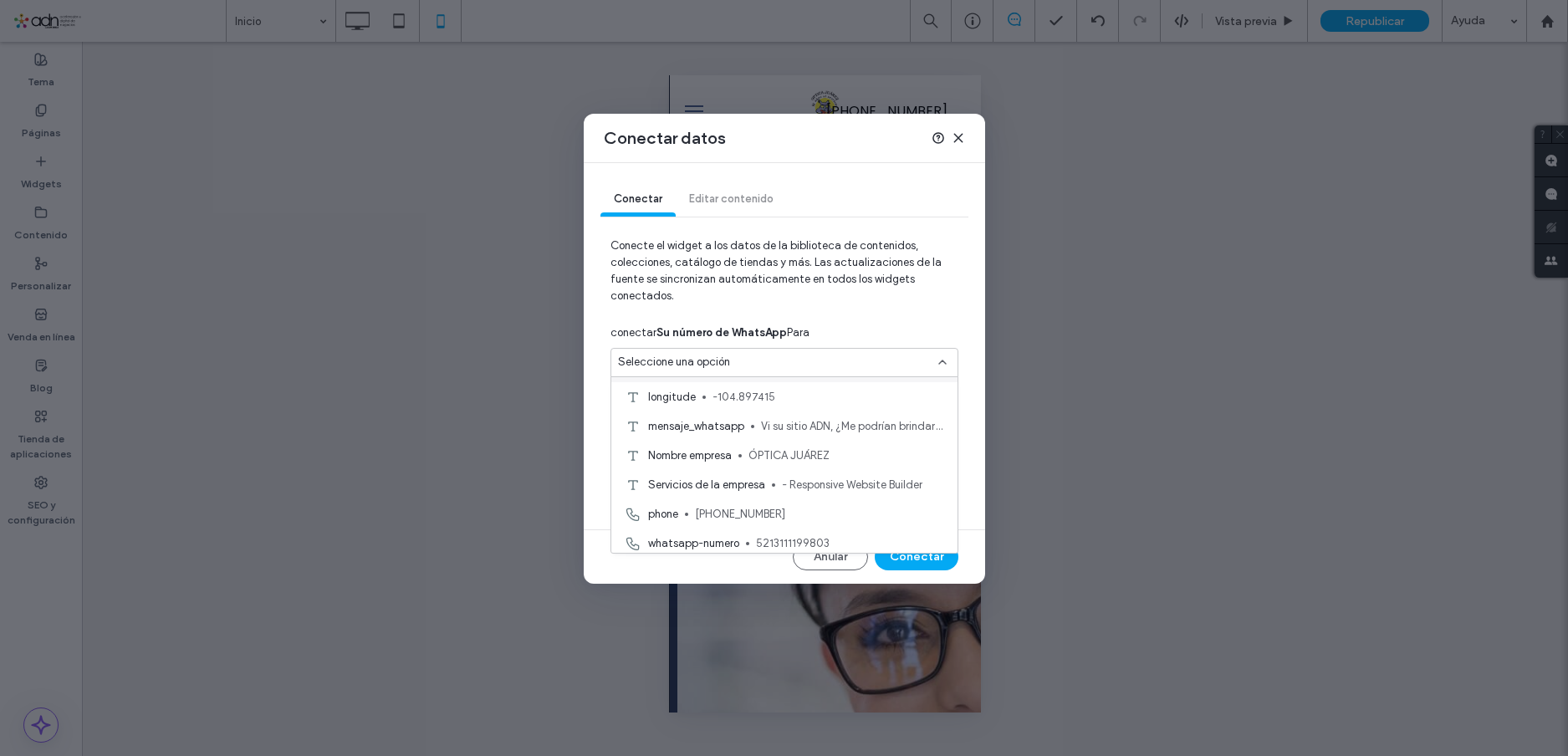
scroll to position [117, 0]
click at [751, 479] on div "whatsapp-numero 5213111199803" at bounding box center [784, 480] width 346 height 29
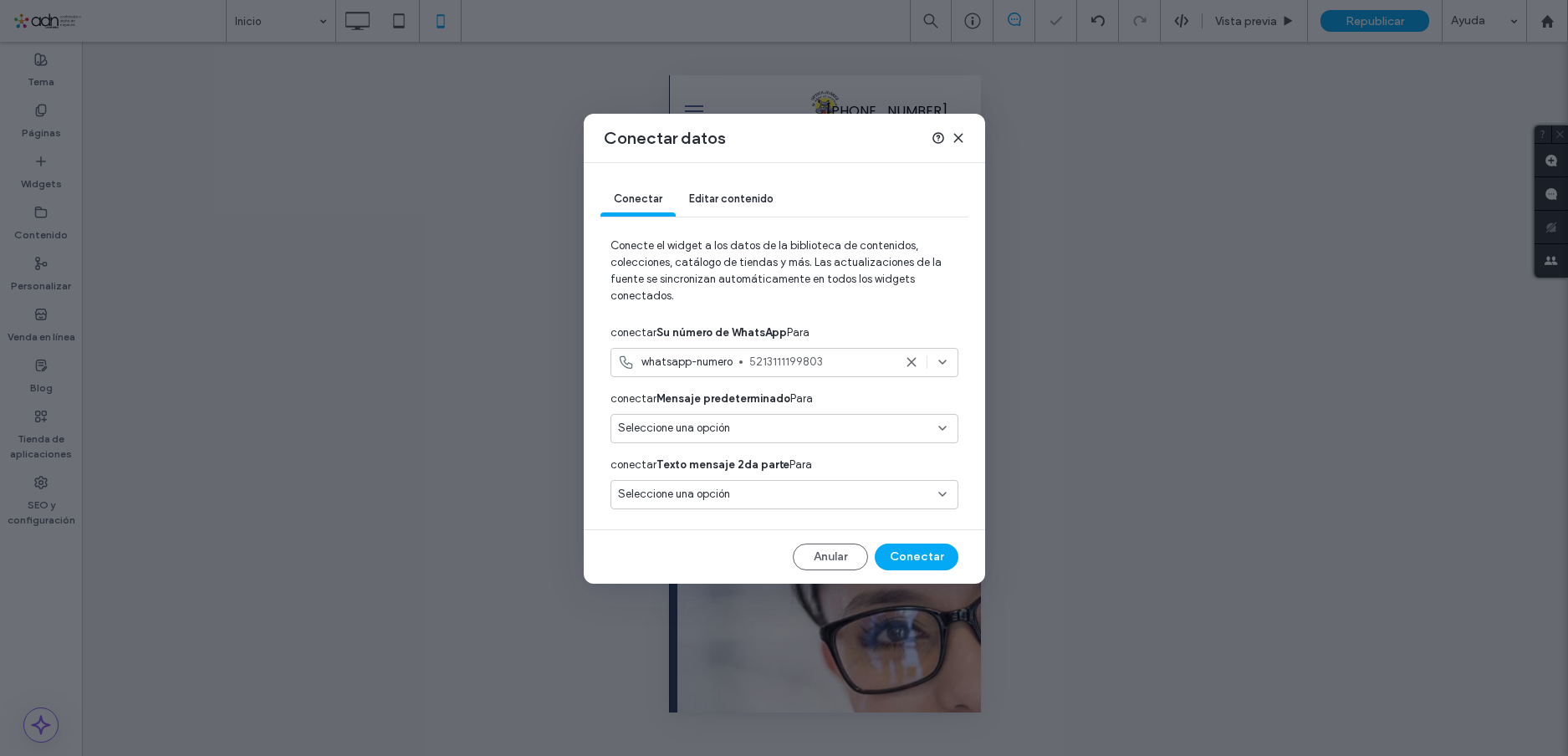
click at [748, 420] on div "Seleccione una opción" at bounding box center [774, 428] width 313 height 16
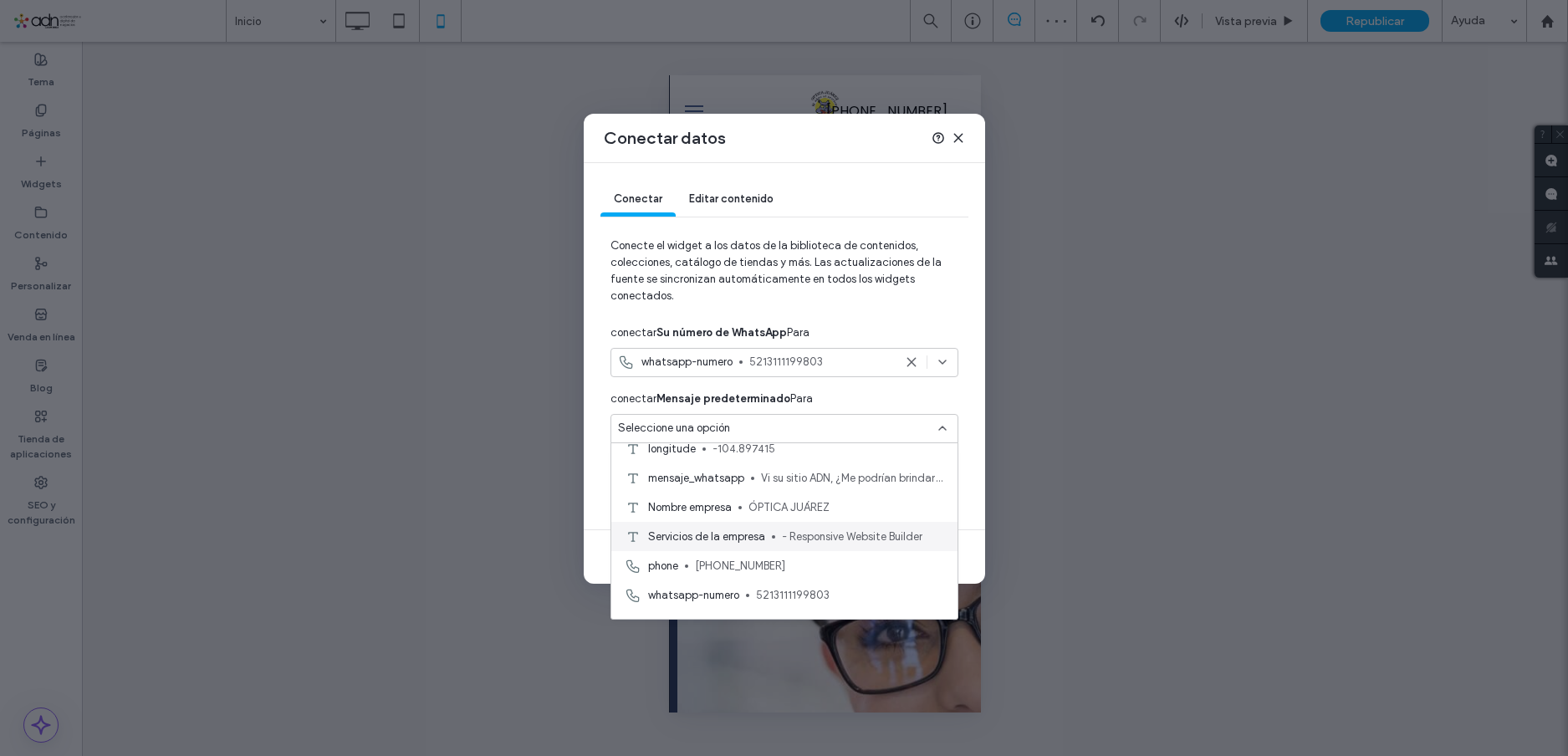
scroll to position [34, 0]
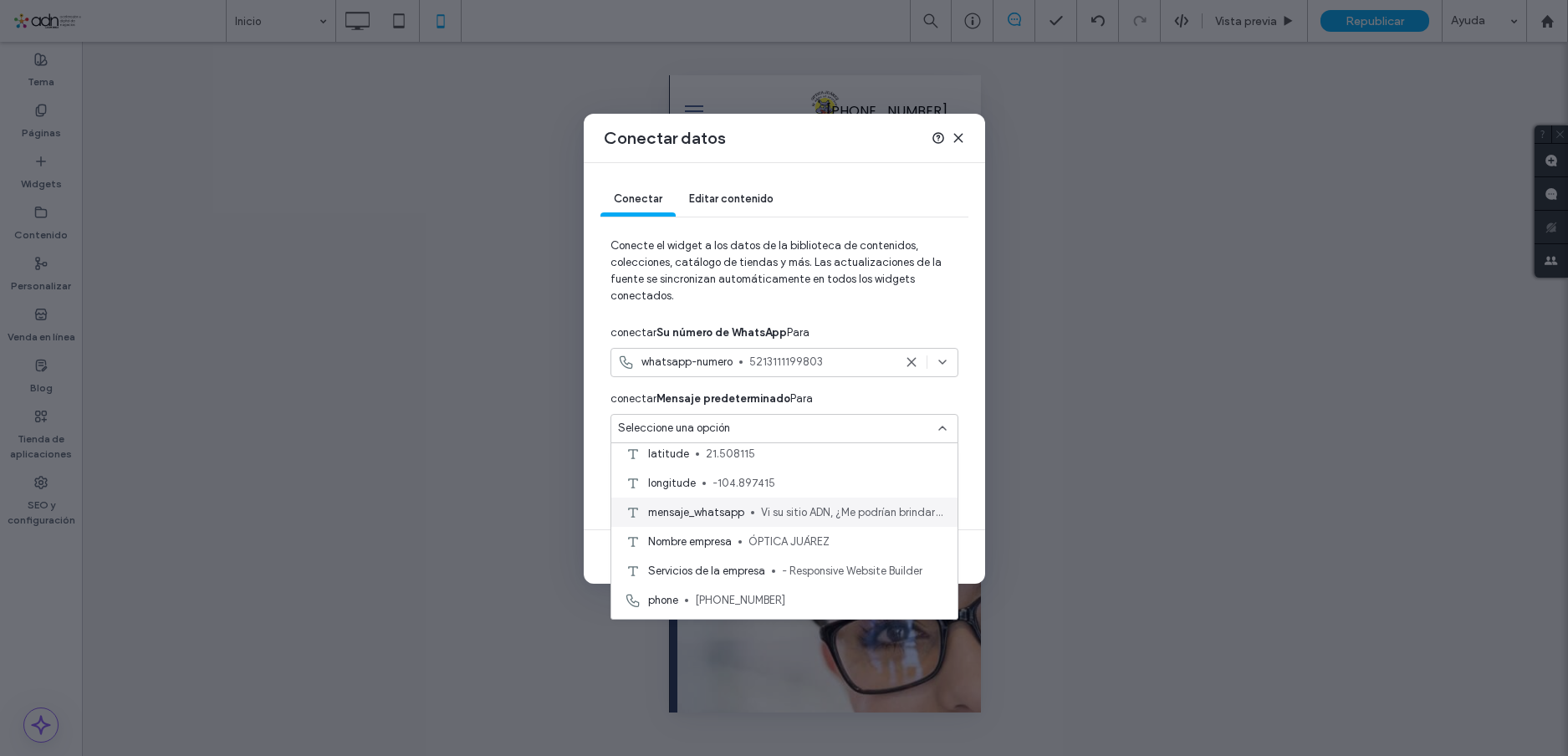
click at [785, 506] on span "Vi su sitio ADN, ¿Me podrían brindar más información sobre sus servicios?" at bounding box center [853, 513] width 183 height 16
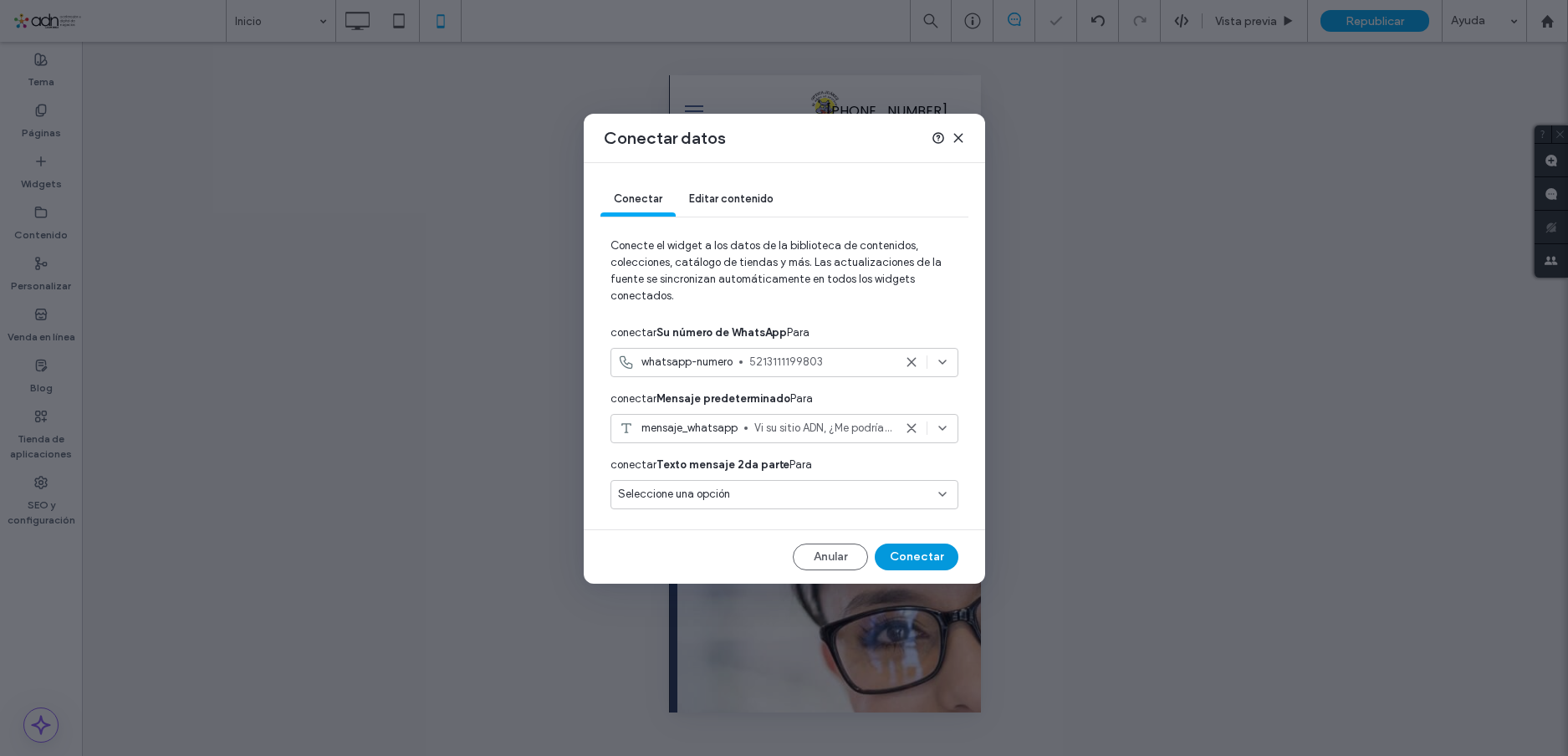
click at [914, 555] on button "Conectar" at bounding box center [916, 557] width 84 height 27
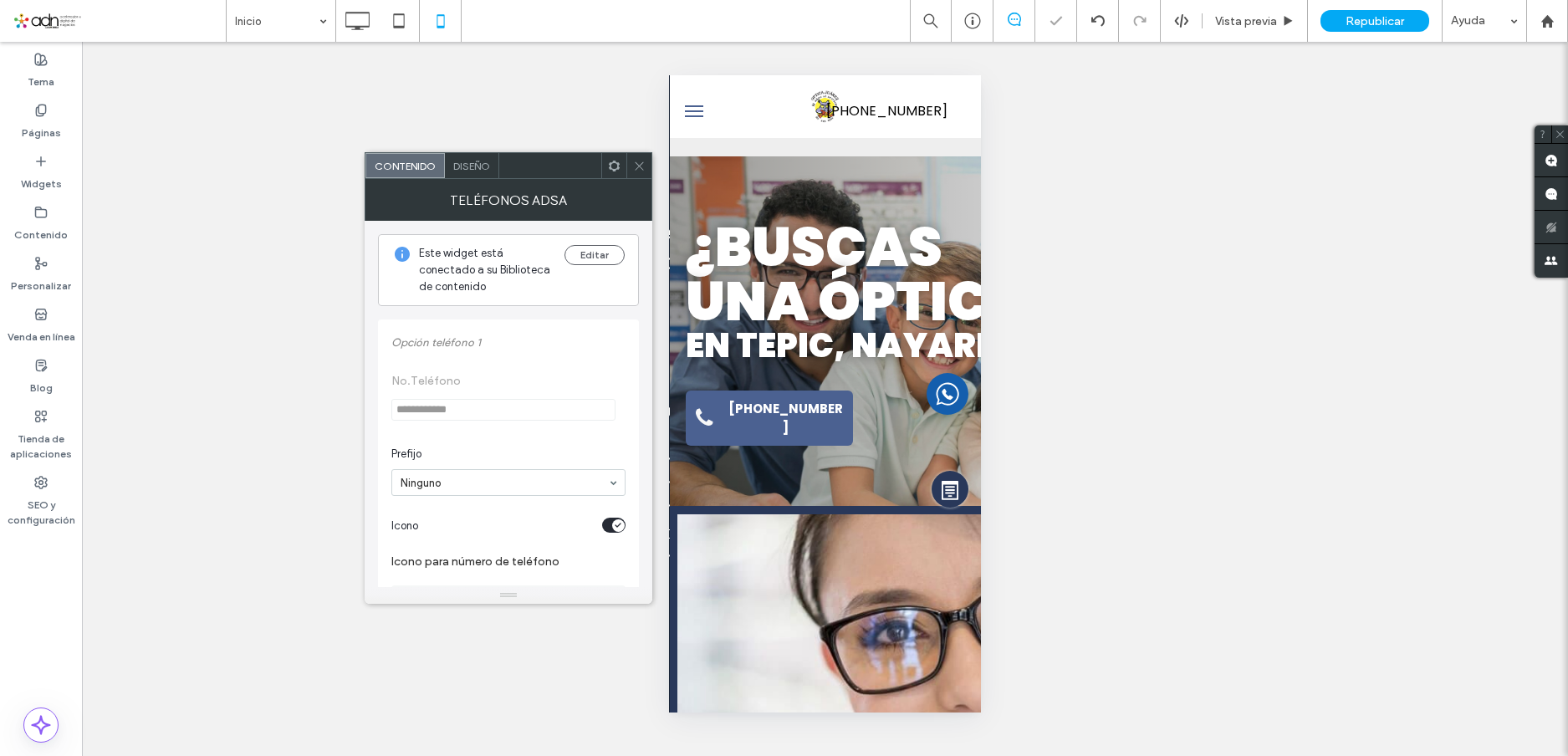
click at [634, 173] on span at bounding box center [640, 165] width 13 height 25
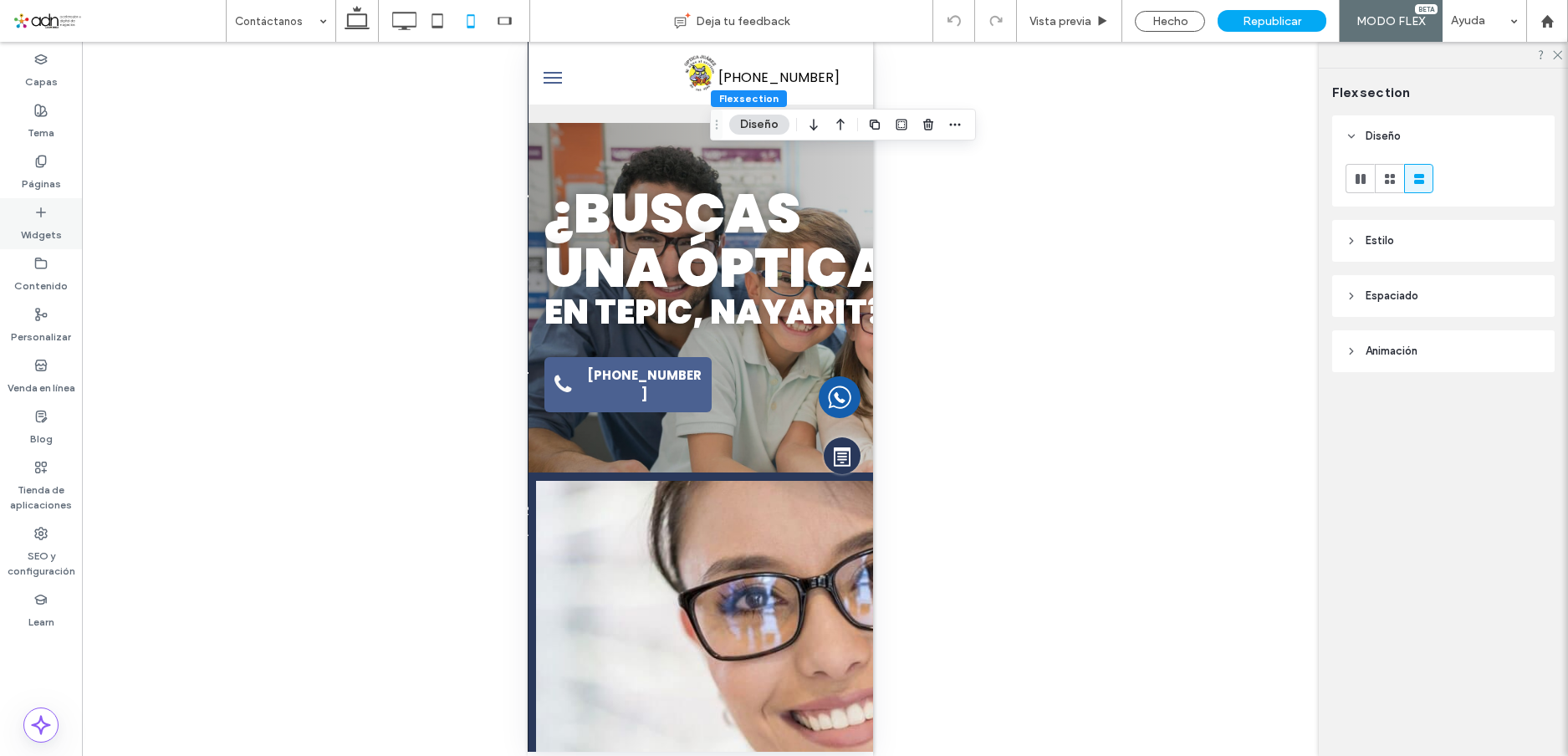
click at [37, 229] on label "Widgets" at bounding box center [41, 231] width 41 height 24
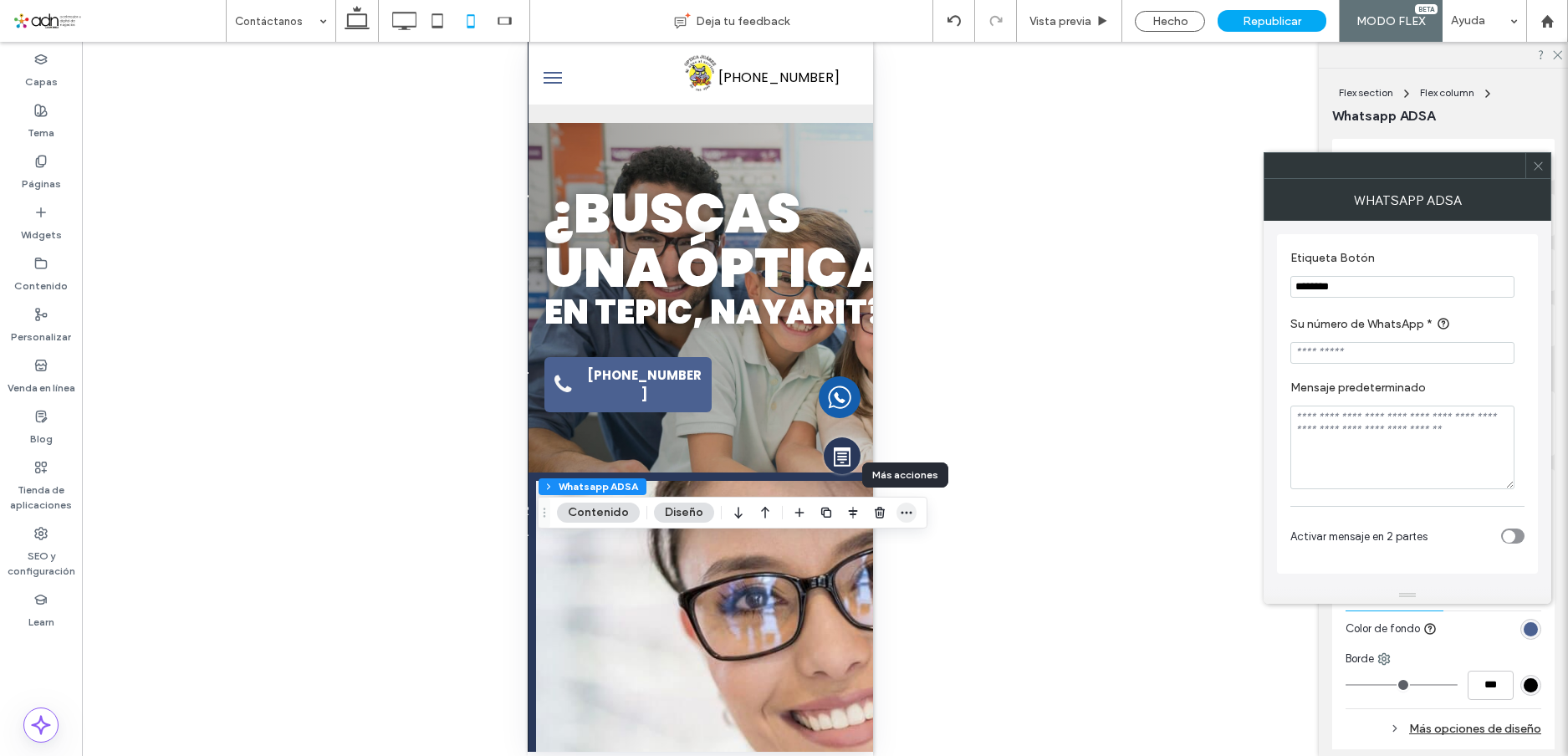
click at [907, 516] on icon "button" at bounding box center [906, 513] width 14 height 14
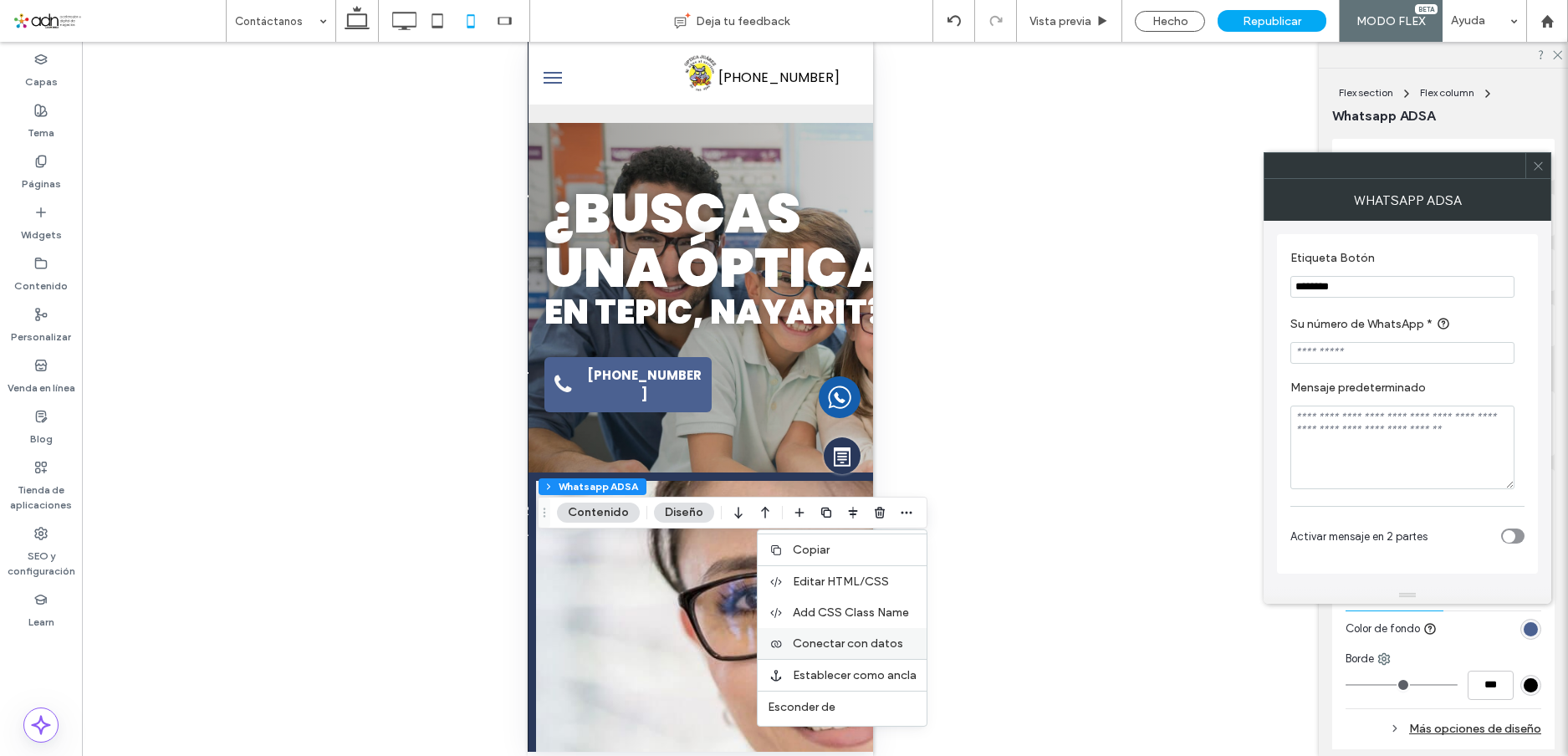
click at [873, 650] on span "Conectar con datos" at bounding box center [848, 644] width 111 height 15
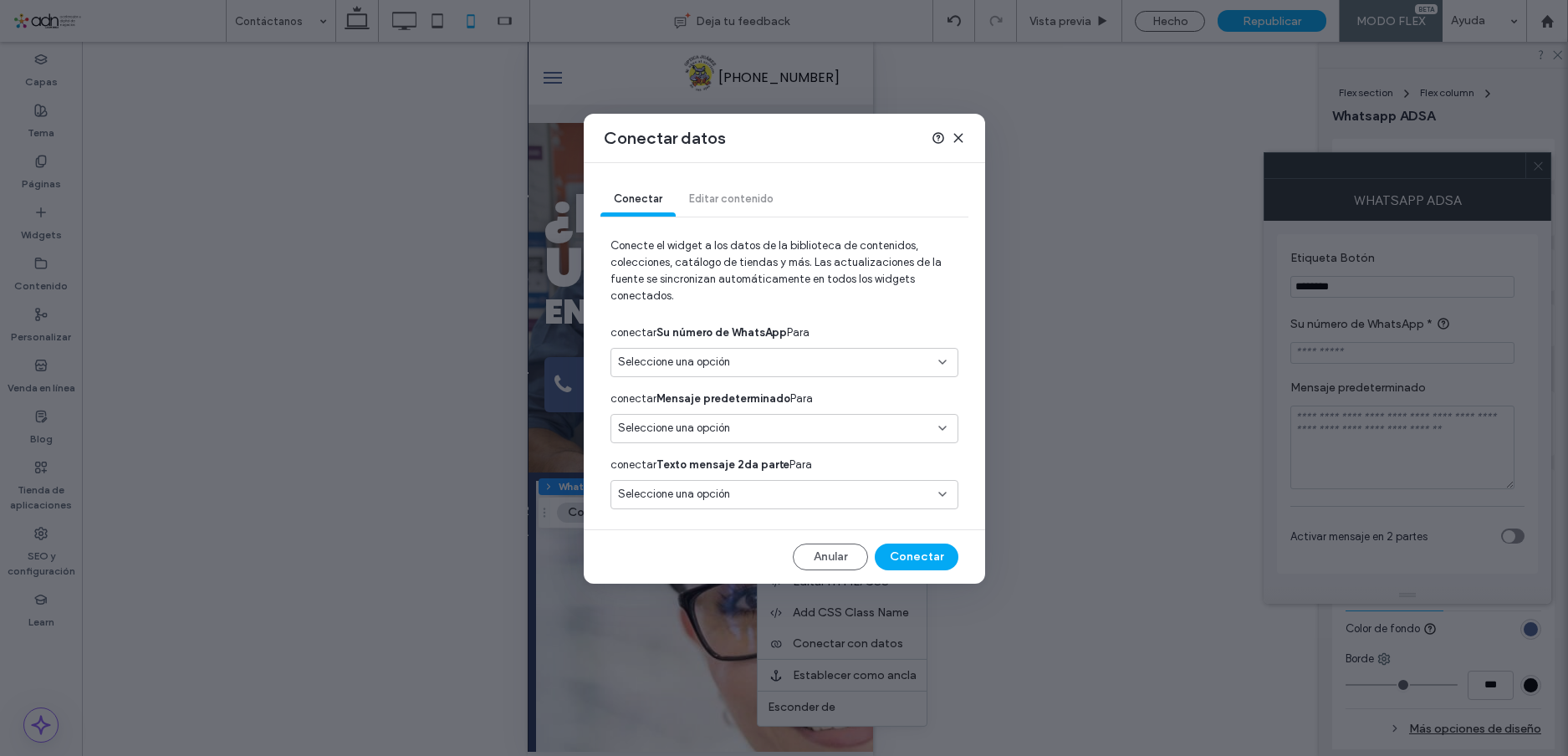
click at [746, 361] on div "Seleccione una opción" at bounding box center [774, 362] width 313 height 16
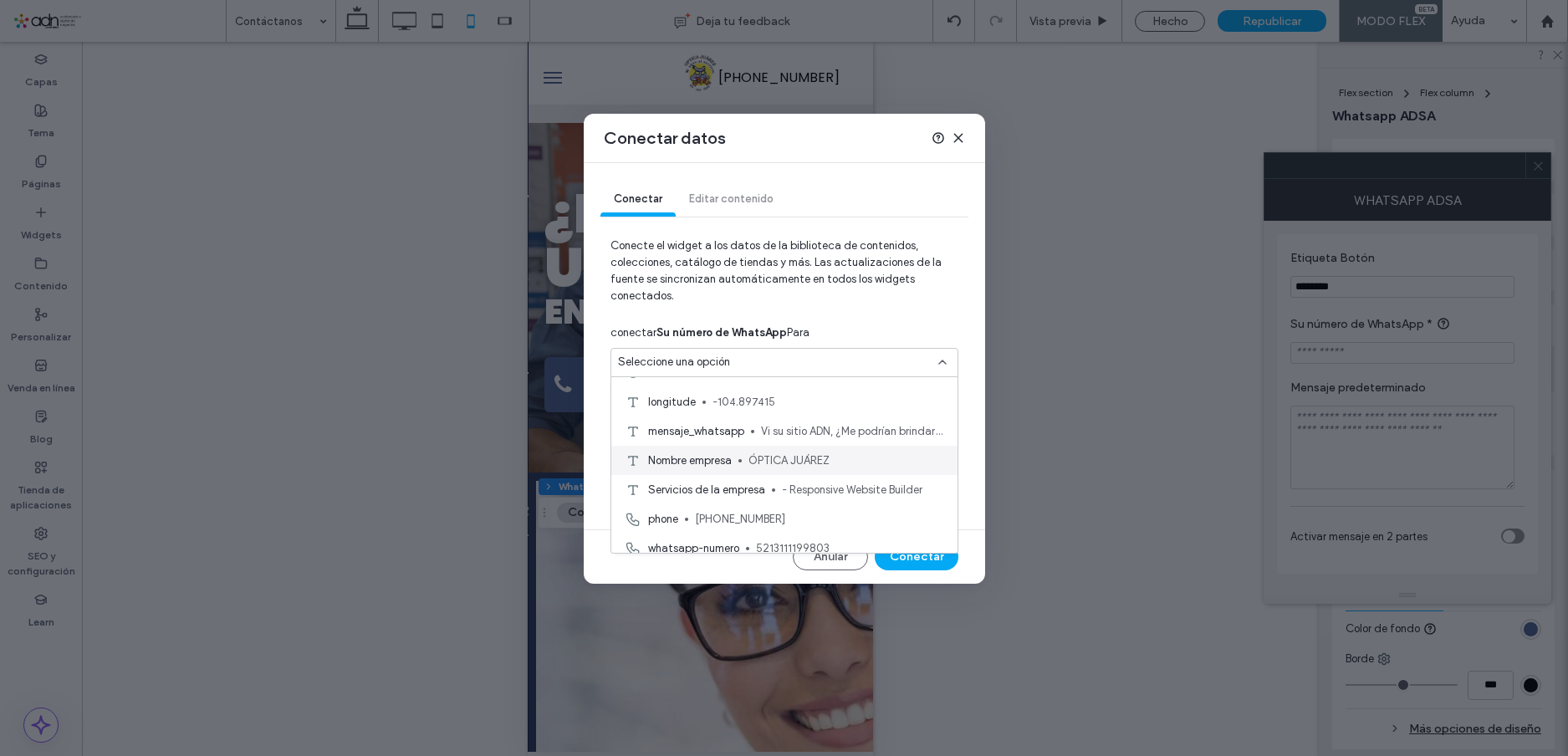
scroll to position [117, 0]
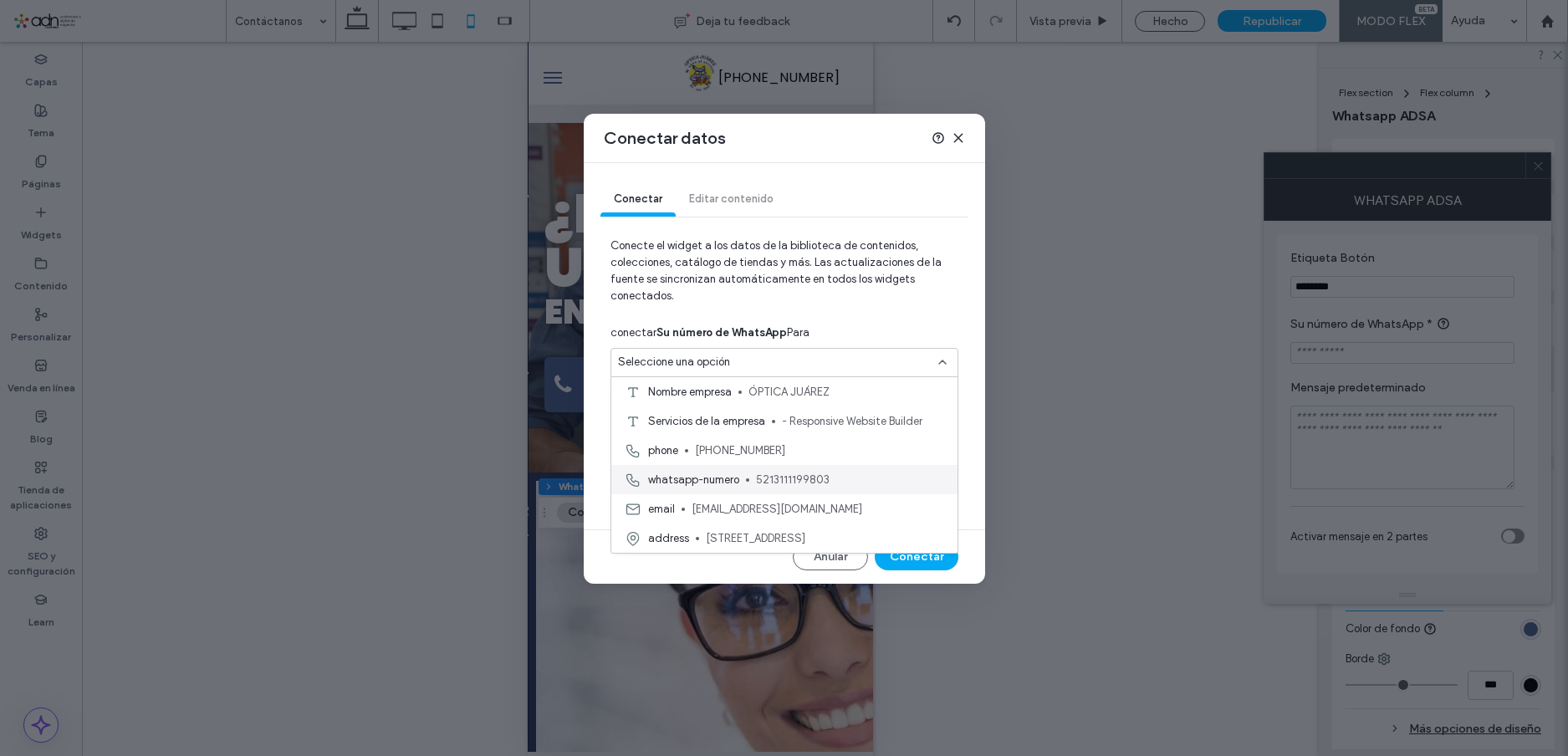
click at [738, 480] on span "whatsapp-numero" at bounding box center [694, 480] width 91 height 16
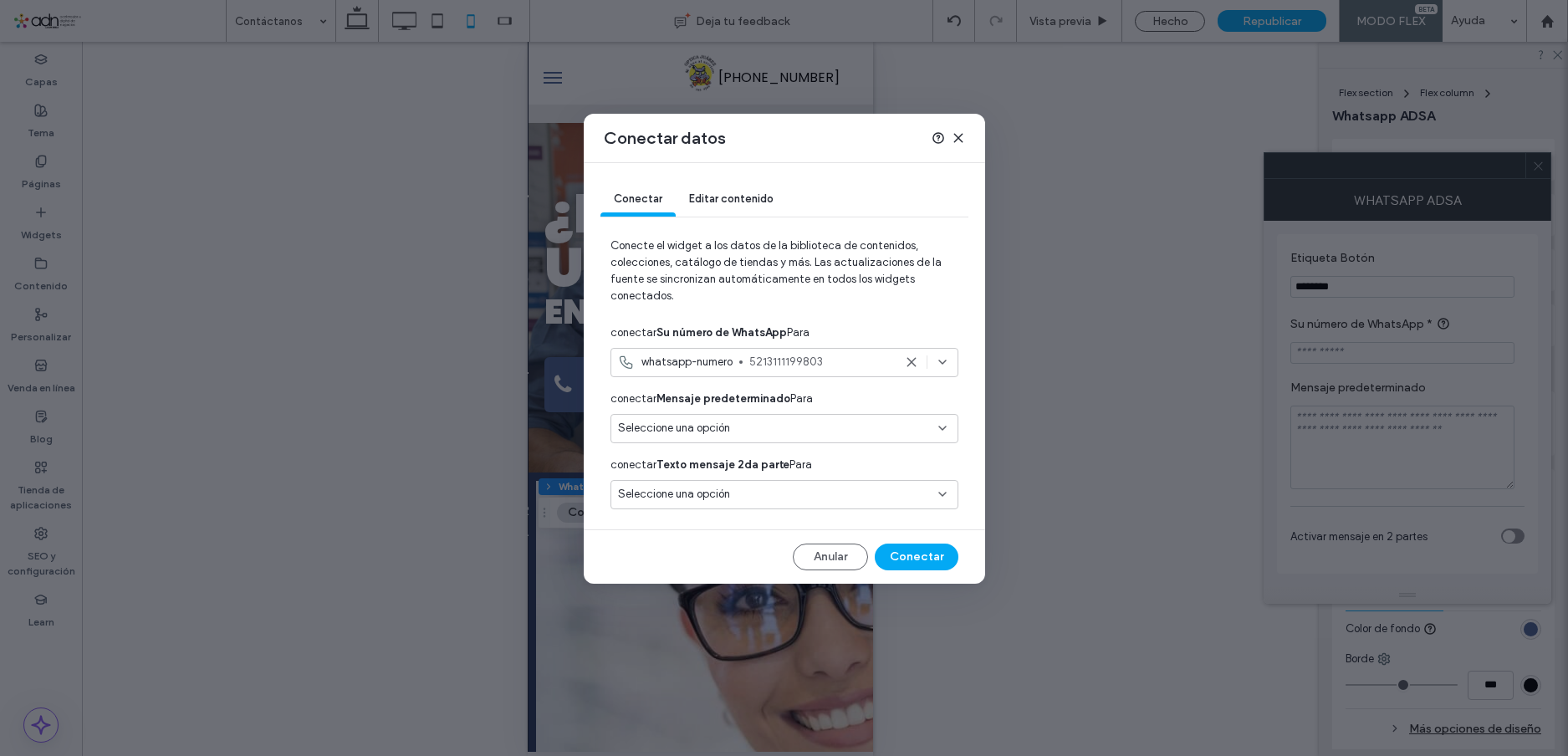
click at [745, 434] on div "Seleccione una opción" at bounding box center [774, 428] width 313 height 16
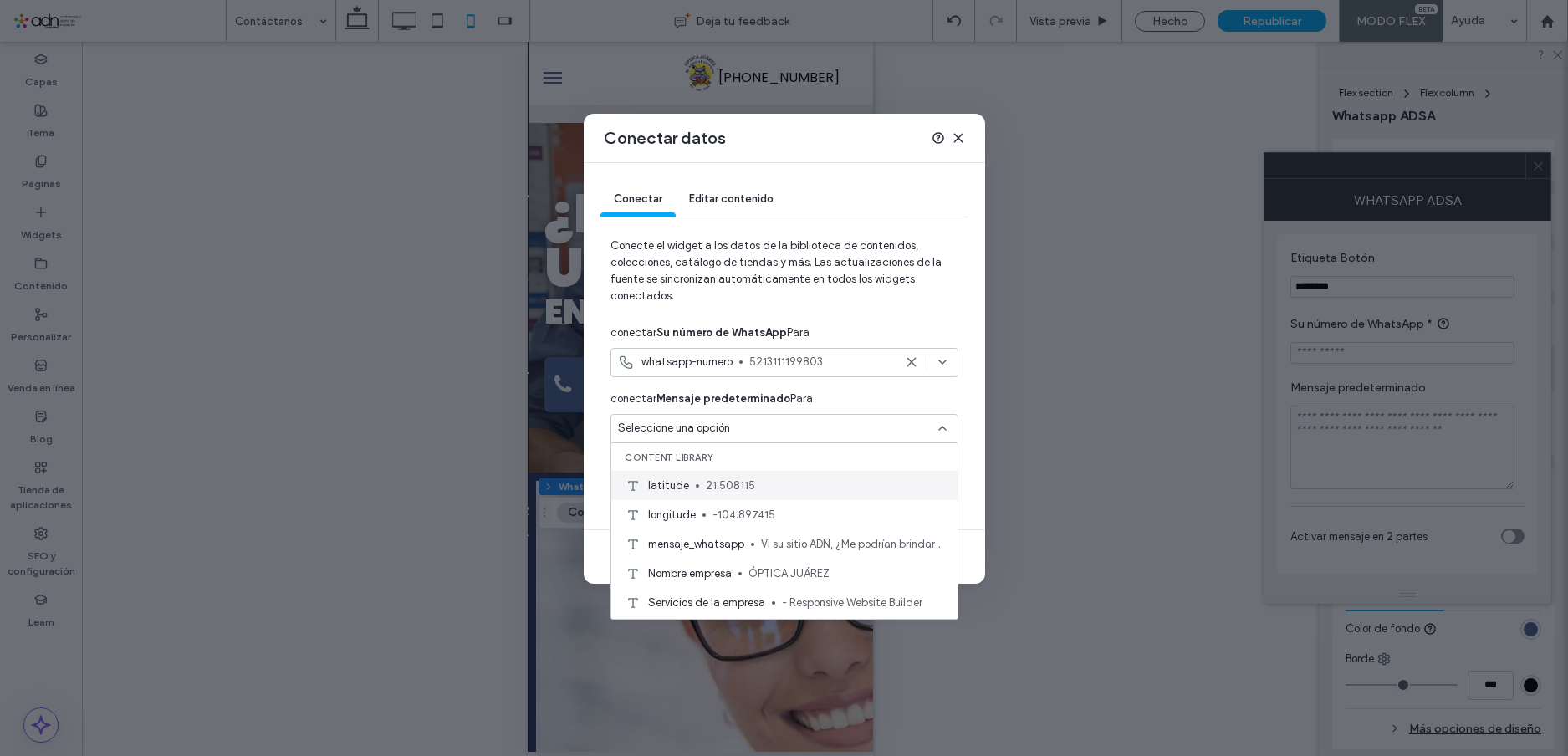
scroll to position [0, 0]
click at [754, 541] on div "mensaje_whatsapp Vi su sitio ADN, ¿Me podrían brindar más información sobre sus…" at bounding box center [784, 546] width 346 height 29
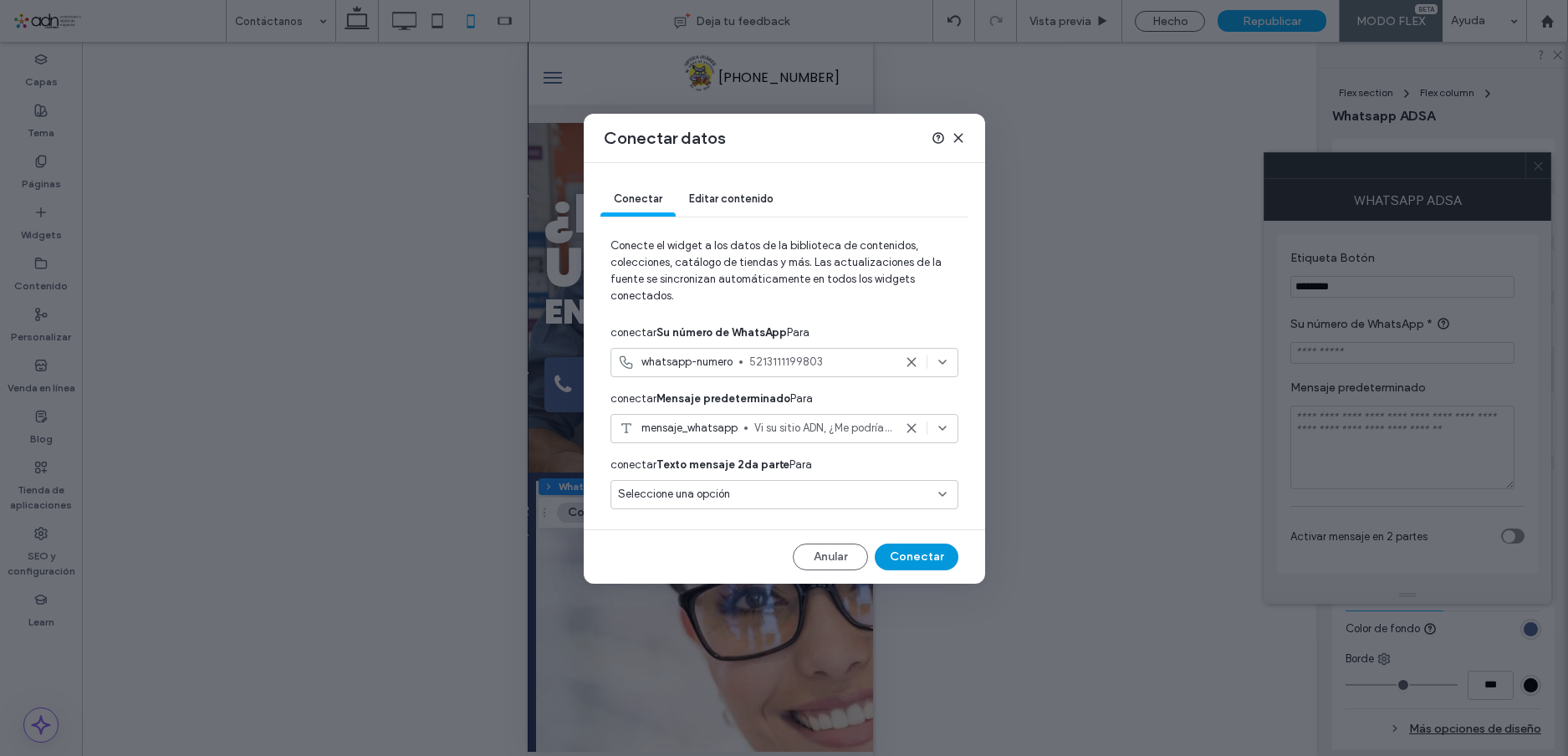
click at [919, 558] on button "Conectar" at bounding box center [916, 557] width 84 height 27
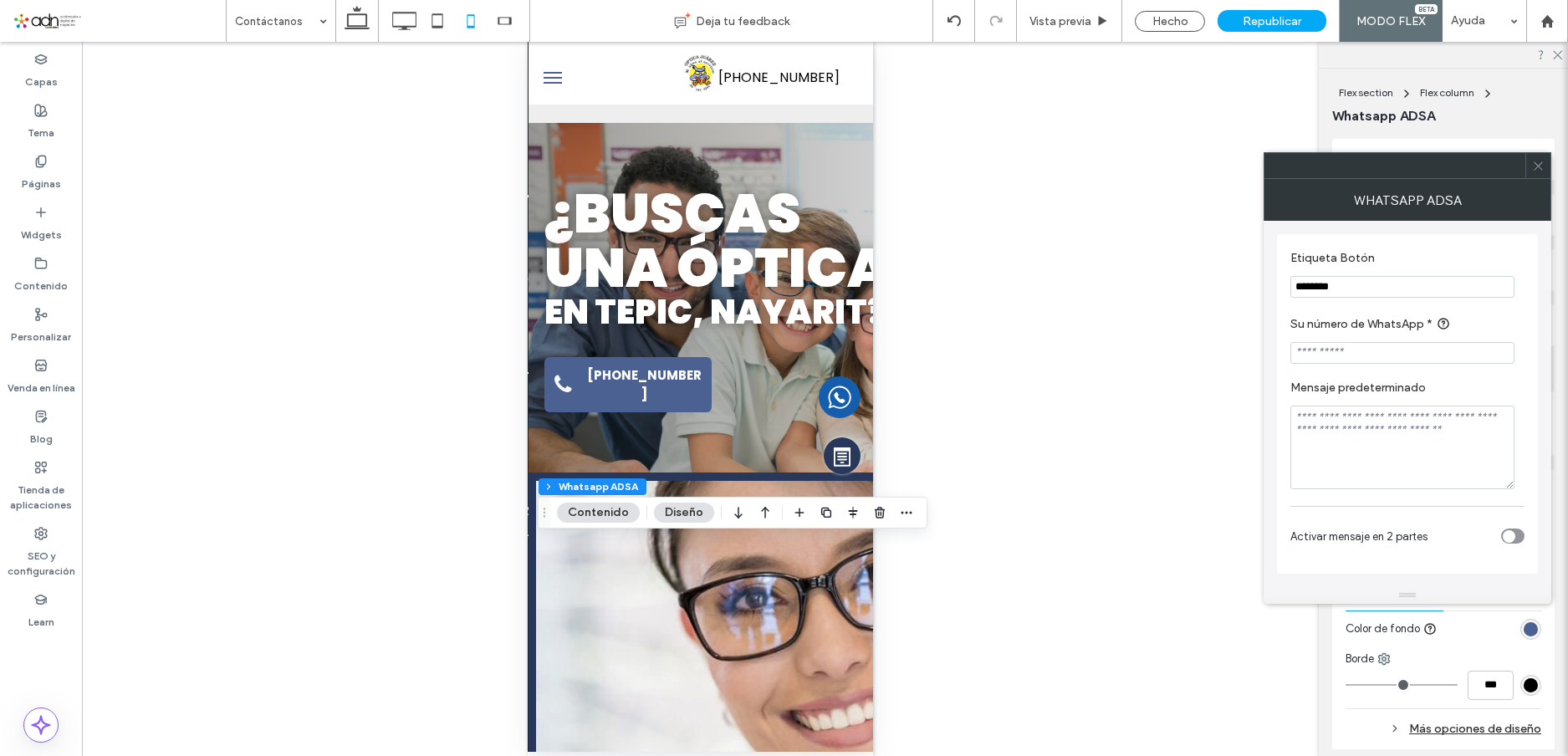
click at [1531, 166] on div at bounding box center [1538, 165] width 25 height 25
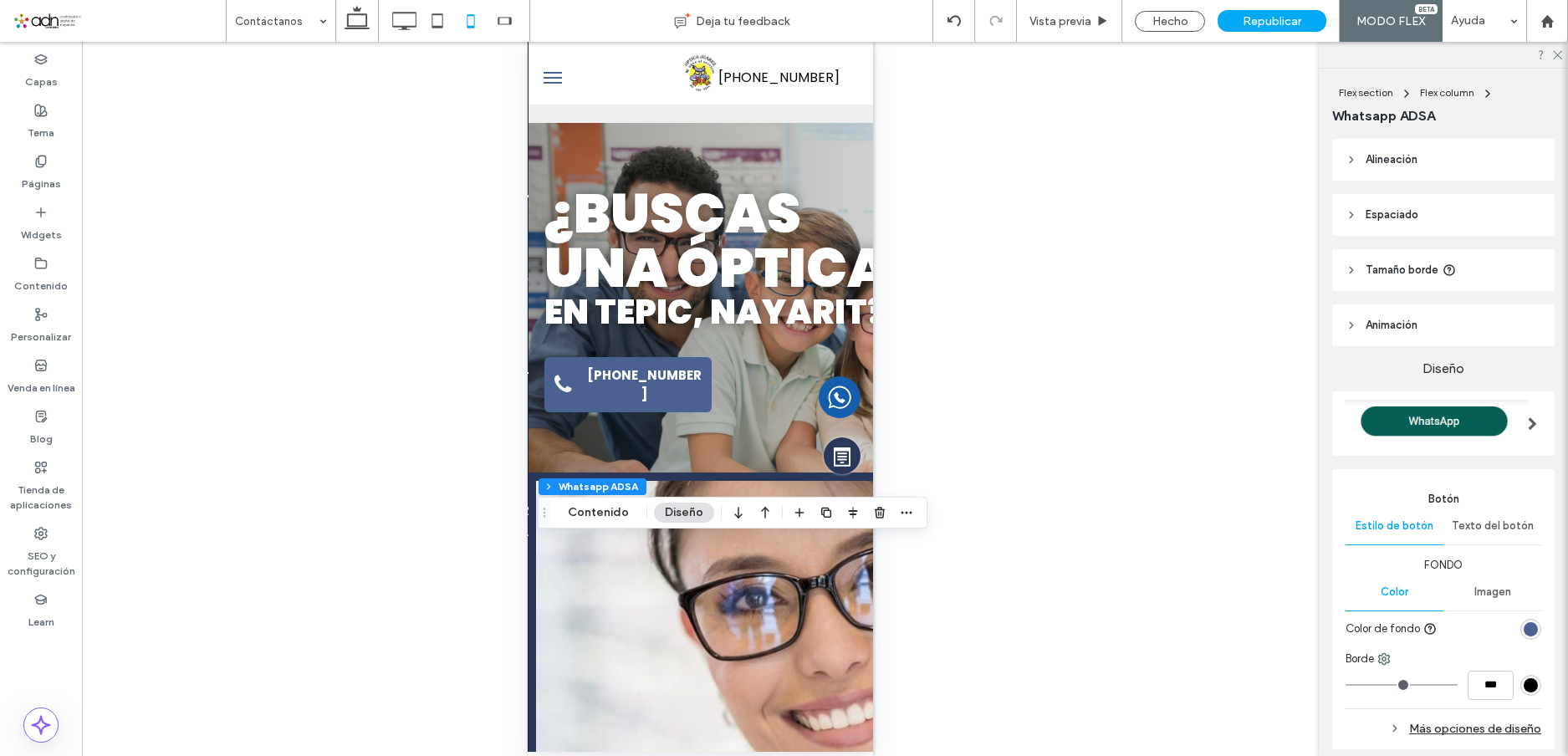
click at [1528, 420] on span at bounding box center [1532, 423] width 9 height 14
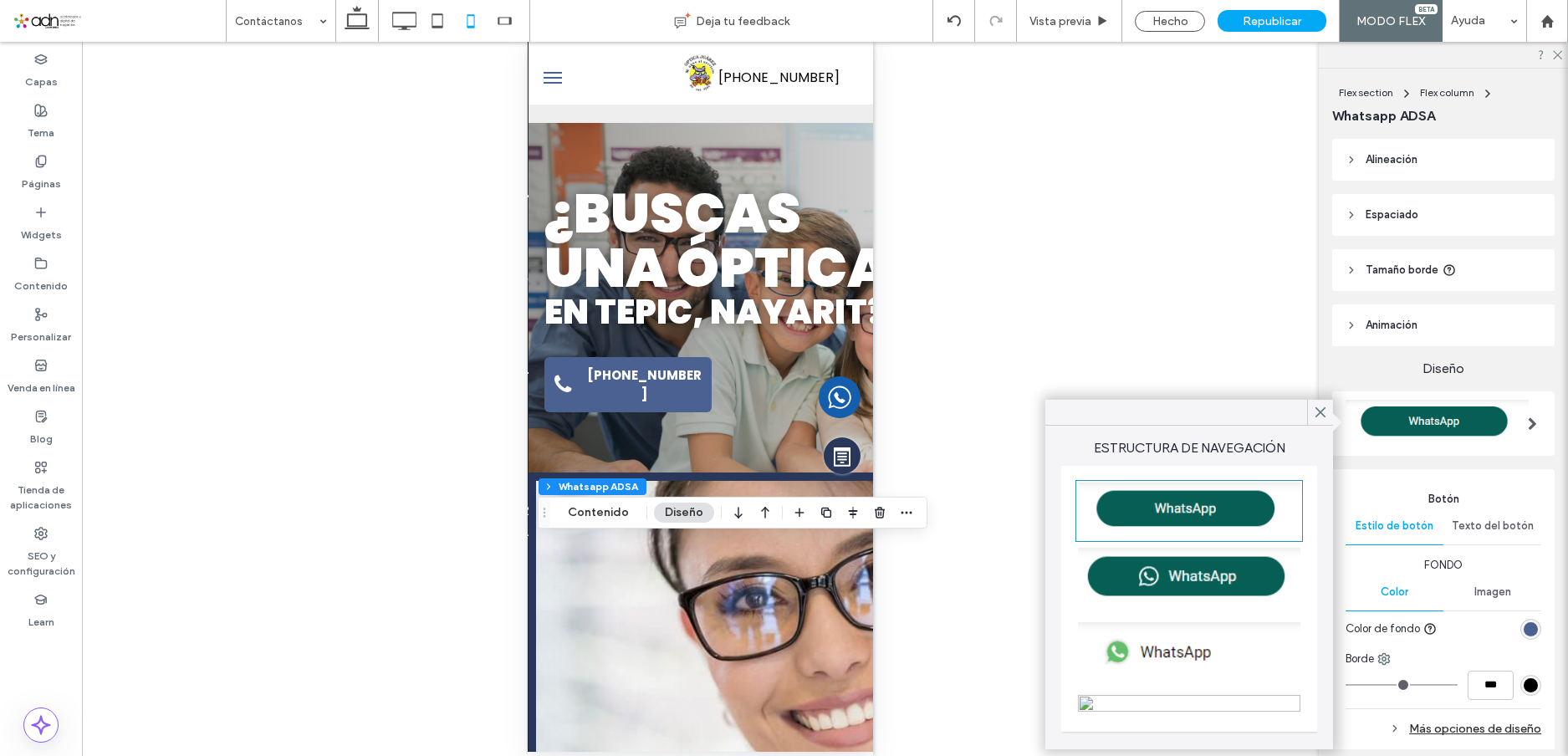
click at [1161, 651] on img at bounding box center [1189, 653] width 222 height 61
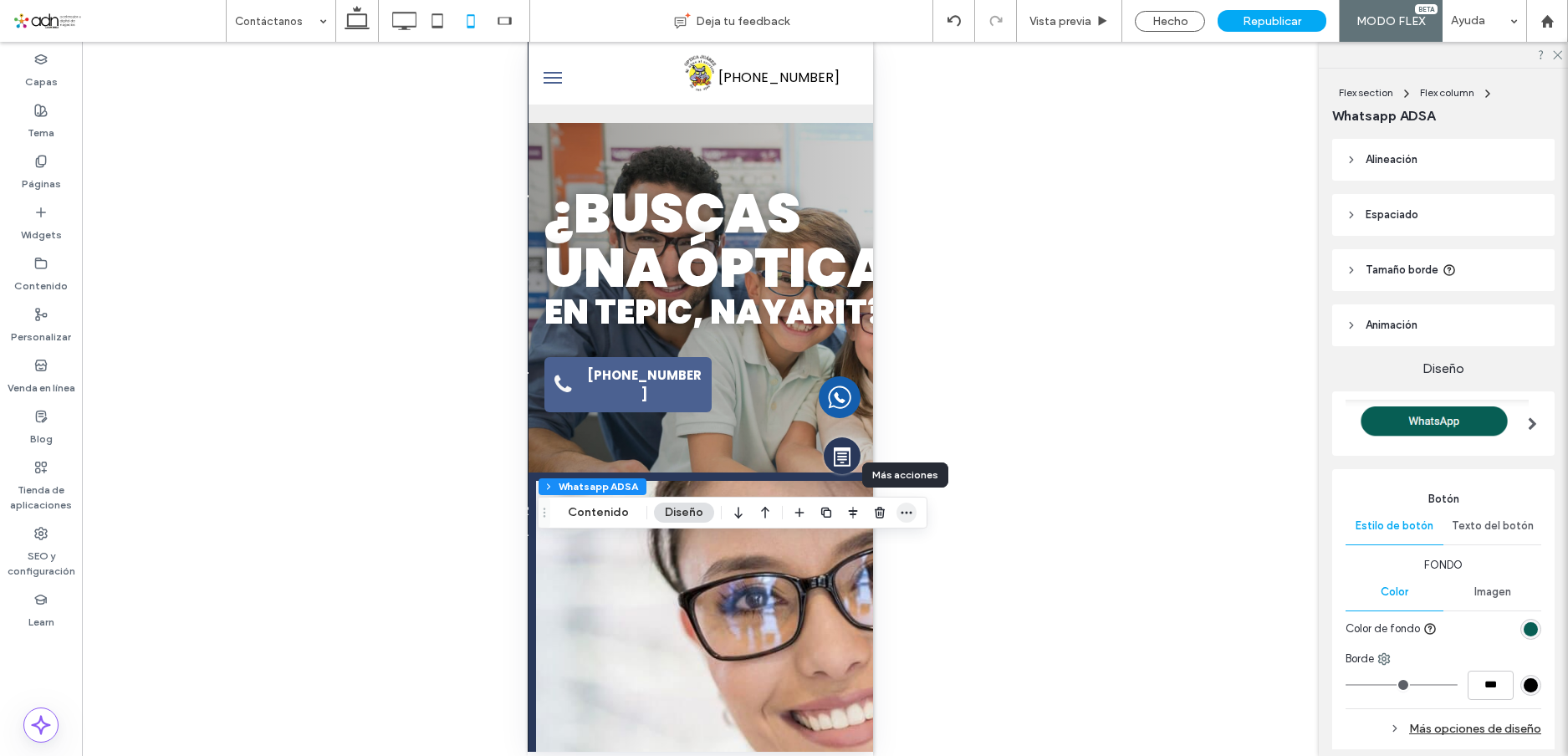
click at [903, 514] on icon "button" at bounding box center [906, 513] width 14 height 14
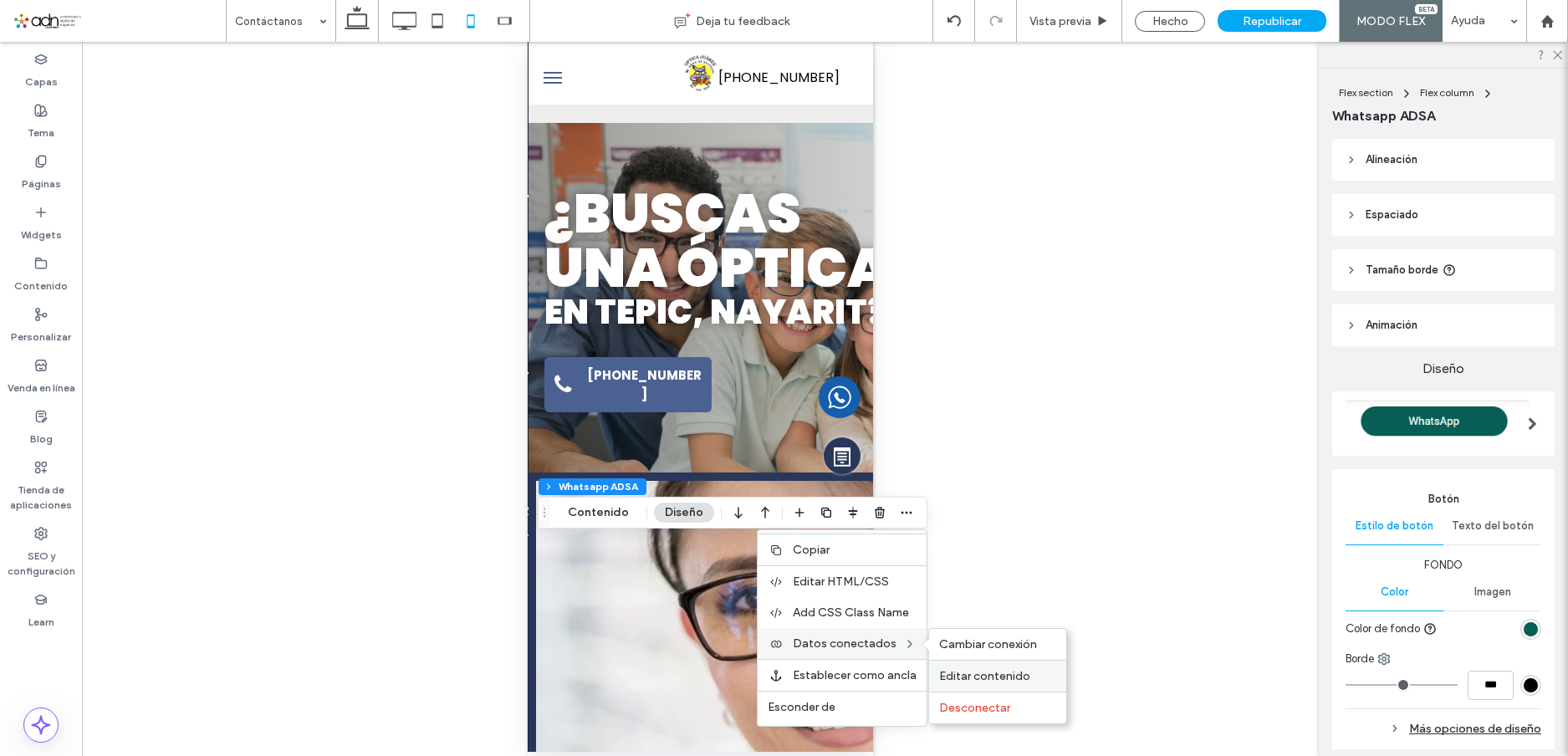
click at [982, 677] on span "Editar contenido" at bounding box center [985, 676] width 91 height 15
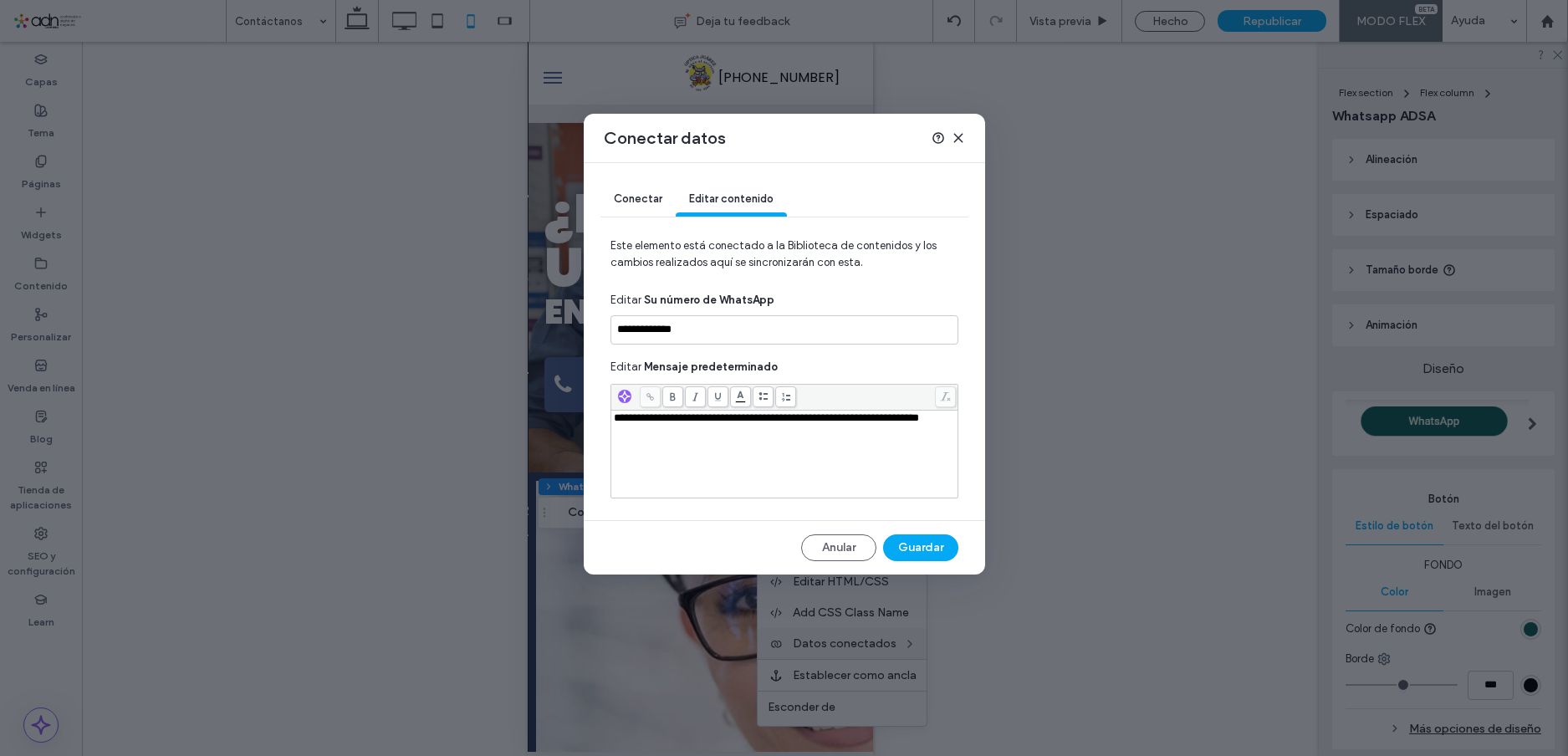
click at [642, 195] on span "Conectar" at bounding box center [638, 199] width 48 height 13
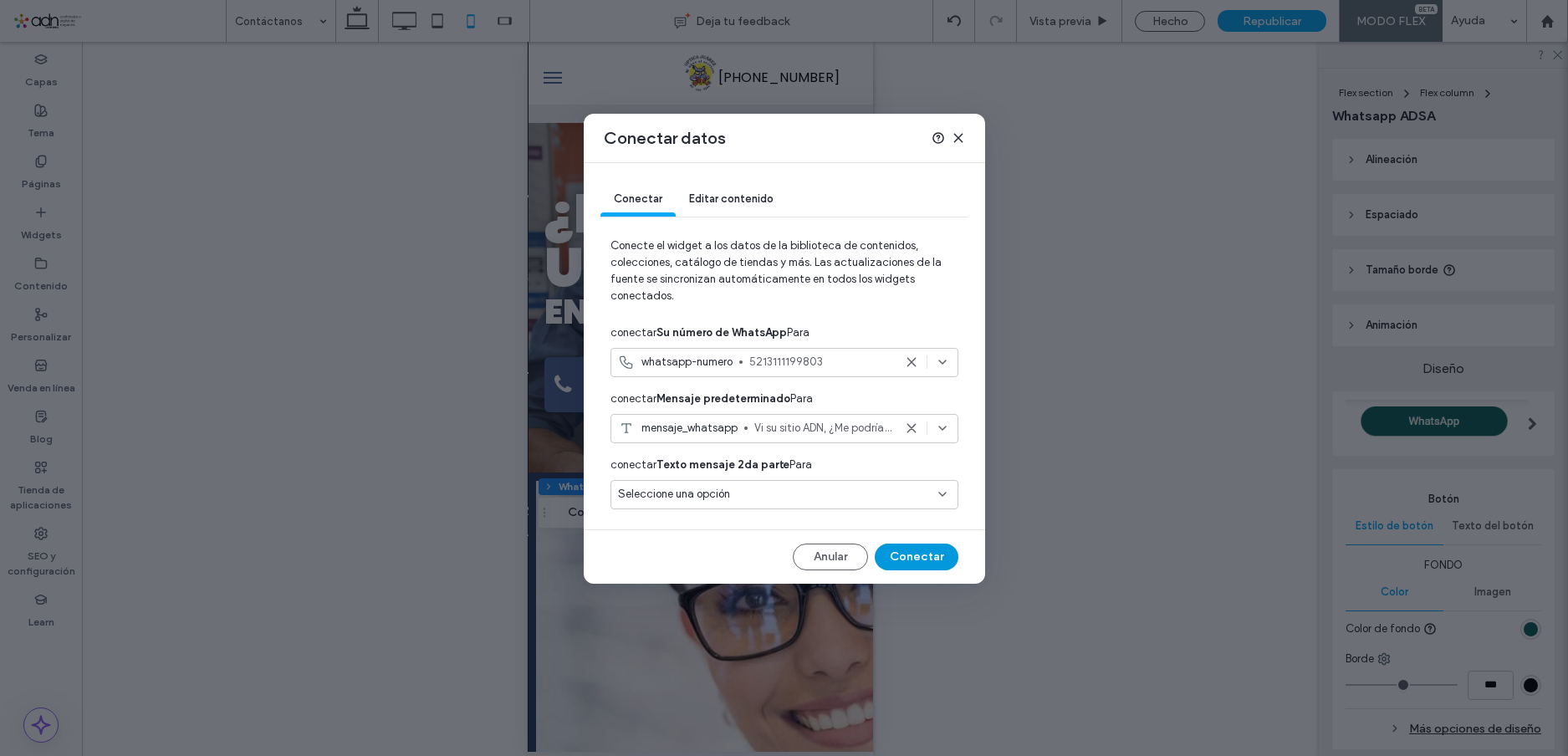
click at [927, 562] on button "Conectar" at bounding box center [916, 557] width 84 height 27
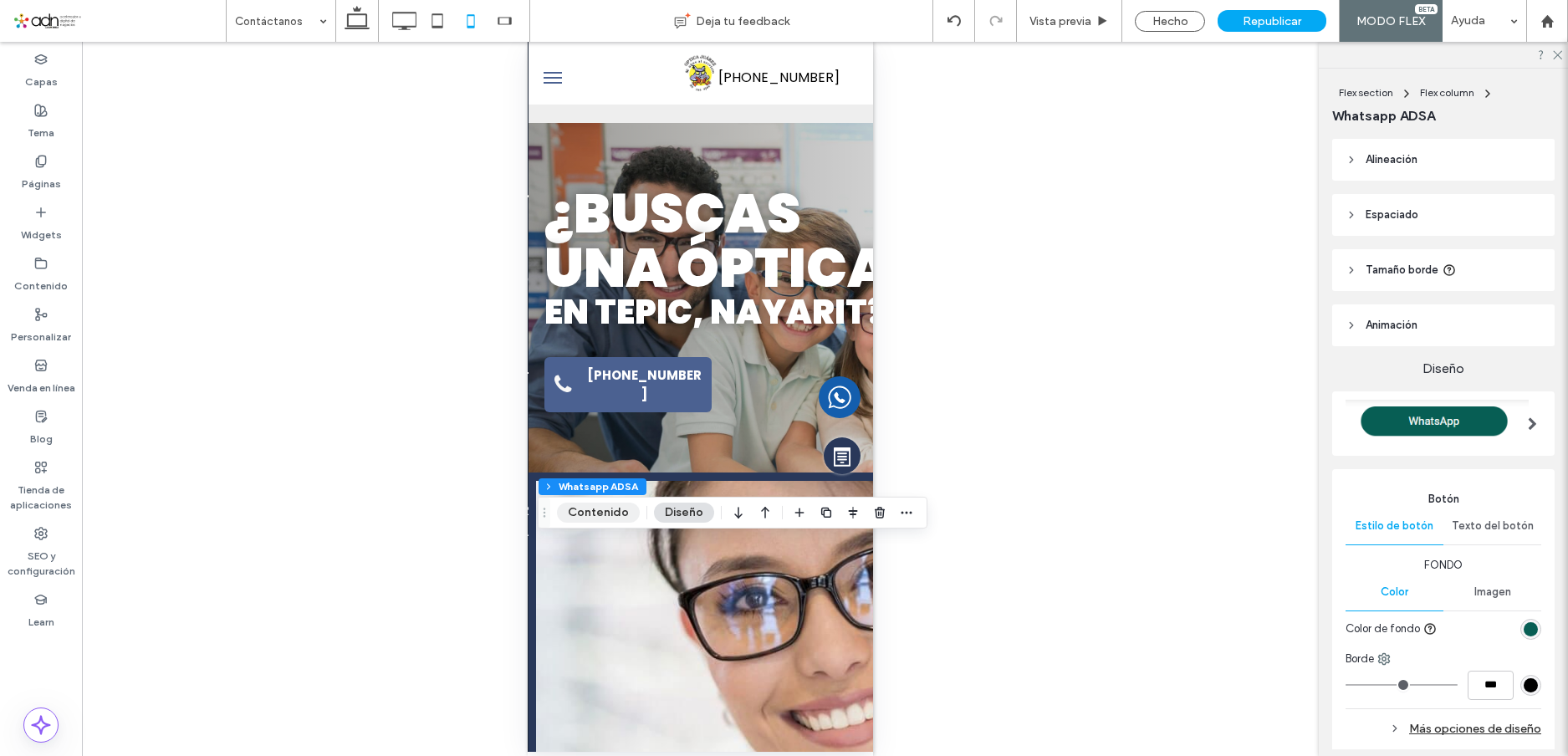
click at [590, 513] on button "Contenido" at bounding box center [599, 513] width 83 height 20
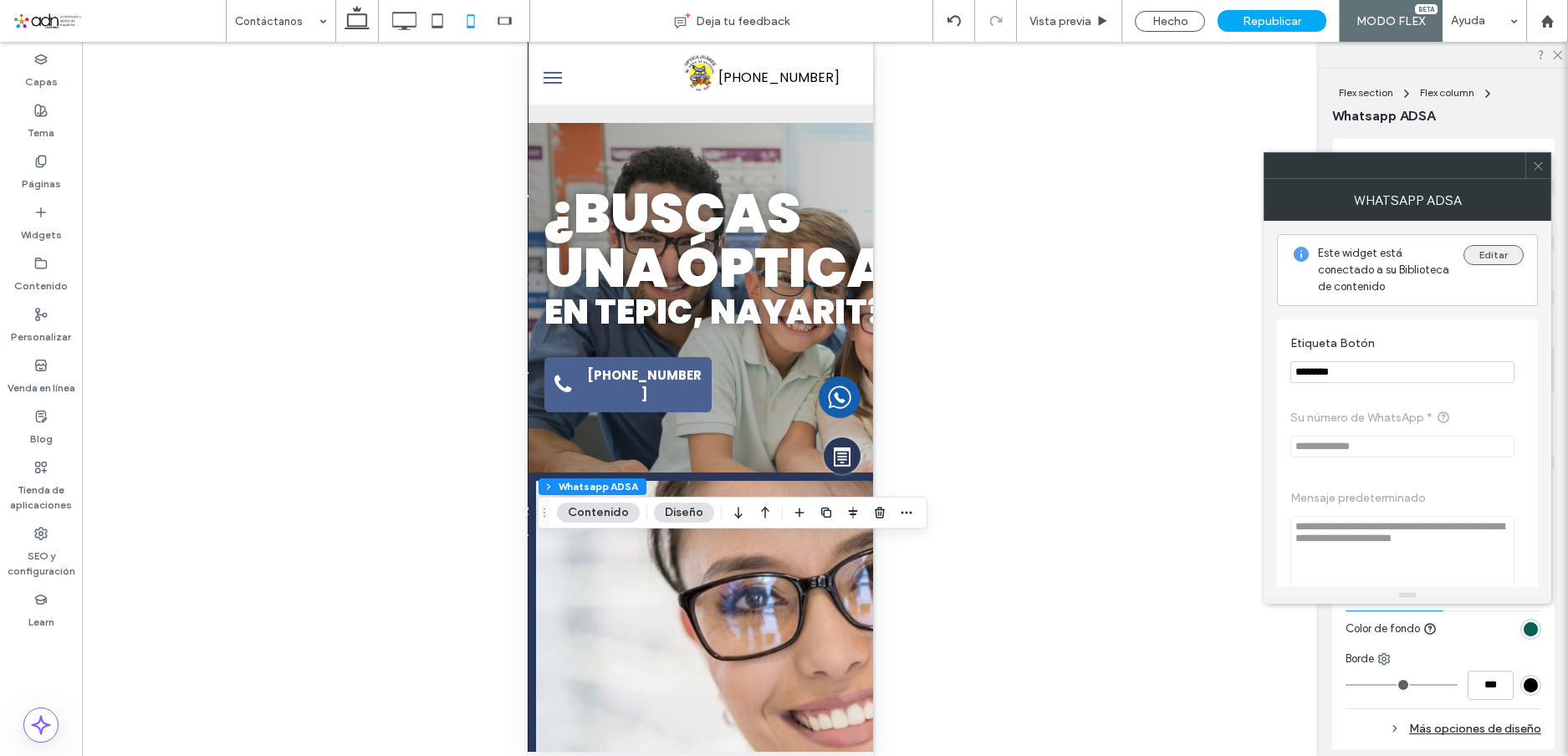
drag, startPoint x: 1474, startPoint y: 244, endPoint x: 1493, endPoint y: 252, distance: 20.6
click at [1478, 246] on div "Este widget está conectado a su Biblioteca de contenido Editar" at bounding box center [1408, 270] width 261 height 72
click at [1493, 252] on button "Editar" at bounding box center [1494, 255] width 60 height 20
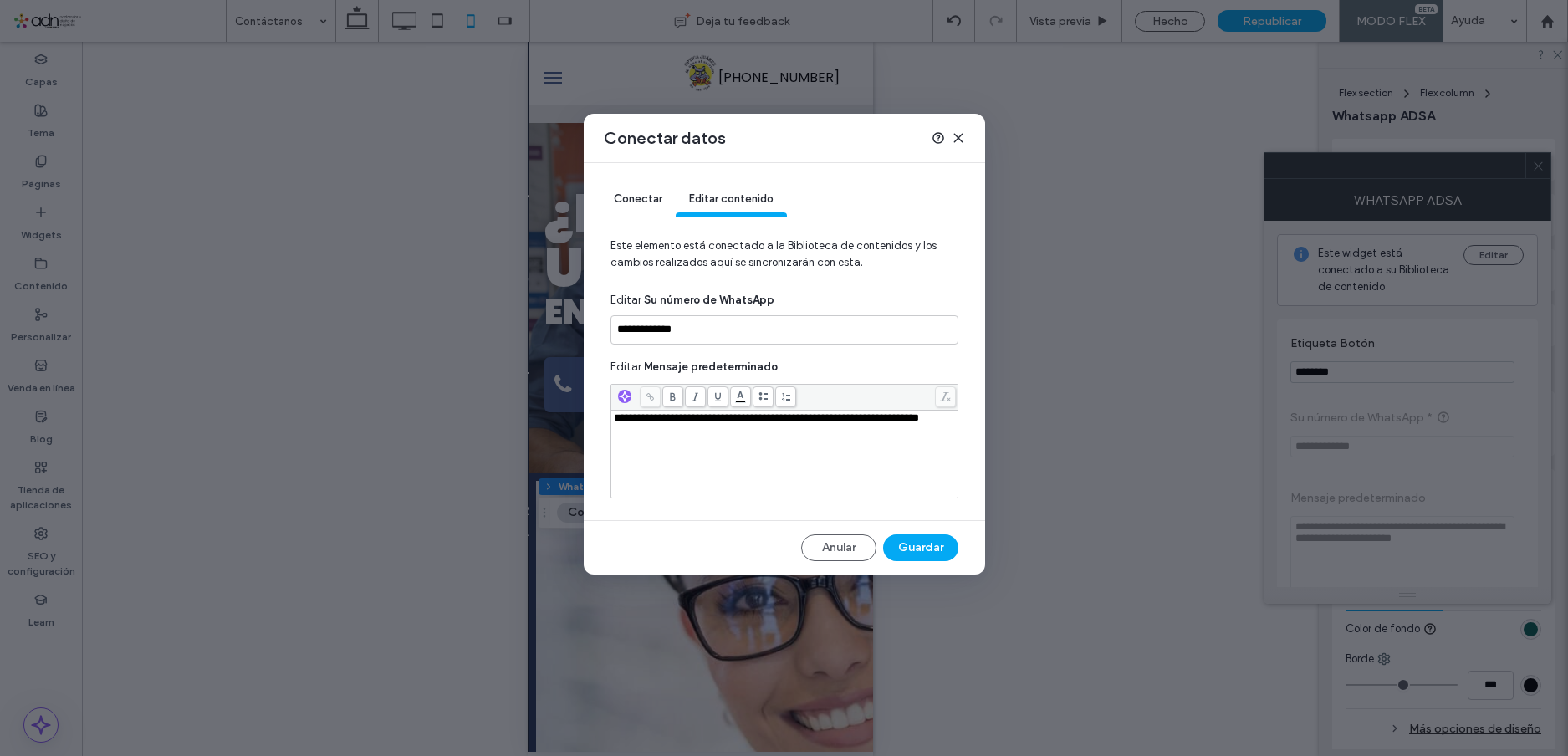
click at [643, 199] on span "Conectar" at bounding box center [638, 199] width 48 height 13
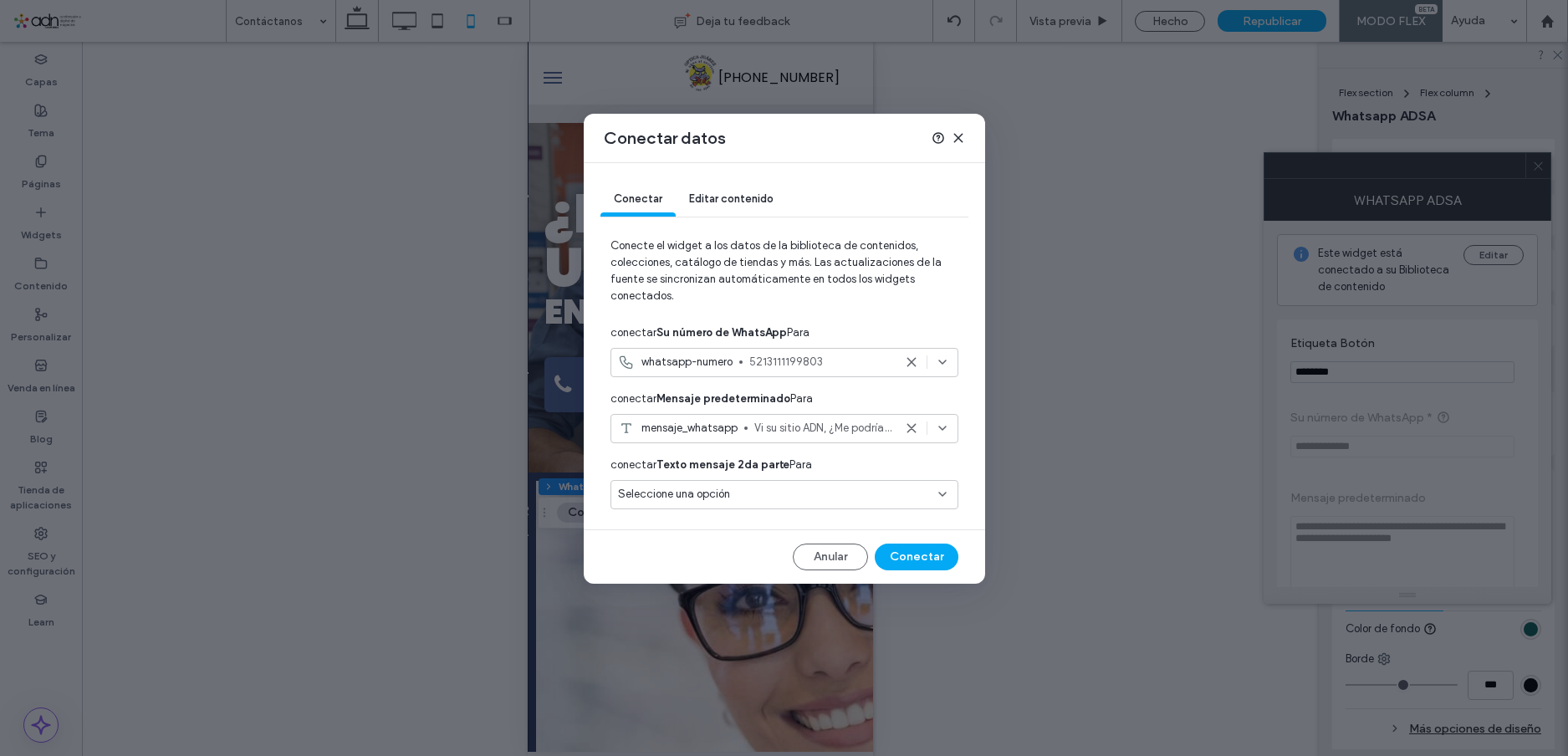
click at [946, 362] on icon at bounding box center [942, 362] width 14 height 14
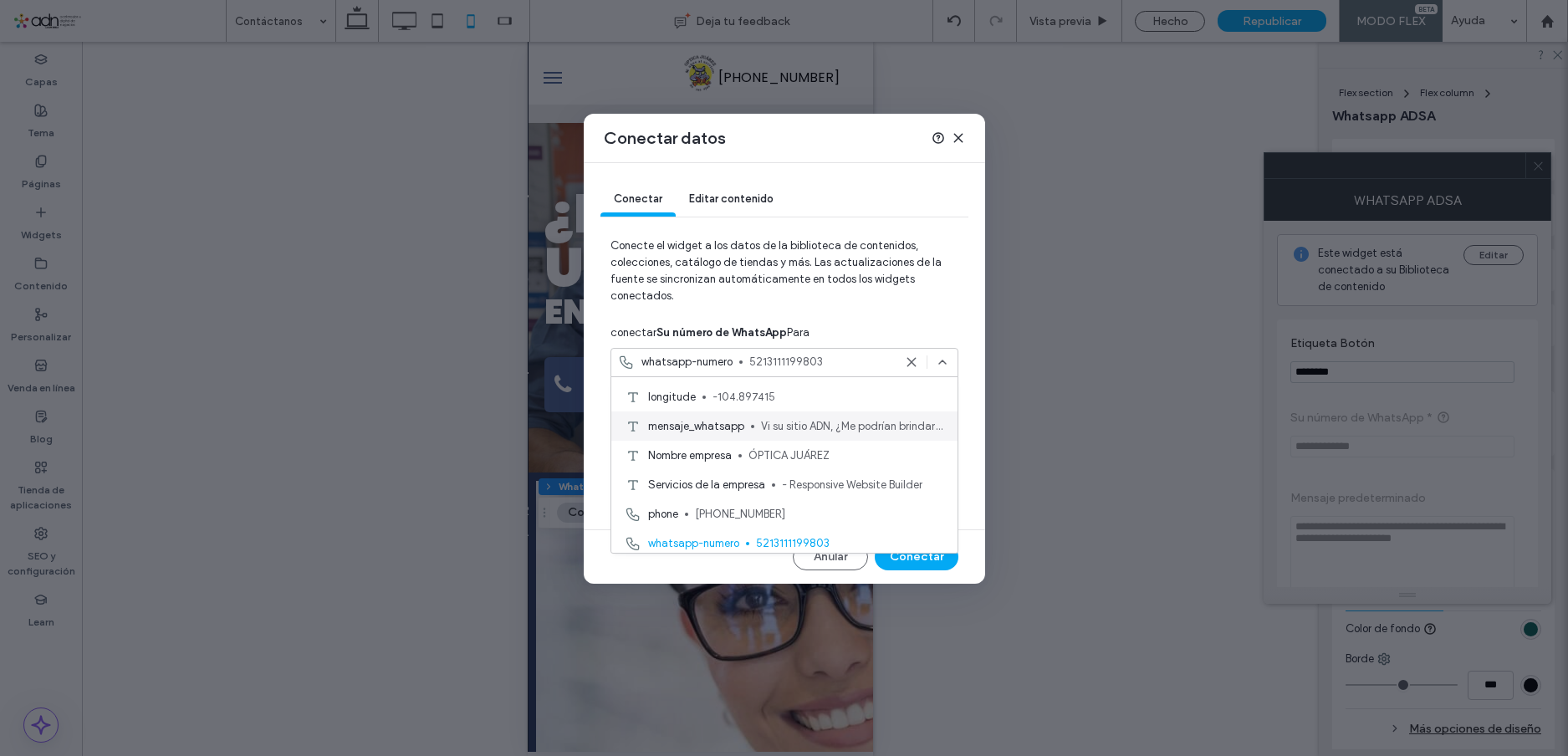
scroll to position [84, 0]
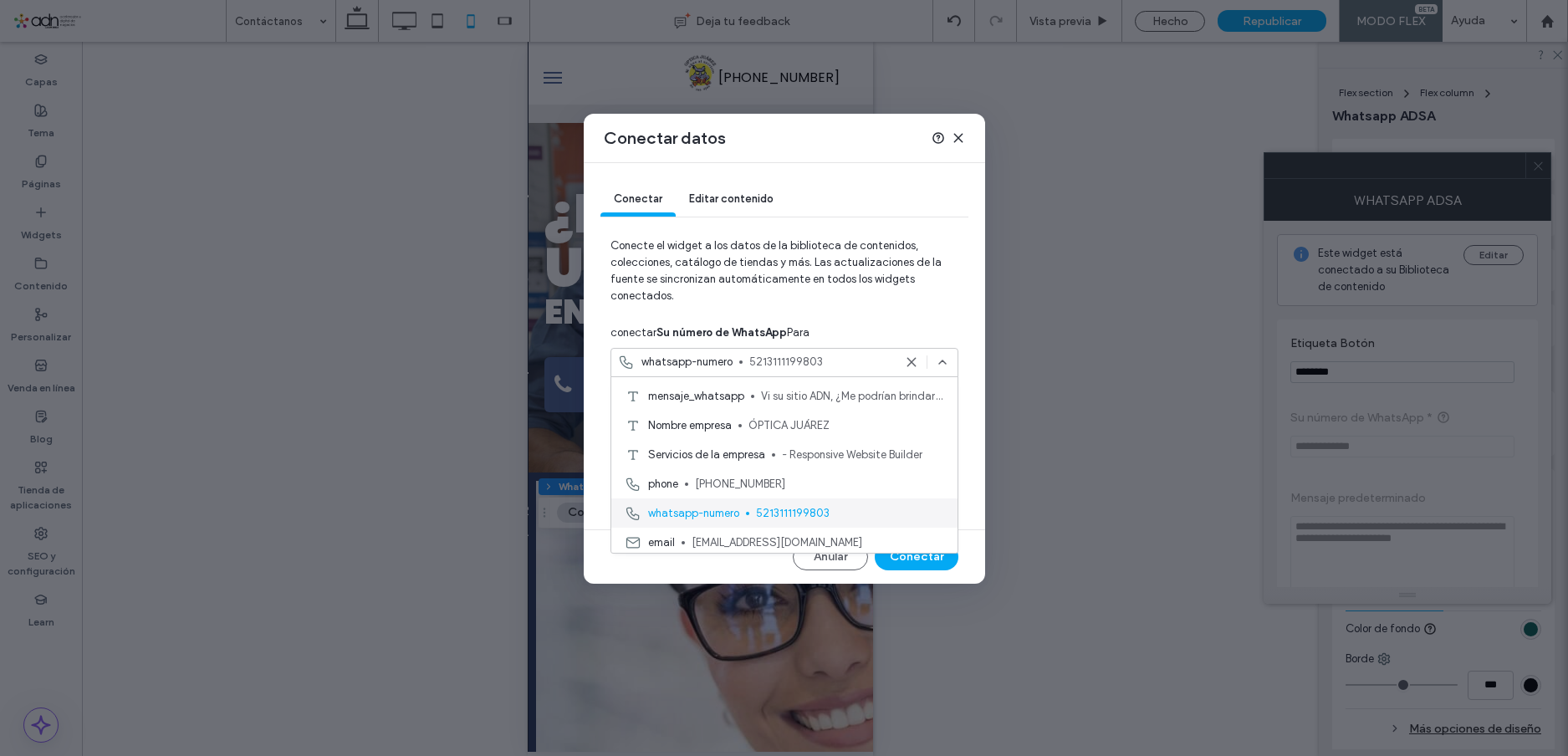
click at [761, 506] on span "5213111199803" at bounding box center [850, 514] width 188 height 16
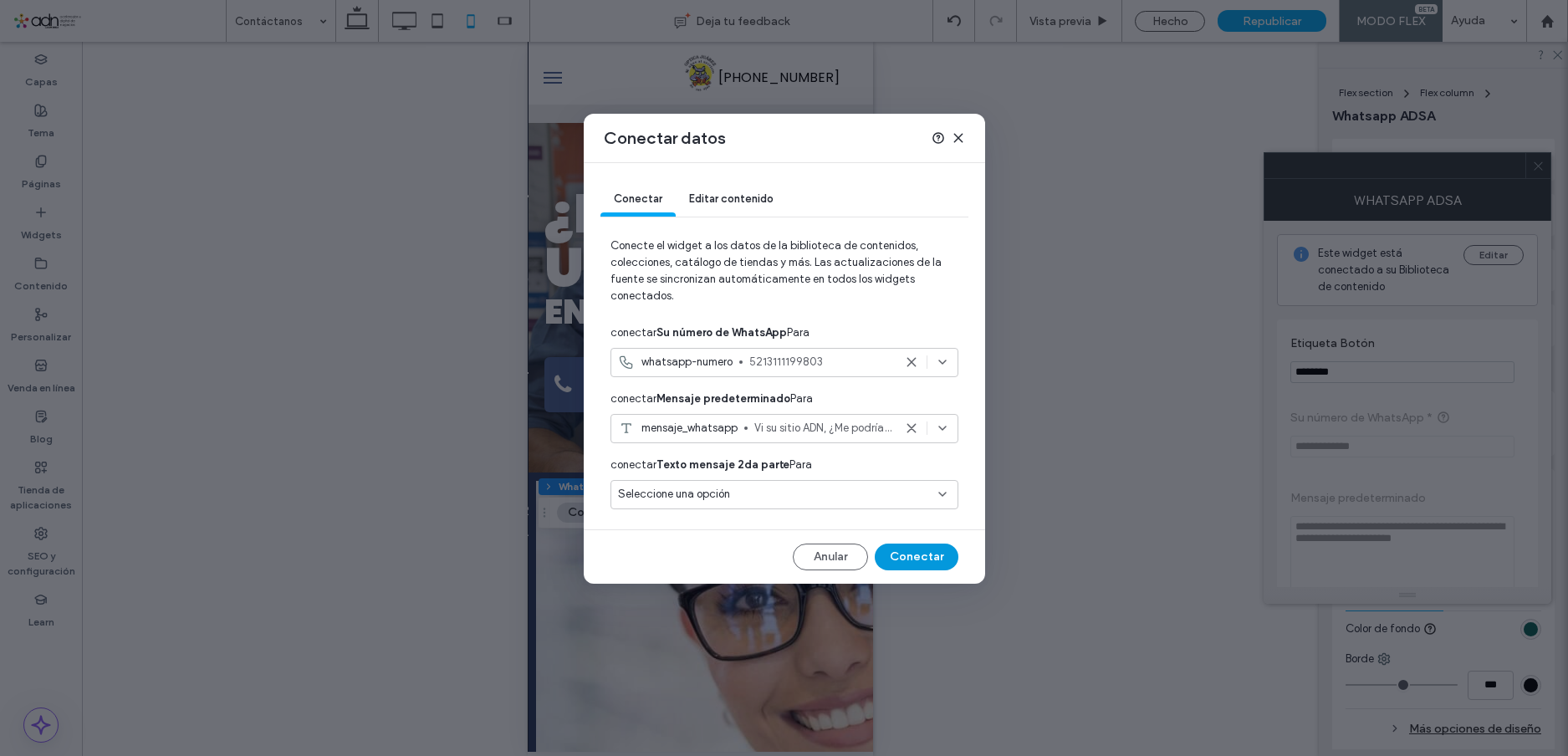
click at [911, 551] on button "Conectar" at bounding box center [916, 557] width 84 height 27
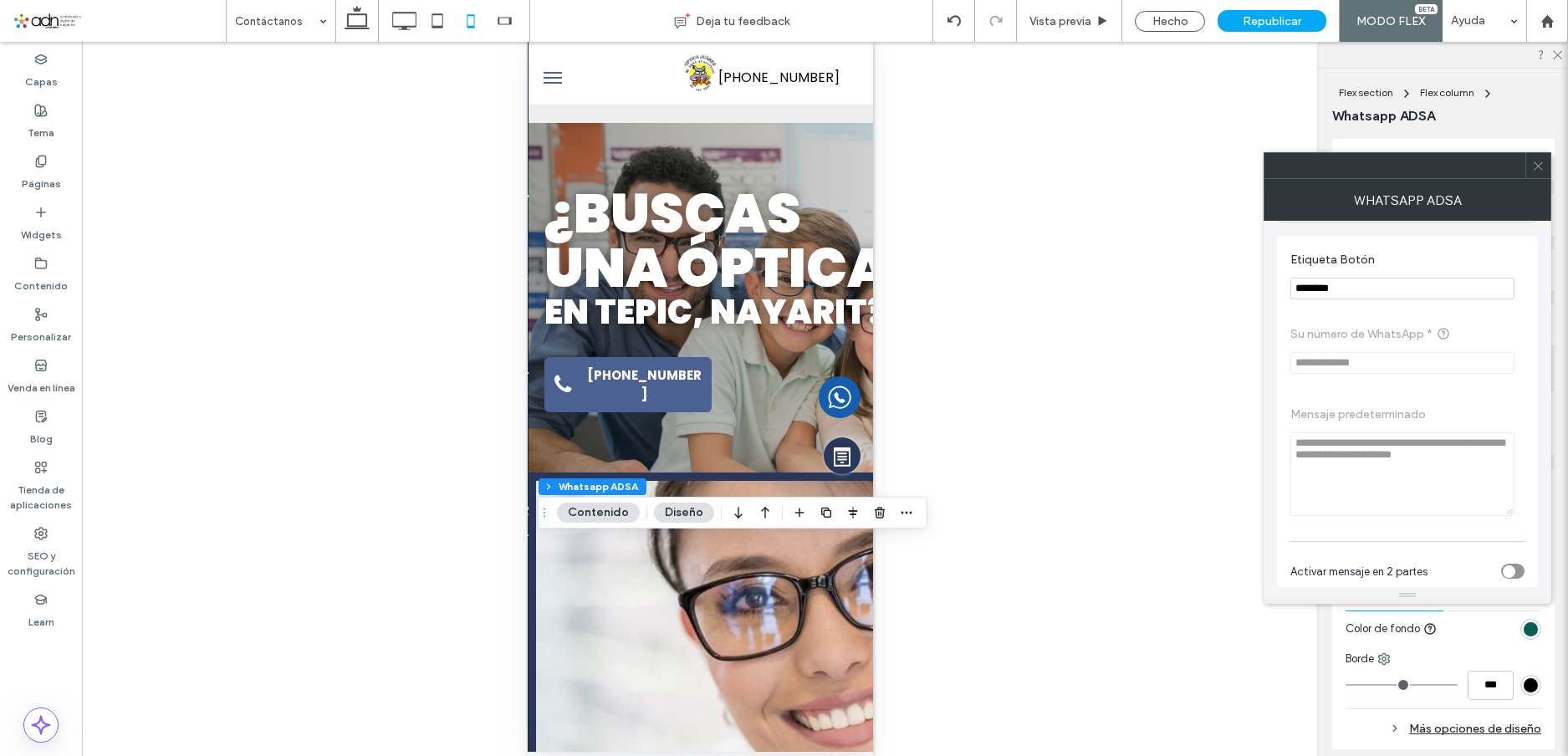
click at [1536, 168] on icon at bounding box center [1539, 166] width 13 height 13
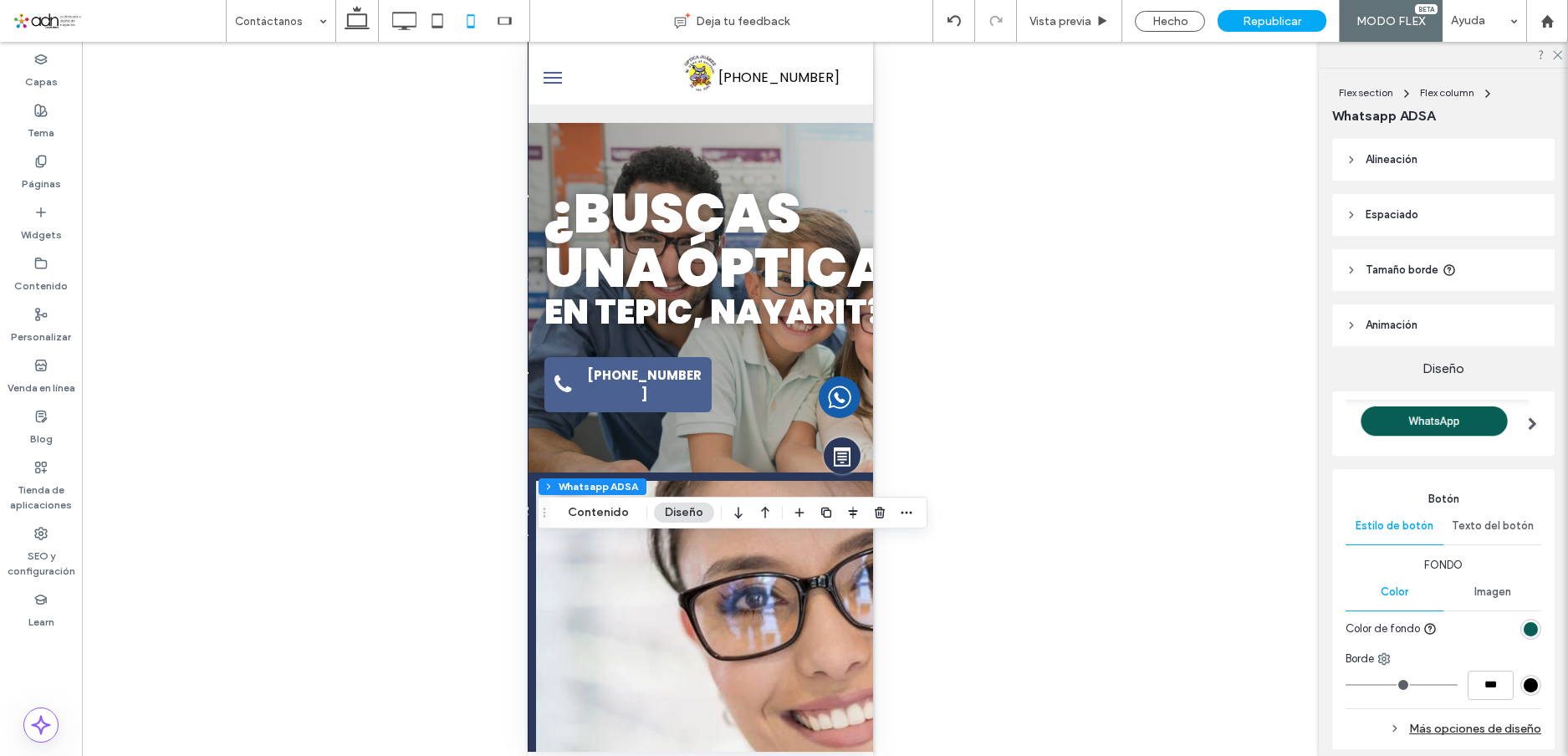
scroll to position [251, 0]
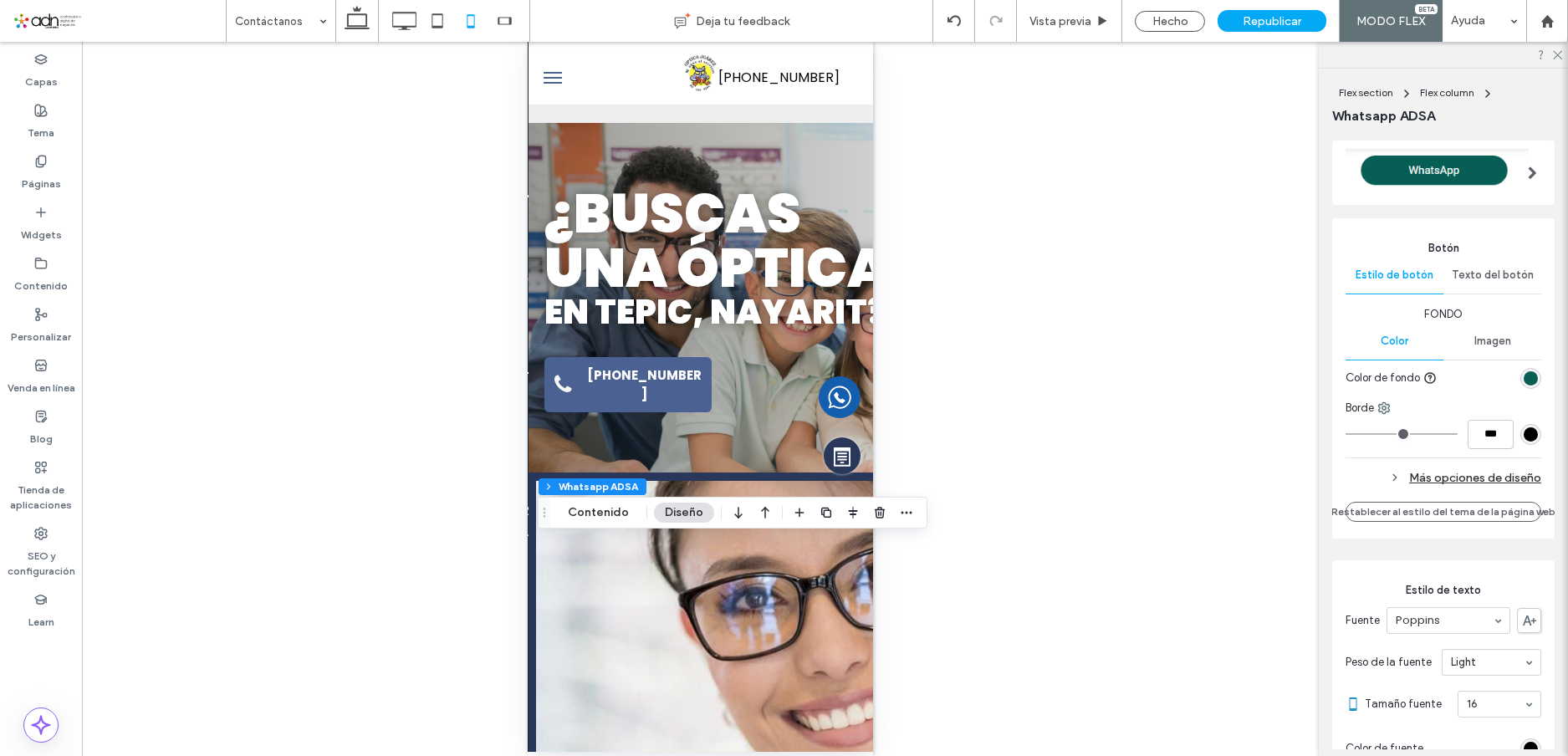
click at [1497, 335] on span "Imagen" at bounding box center [1493, 341] width 37 height 14
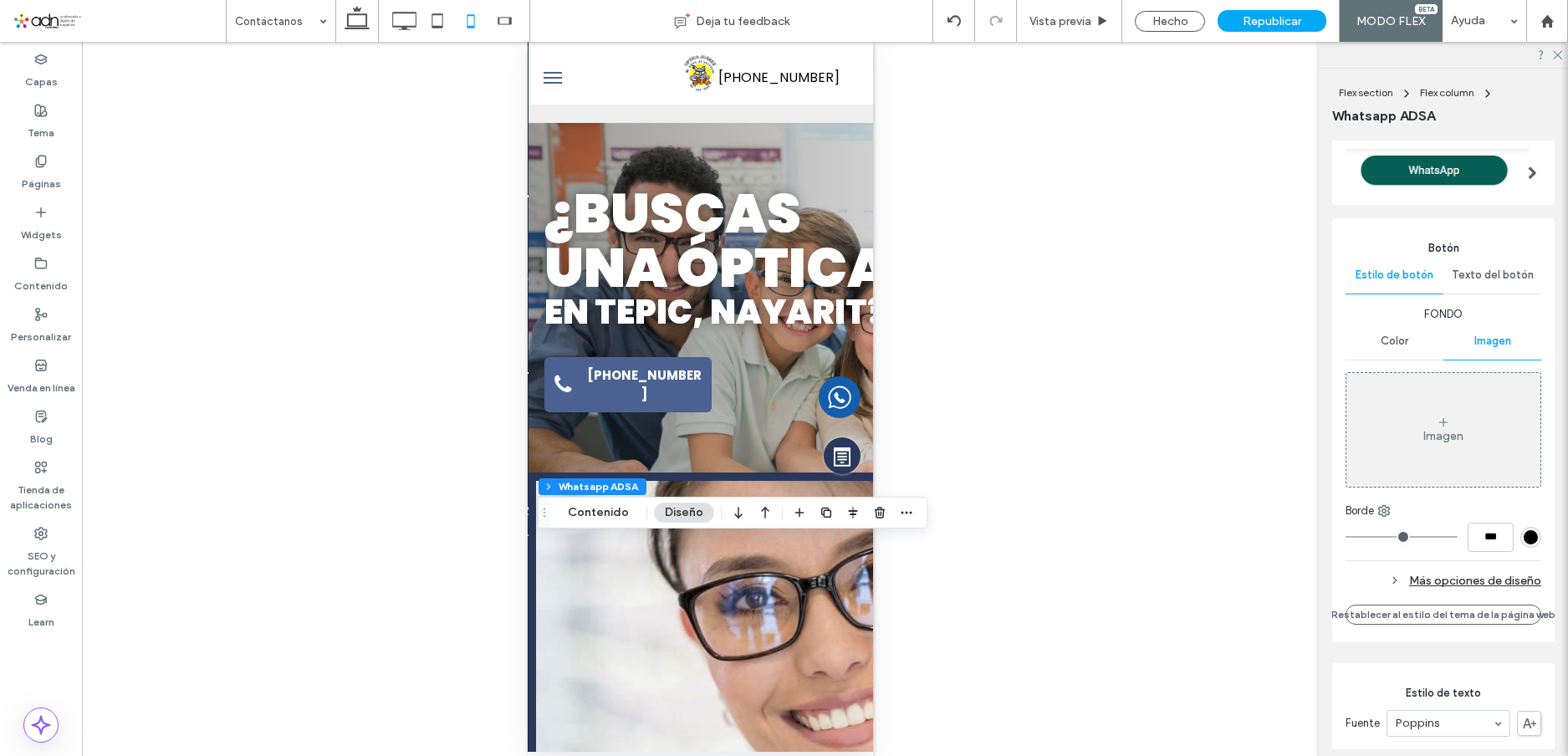
click at [1485, 262] on div "Texto del botón" at bounding box center [1492, 275] width 98 height 37
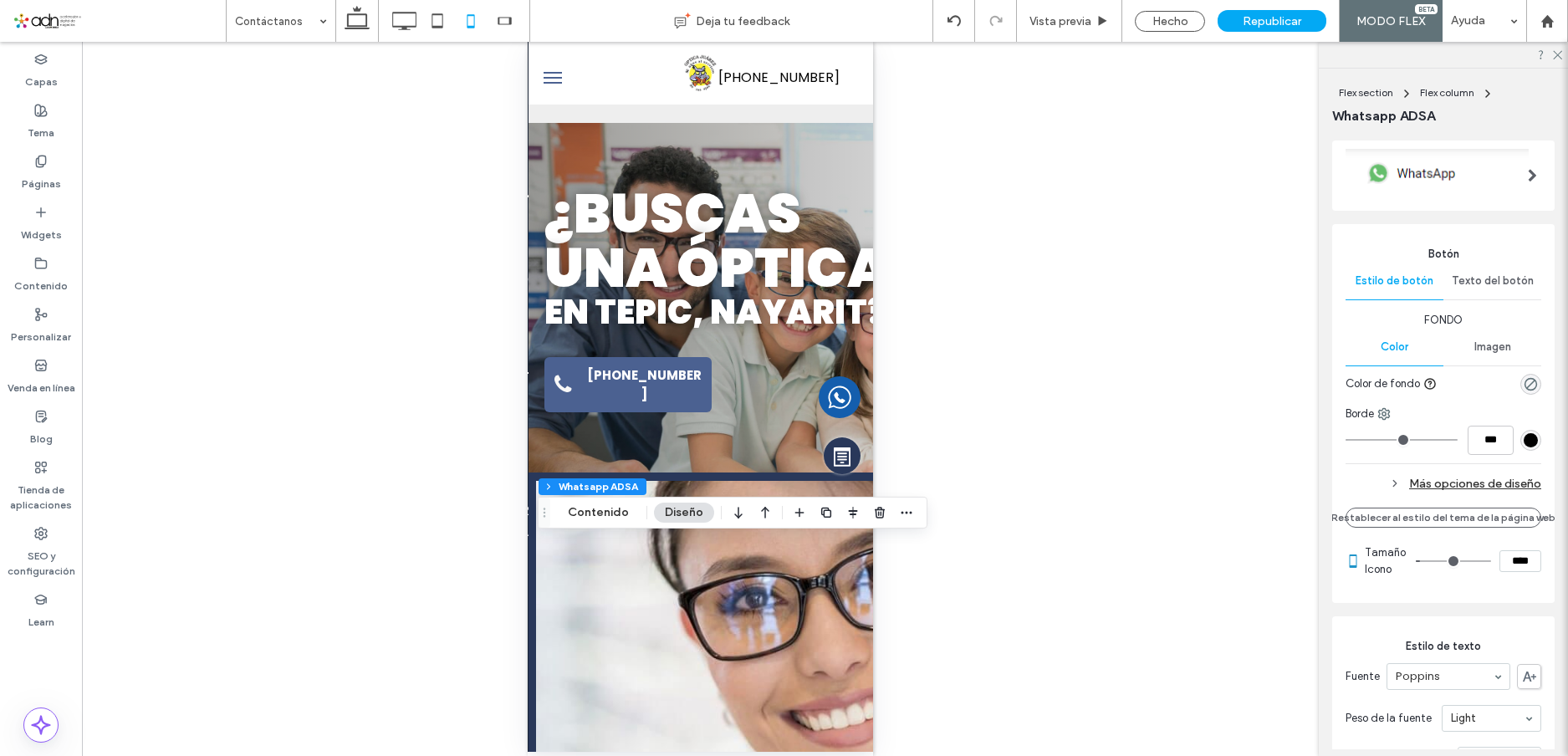
click at [1485, 267] on div "Texto del botón" at bounding box center [1492, 281] width 98 height 37
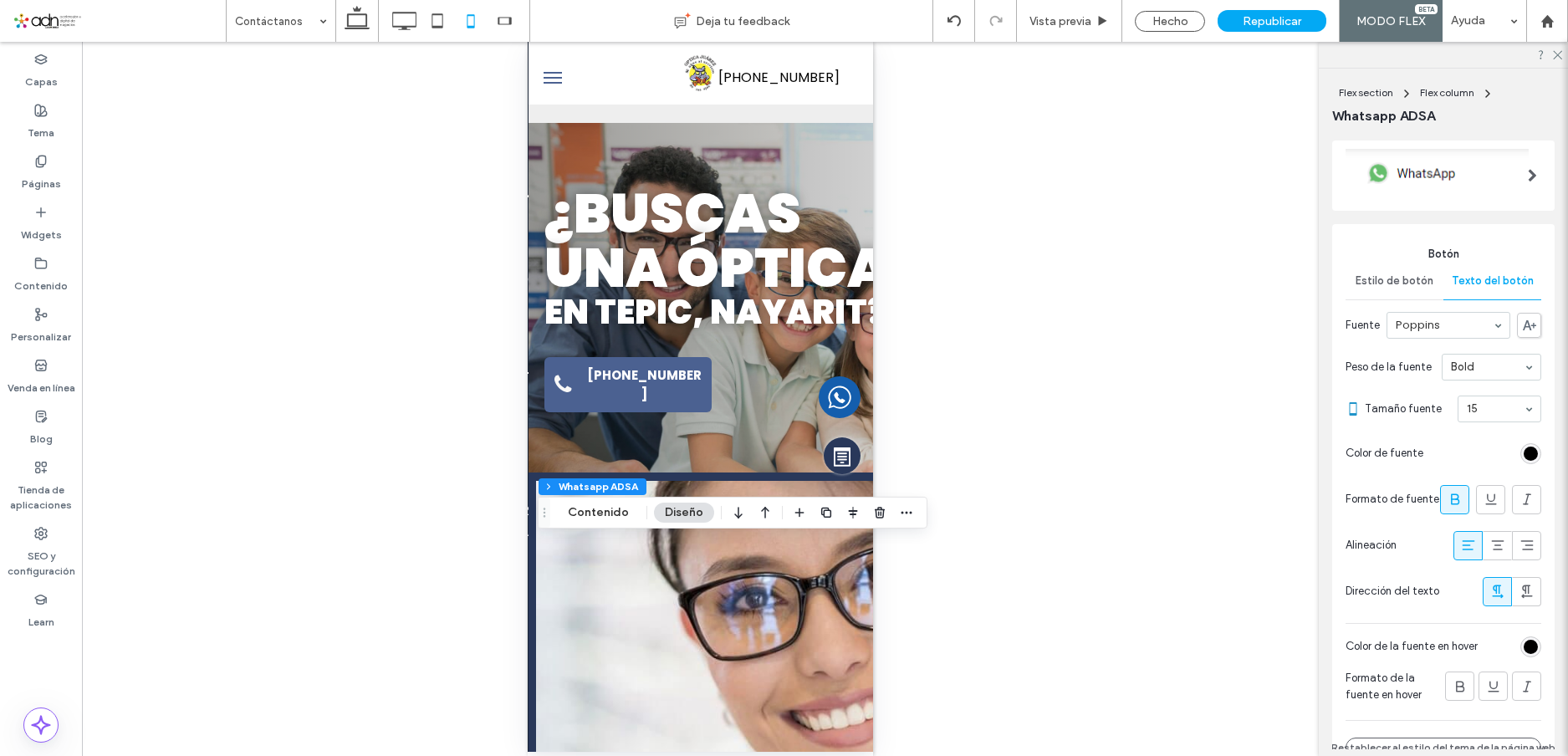
click at [1524, 447] on div "rgb(0, 0, 0)" at bounding box center [1531, 454] width 15 height 15
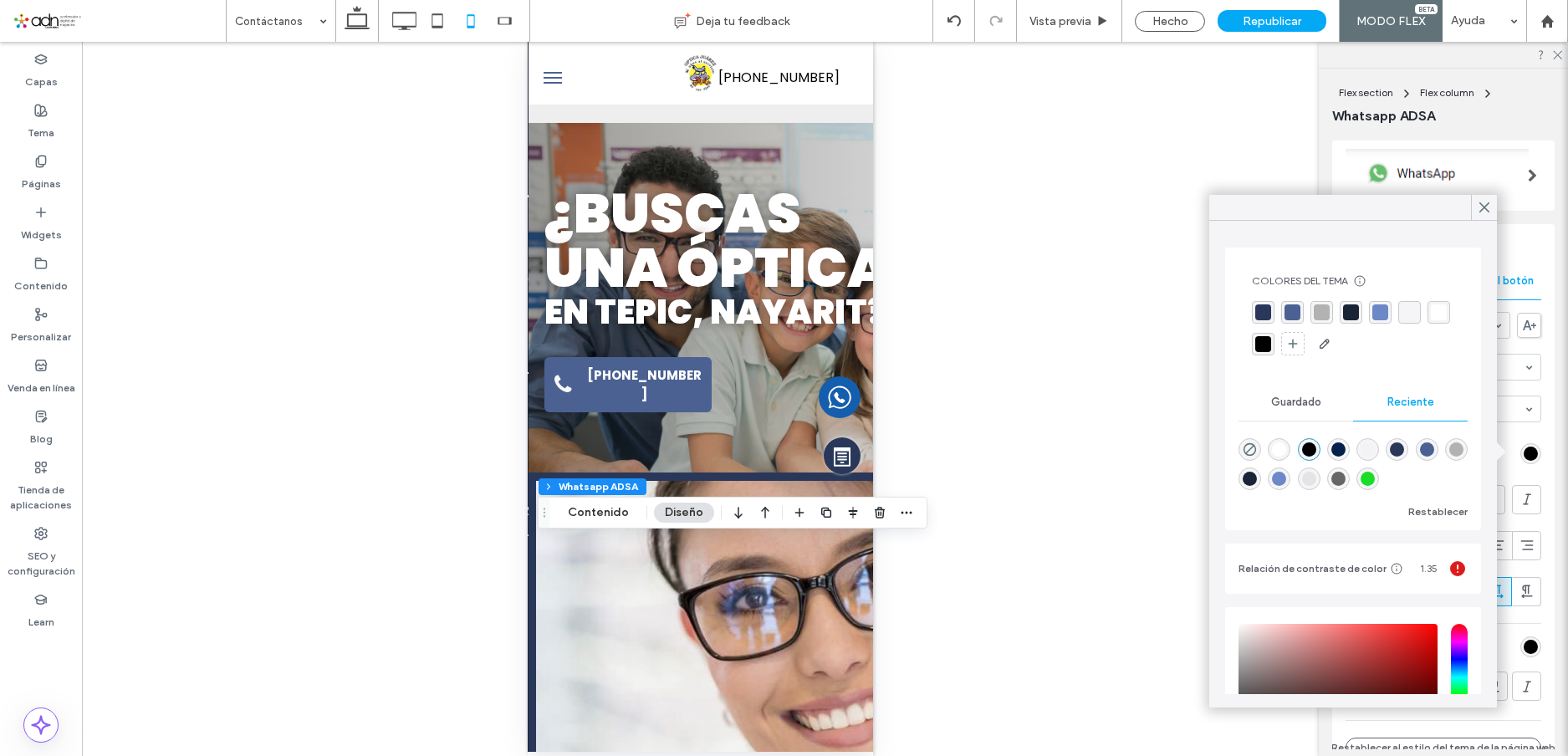
click at [1278, 438] on div at bounding box center [1353, 461] width 229 height 63
click at [1287, 450] on div "rgba(255, 255, 255, 1)" at bounding box center [1279, 450] width 15 height 15
type input "*******"
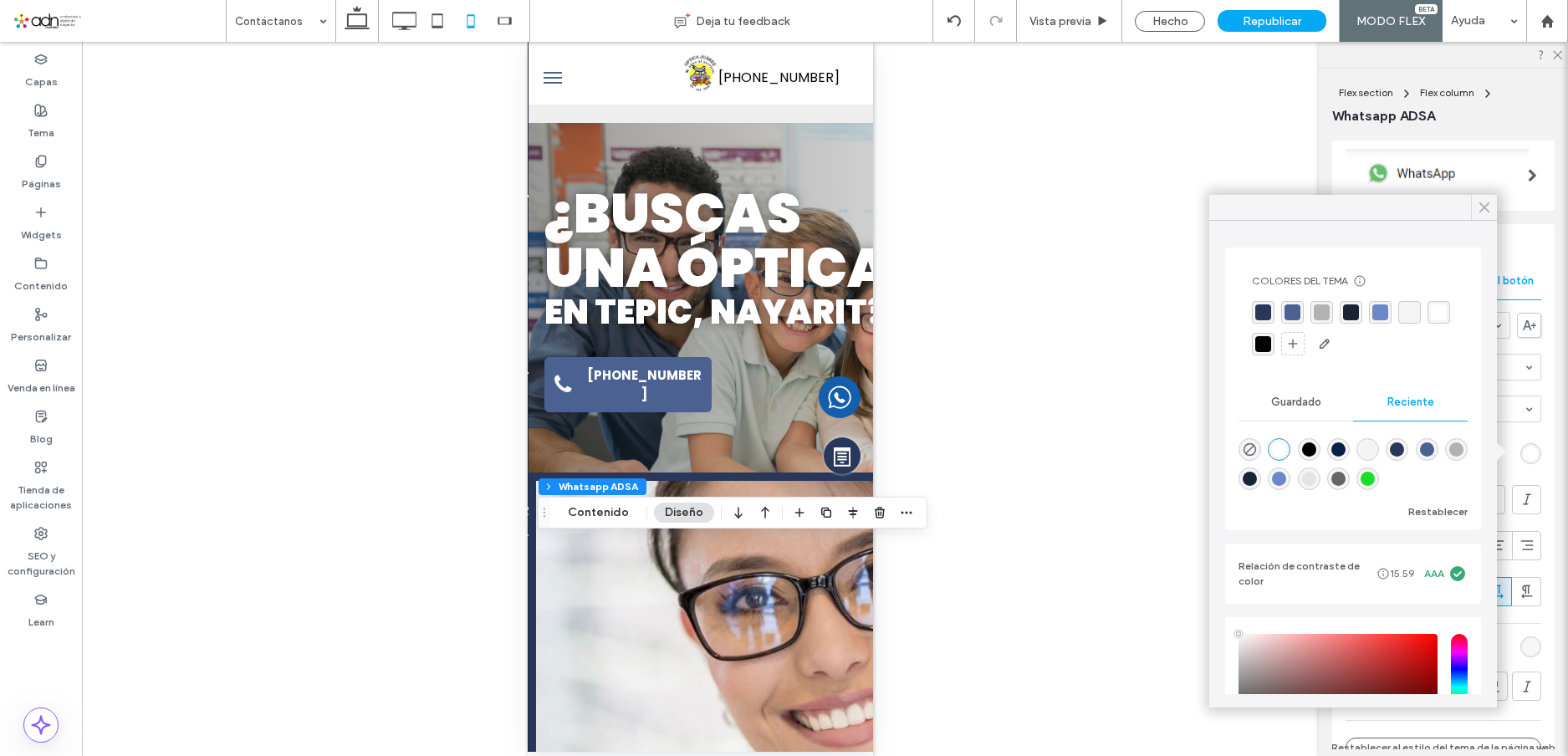
click at [1478, 204] on icon at bounding box center [1484, 208] width 15 height 15
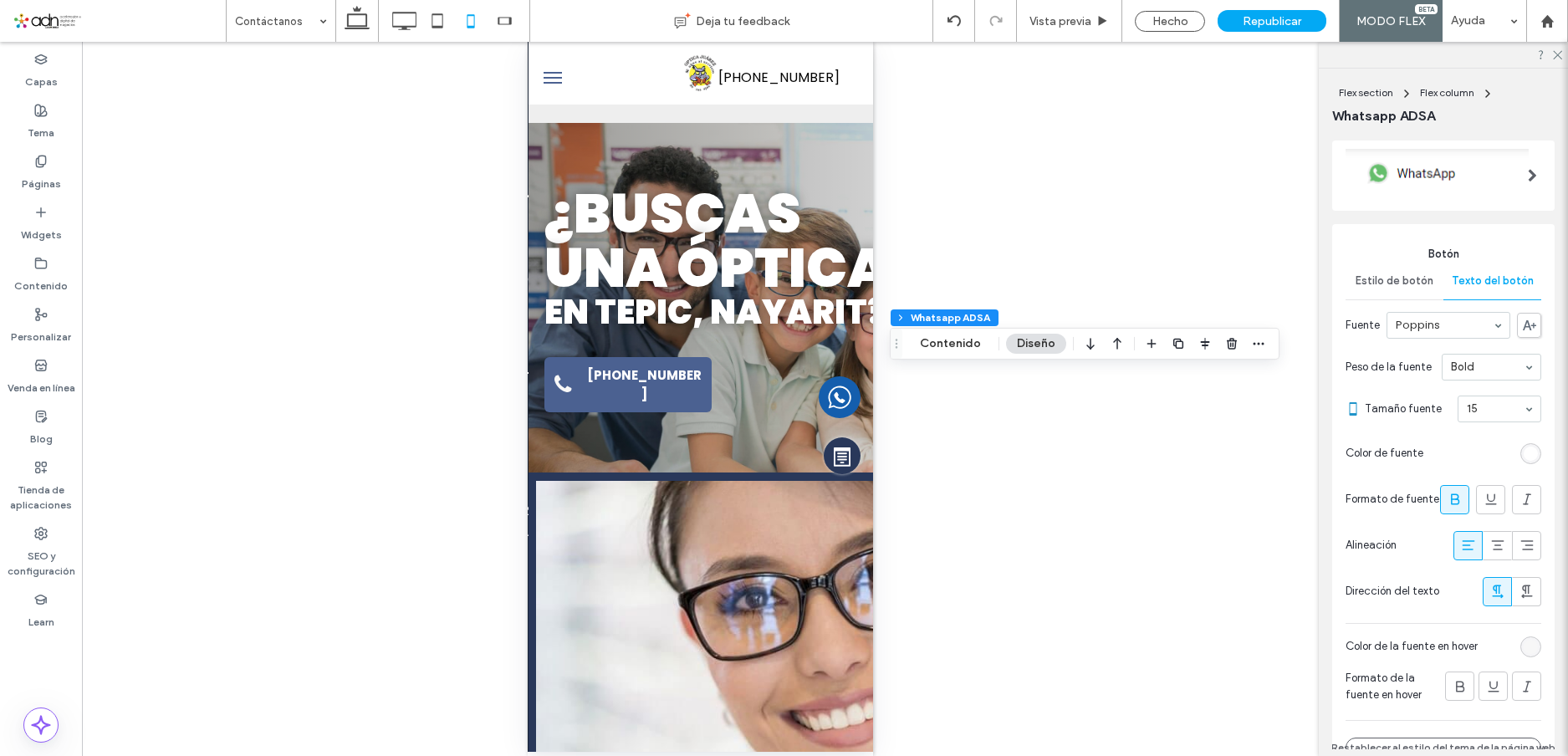
drag, startPoint x: 545, startPoint y: 433, endPoint x: 919, endPoint y: 346, distance: 384.0
click at [898, 346] on use "Arrastrar" at bounding box center [896, 344] width 3 height 9
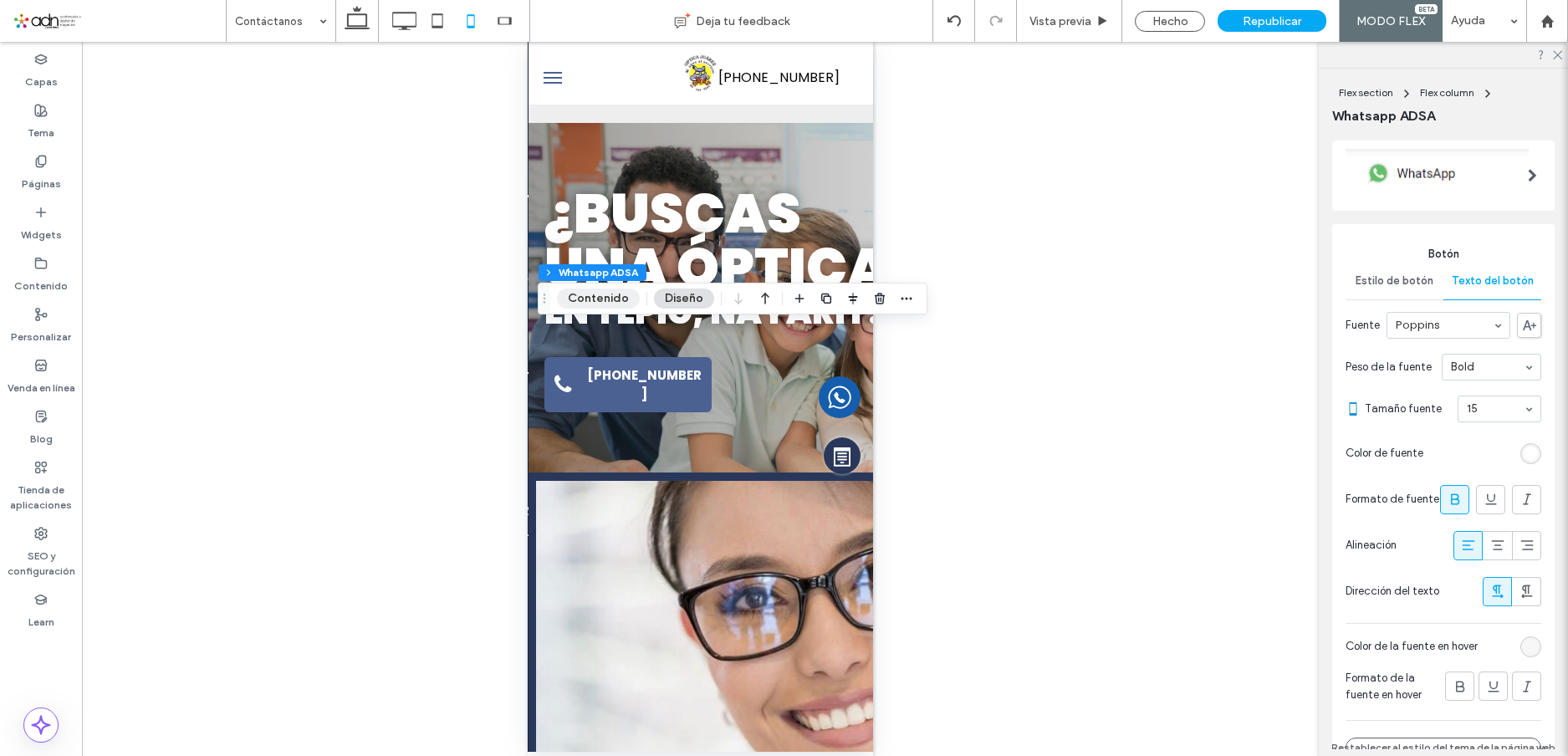
click at [606, 289] on button "Contenido" at bounding box center [599, 299] width 83 height 20
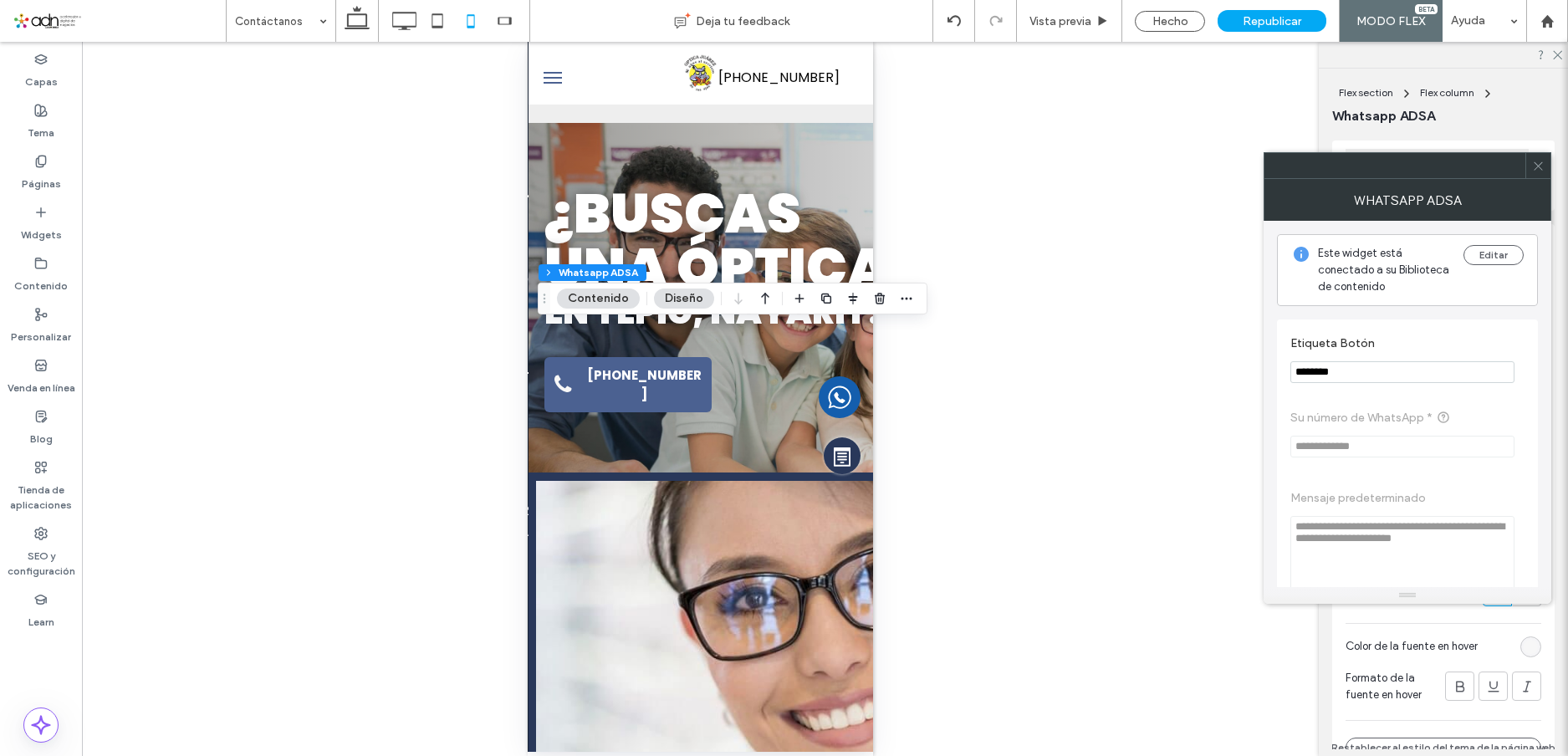
click at [1536, 165] on icon at bounding box center [1539, 166] width 13 height 13
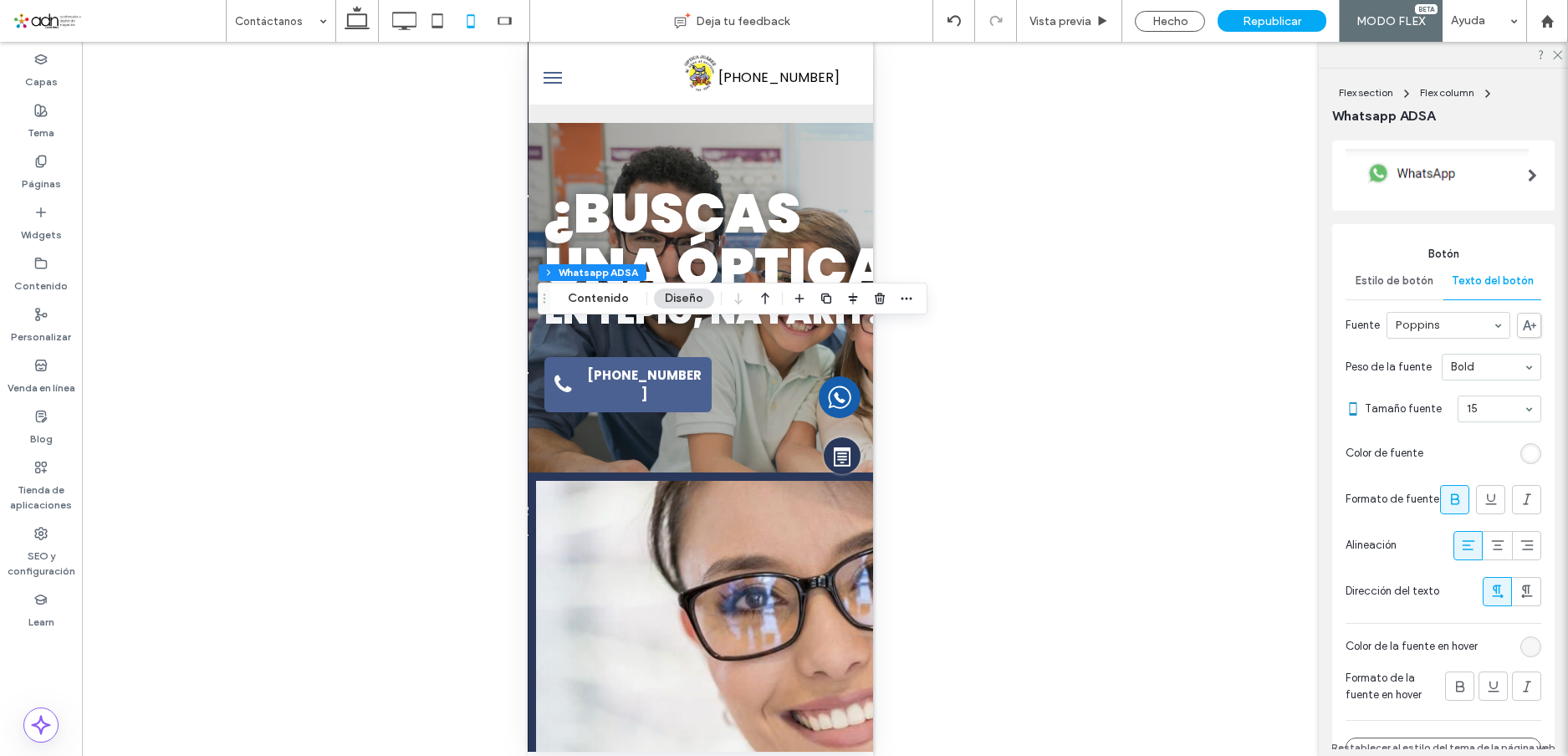
click at [1527, 453] on div "rgba(255, 255, 255, 1)" at bounding box center [1531, 454] width 15 height 15
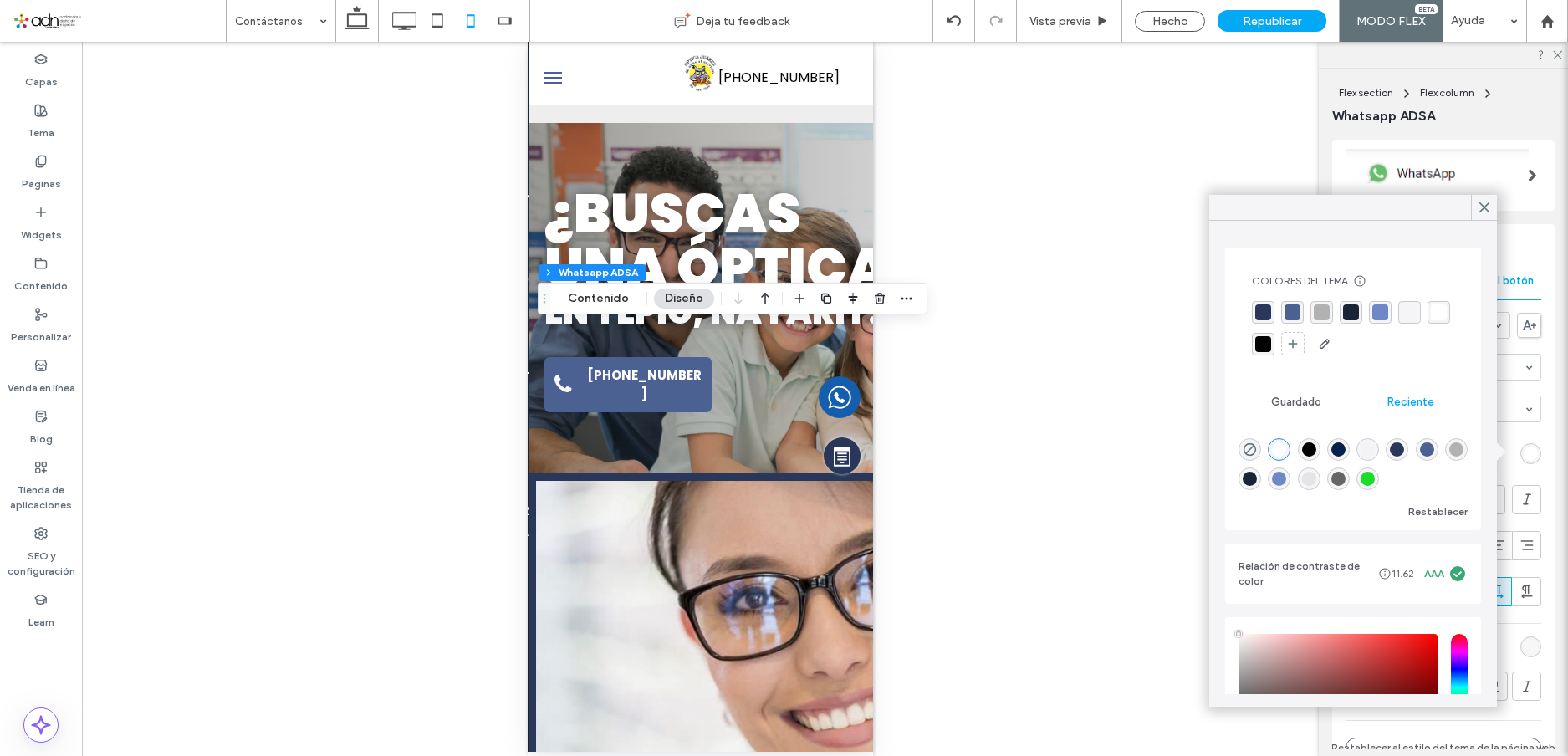
click at [1431, 321] on div "rgba(255, 255, 255, 1)" at bounding box center [1438, 312] width 16 height 16
click at [1482, 205] on use at bounding box center [1484, 208] width 8 height 9
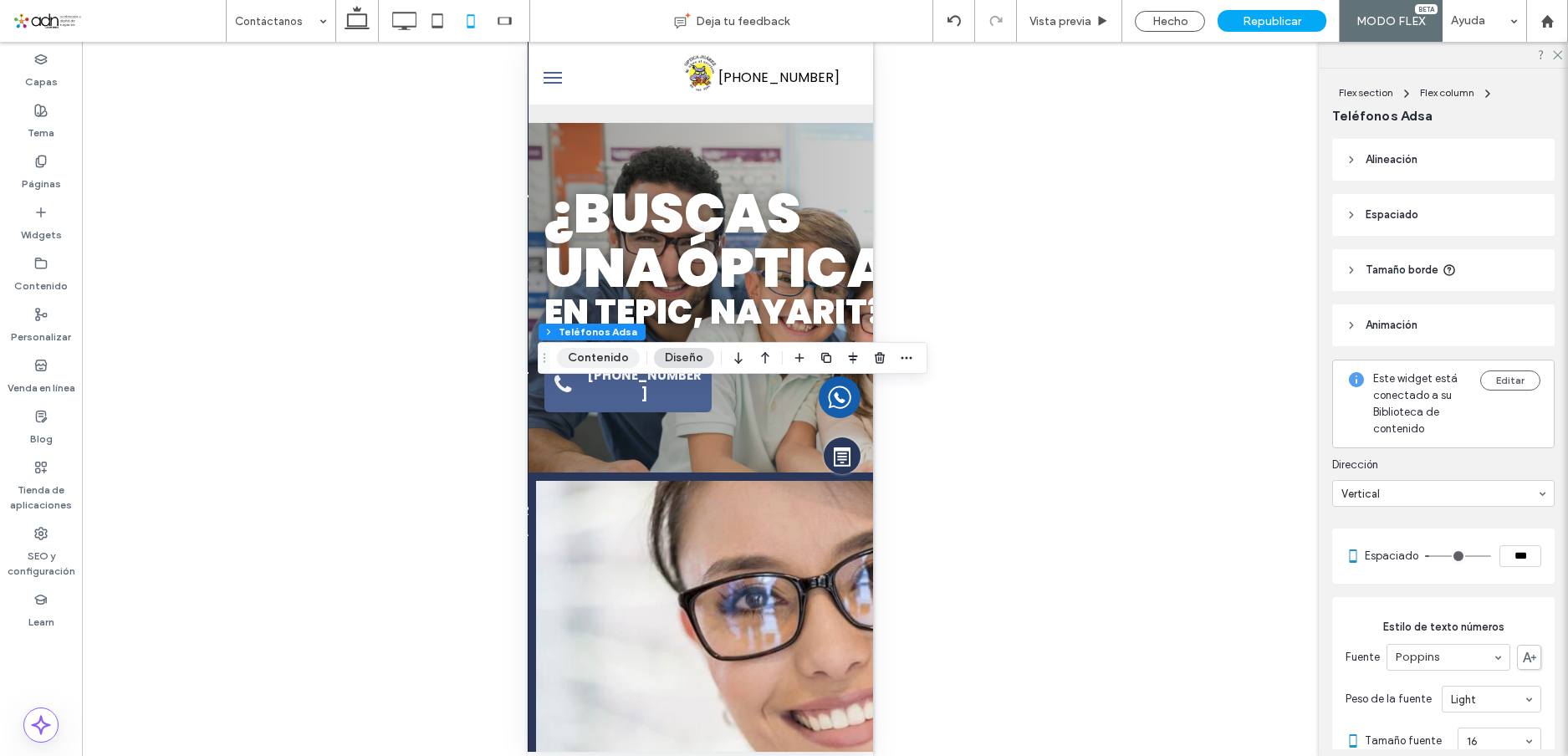
click at [609, 353] on button "Contenido" at bounding box center [599, 358] width 83 height 20
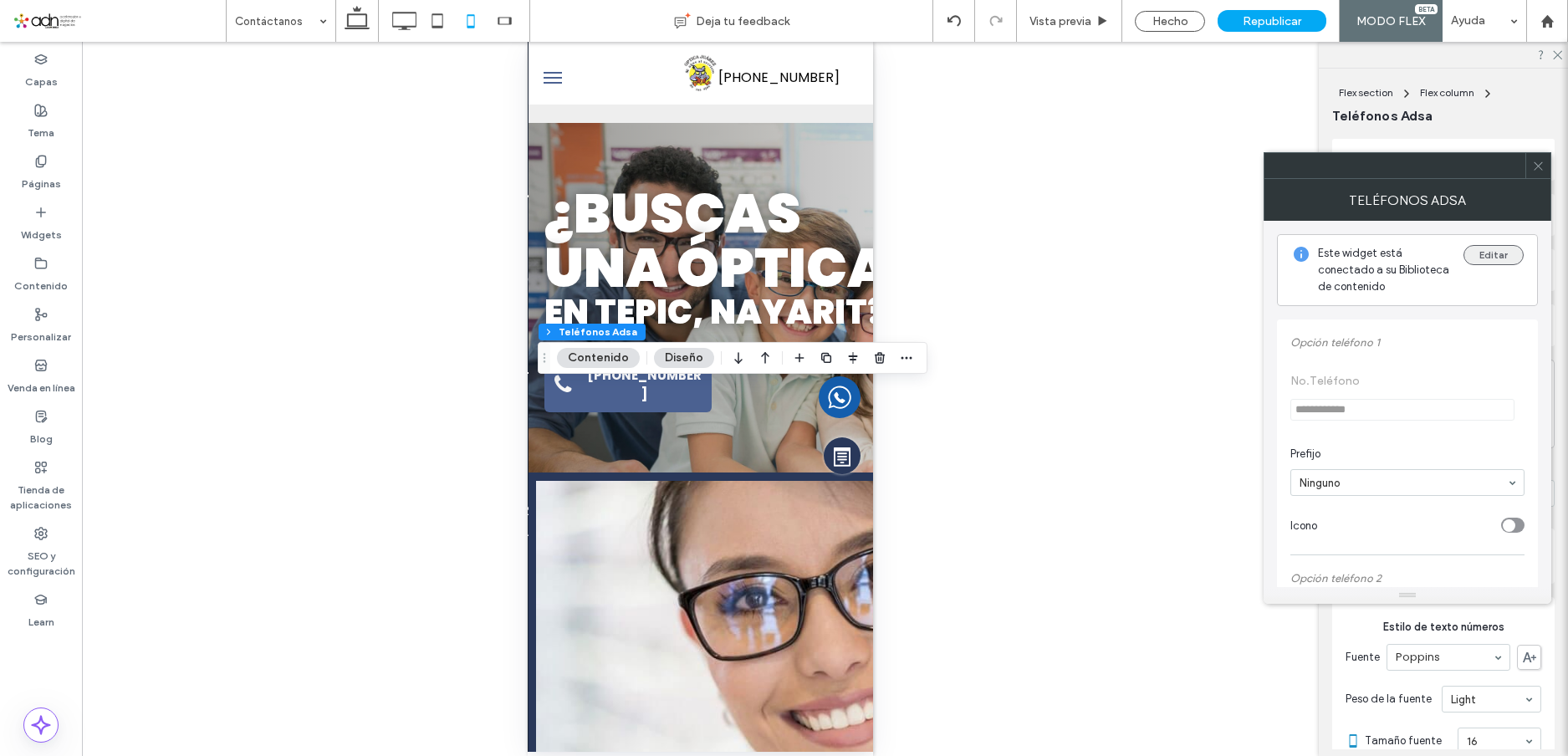
click at [1496, 261] on button "Editar" at bounding box center [1494, 255] width 60 height 20
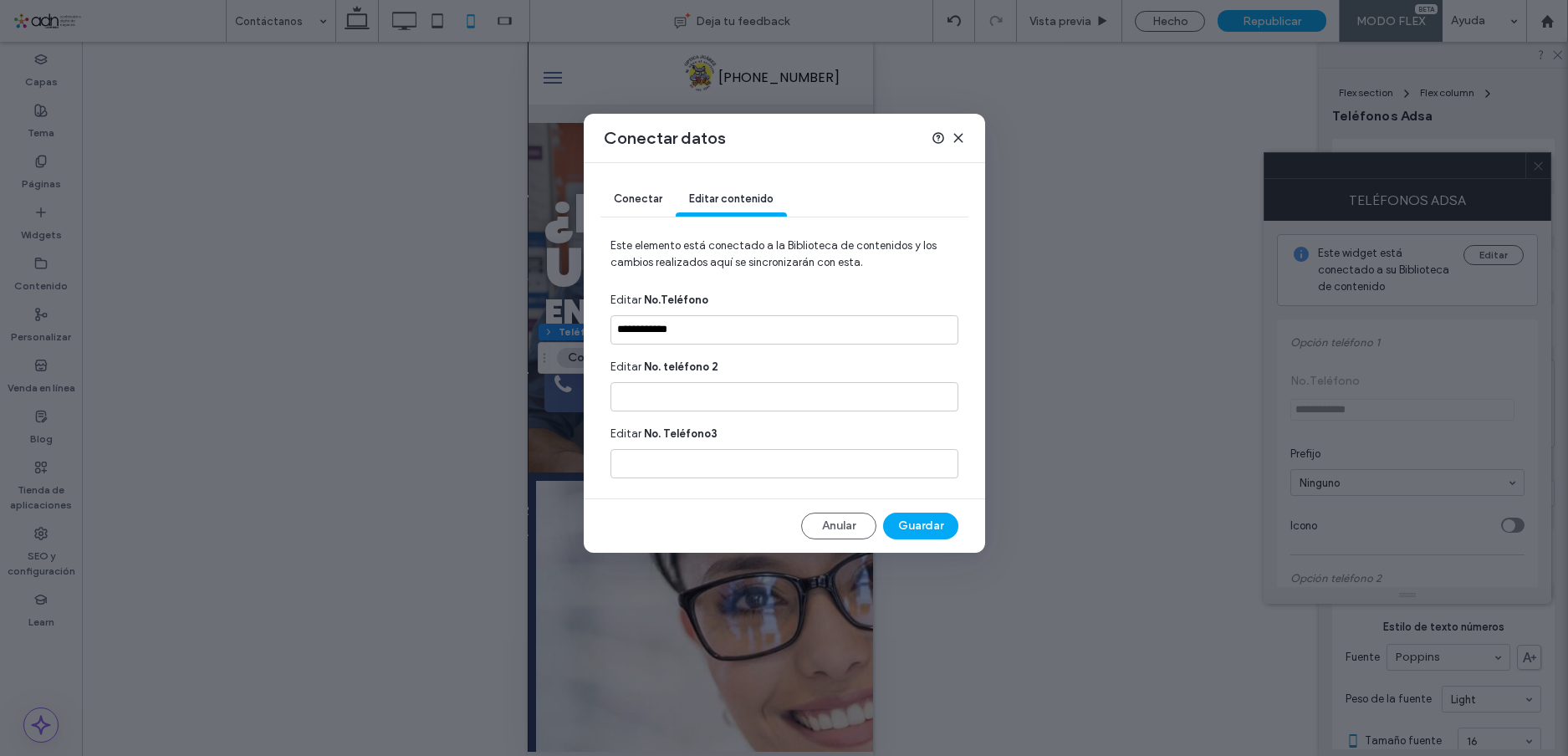
click at [631, 209] on div "Conectar" at bounding box center [638, 199] width 75 height 34
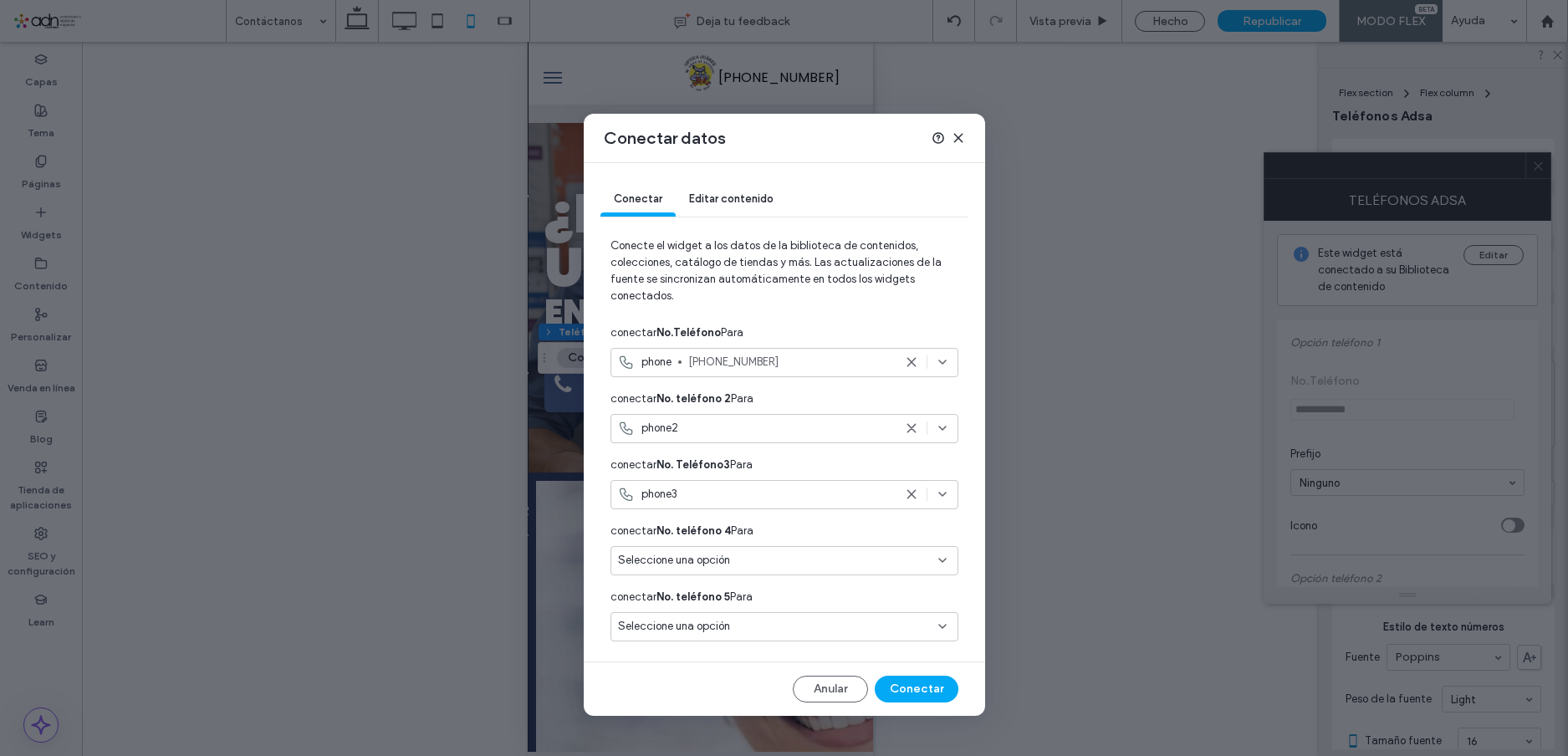
click at [916, 426] on icon at bounding box center [911, 428] width 14 height 14
click at [914, 489] on icon at bounding box center [911, 495] width 14 height 14
click at [921, 689] on button "Conectar" at bounding box center [916, 689] width 84 height 27
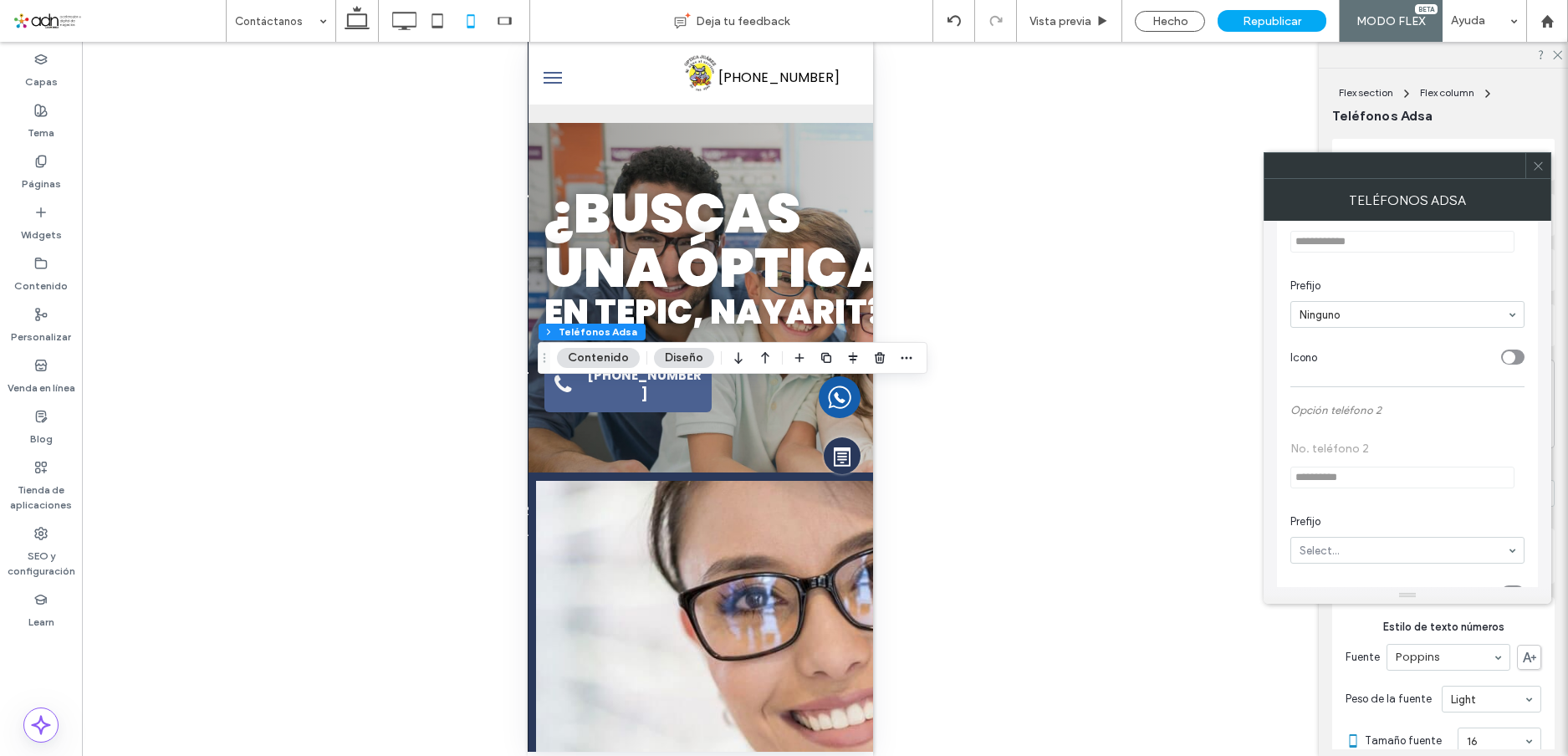
scroll to position [167, 0]
click at [1529, 173] on div at bounding box center [1538, 165] width 25 height 25
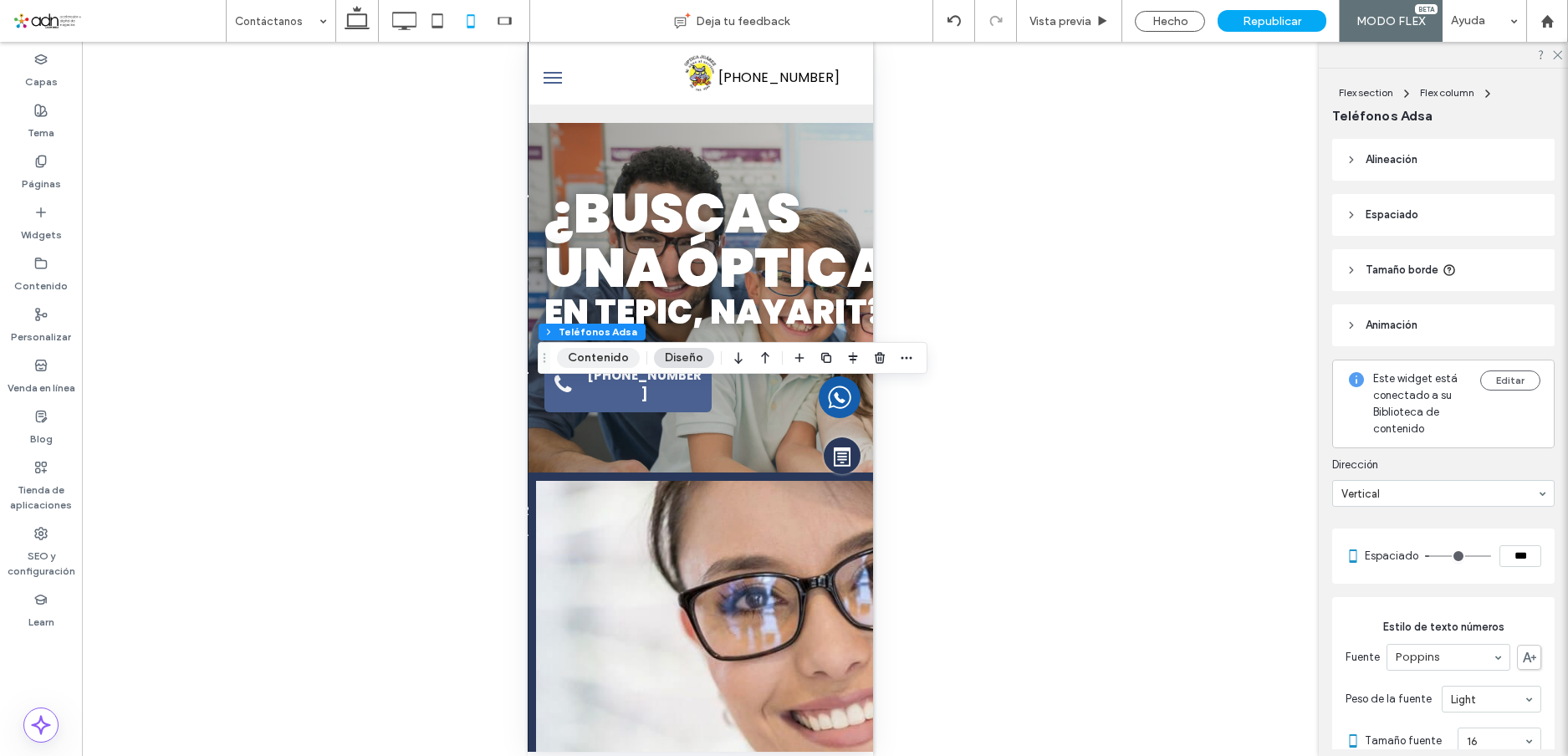
click at [588, 358] on button "Contenido" at bounding box center [599, 358] width 83 height 20
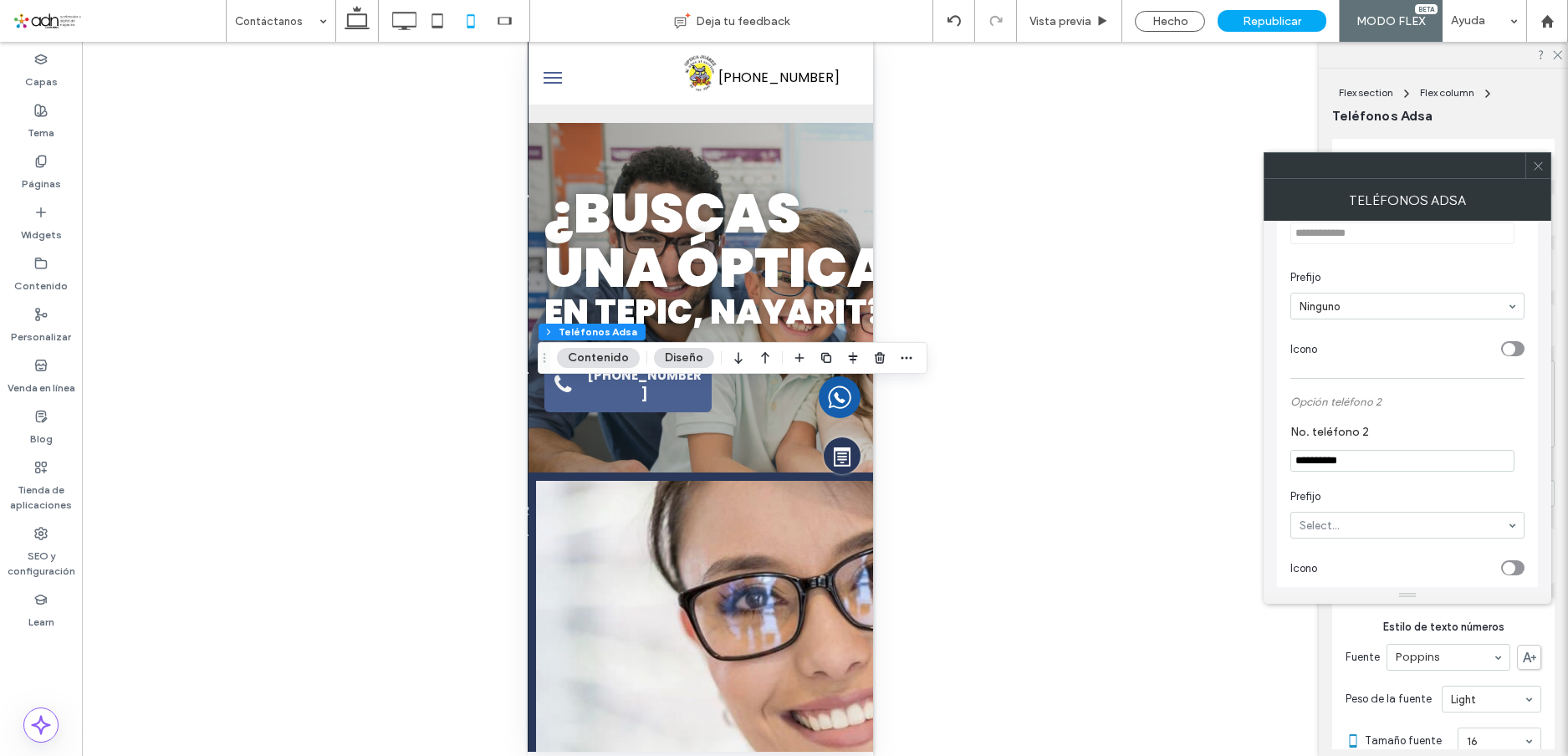
scroll to position [419, 0]
drag, startPoint x: 1391, startPoint y: 435, endPoint x: 1231, endPoint y: 435, distance: 160.0
click at [1231, 435] on body ".wqwq-1{fill:#231f20;} .cls-1q, .cls-2q { fill-rule: evenodd; } .cls-2q { fill:…" at bounding box center [784, 378] width 1568 height 756
drag, startPoint x: 1383, startPoint y: 466, endPoint x: 1159, endPoint y: 470, distance: 224.0
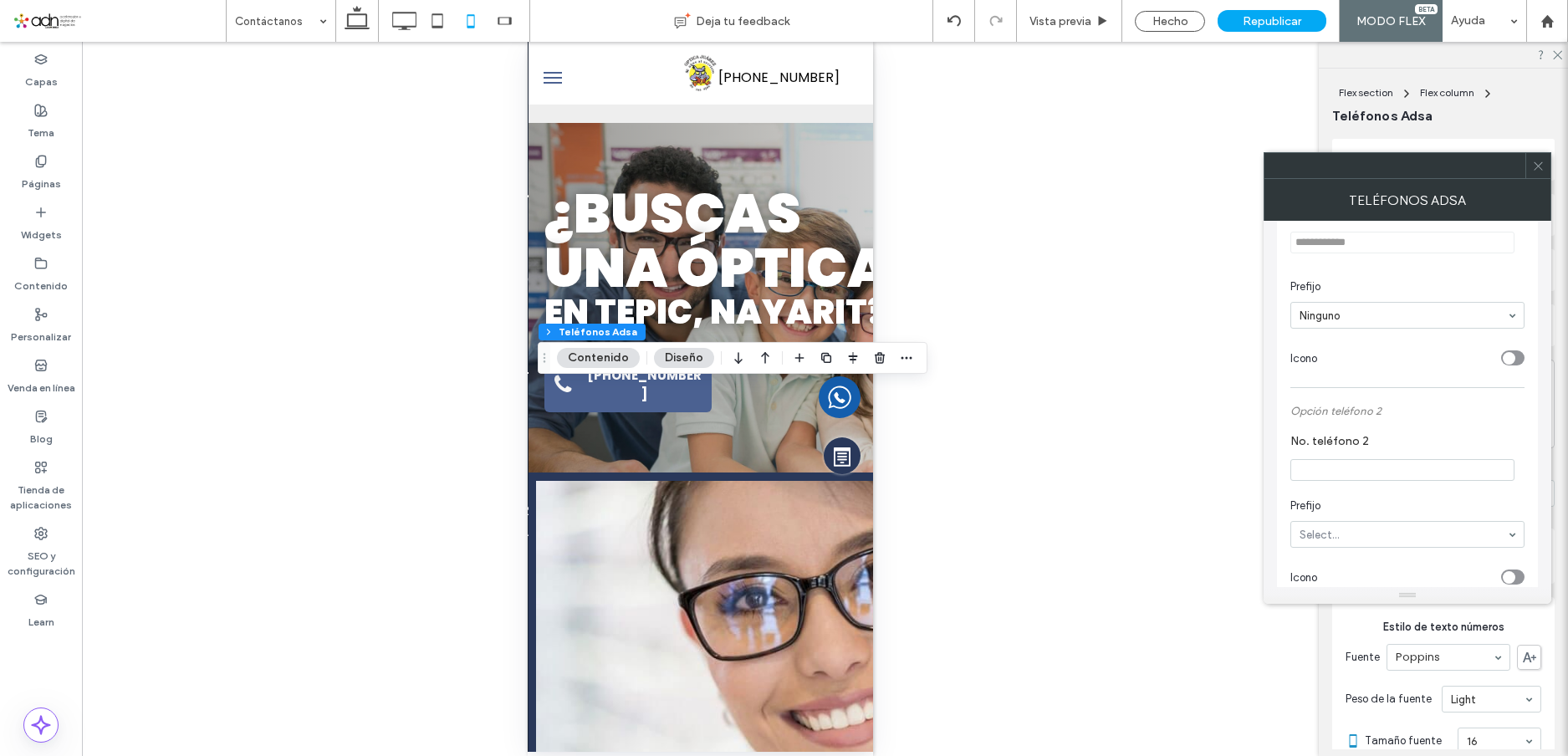
click at [1159, 470] on body ".wqwq-1{fill:#231f20;} .cls-1q, .cls-2q { fill-rule: evenodd; } .cls-2q { fill:…" at bounding box center [784, 378] width 1568 height 756
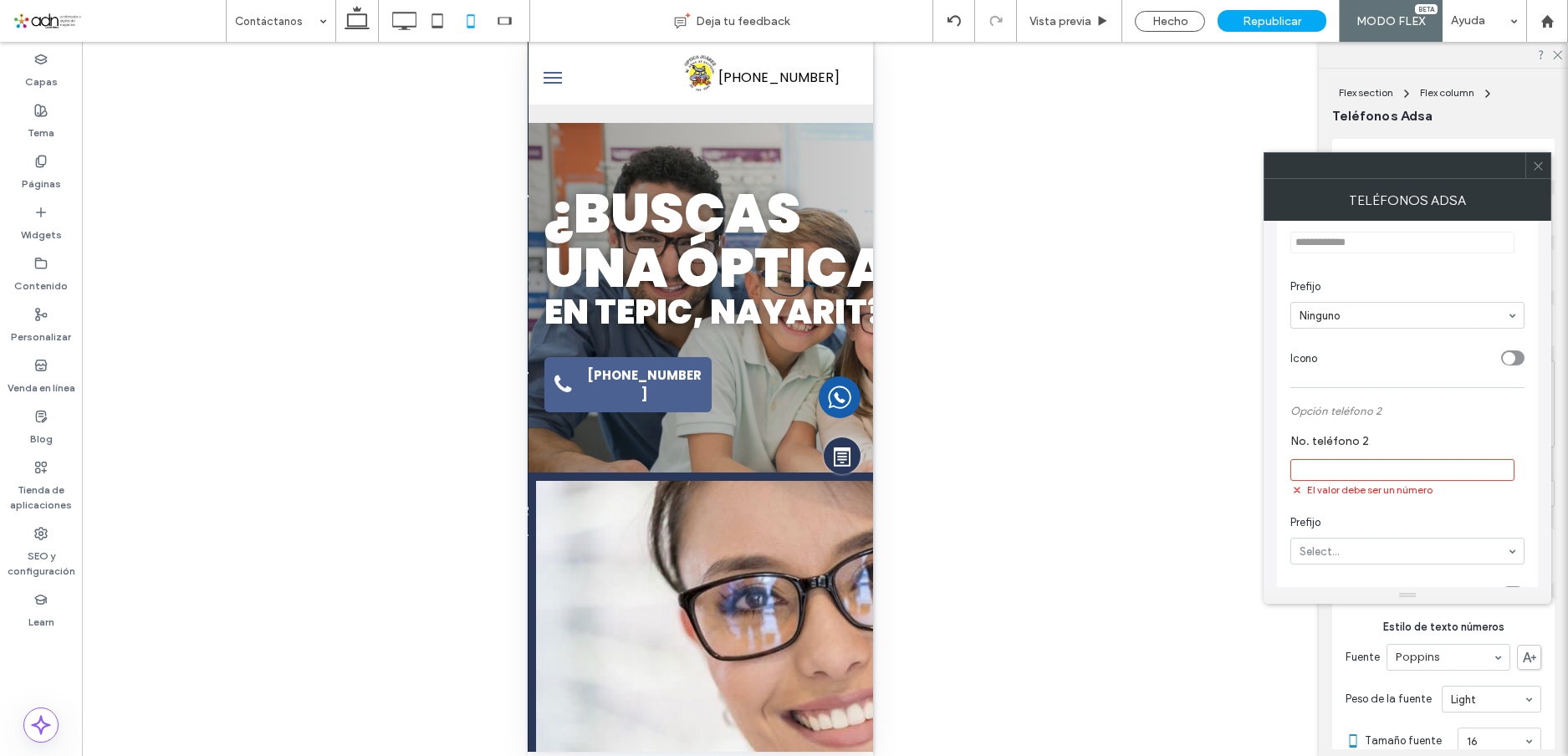
type input "**"
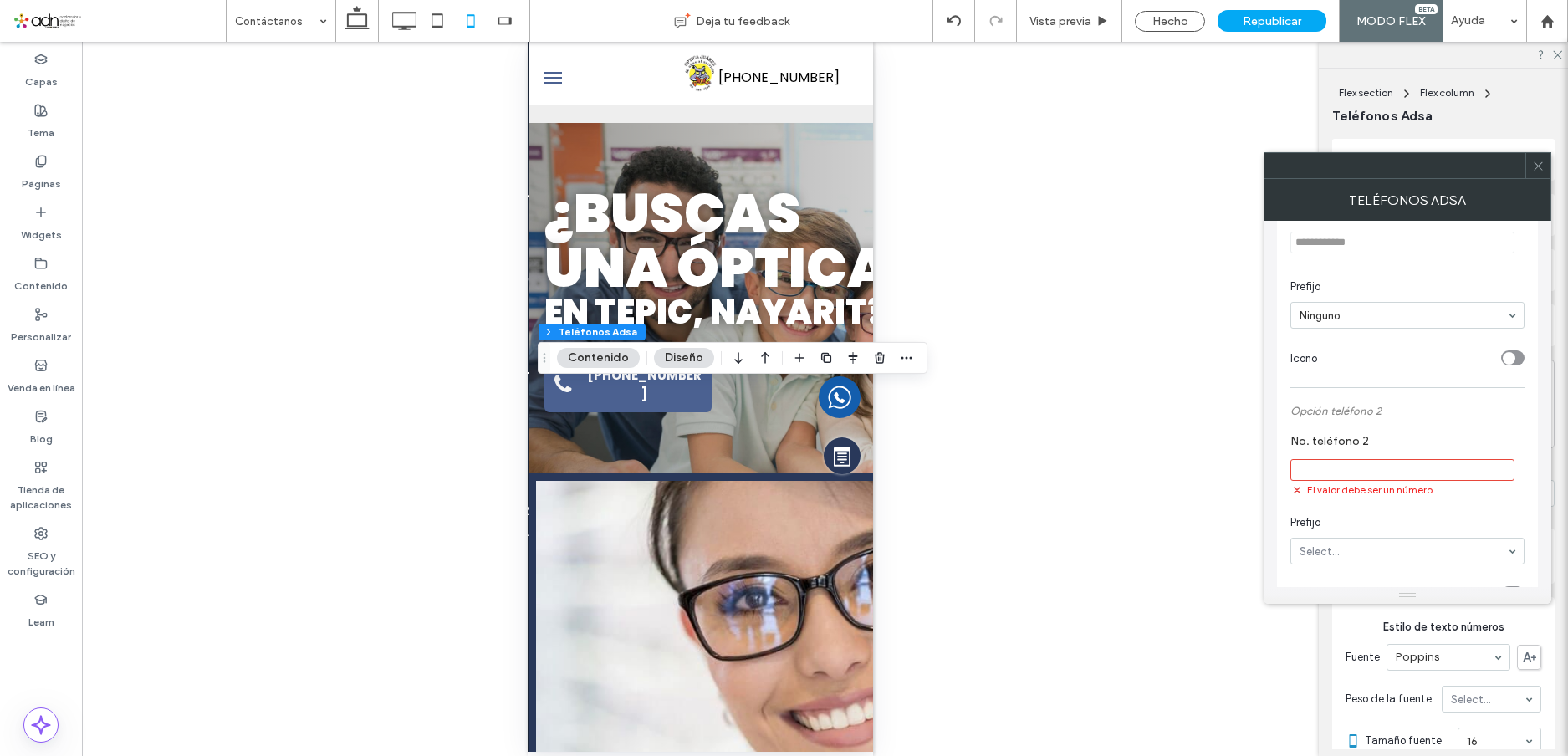
type input "**"
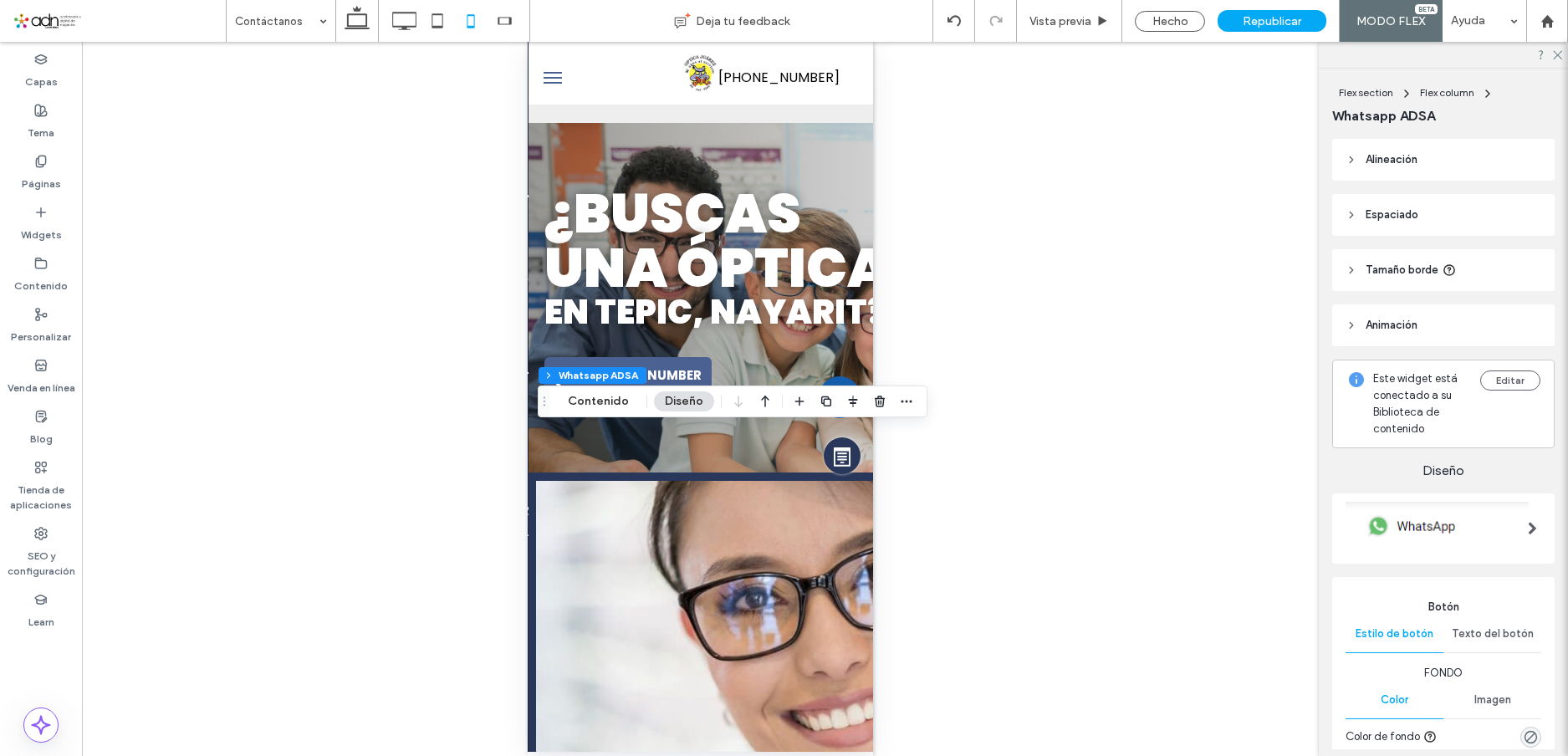
click at [1435, 166] on header "Alineación" at bounding box center [1443, 160] width 222 height 42
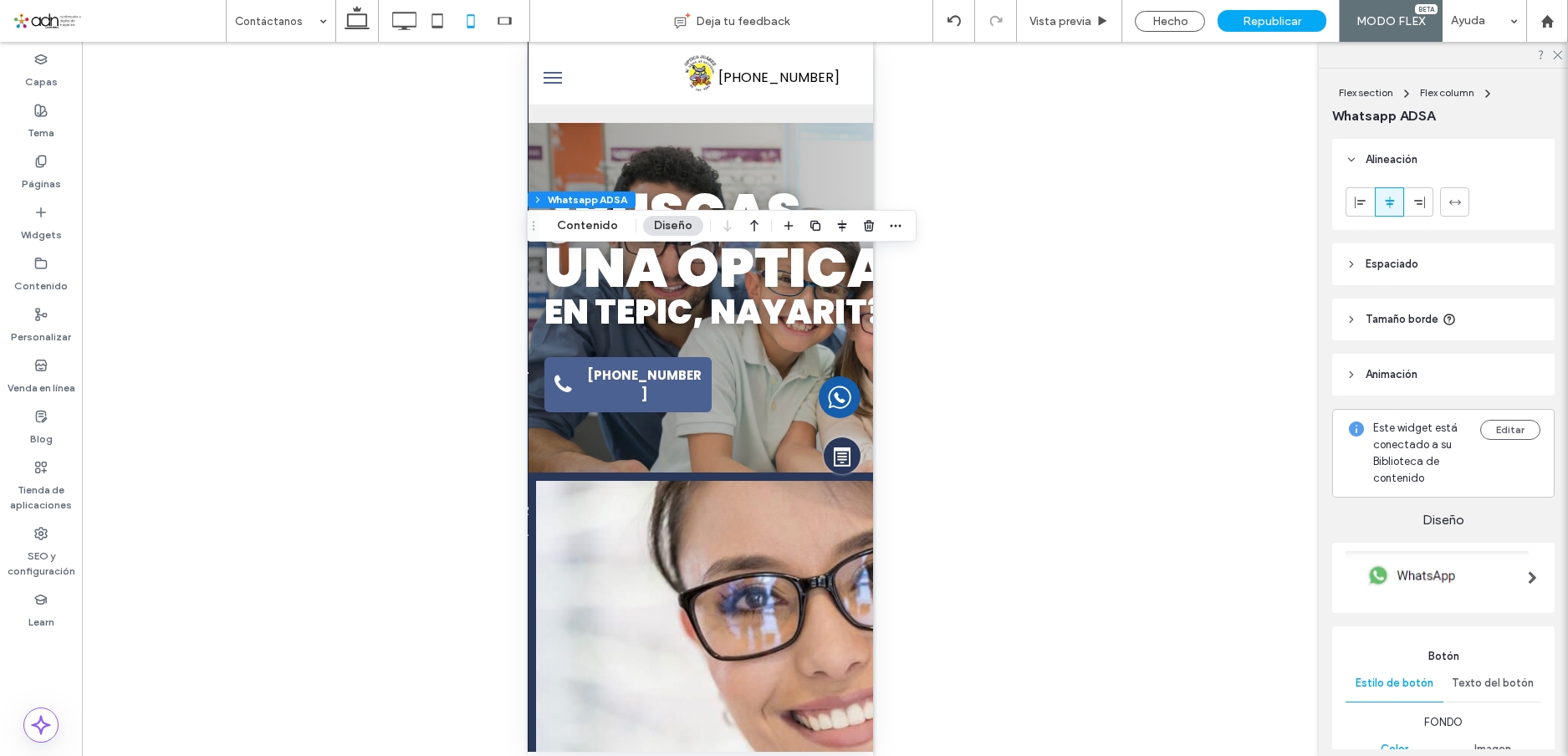
drag, startPoint x: 550, startPoint y: 400, endPoint x: 535, endPoint y: 218, distance: 182.6
click at [535, 220] on icon "Arrastrar" at bounding box center [534, 226] width 14 height 12
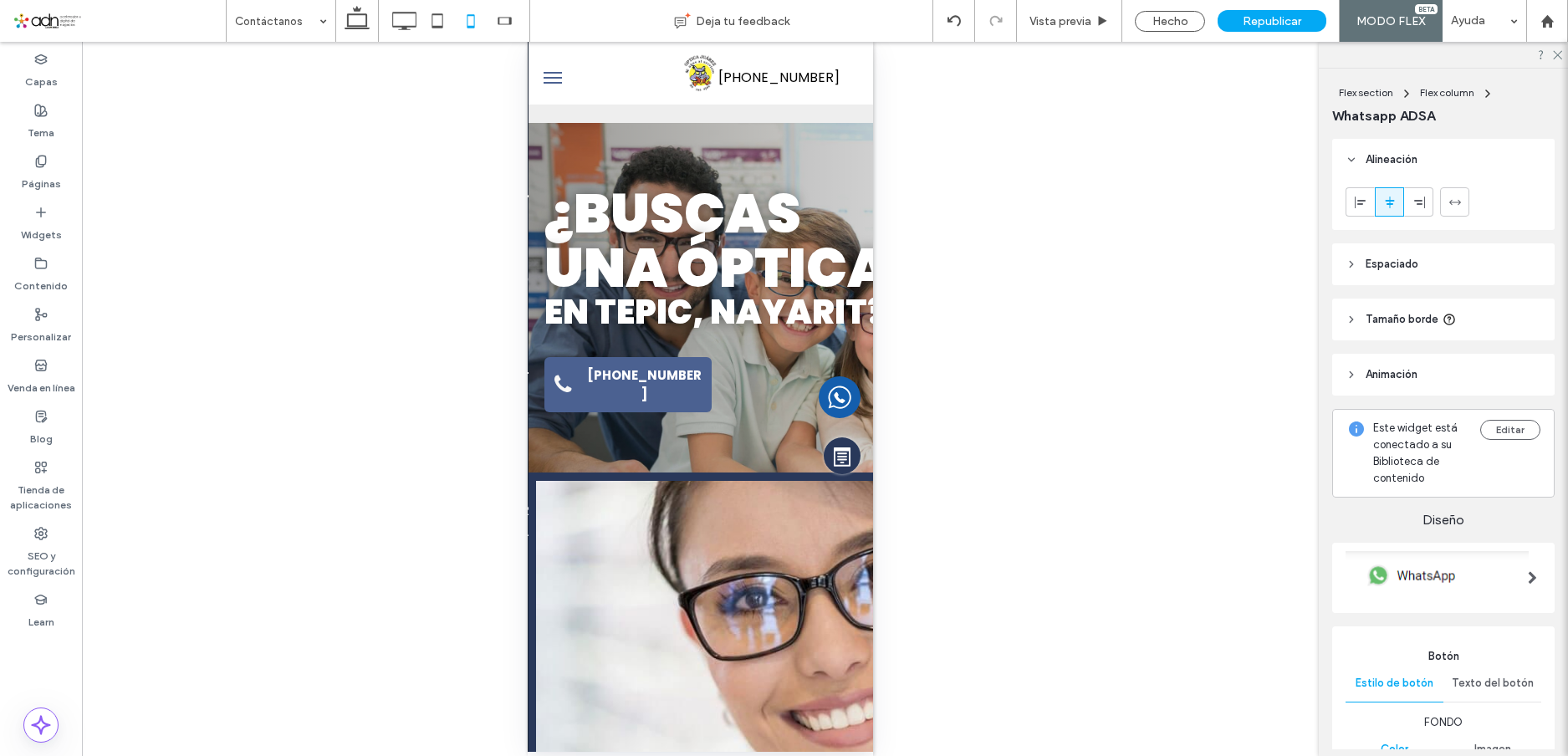
type input "***"
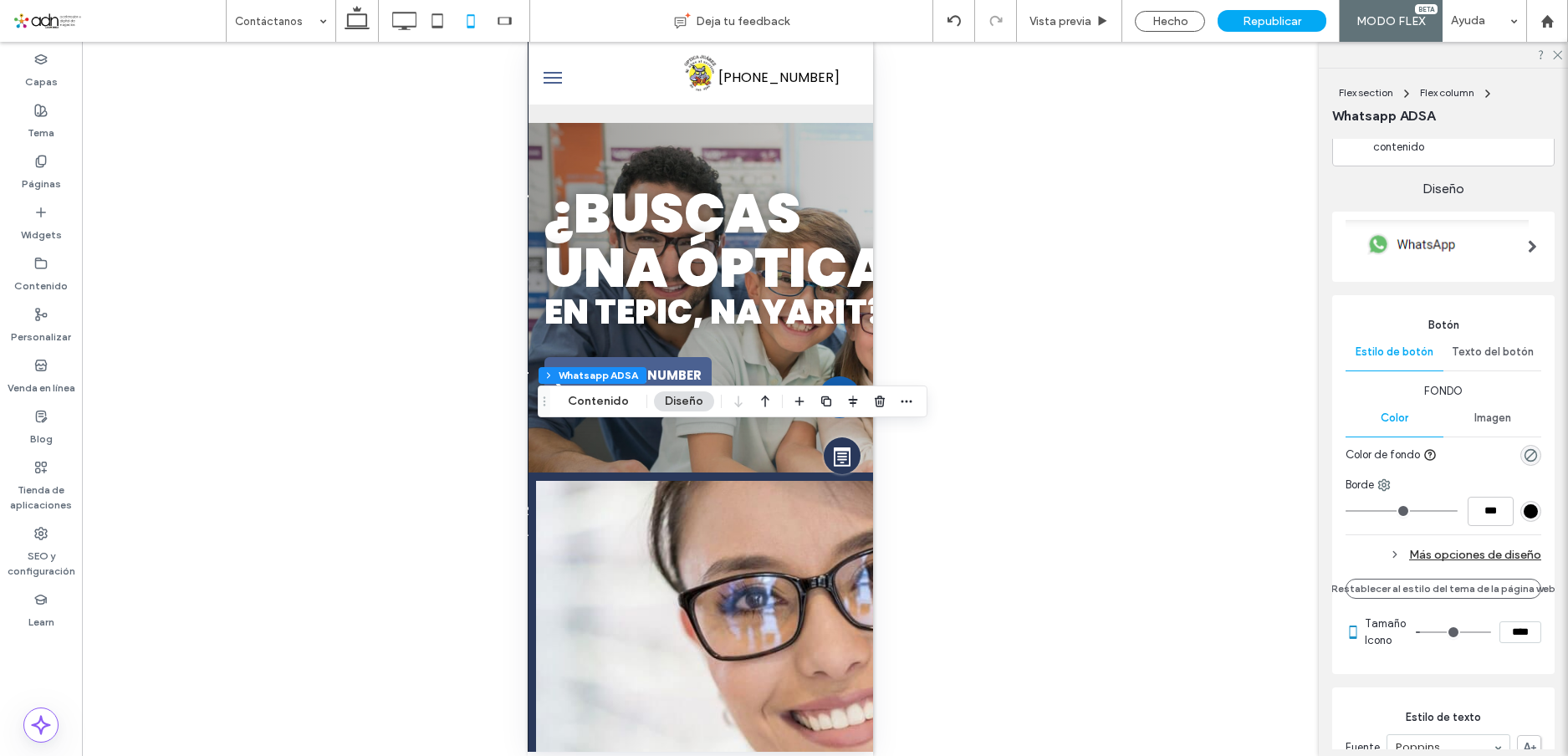
scroll to position [335, 0]
click at [1485, 346] on span "Texto del botón" at bounding box center [1493, 348] width 82 height 14
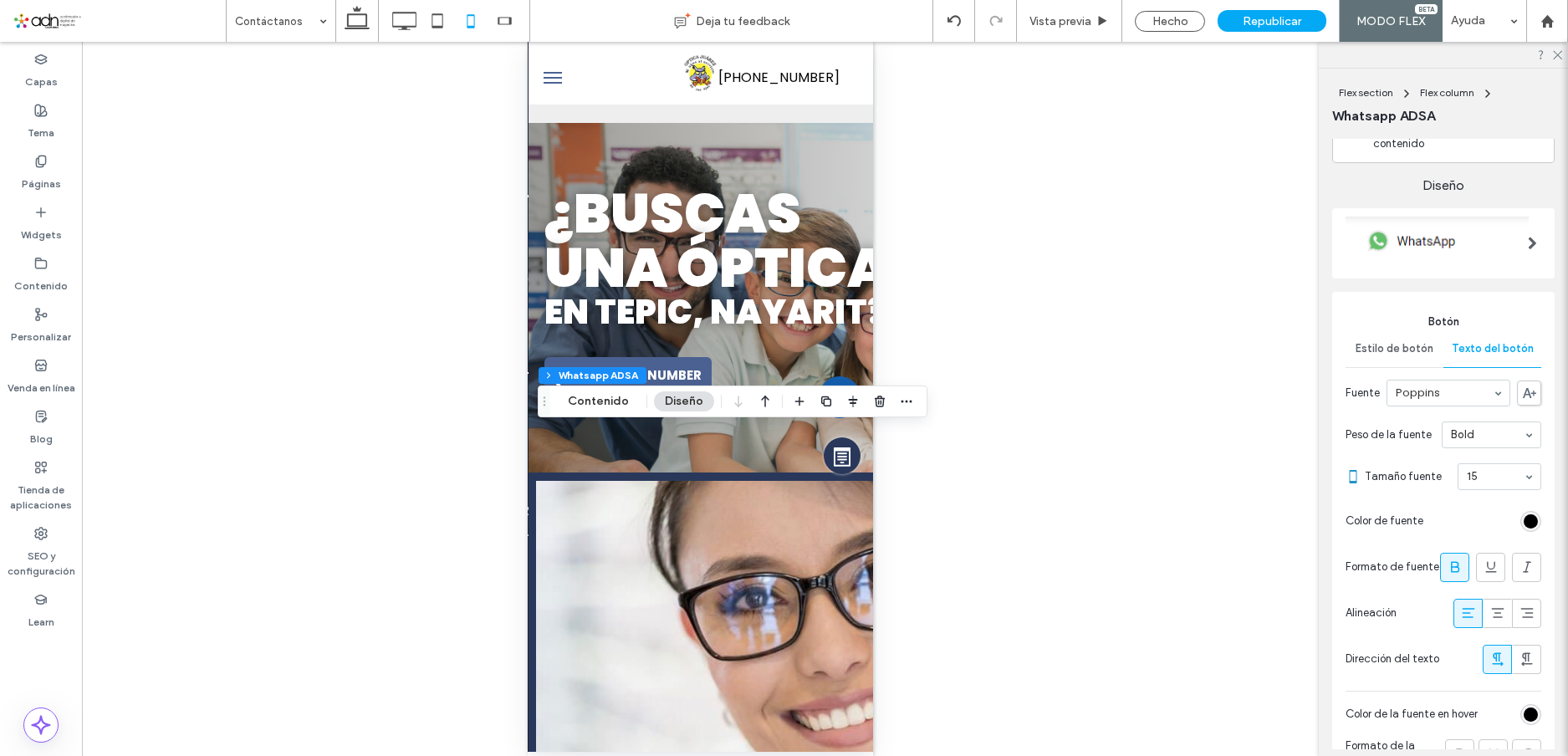
click at [1524, 519] on div "rgb(0, 0, 0)" at bounding box center [1531, 522] width 15 height 15
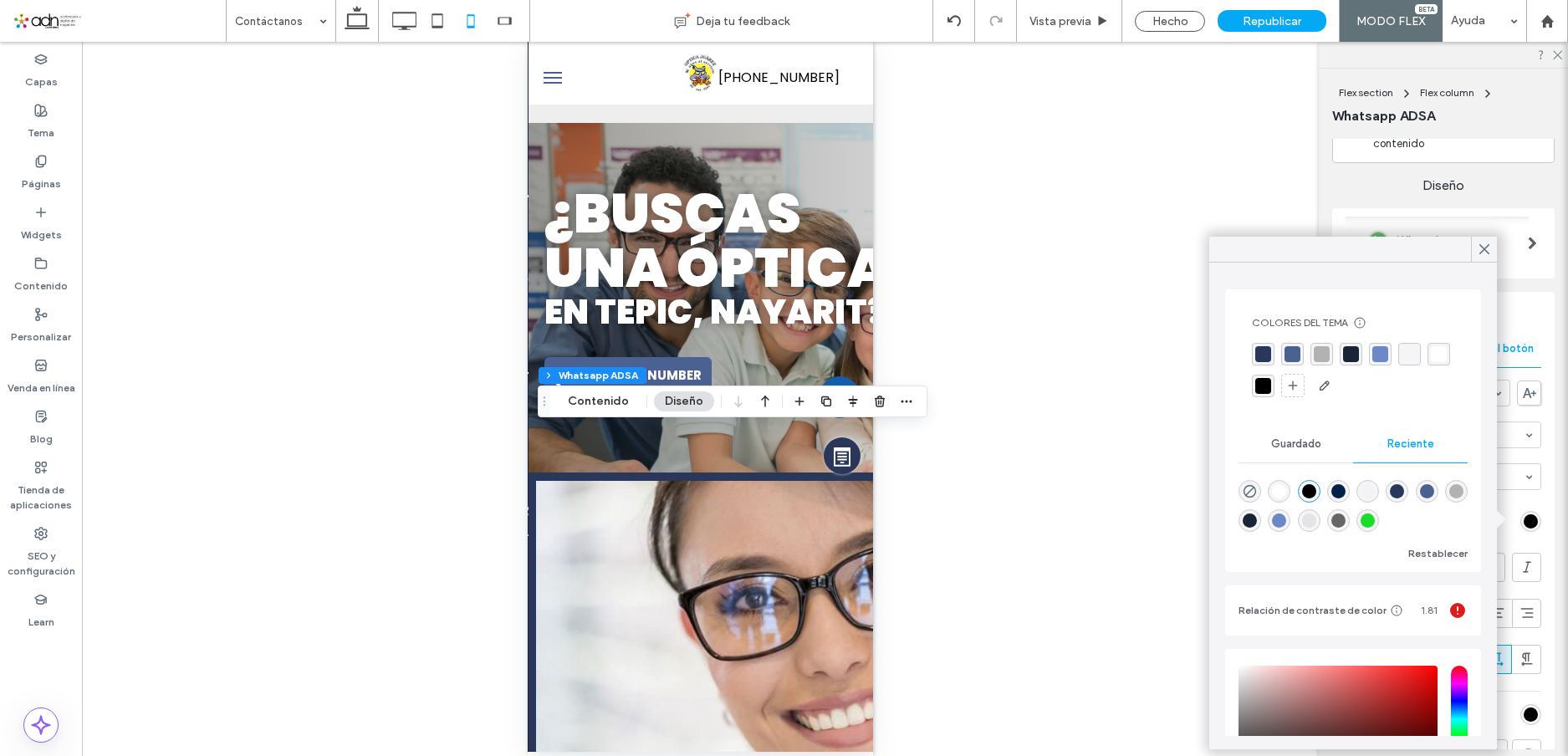
click at [1277, 491] on div "rgba(255, 255, 255, 1)" at bounding box center [1279, 492] width 15 height 15
type input "*******"
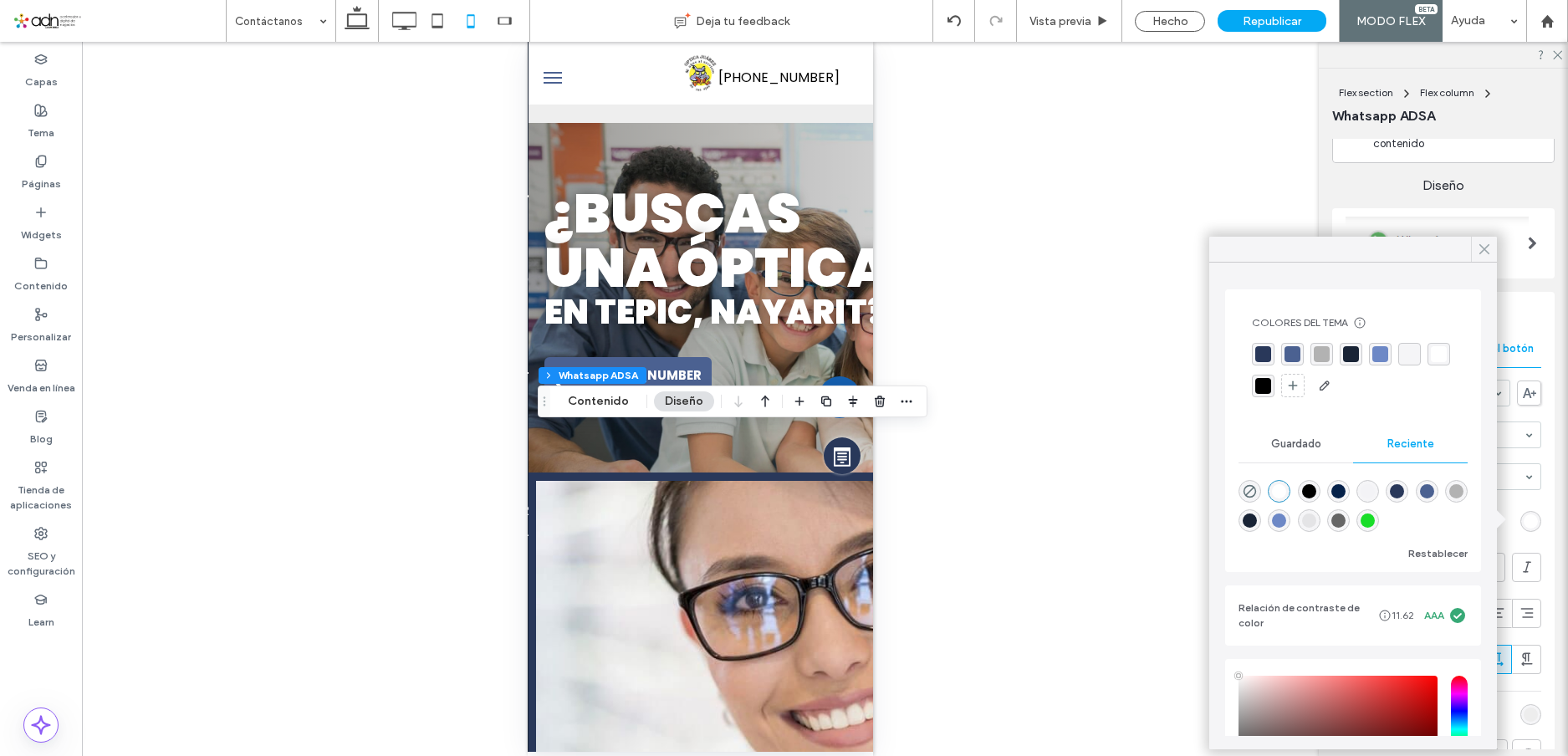
click at [1482, 250] on icon at bounding box center [1484, 250] width 15 height 15
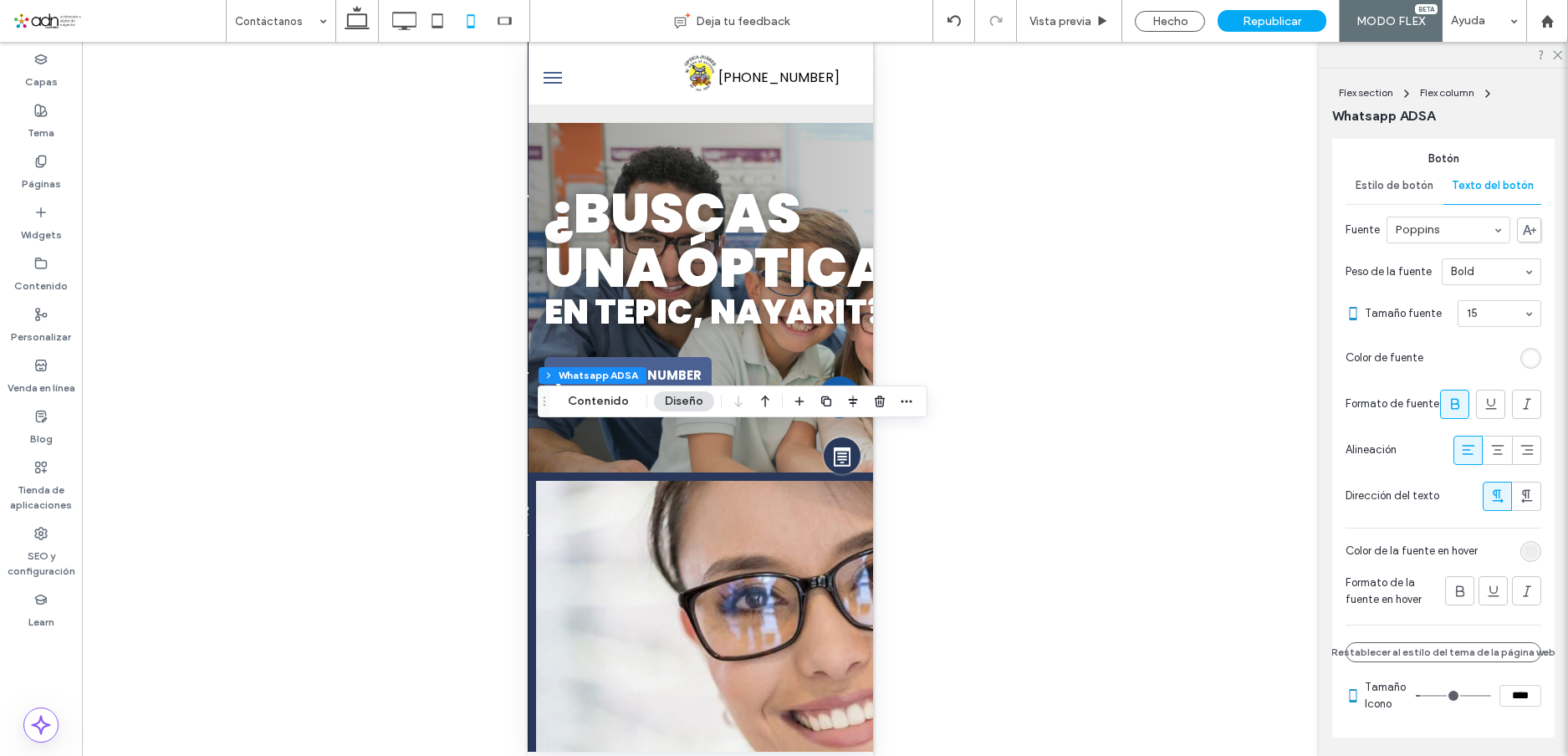
scroll to position [502, 0]
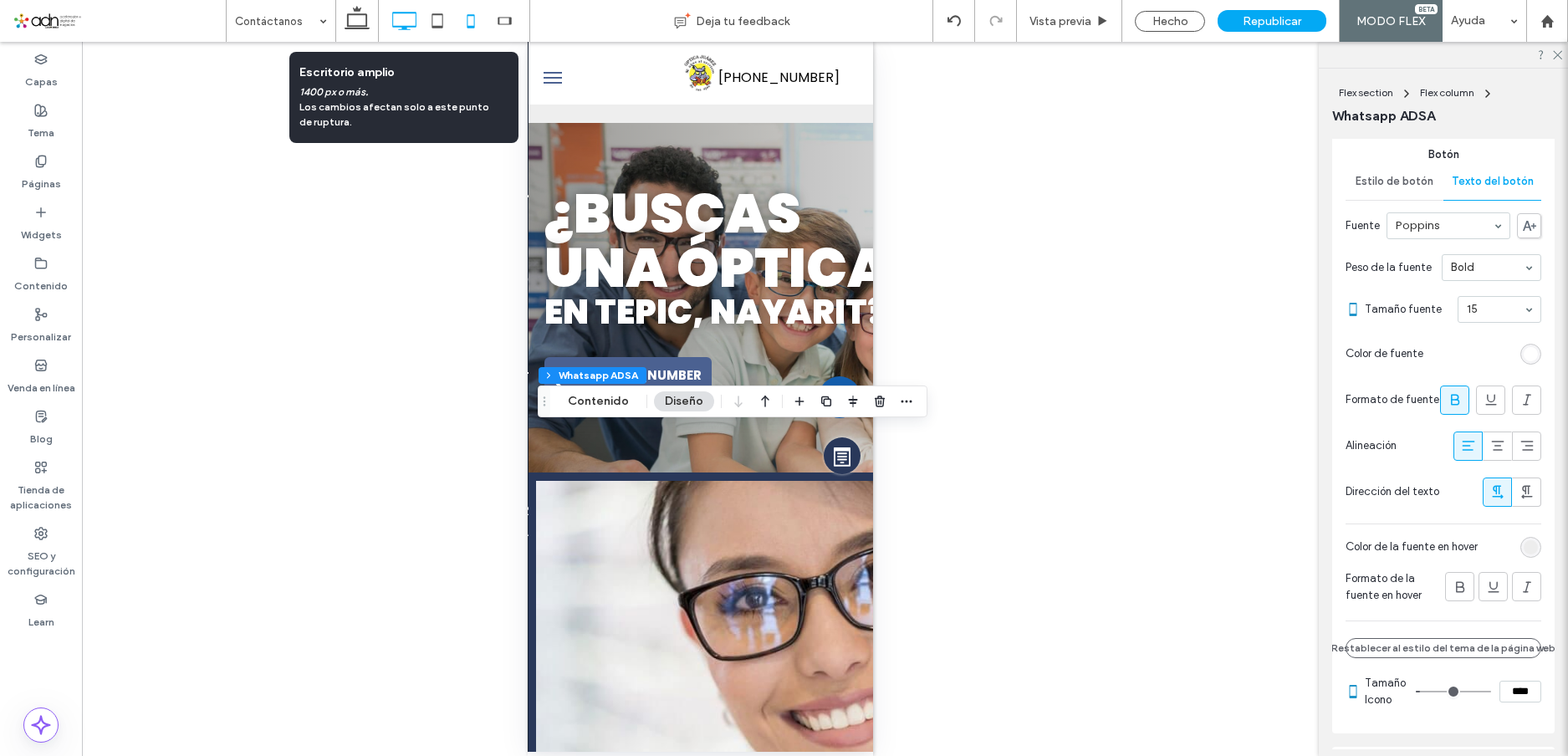
click at [405, 25] on icon at bounding box center [404, 21] width 34 height 34
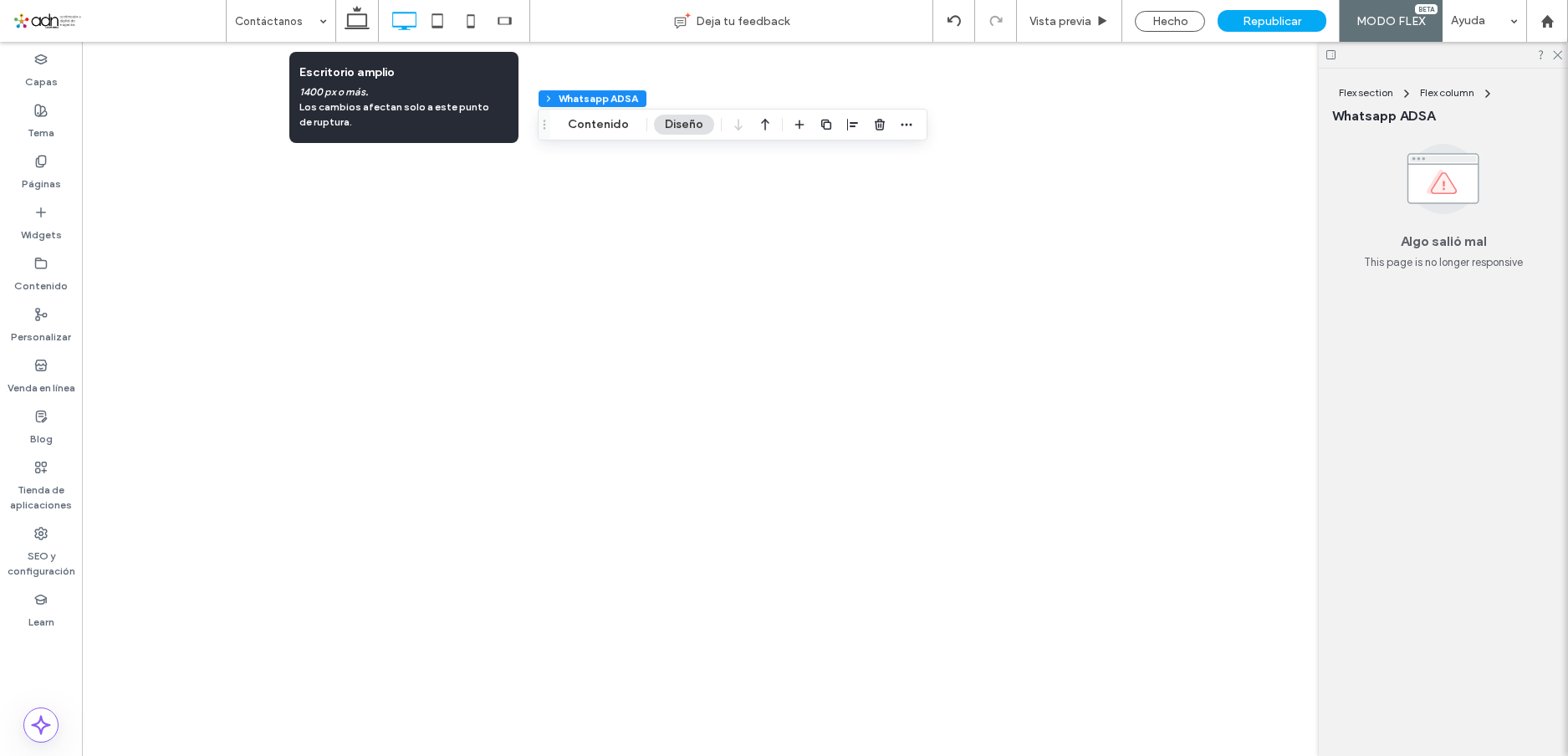
scroll to position [0, 0]
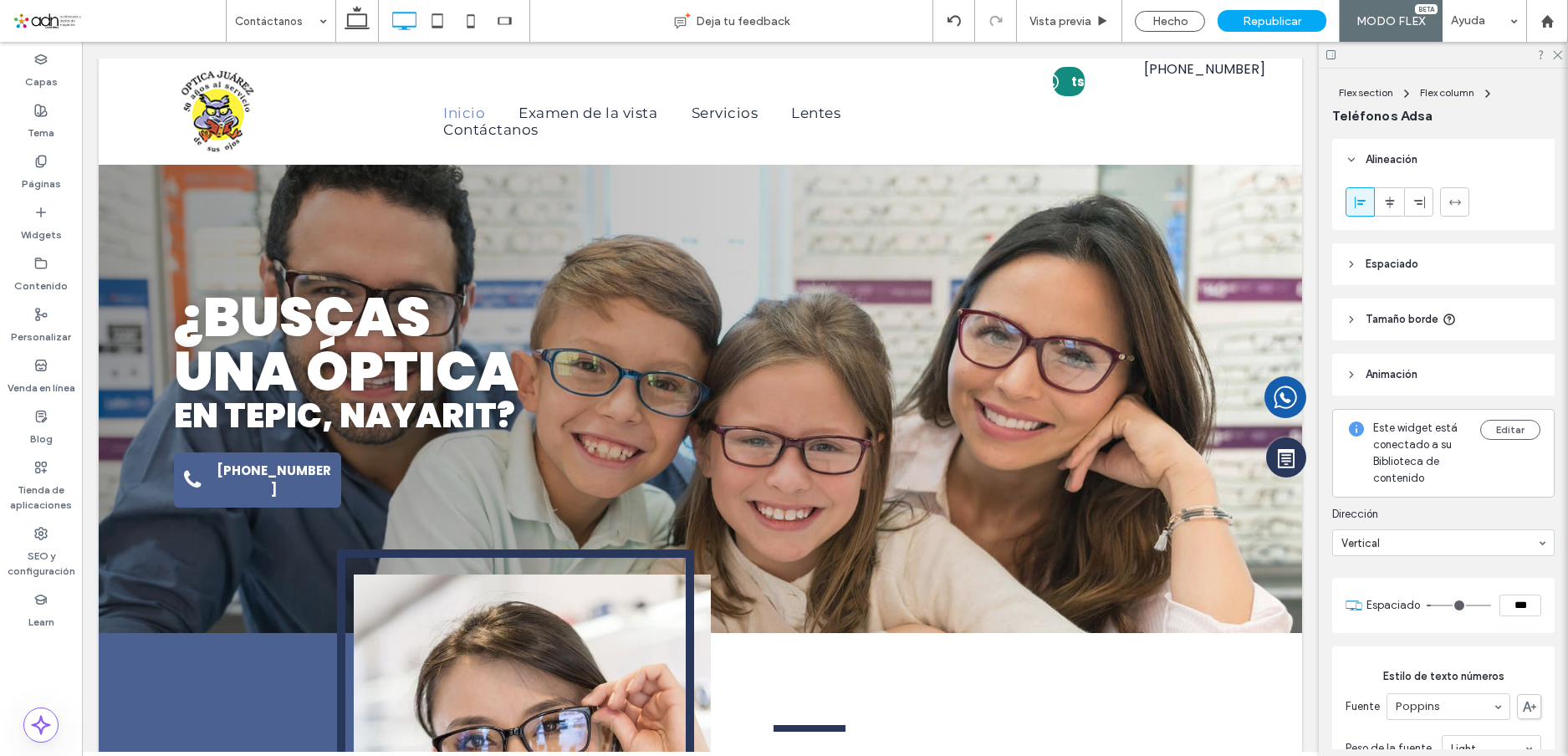
type input "**"
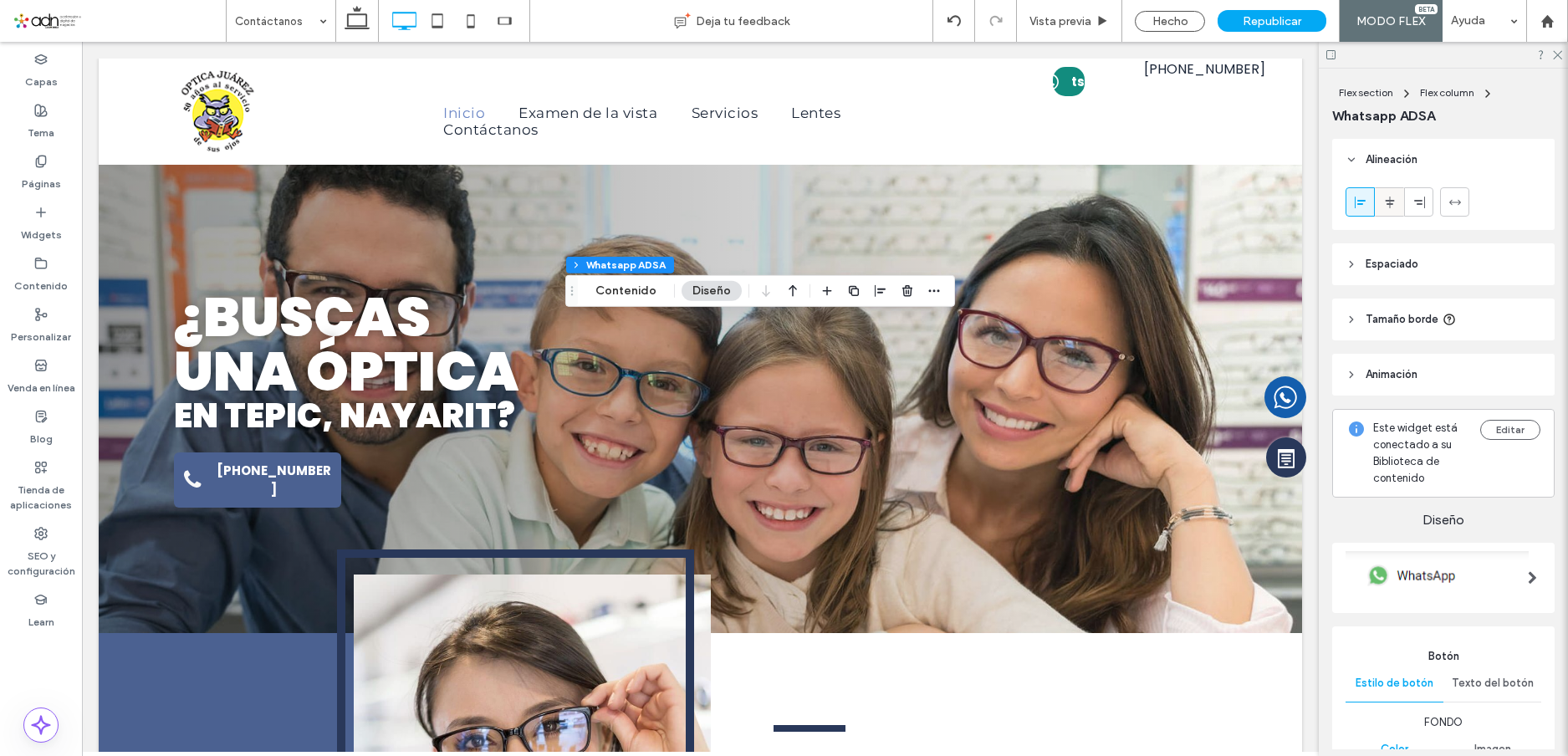
click at [1393, 197] on icon at bounding box center [1390, 202] width 14 height 14
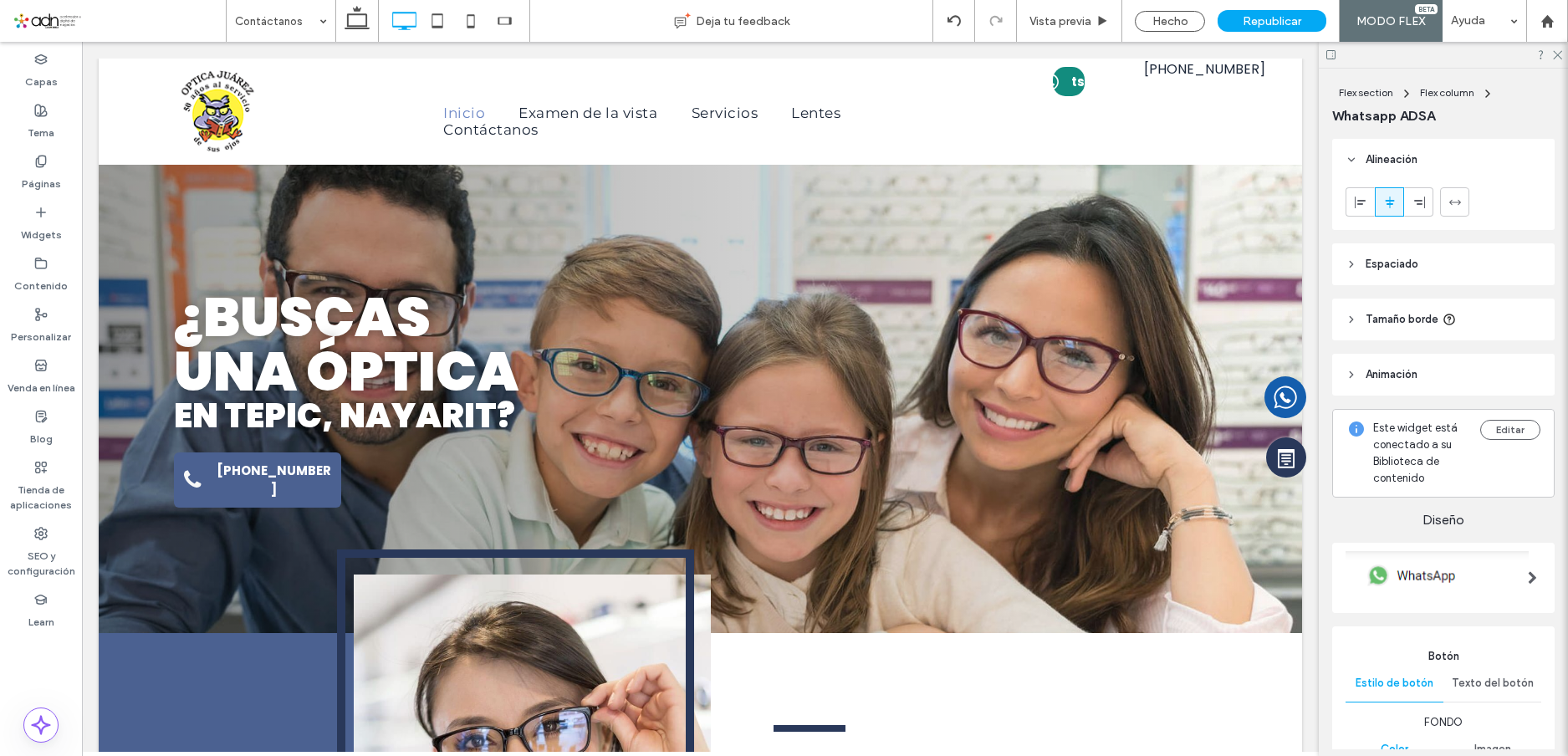
type input "***"
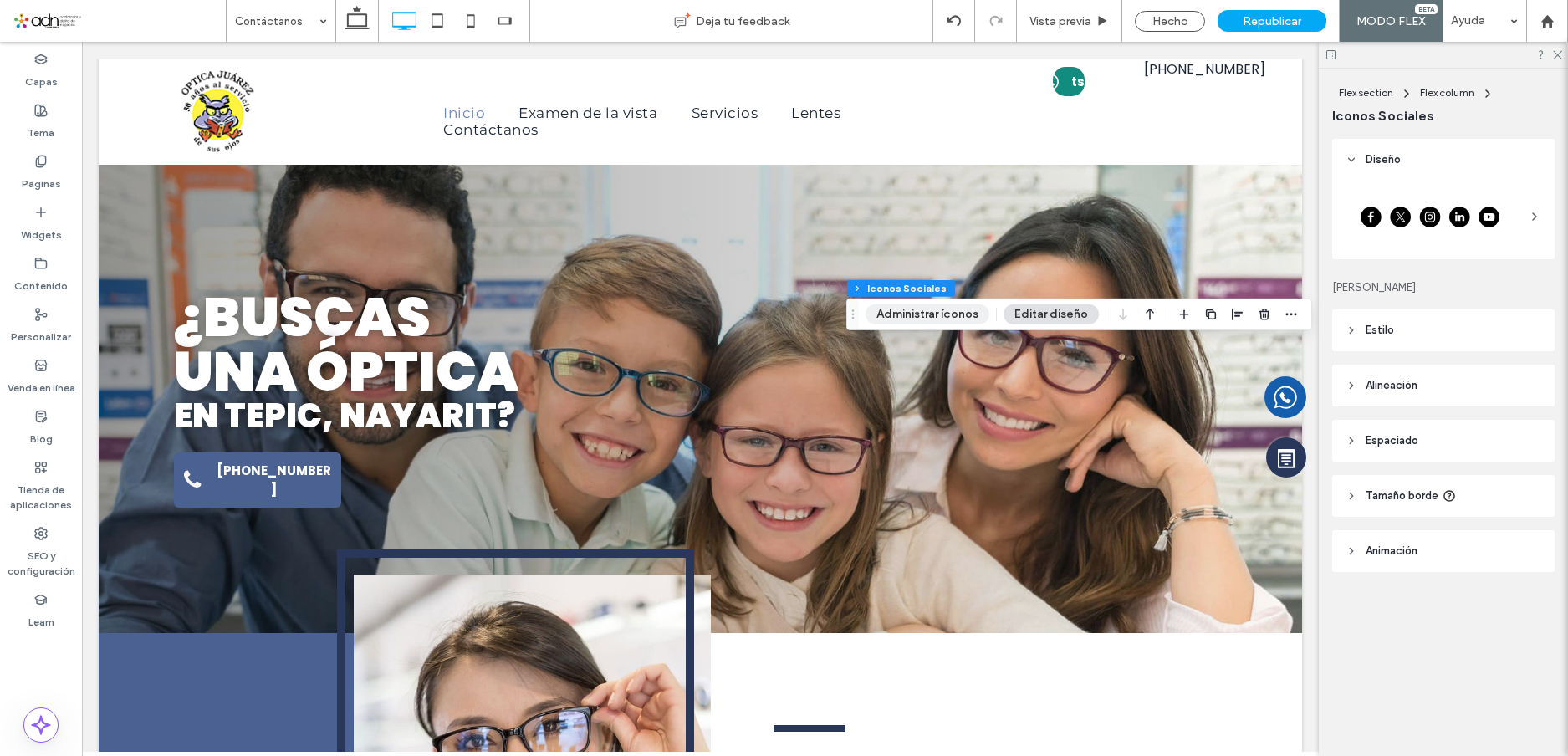
click at [941, 310] on button "Administrar íconos" at bounding box center [927, 314] width 123 height 20
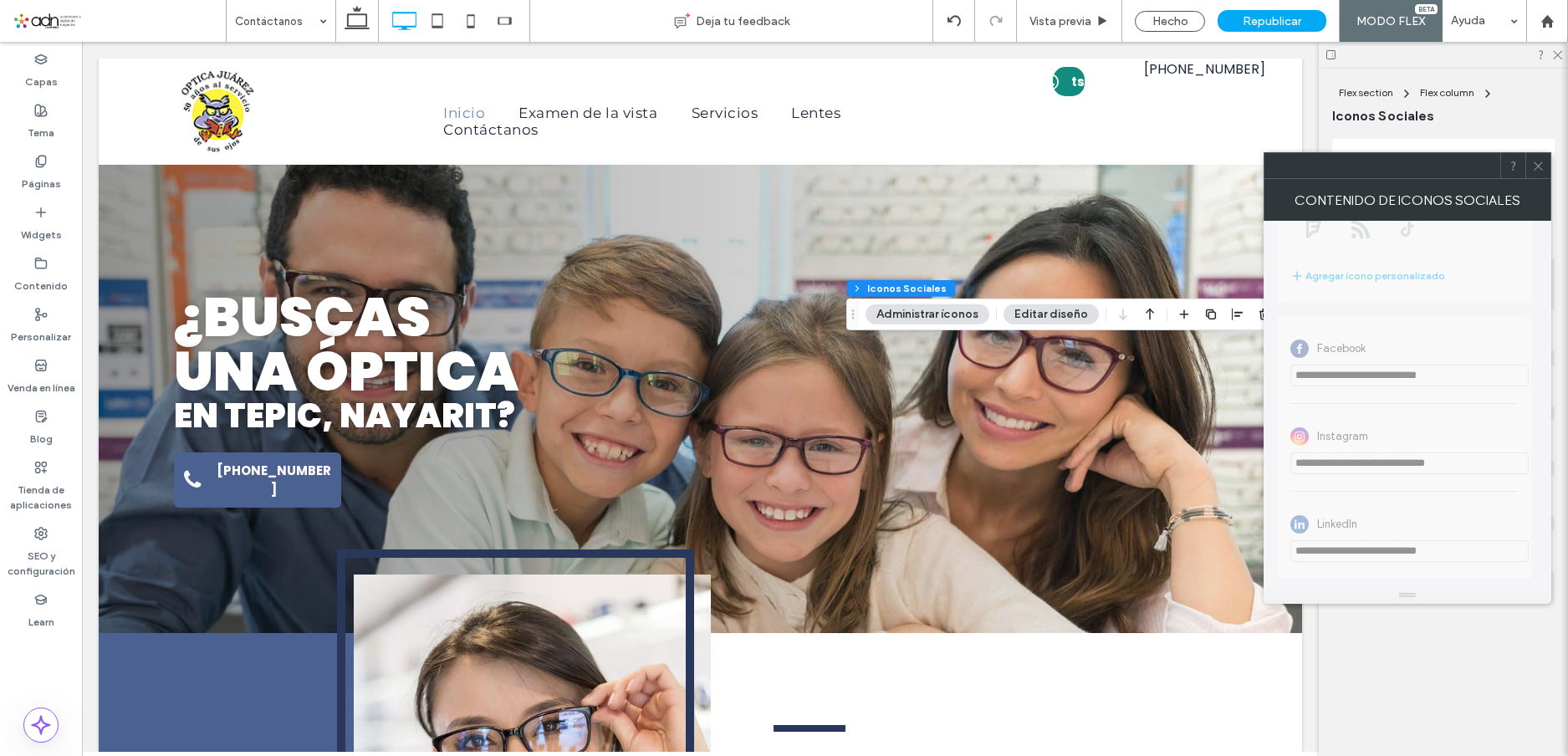
scroll to position [394, 0]
click at [1541, 163] on icon at bounding box center [1539, 166] width 13 height 13
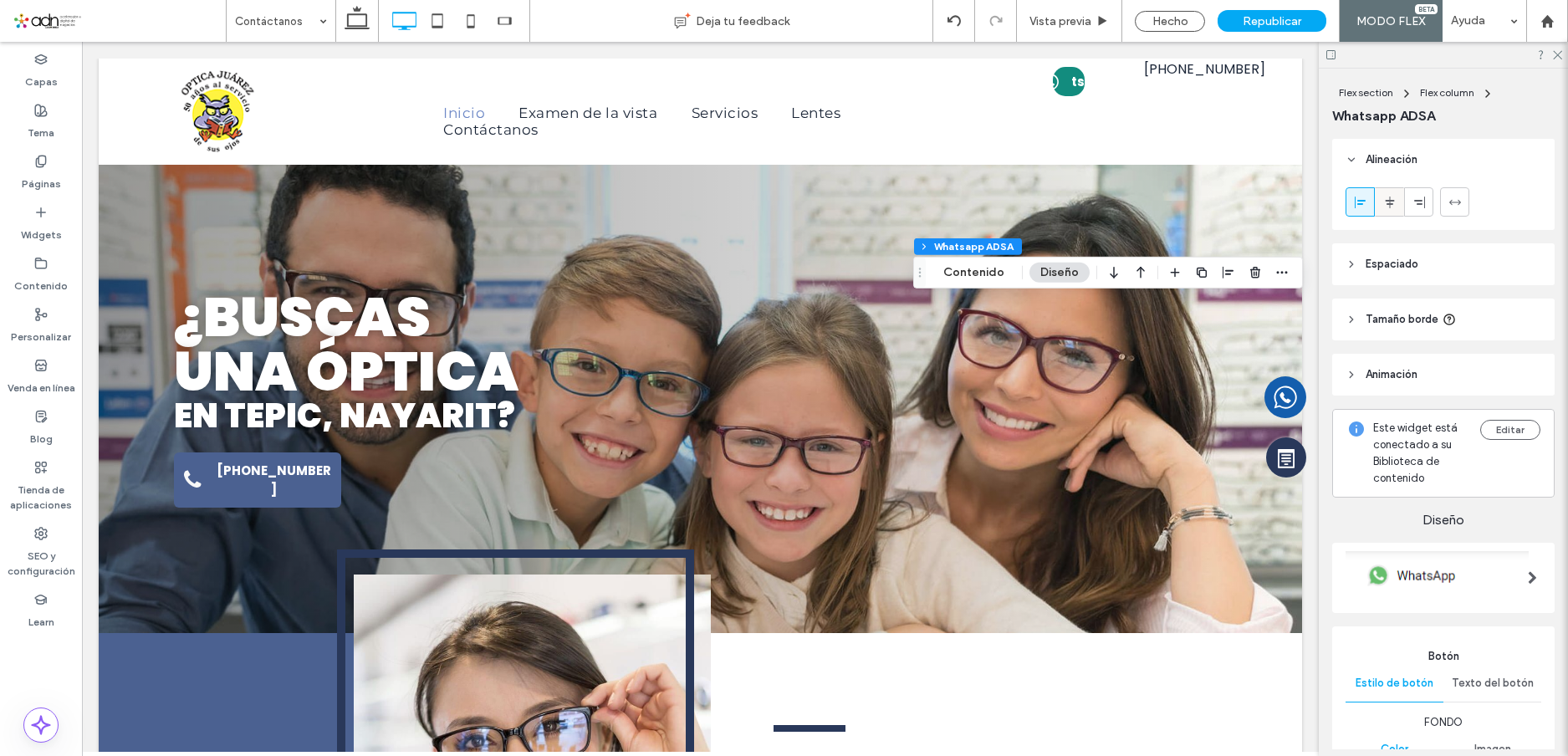
click at [1393, 197] on icon at bounding box center [1390, 202] width 14 height 14
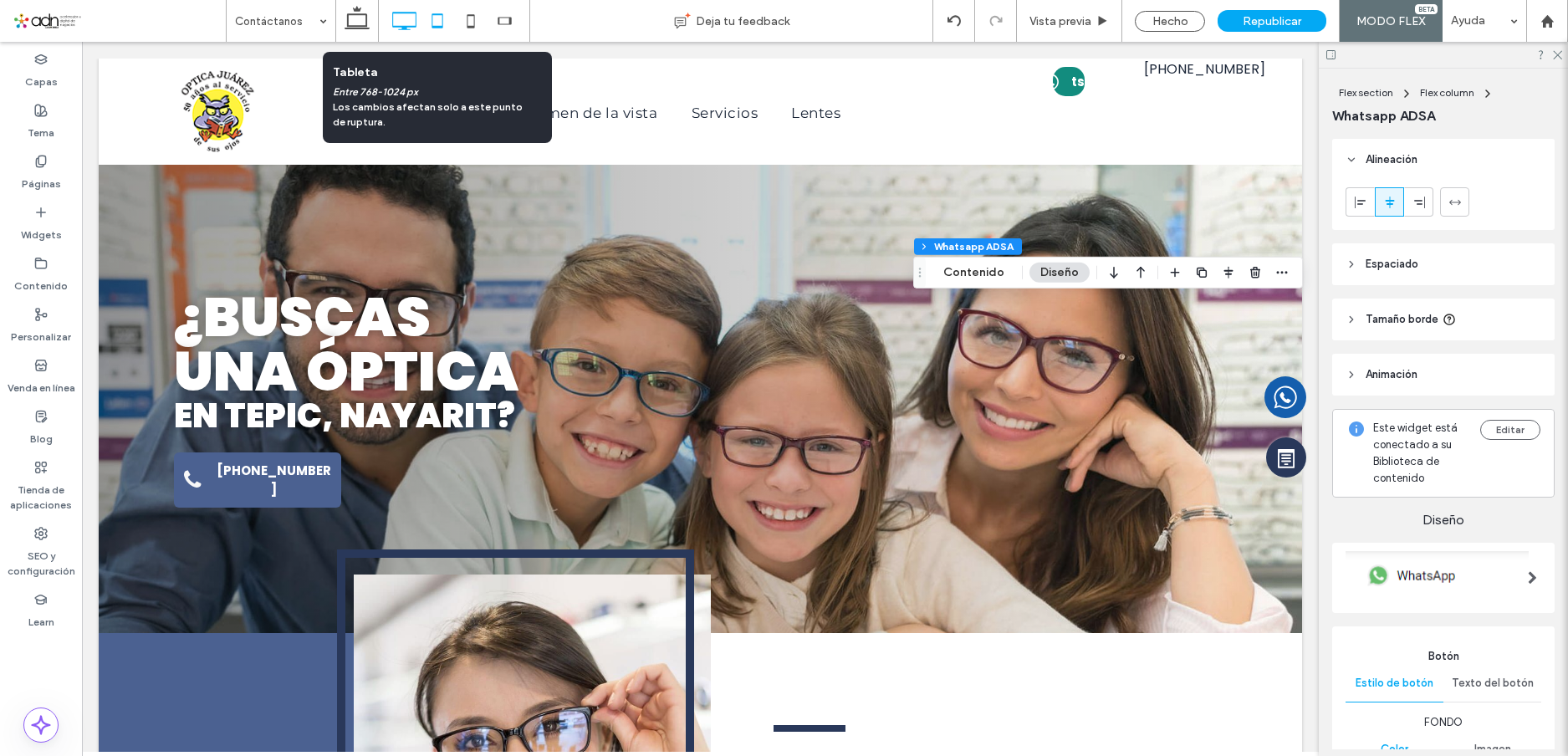
click at [443, 25] on icon at bounding box center [437, 21] width 34 height 34
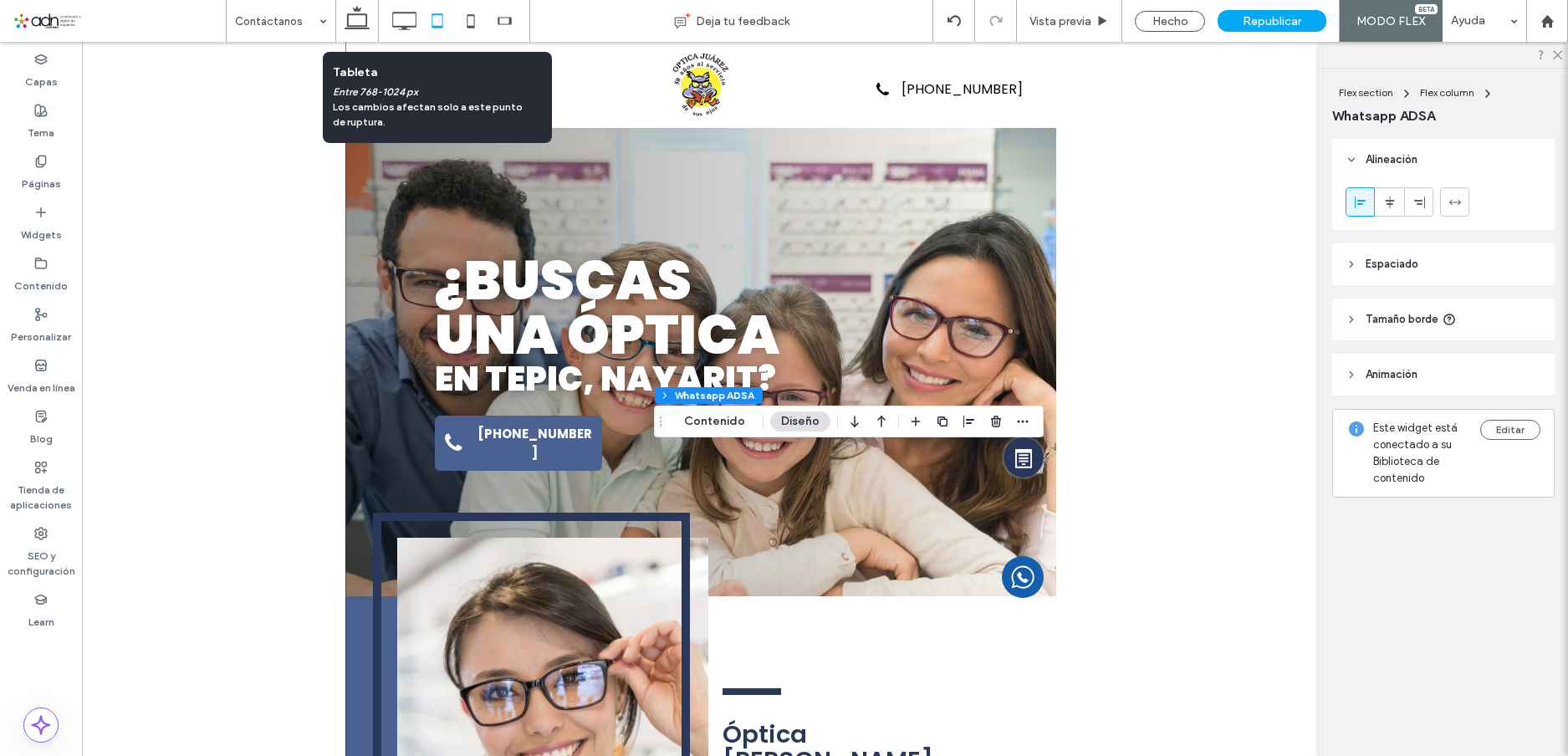
type input "***"
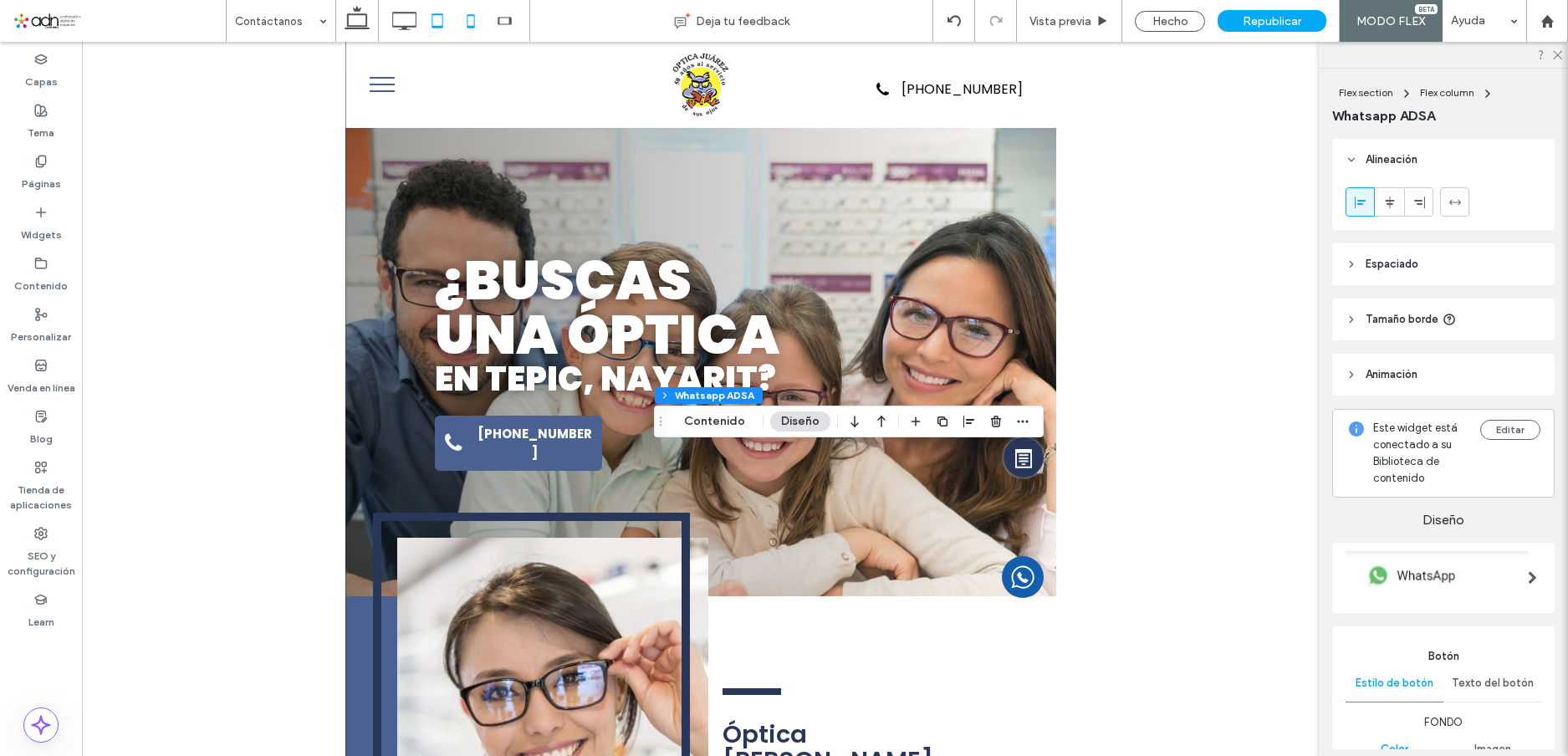
click at [466, 20] on icon at bounding box center [471, 21] width 34 height 34
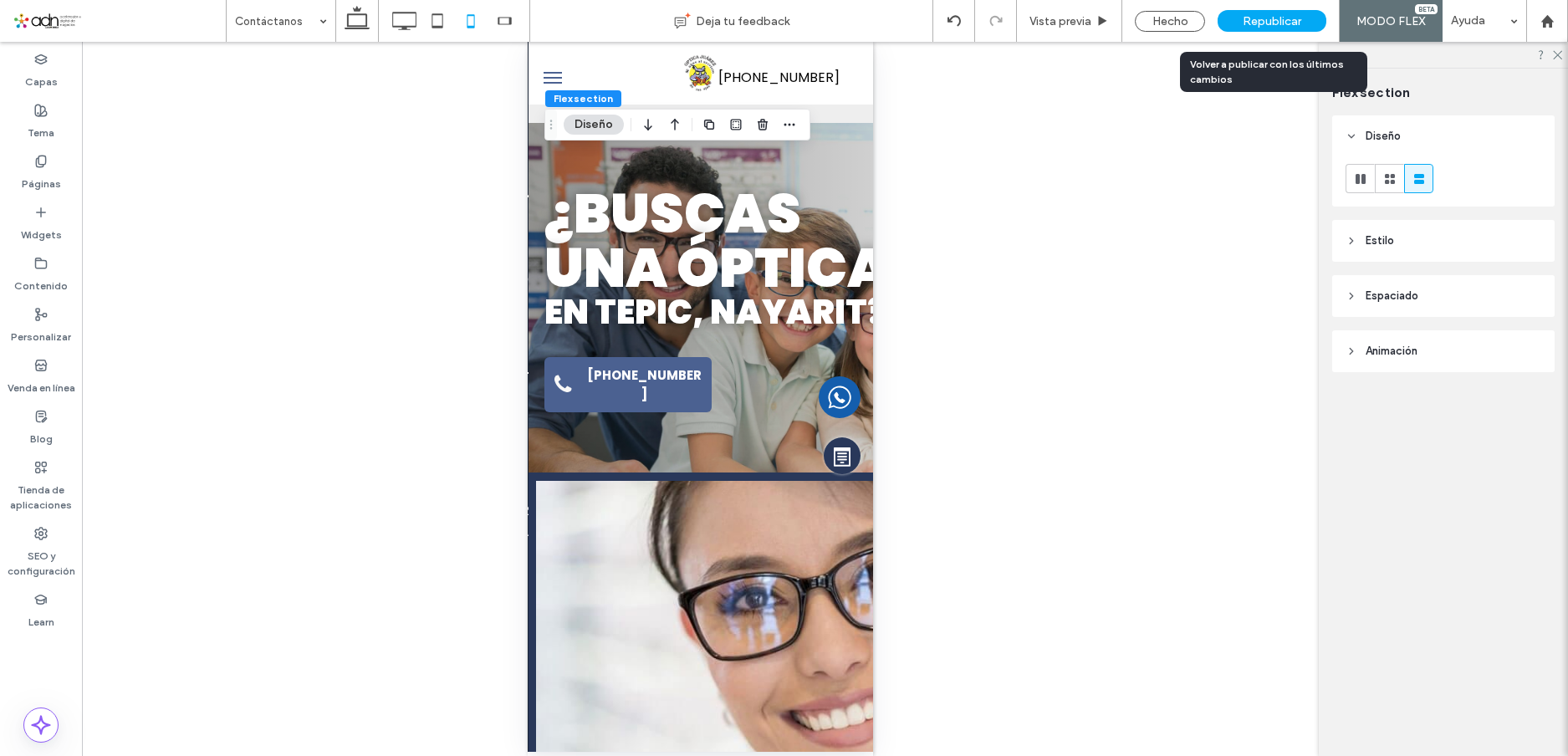
click at [1297, 15] on span "Republicar" at bounding box center [1272, 22] width 58 height 15
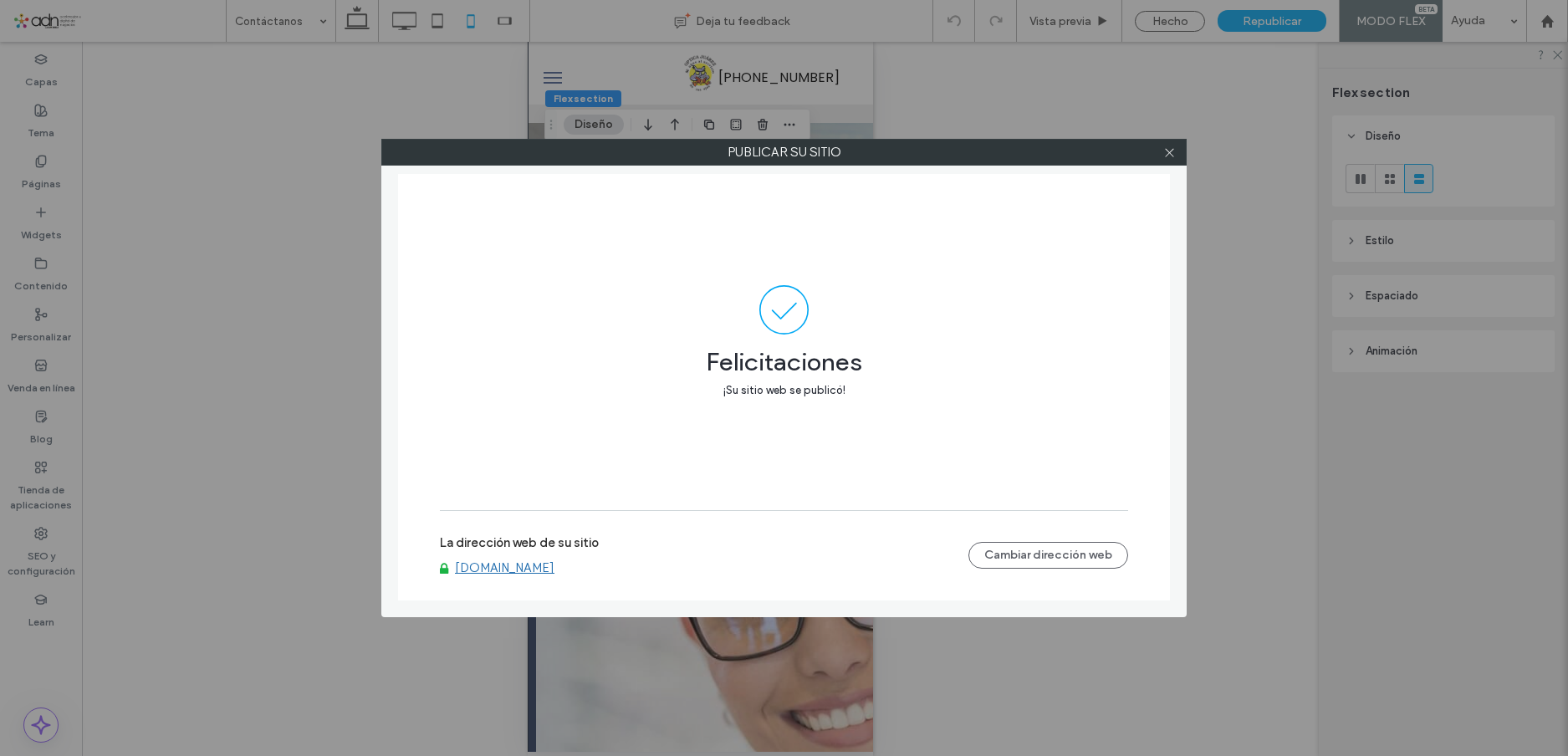
click at [891, 309] on span at bounding box center [783, 310] width 688 height 49
click at [1170, 152] on icon at bounding box center [1170, 153] width 13 height 13
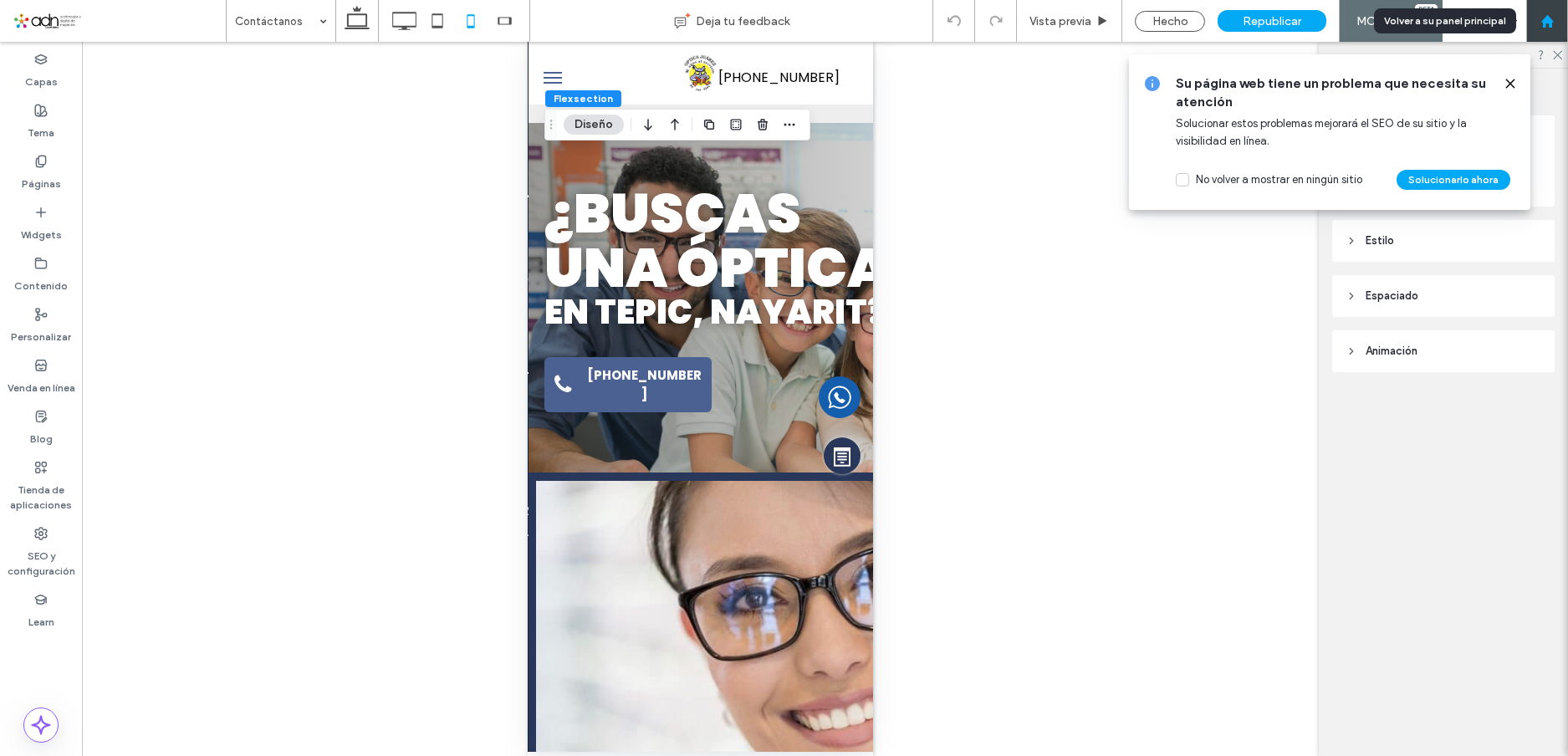
click at [1552, 34] on div at bounding box center [1547, 21] width 42 height 42
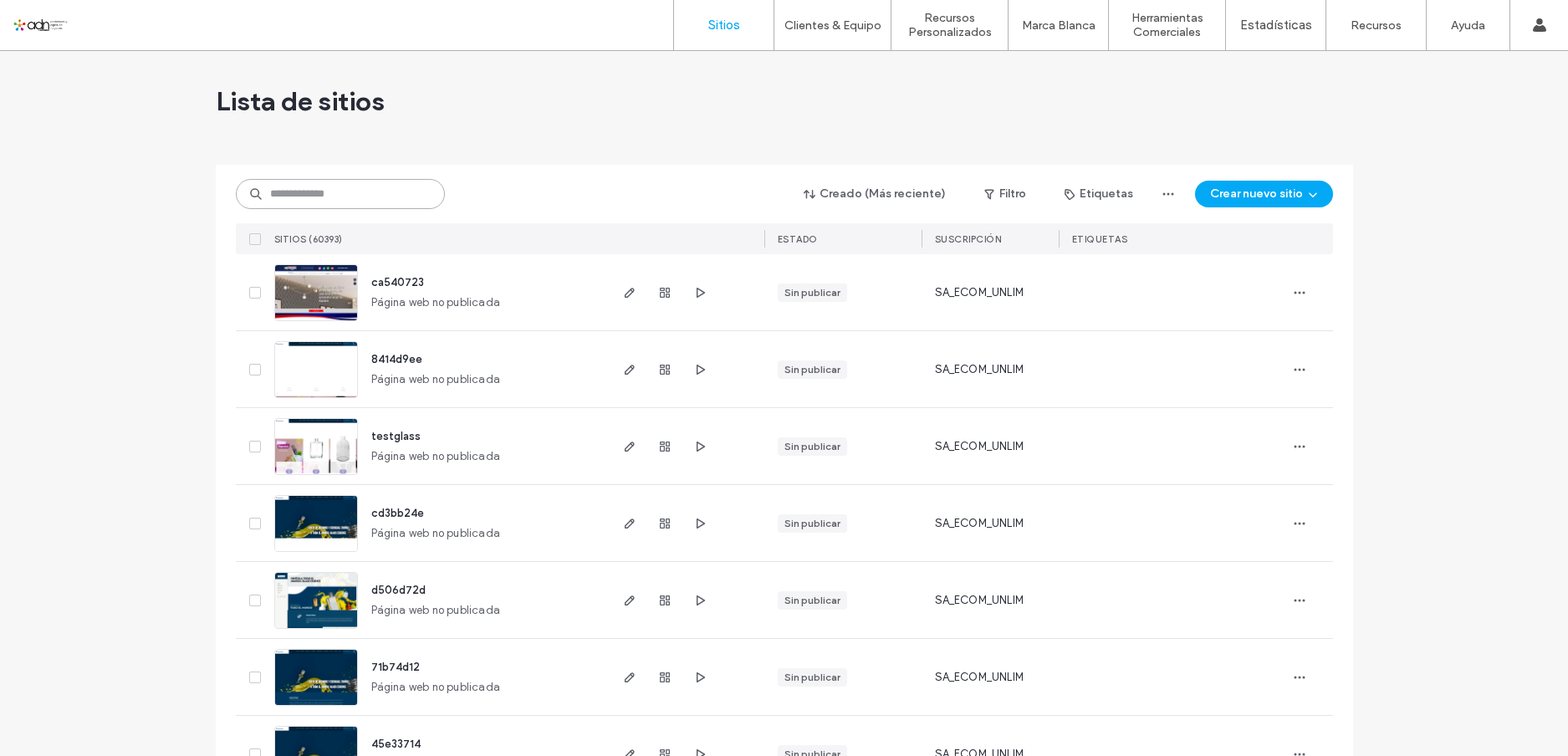
click at [335, 197] on input at bounding box center [340, 194] width 209 height 30
paste input "*********"
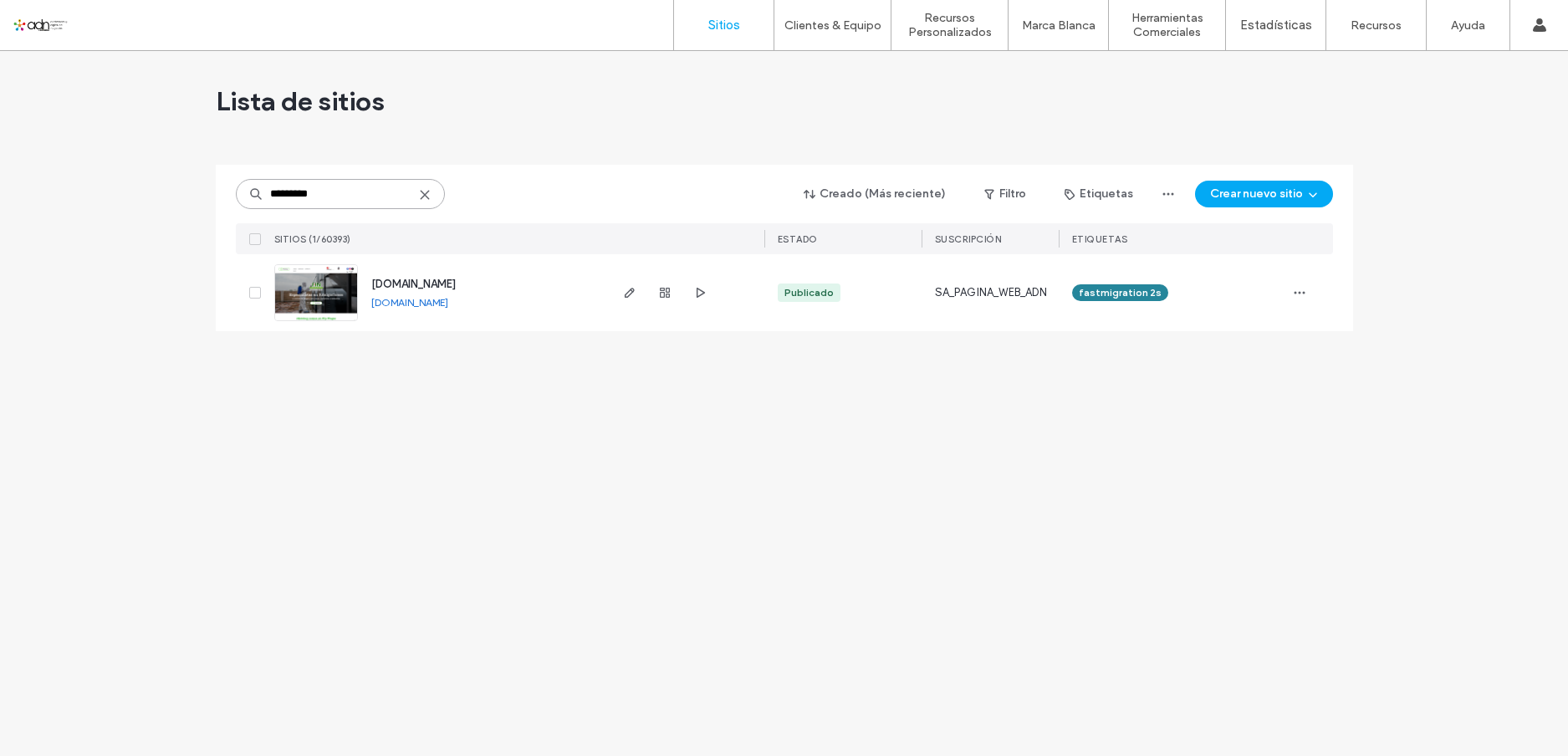
type input "*********"
click at [321, 293] on img at bounding box center [316, 322] width 82 height 113
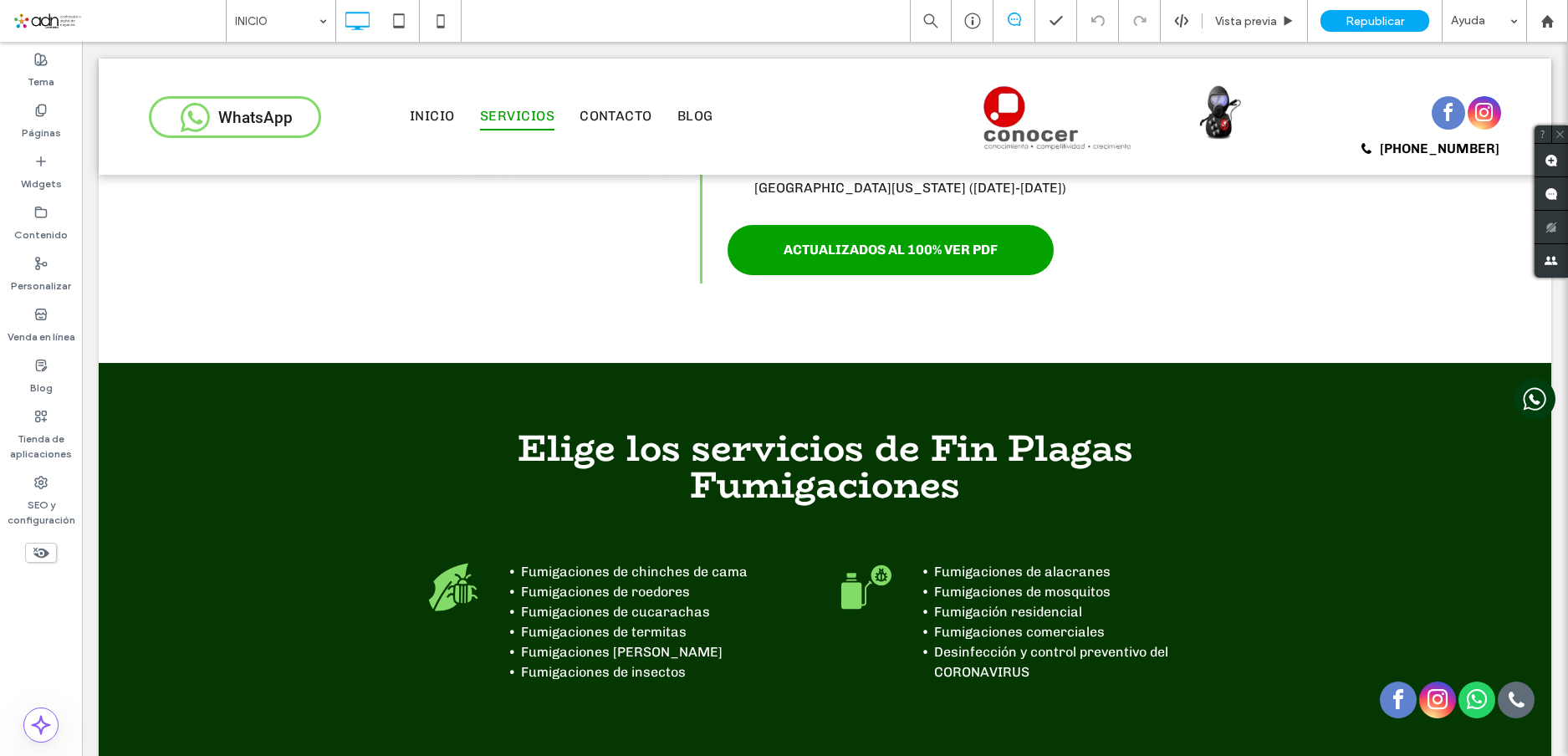
scroll to position [3598, 0]
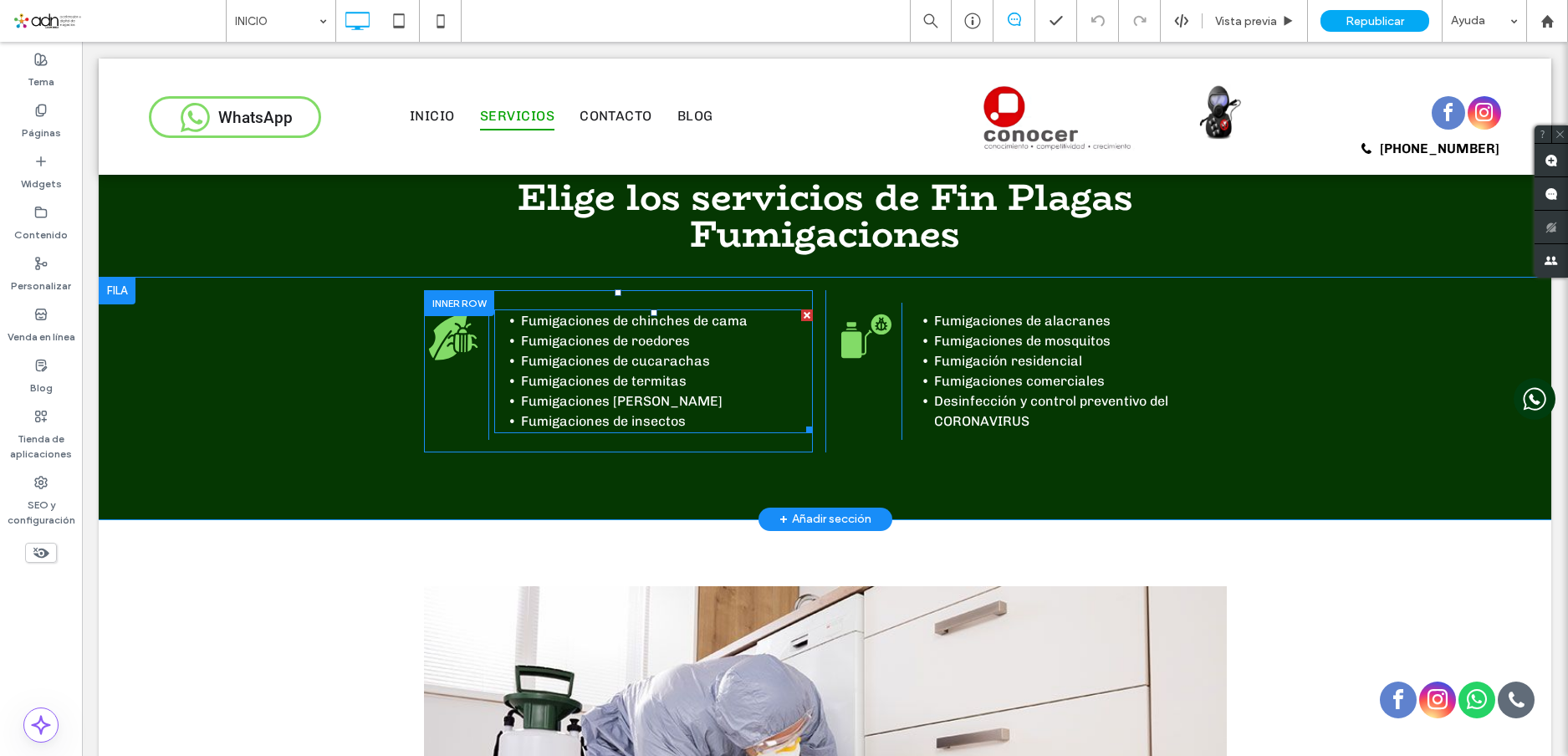
click at [671, 391] on li "Fumigaciones [PERSON_NAME]" at bounding box center [666, 401] width 291 height 20
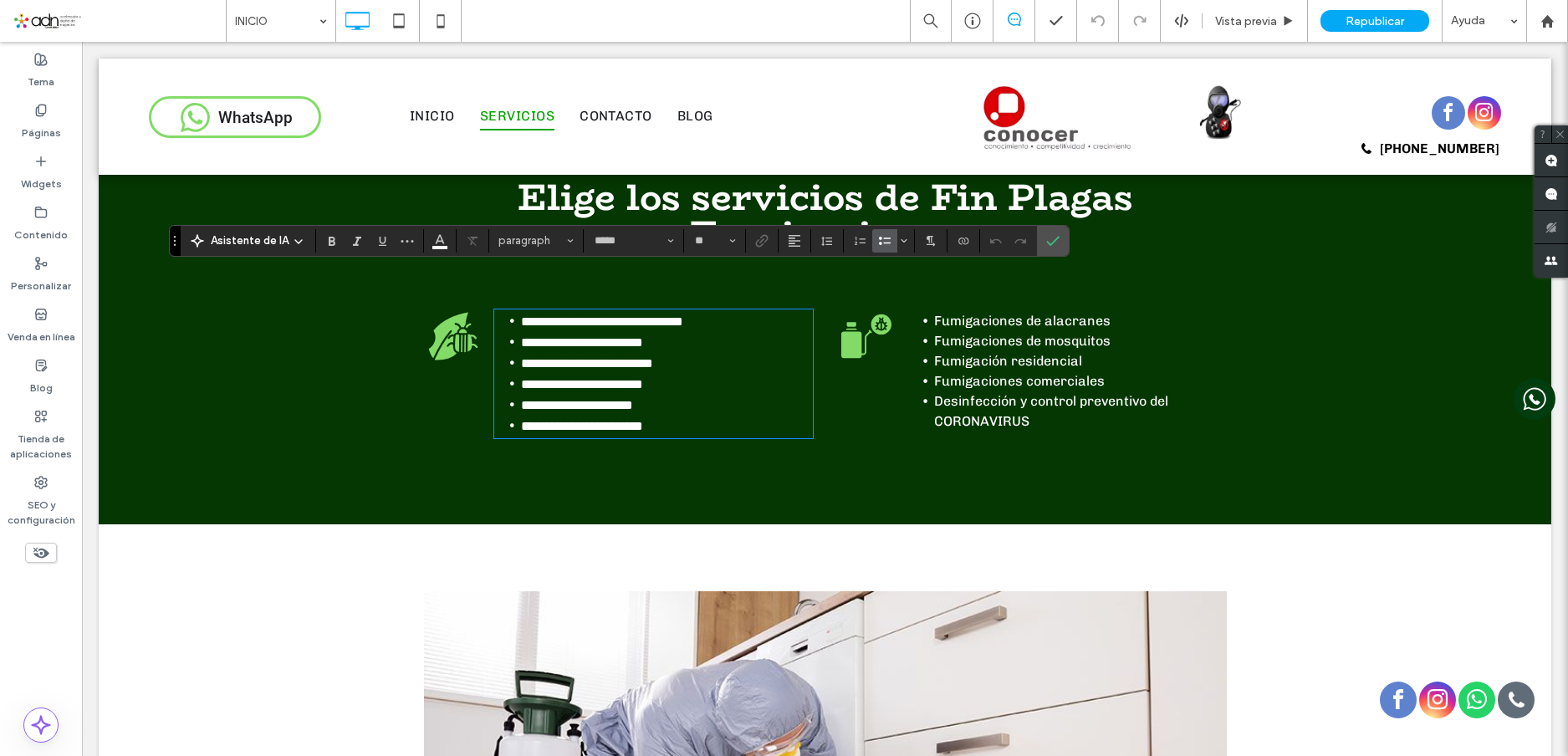
type input "*****"
type input "**"
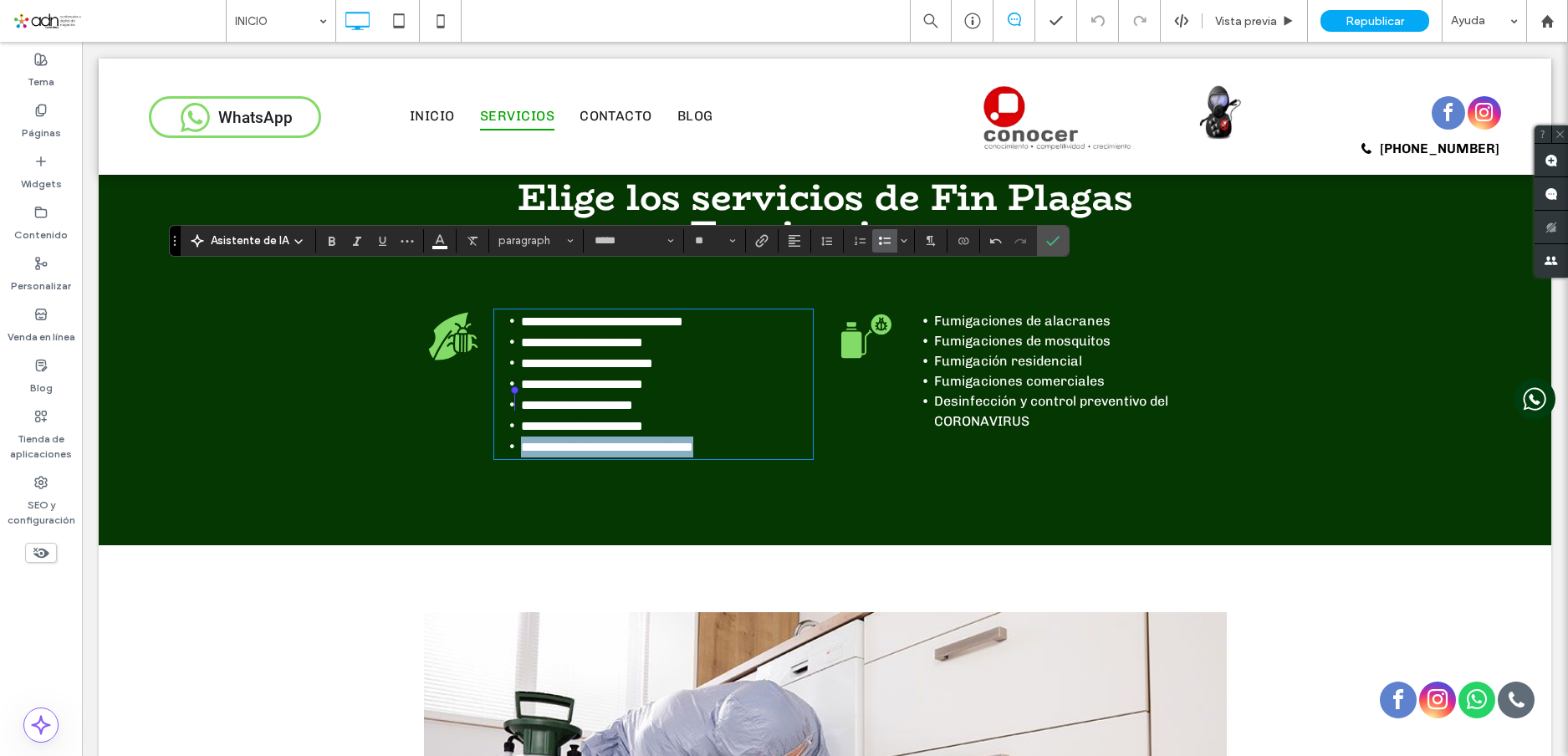
drag, startPoint x: 745, startPoint y: 400, endPoint x: 496, endPoint y: 400, distance: 249.0
click at [521, 437] on li "**********" at bounding box center [666, 447] width 291 height 21
copy span "**********"
click at [694, 441] on span "**********" at bounding box center [607, 447] width 173 height 13
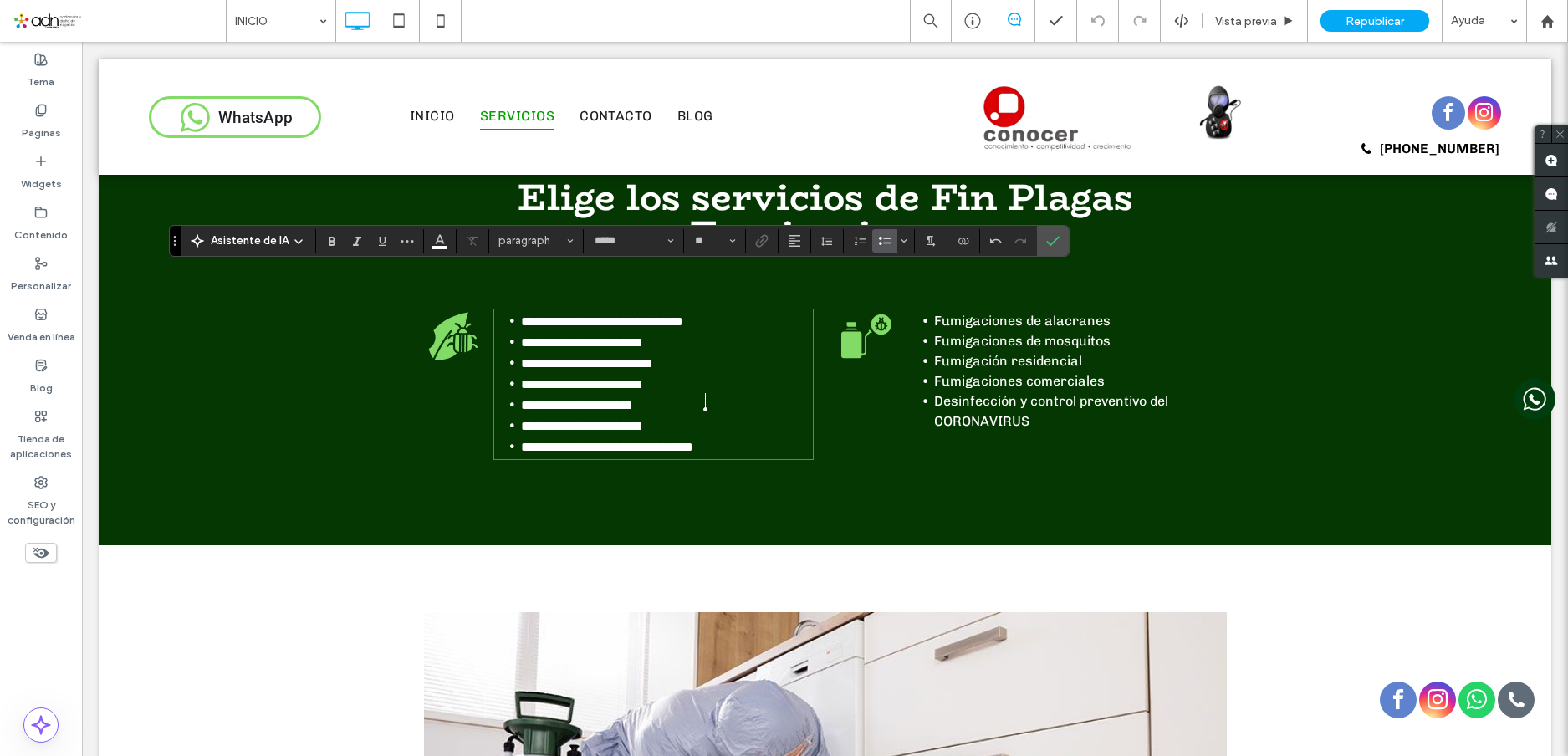
click at [82, 42] on lt-span "********" at bounding box center [82, 42] width 0 height 0
click at [1051, 235] on icon "Confirmar" at bounding box center [1053, 240] width 14 height 14
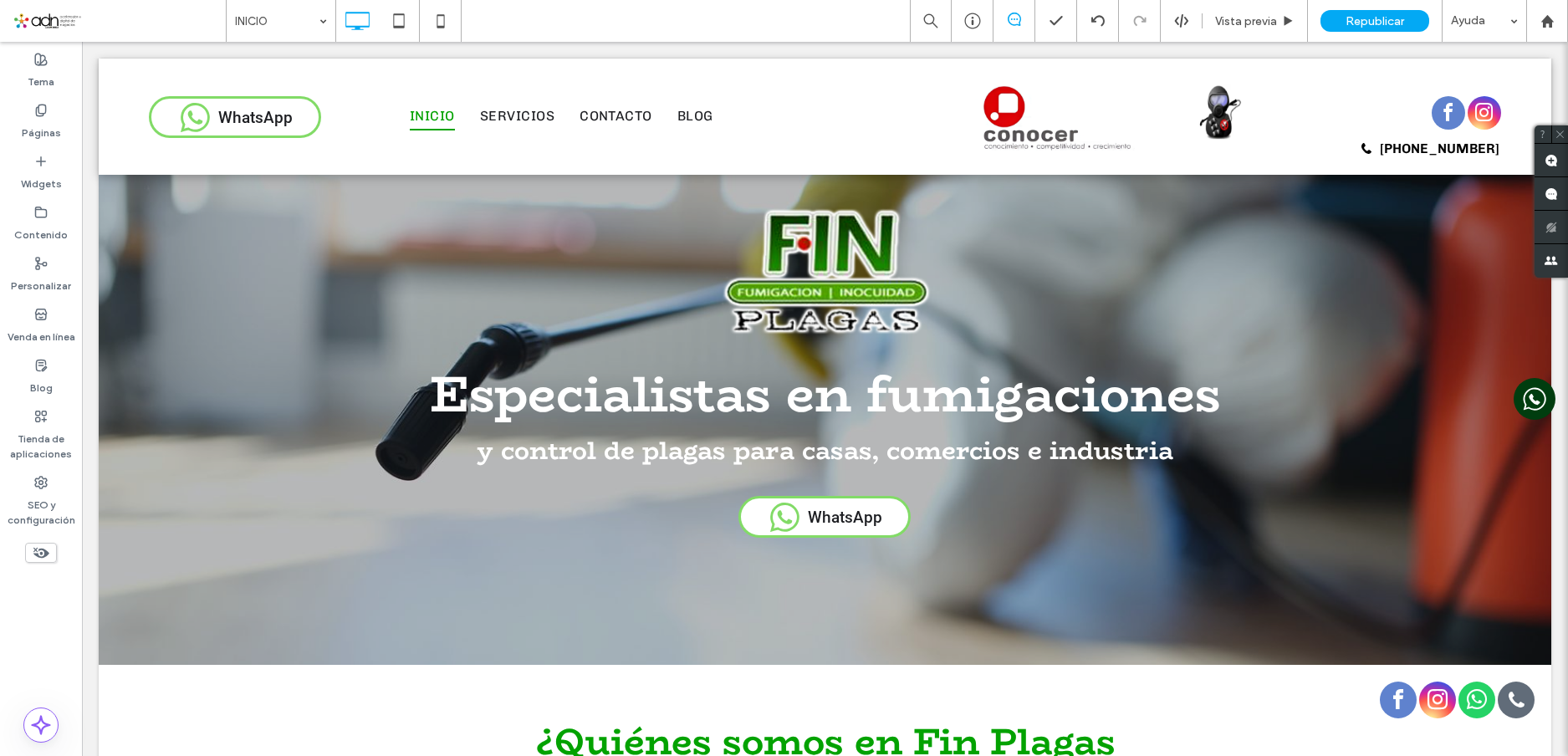
scroll to position [335, 0]
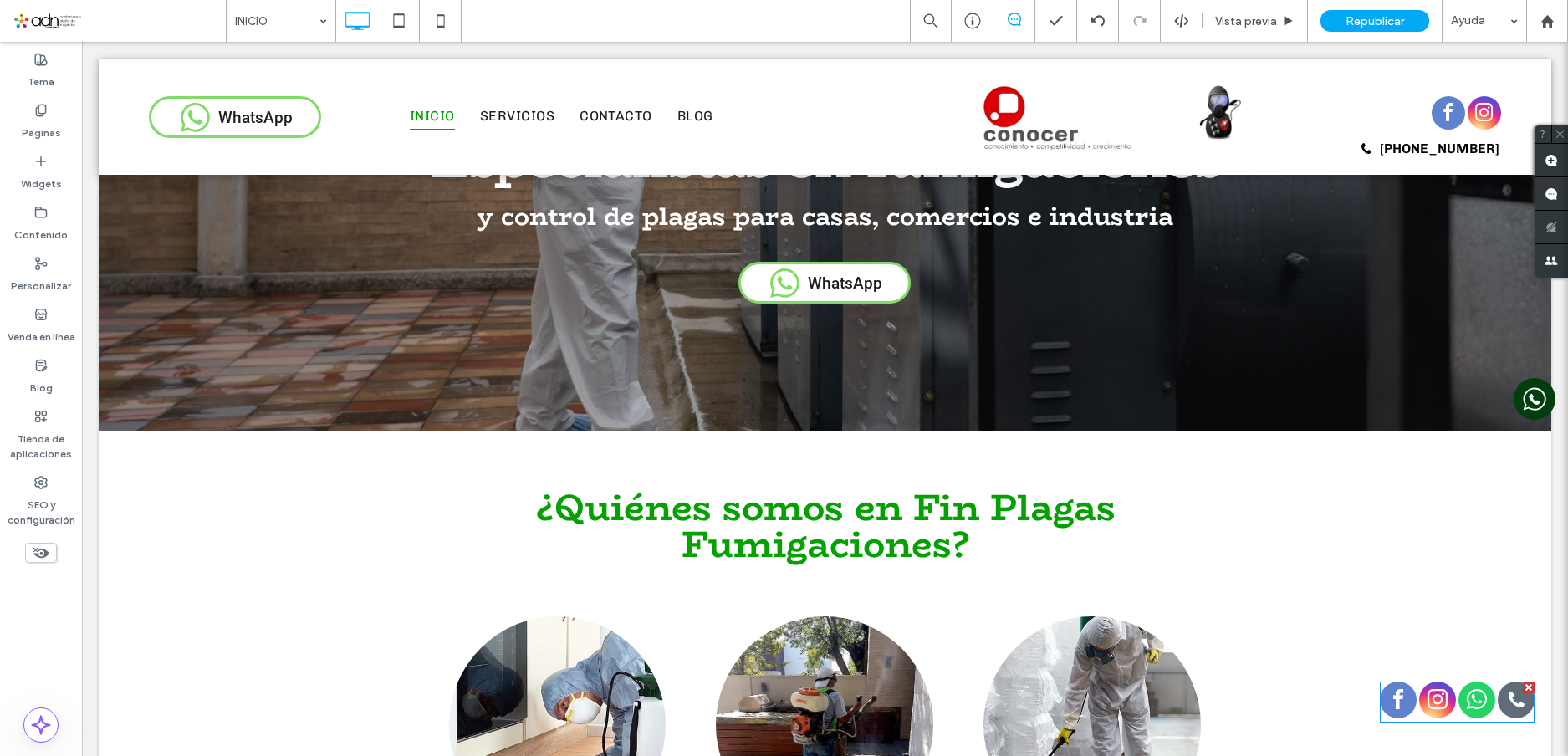
click at [1458, 697] on span "whatsapp" at bounding box center [1477, 700] width 37 height 37
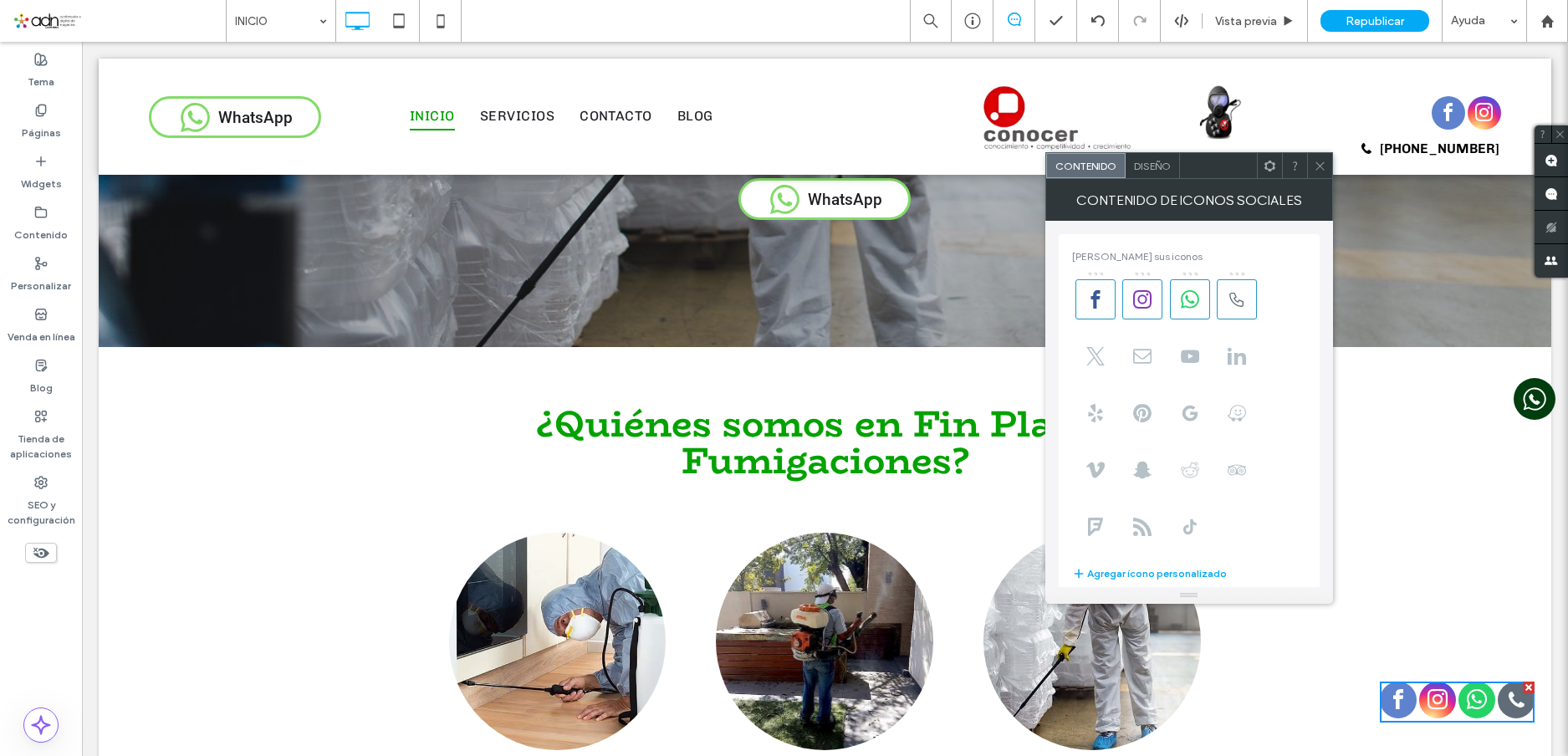
scroll to position [84, 0]
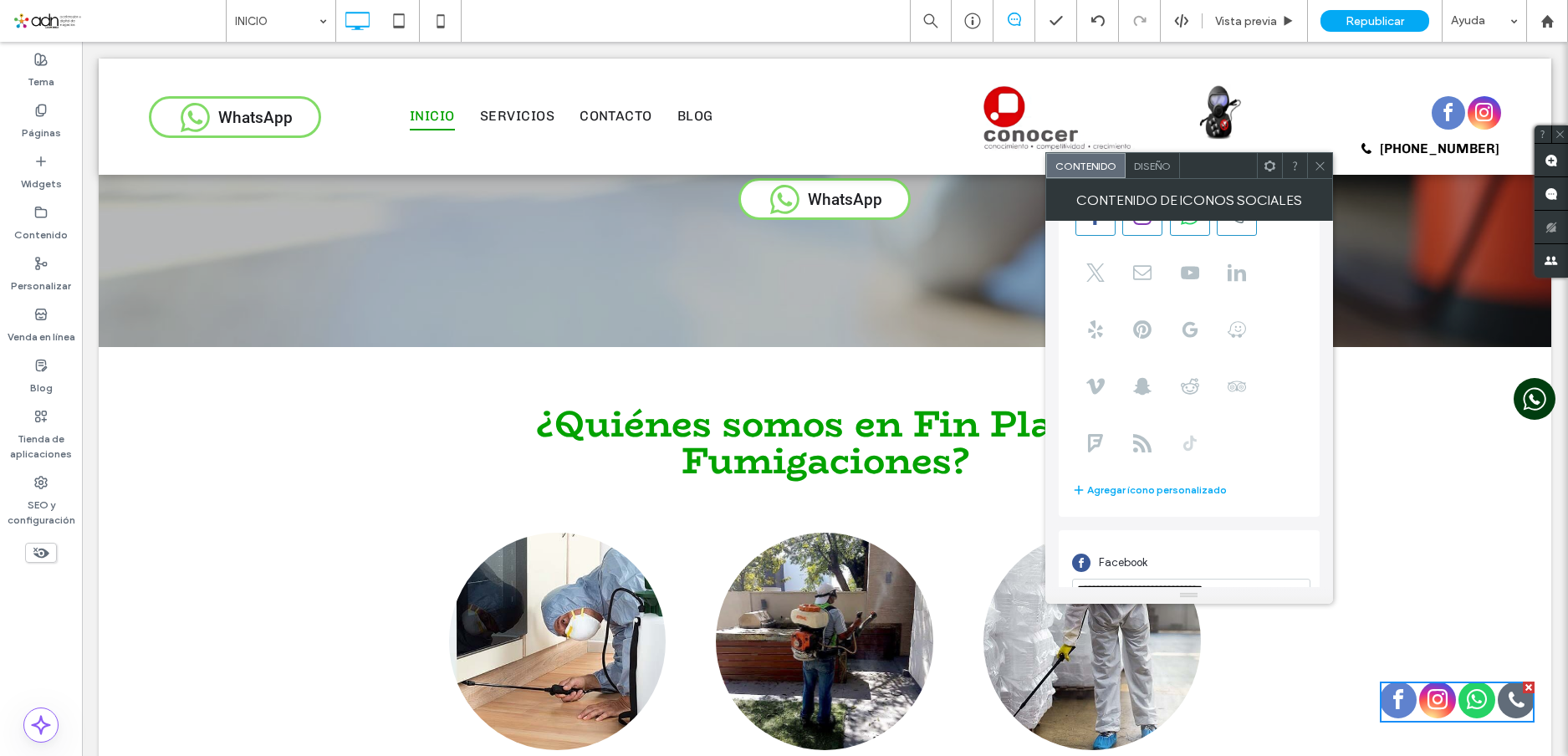
click at [1181, 443] on icon at bounding box center [1190, 443] width 18 height 18
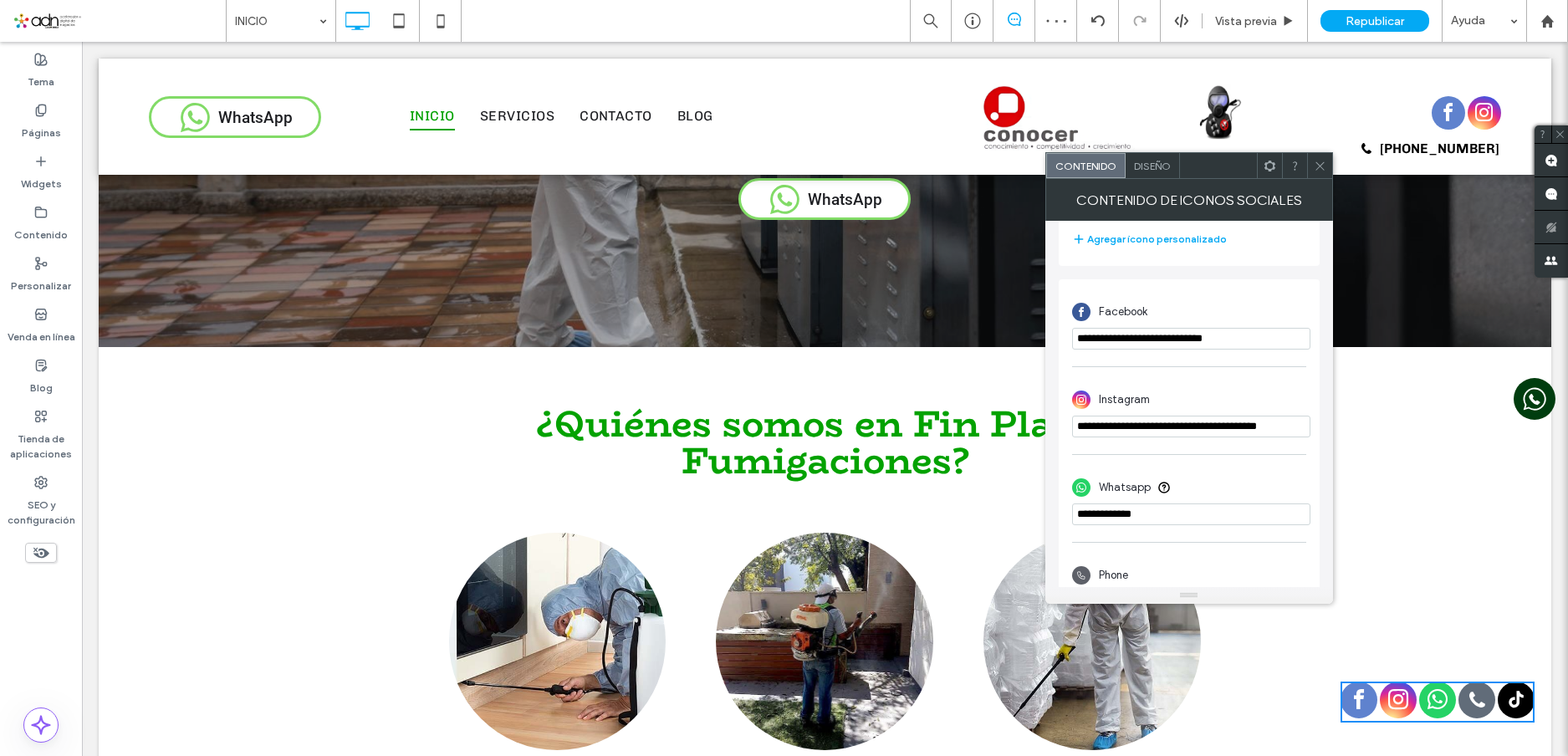
scroll to position [469, 0]
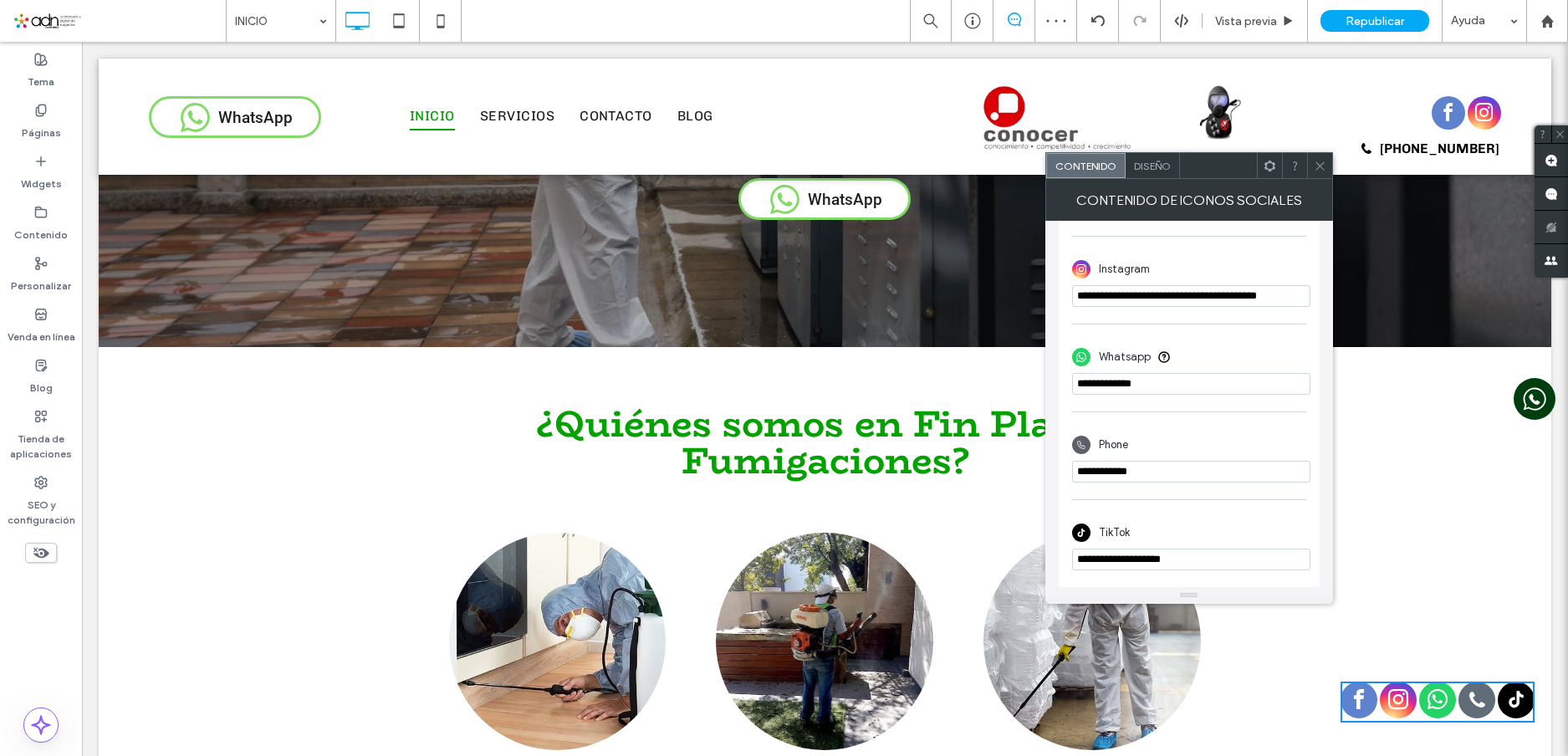
click at [1191, 559] on input "**********" at bounding box center [1191, 559] width 238 height 22
paste input "**********"
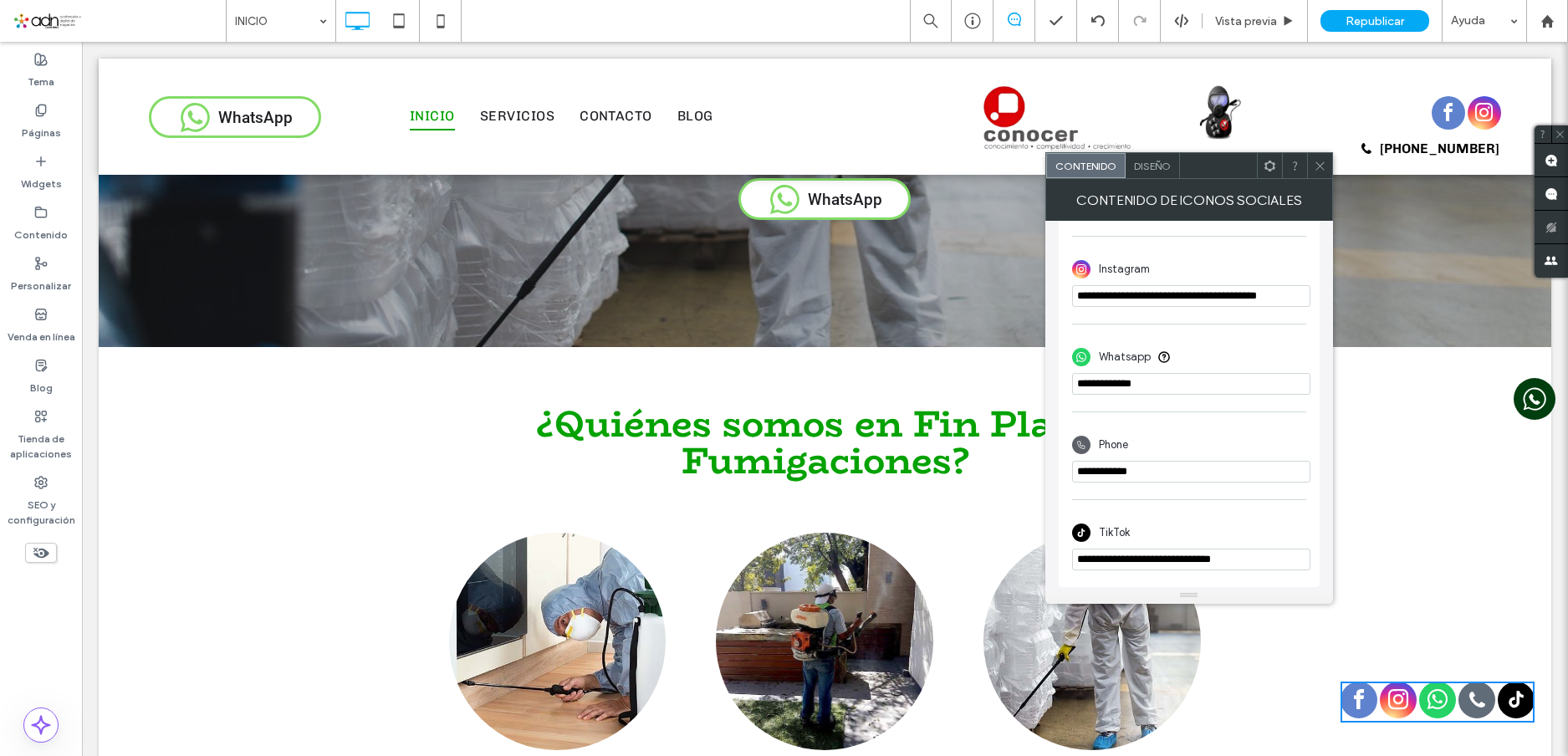
click at [1192, 559] on input "**********" at bounding box center [1191, 559] width 238 height 22
type input "**********"
click at [1319, 167] on use at bounding box center [1319, 165] width 8 height 8
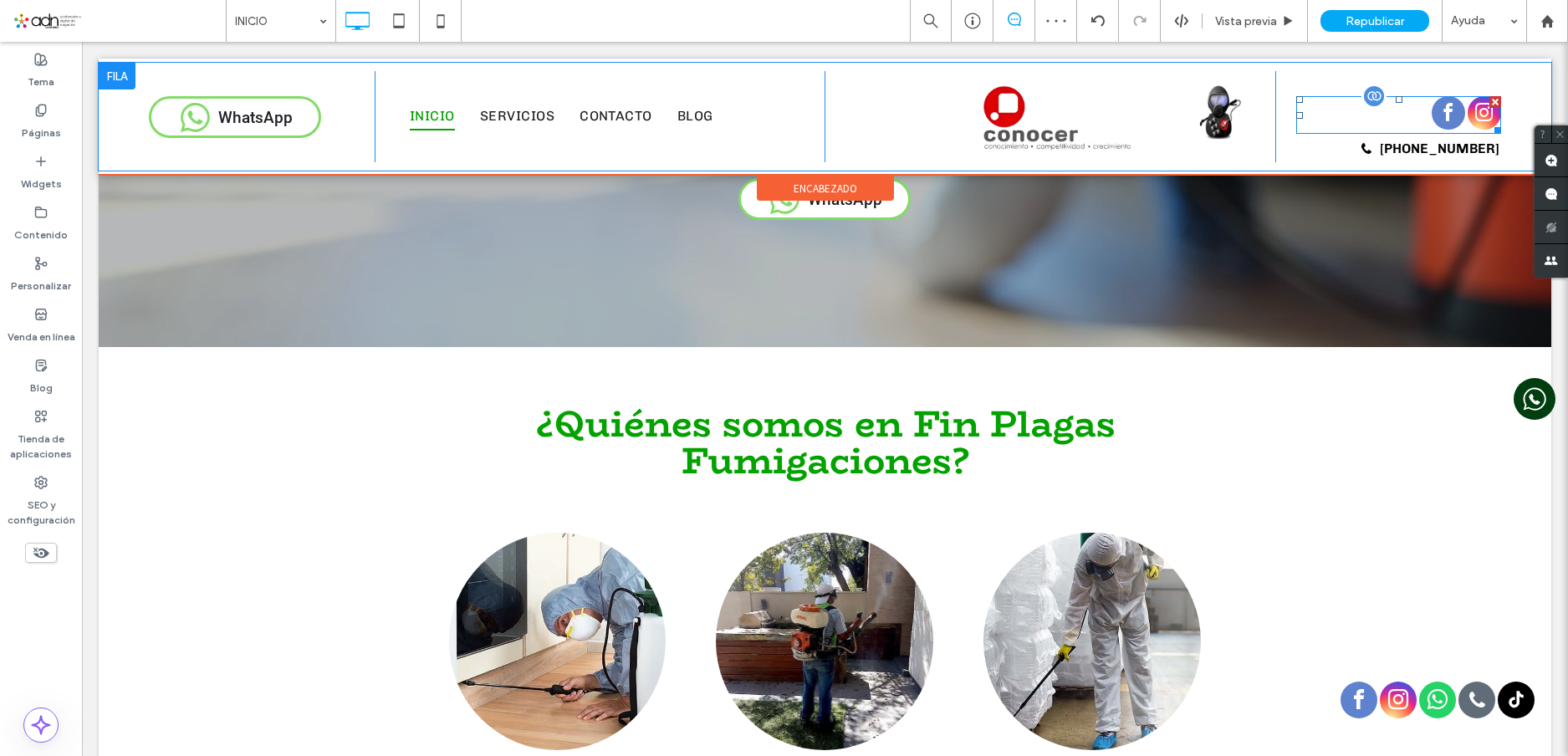
click at [1436, 116] on span "facebook" at bounding box center [1448, 112] width 34 height 34
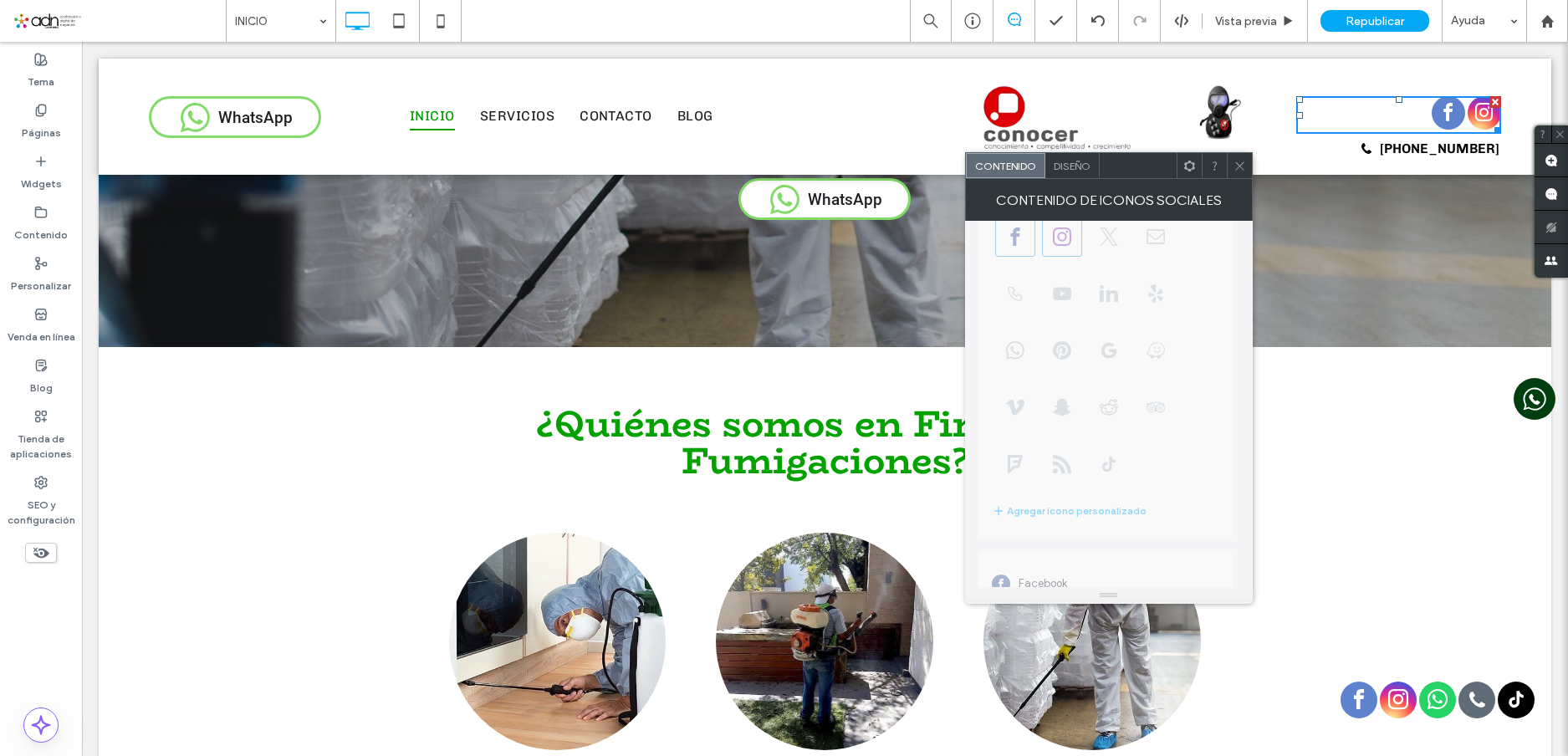
scroll to position [0, 0]
click at [1238, 167] on use at bounding box center [1239, 165] width 8 height 8
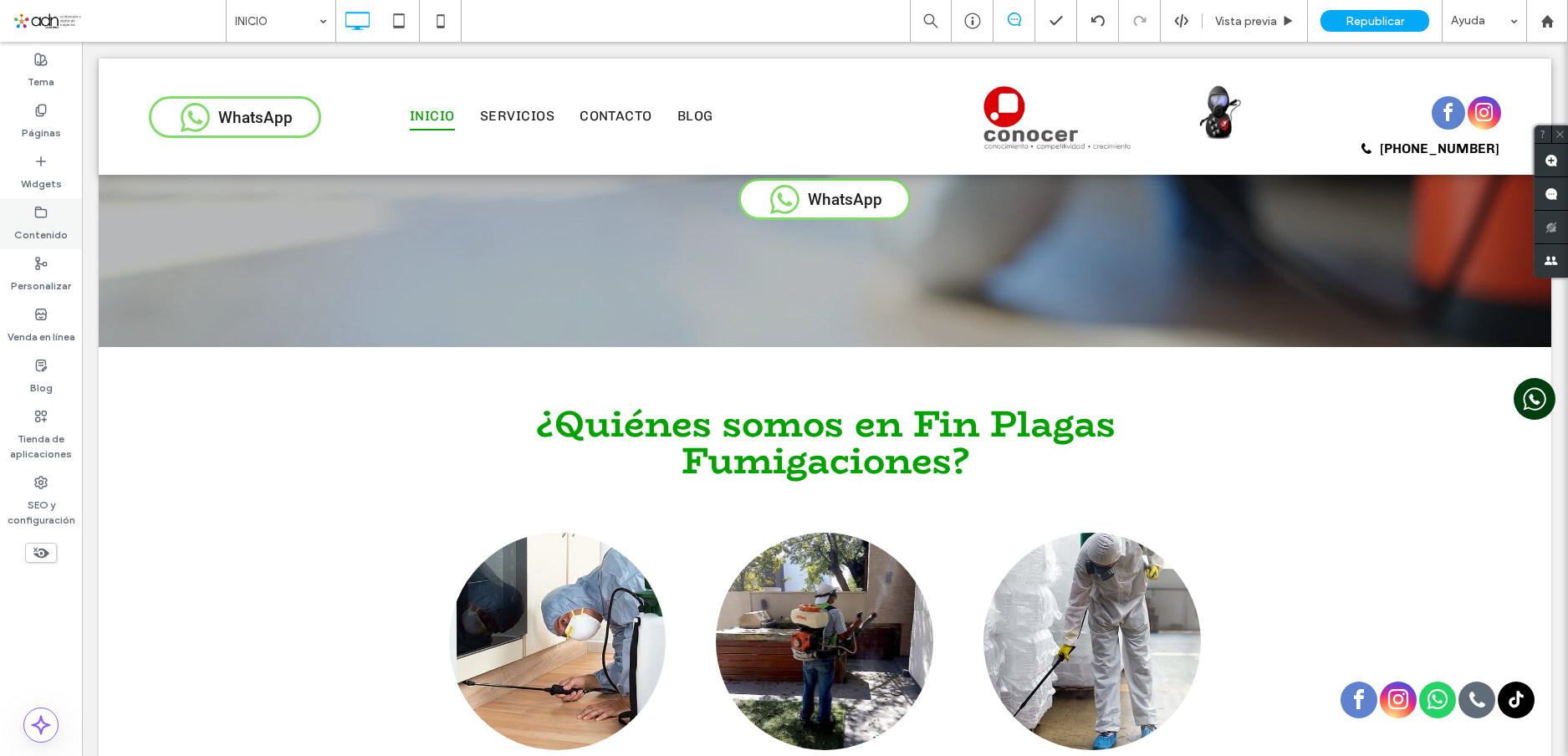
click at [35, 217] on icon at bounding box center [41, 212] width 14 height 14
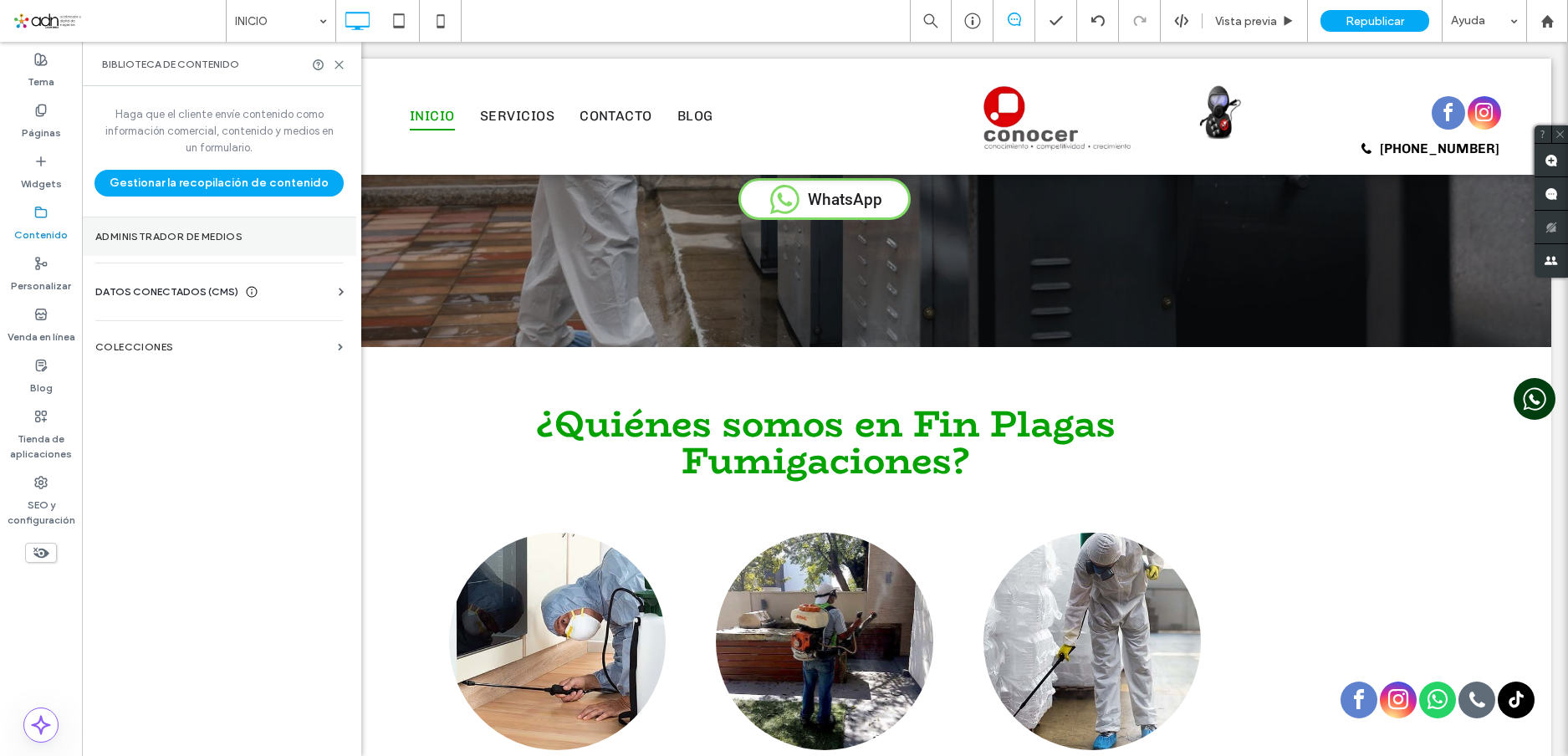
click at [193, 240] on label "Administrador de medios" at bounding box center [218, 237] width 248 height 12
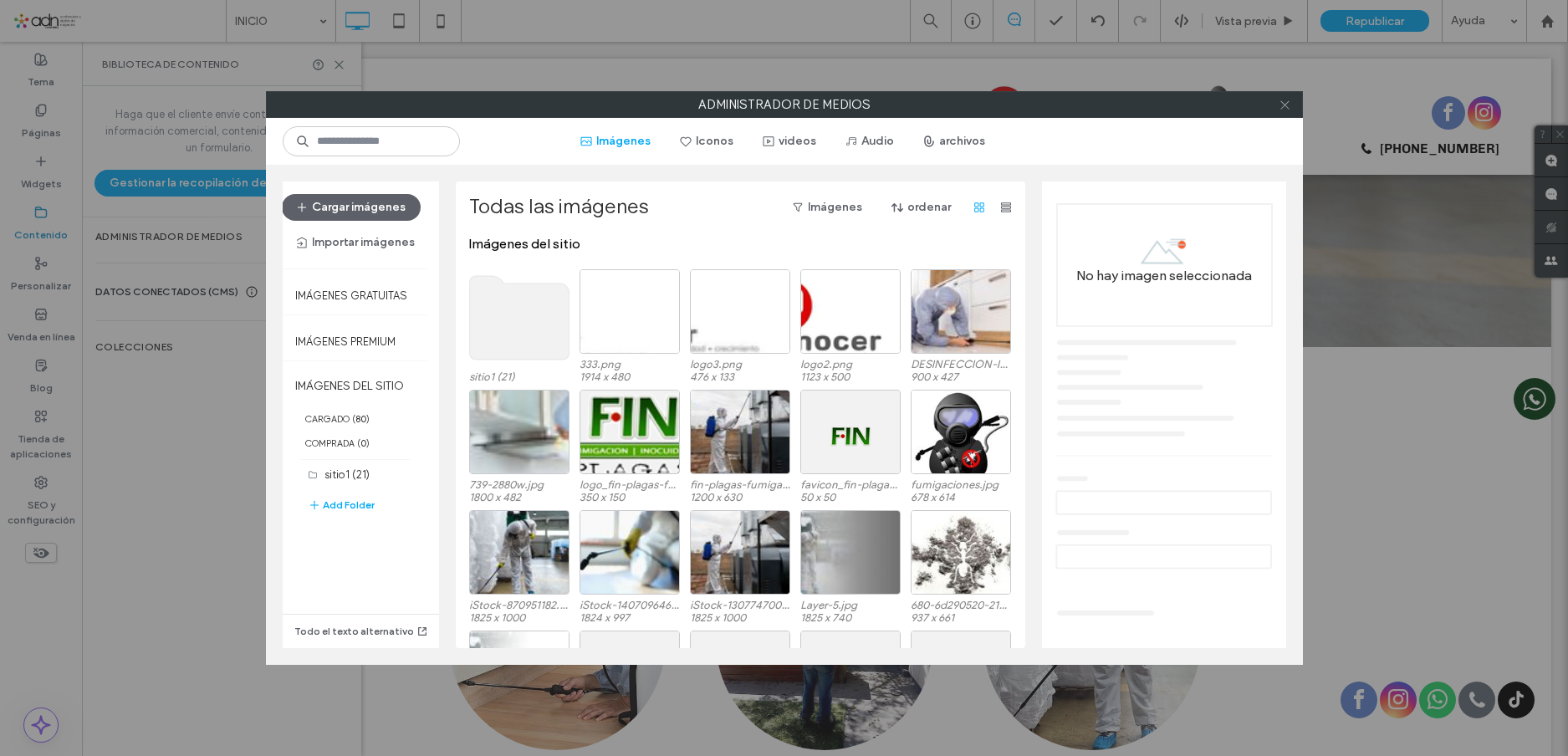
click at [1285, 109] on icon at bounding box center [1286, 105] width 13 height 13
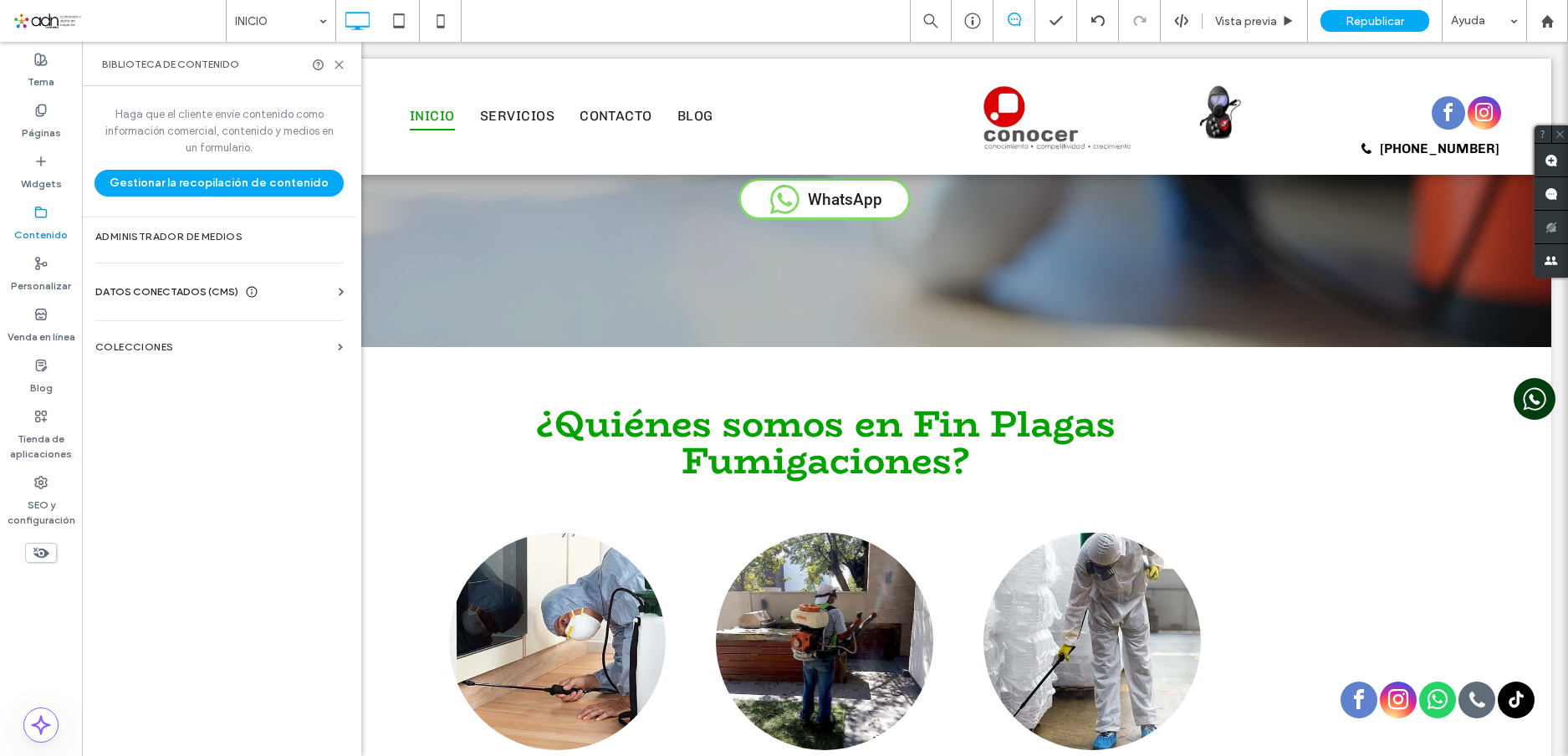
click at [131, 289] on span "DATOS CONECTADOS (CMS)" at bounding box center [166, 292] width 143 height 16
click at [204, 343] on section "Información del negocio" at bounding box center [222, 333] width 254 height 38
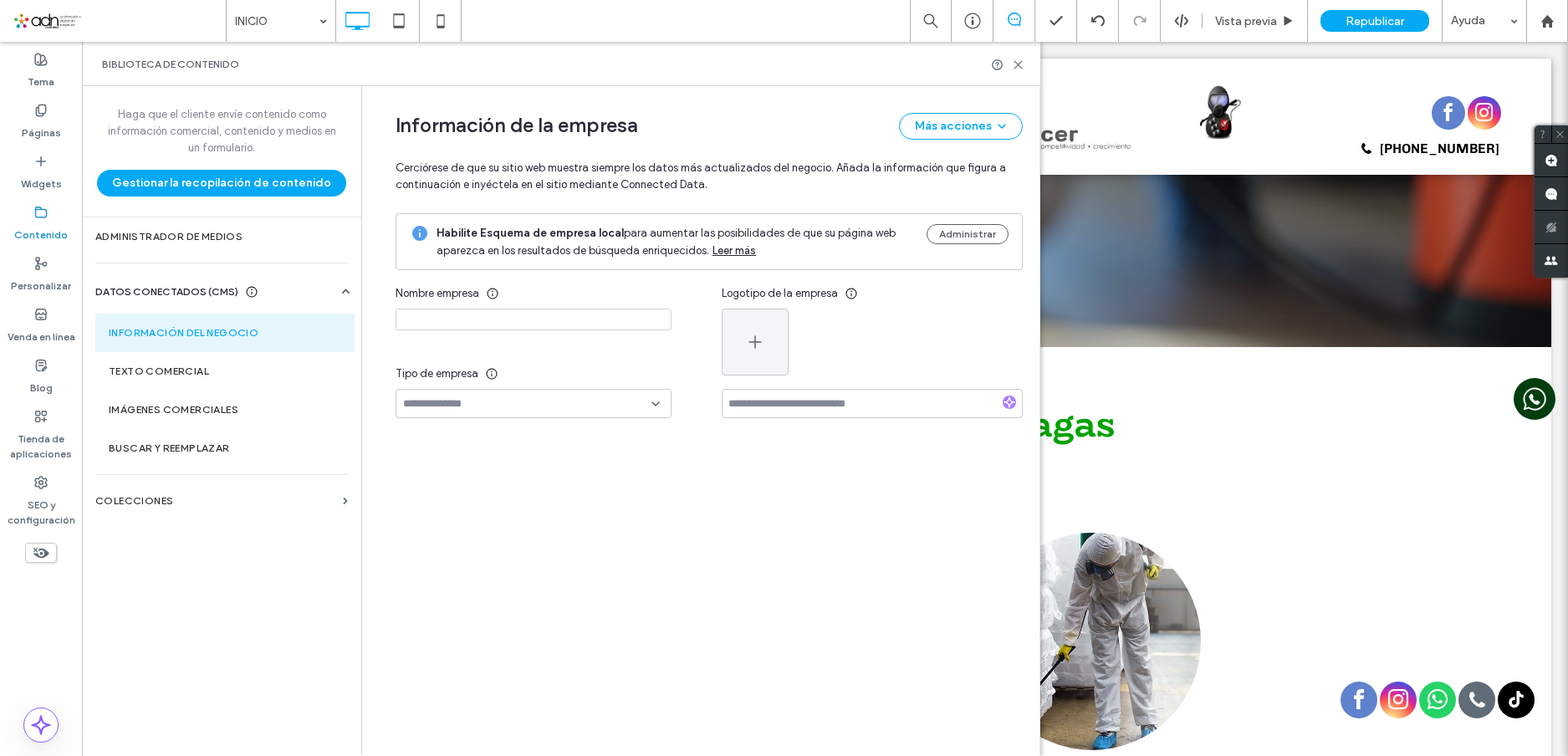
type input "**********"
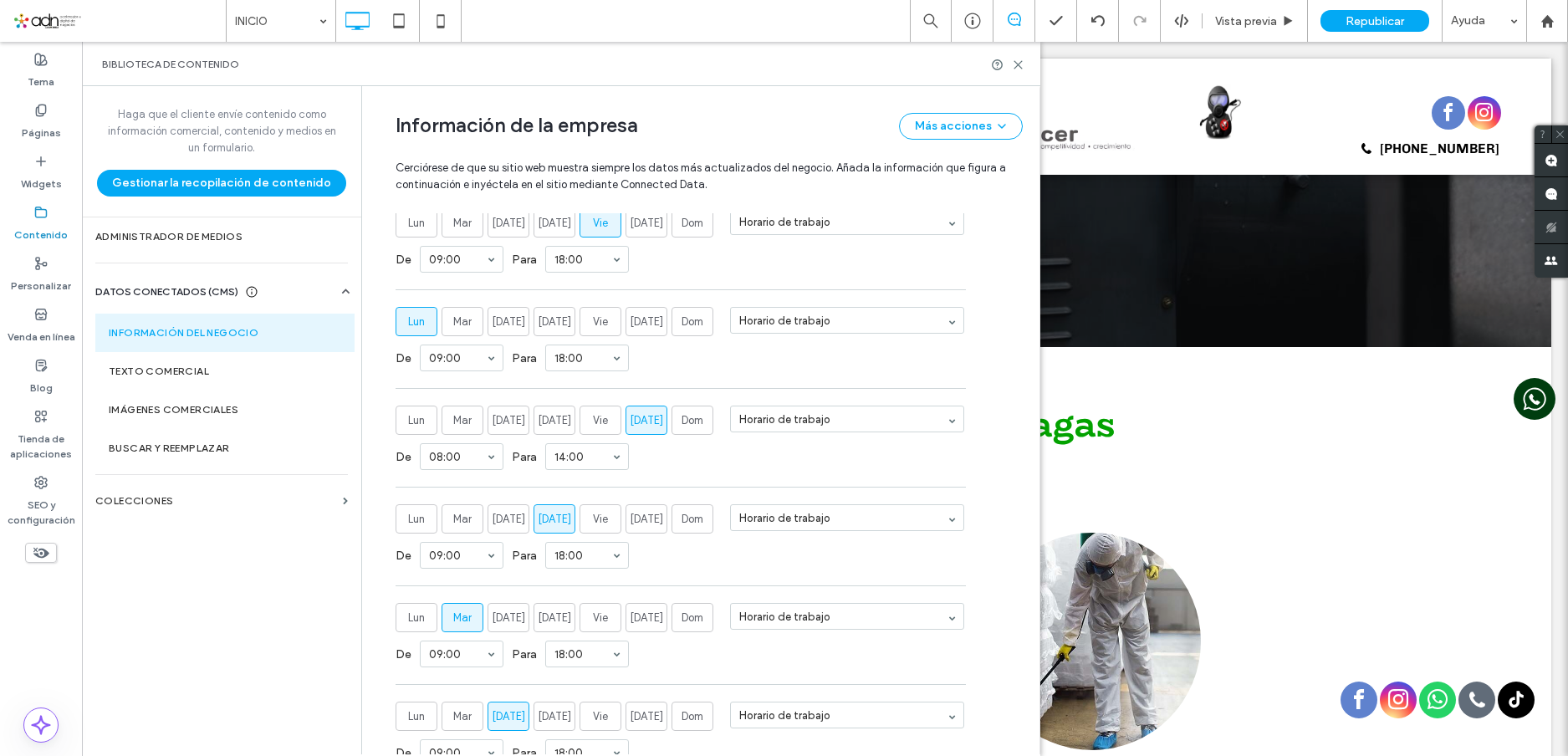
scroll to position [789, 0]
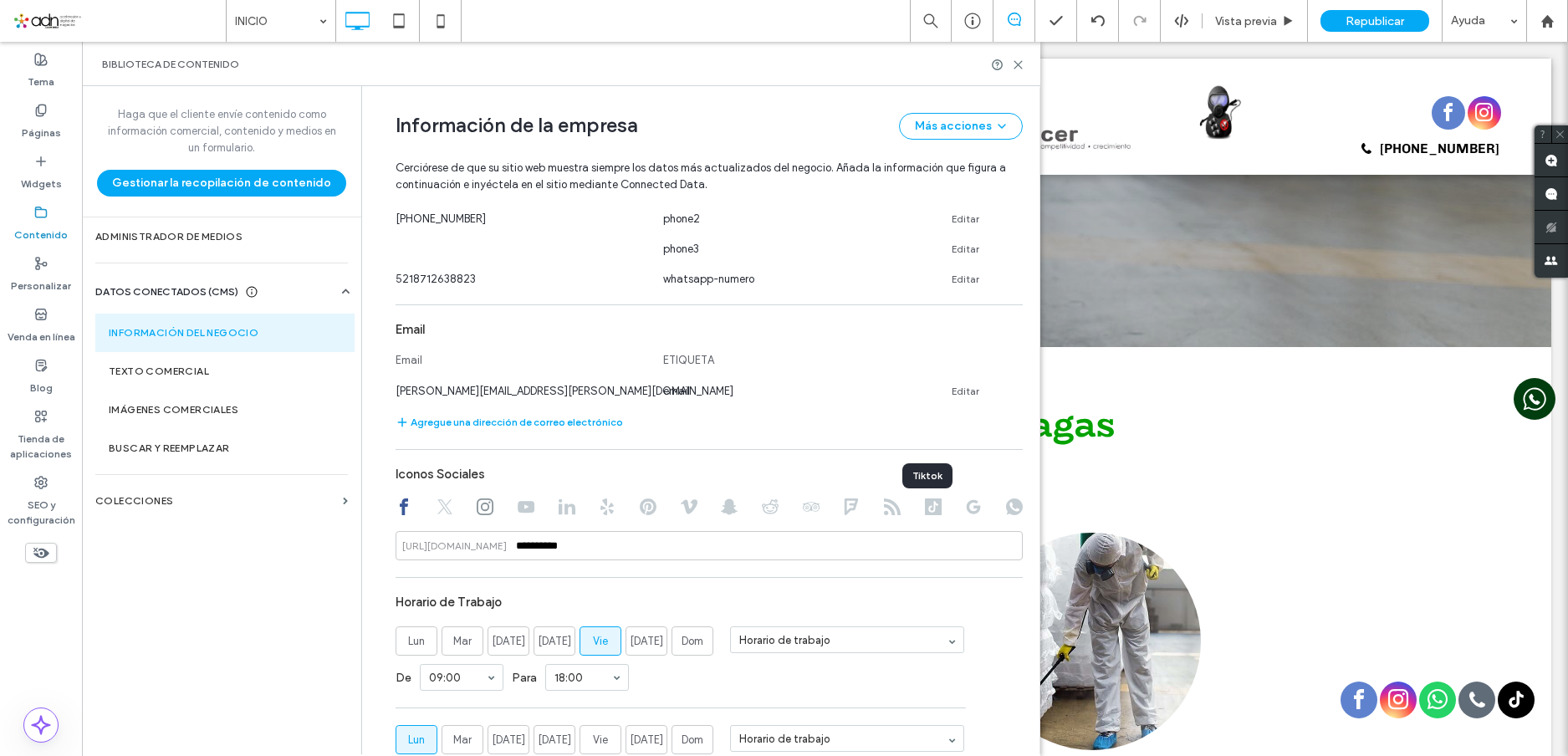
click at [935, 509] on use at bounding box center [933, 507] width 16 height 16
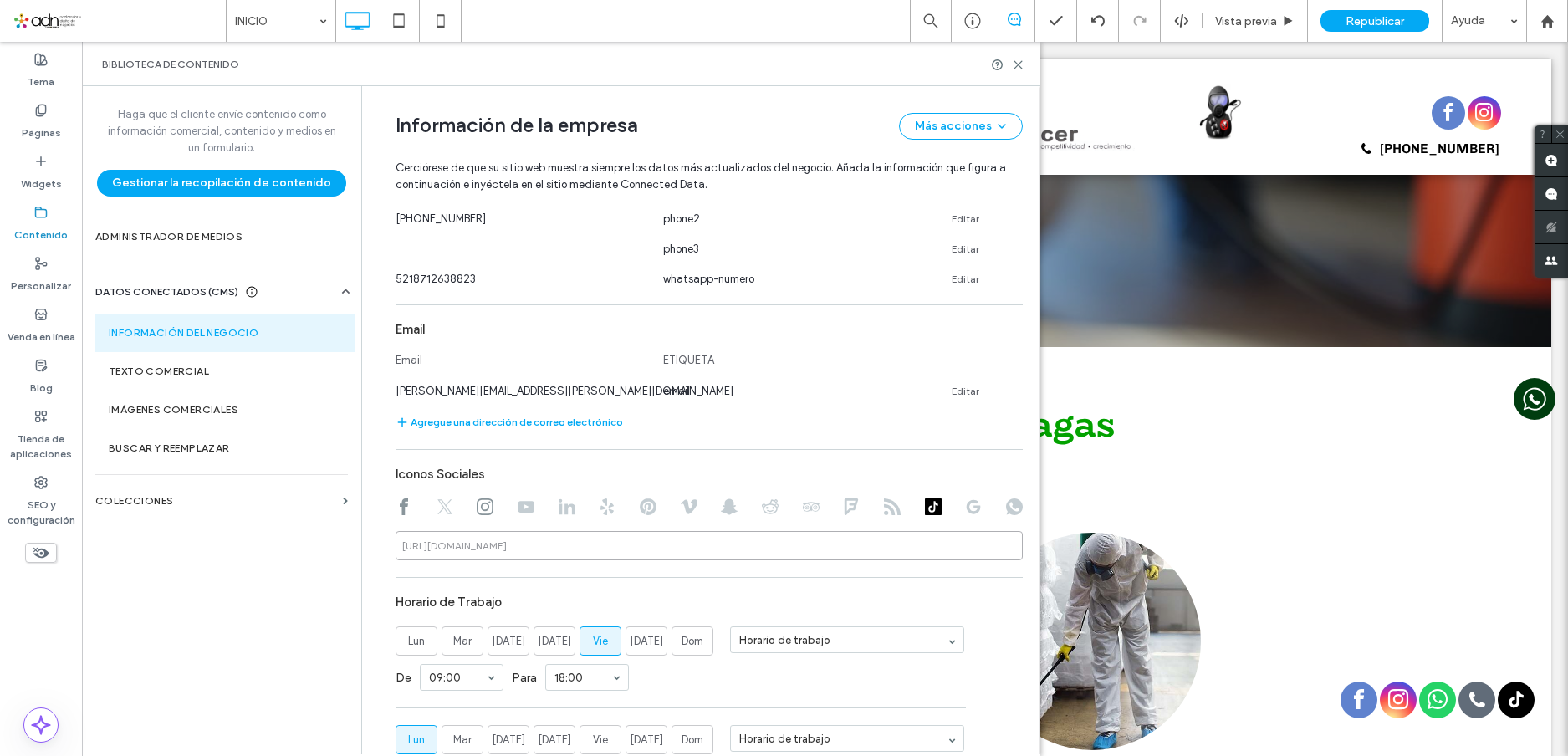
click at [538, 546] on input at bounding box center [709, 546] width 627 height 29
paste input "**********"
click at [512, 551] on input "**********" at bounding box center [709, 546] width 627 height 29
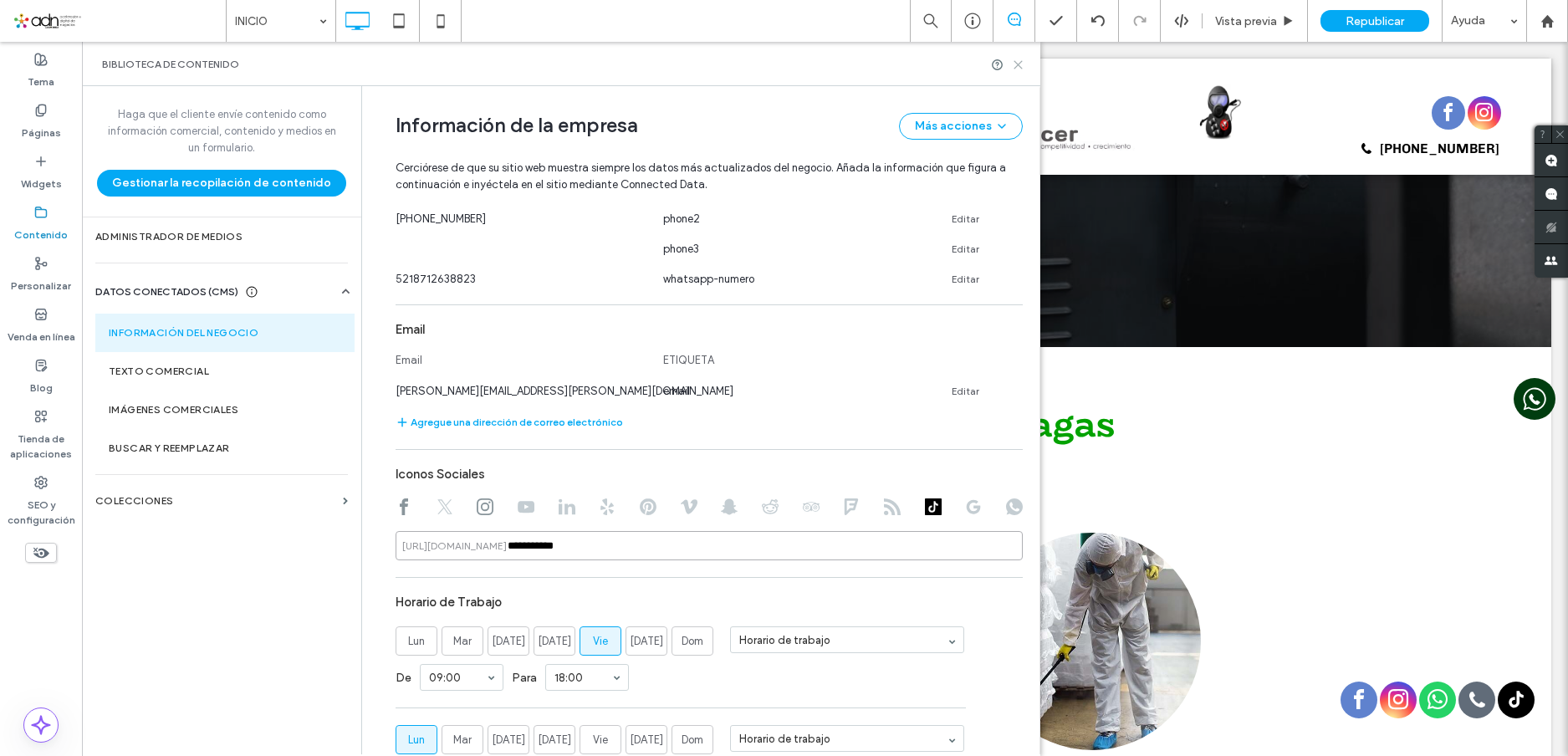
type input "**********"
click at [1018, 69] on icon at bounding box center [1019, 65] width 13 height 13
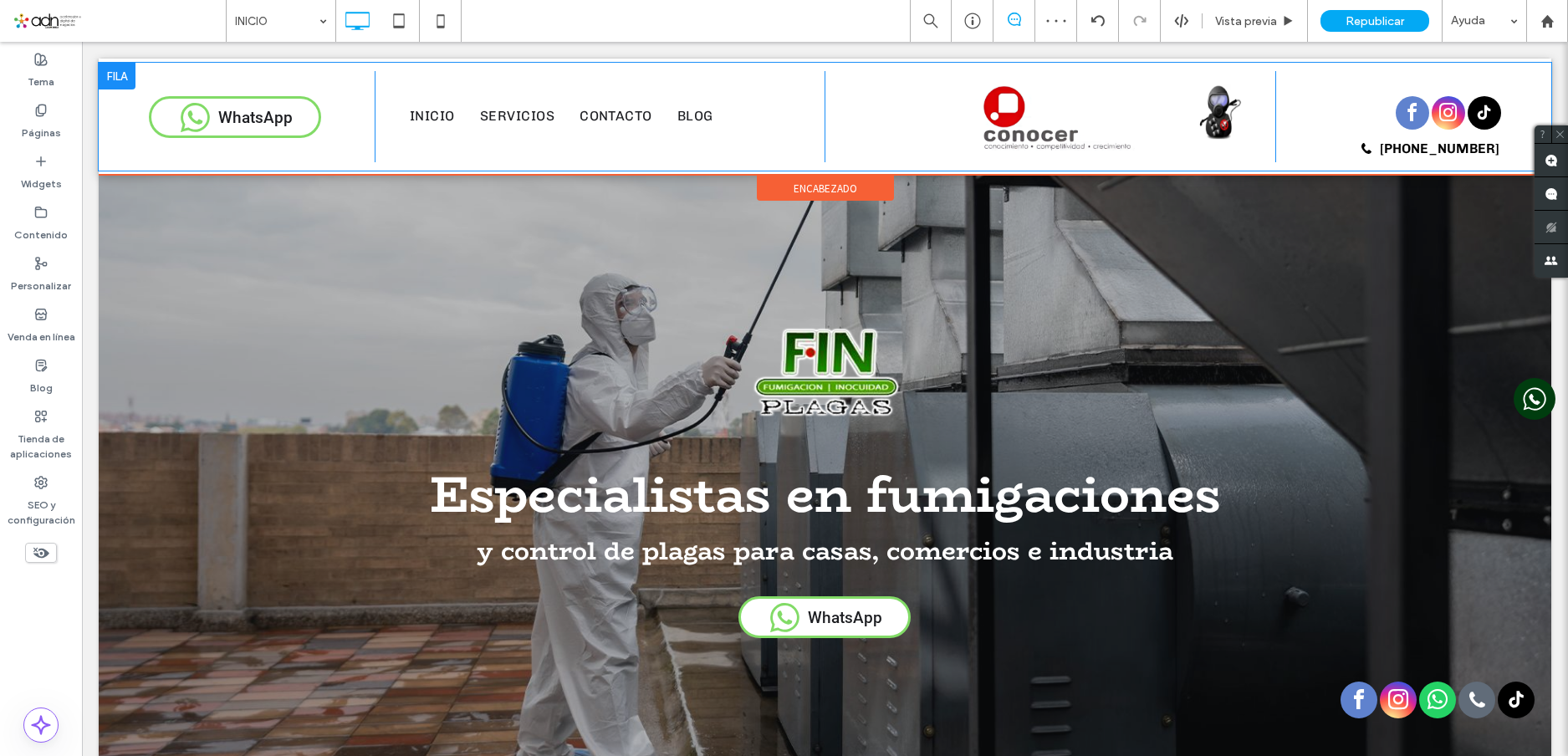
scroll to position [0, 0]
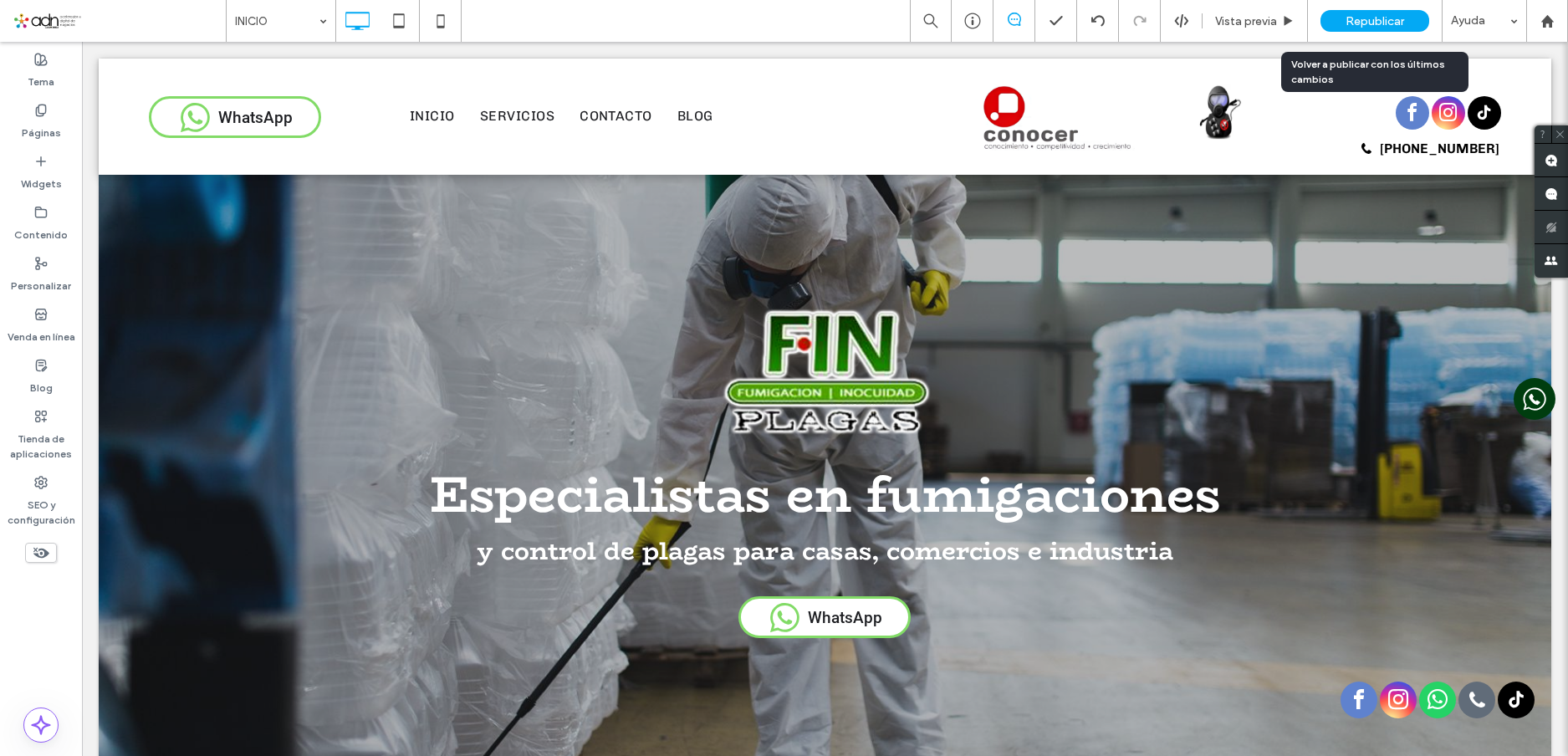
click at [1361, 19] on span "Republicar" at bounding box center [1375, 22] width 58 height 15
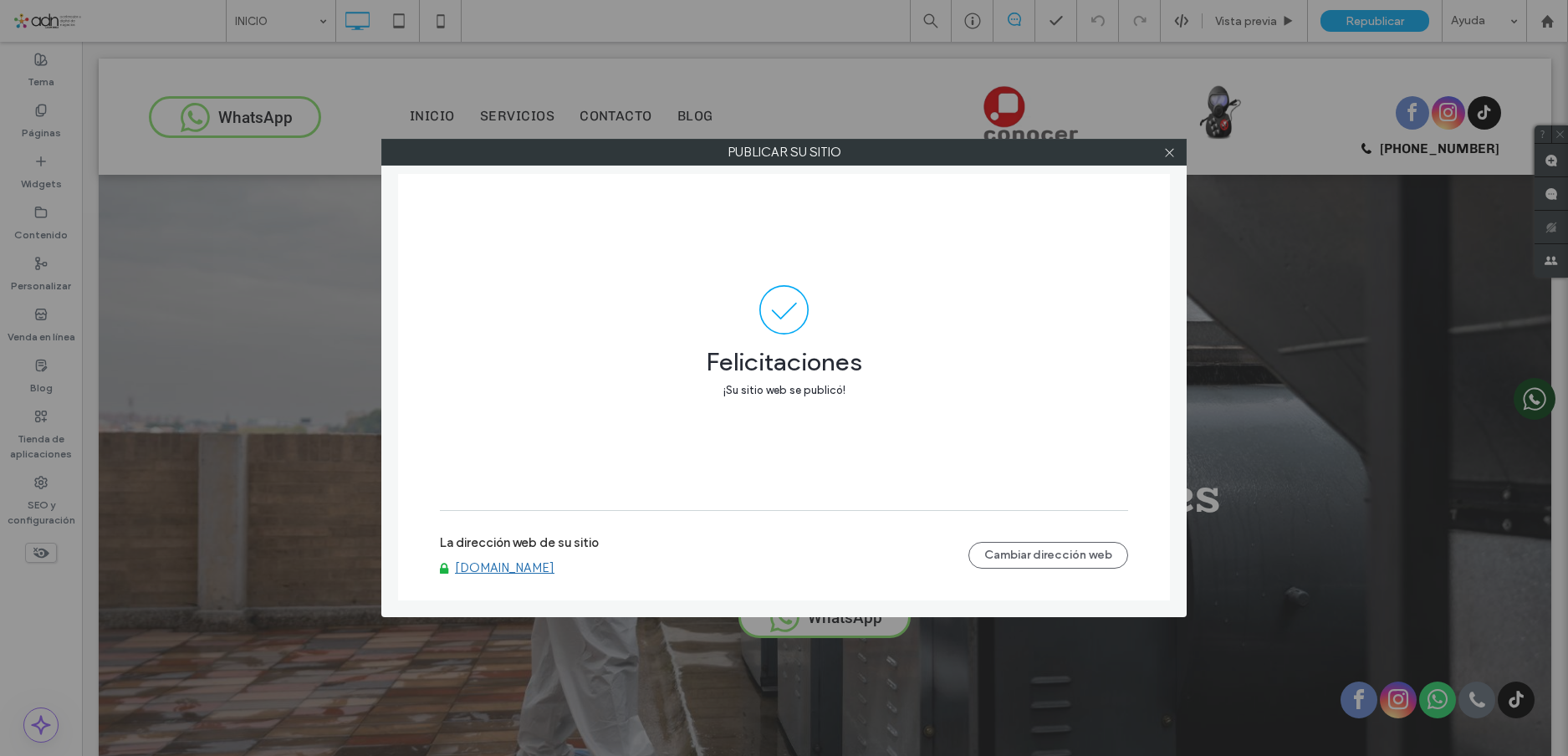
click at [546, 569] on link "[DOMAIN_NAME]" at bounding box center [504, 568] width 100 height 15
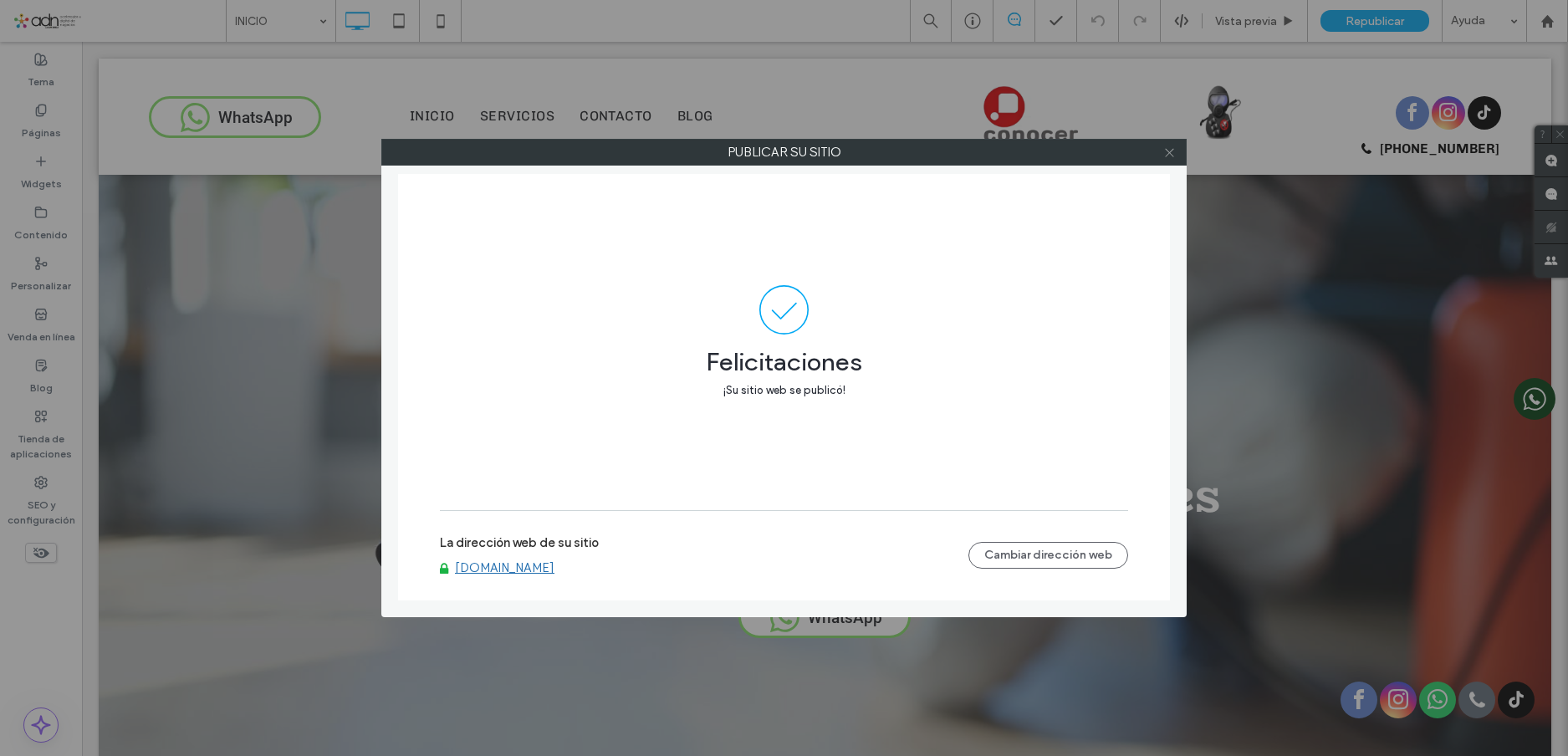
click at [1165, 153] on icon at bounding box center [1170, 153] width 13 height 13
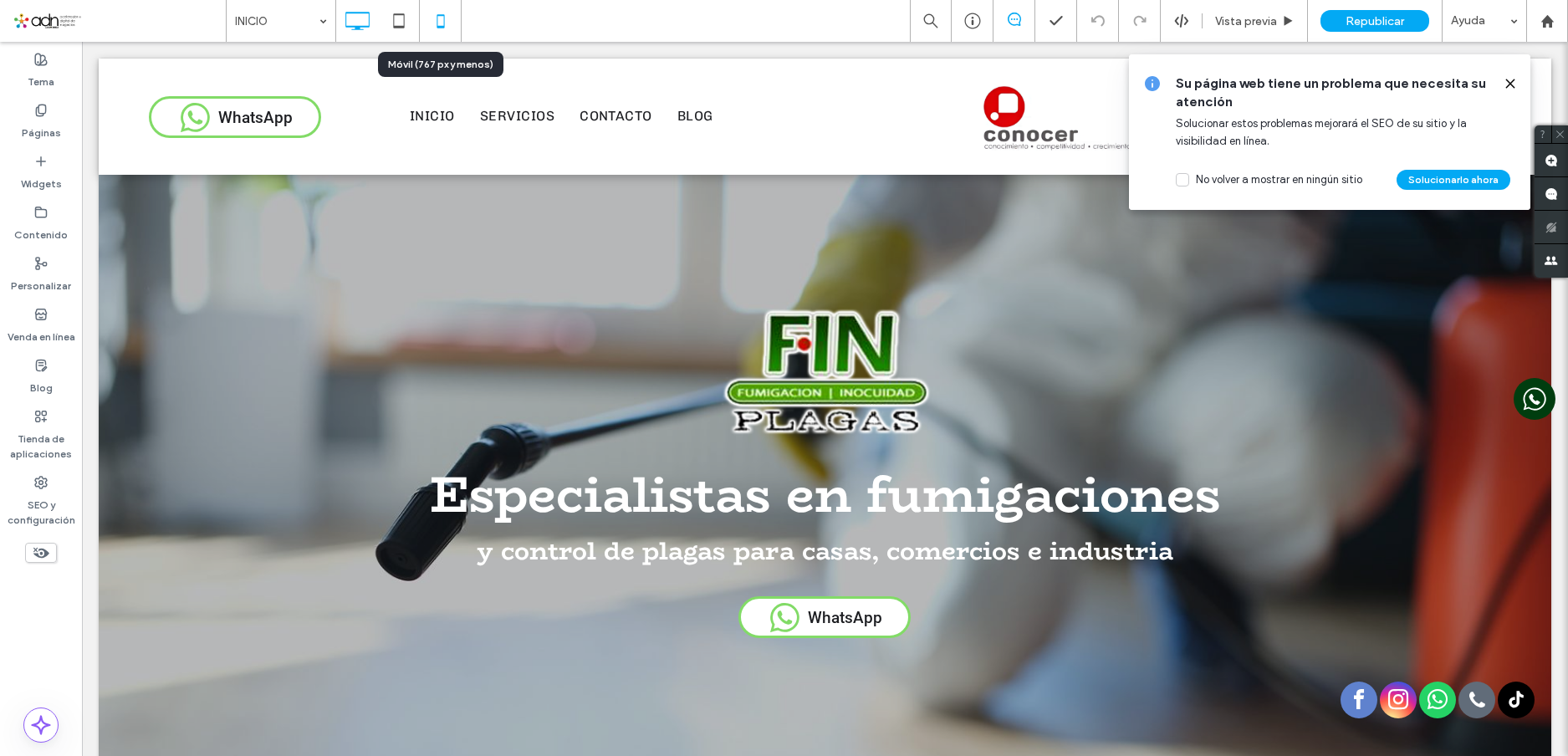
click at [431, 14] on icon at bounding box center [440, 21] width 34 height 34
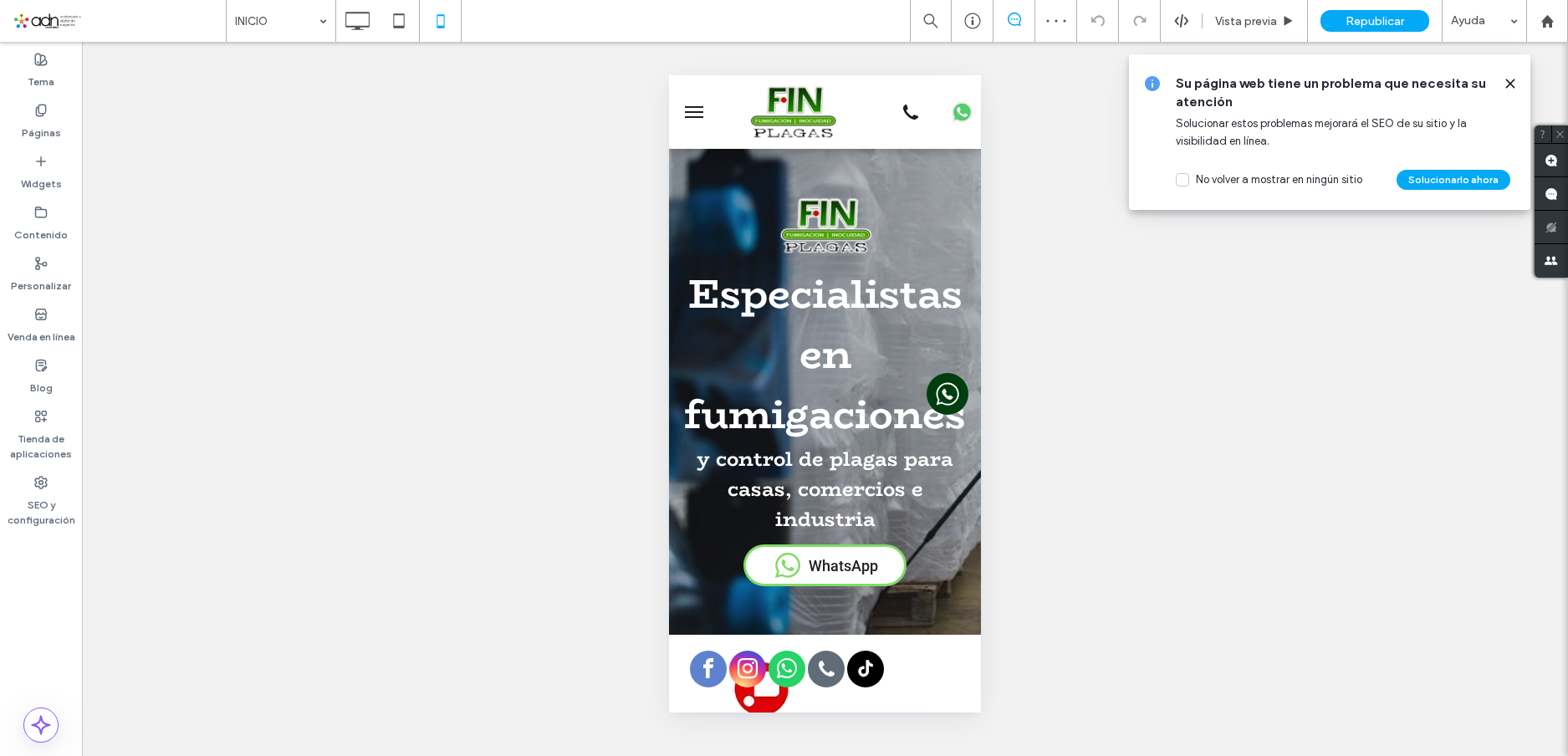
click at [697, 112] on span "menu" at bounding box center [694, 112] width 18 height 2
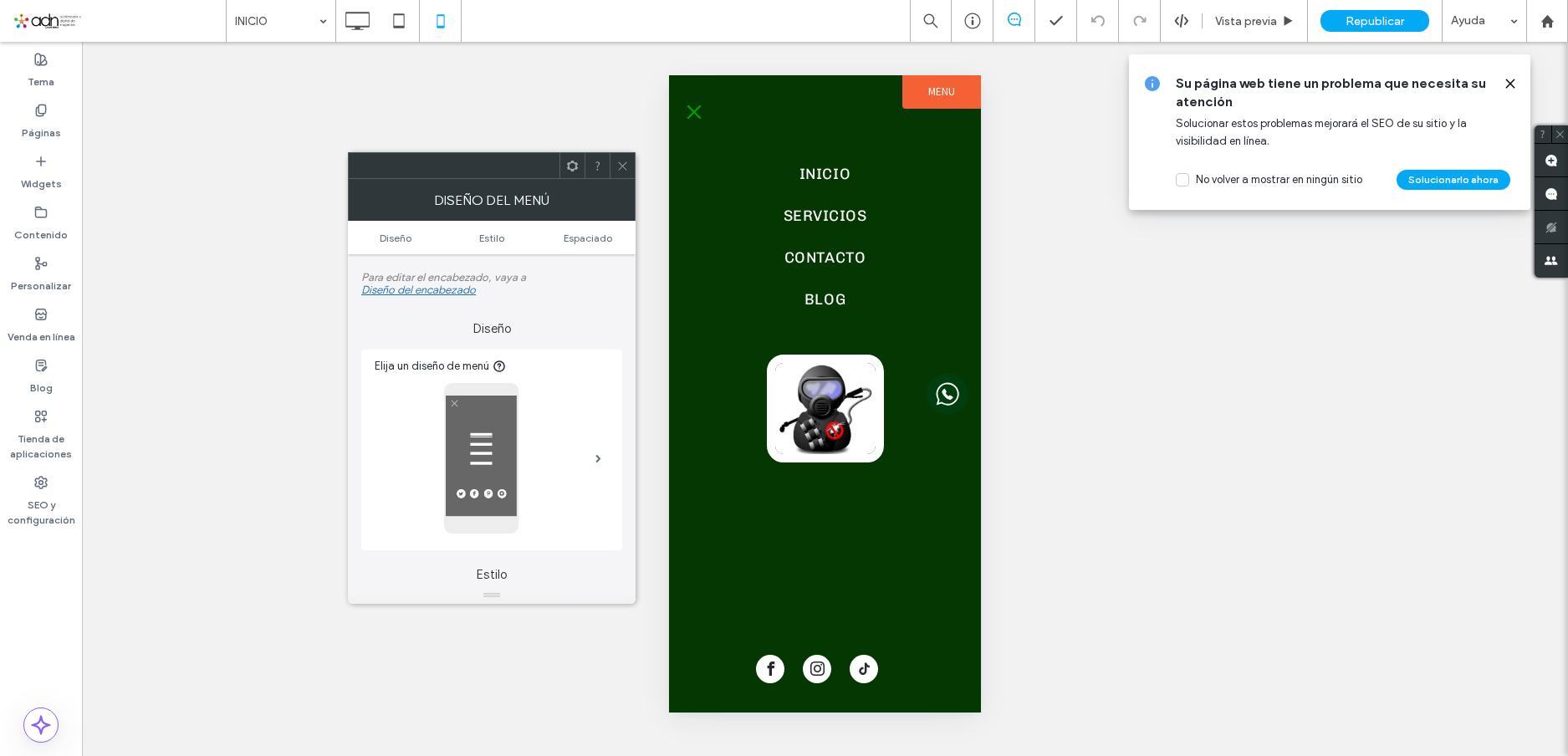
click at [696, 117] on button "menu" at bounding box center [694, 112] width 34 height 34
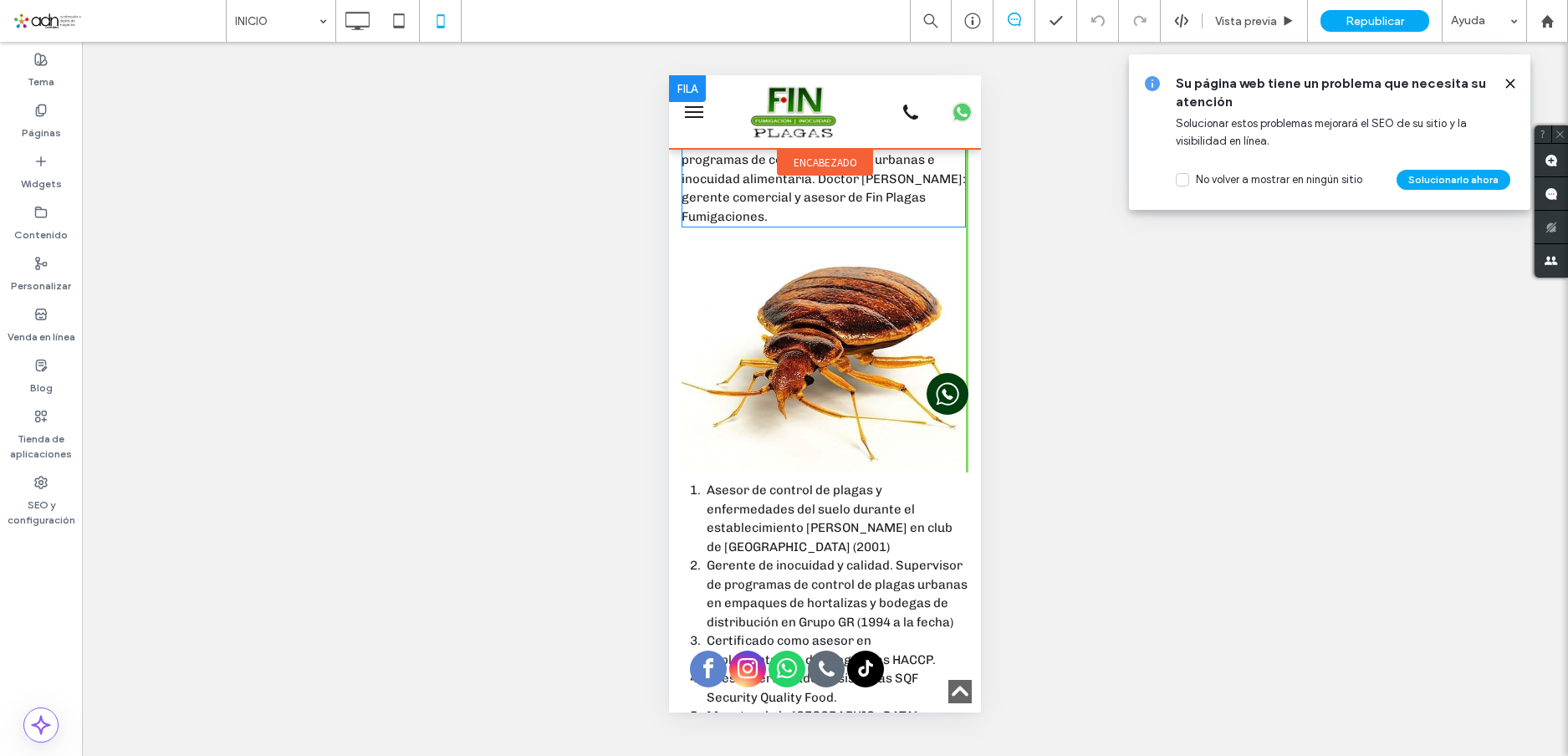
scroll to position [3681, 0]
